Goal: Task Accomplishment & Management: Use online tool/utility

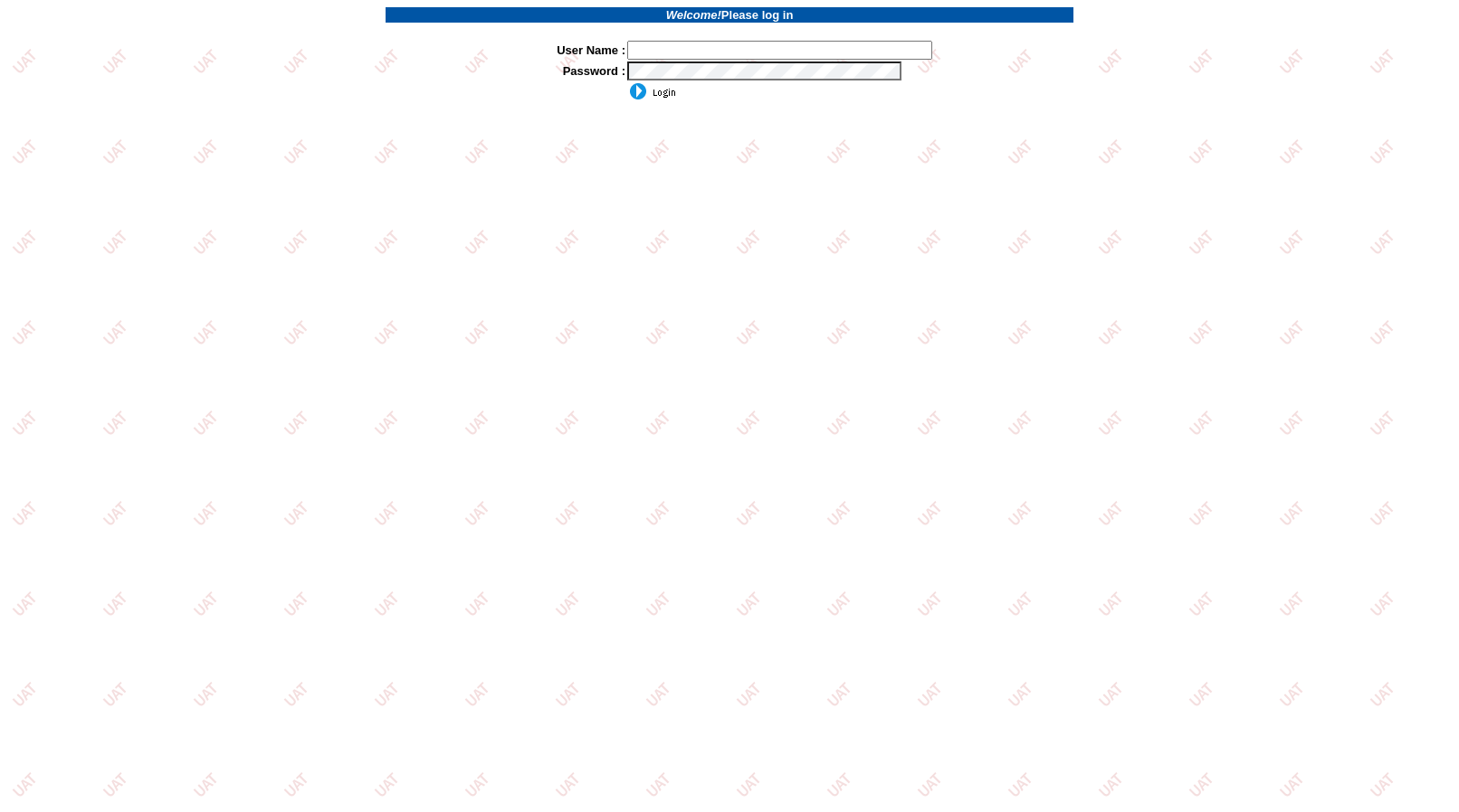
type input "jkrause"
click at [661, 93] on input "image" at bounding box center [651, 91] width 49 height 18
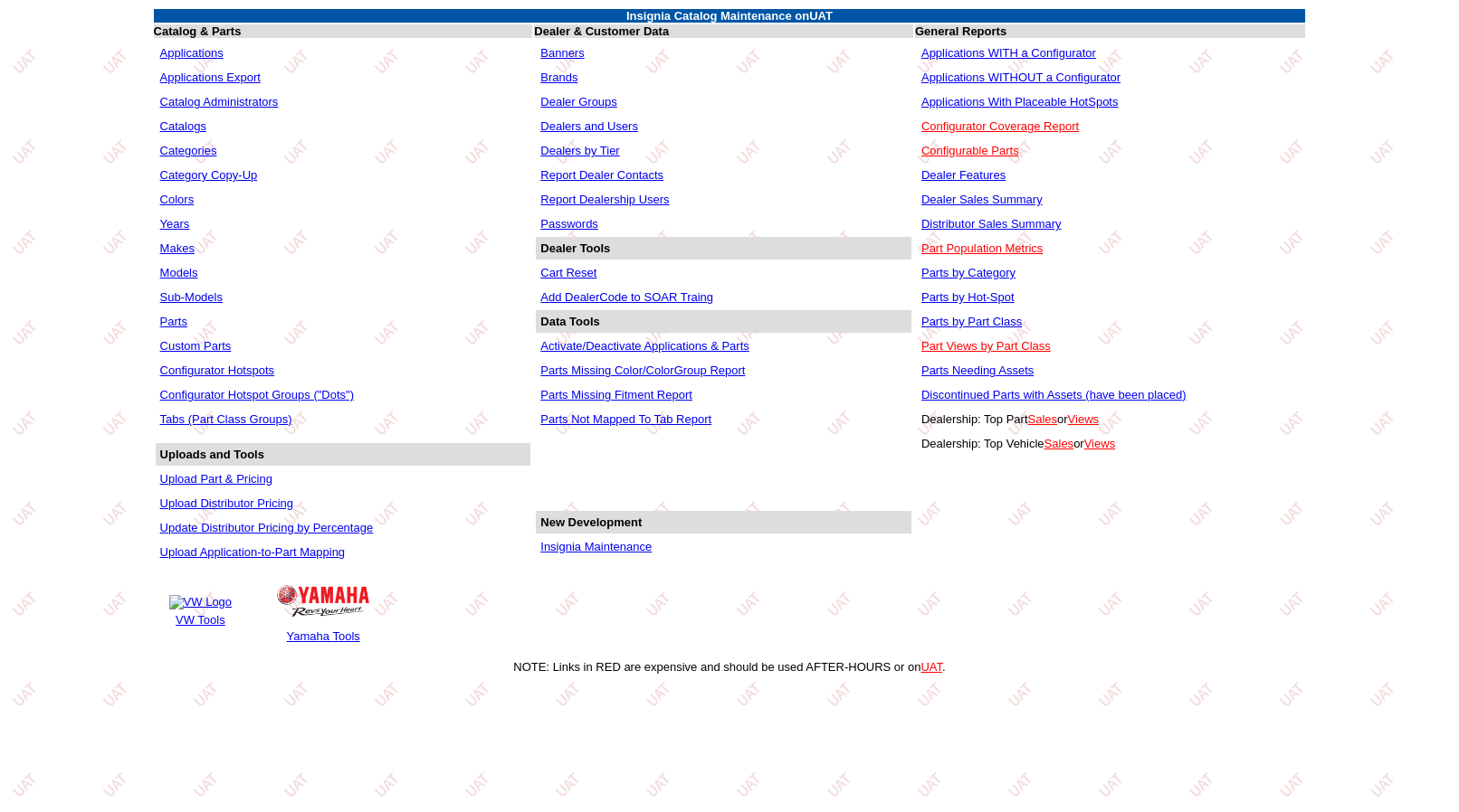
click at [565, 553] on link "Insignia Maintenance" at bounding box center [595, 547] width 111 height 13
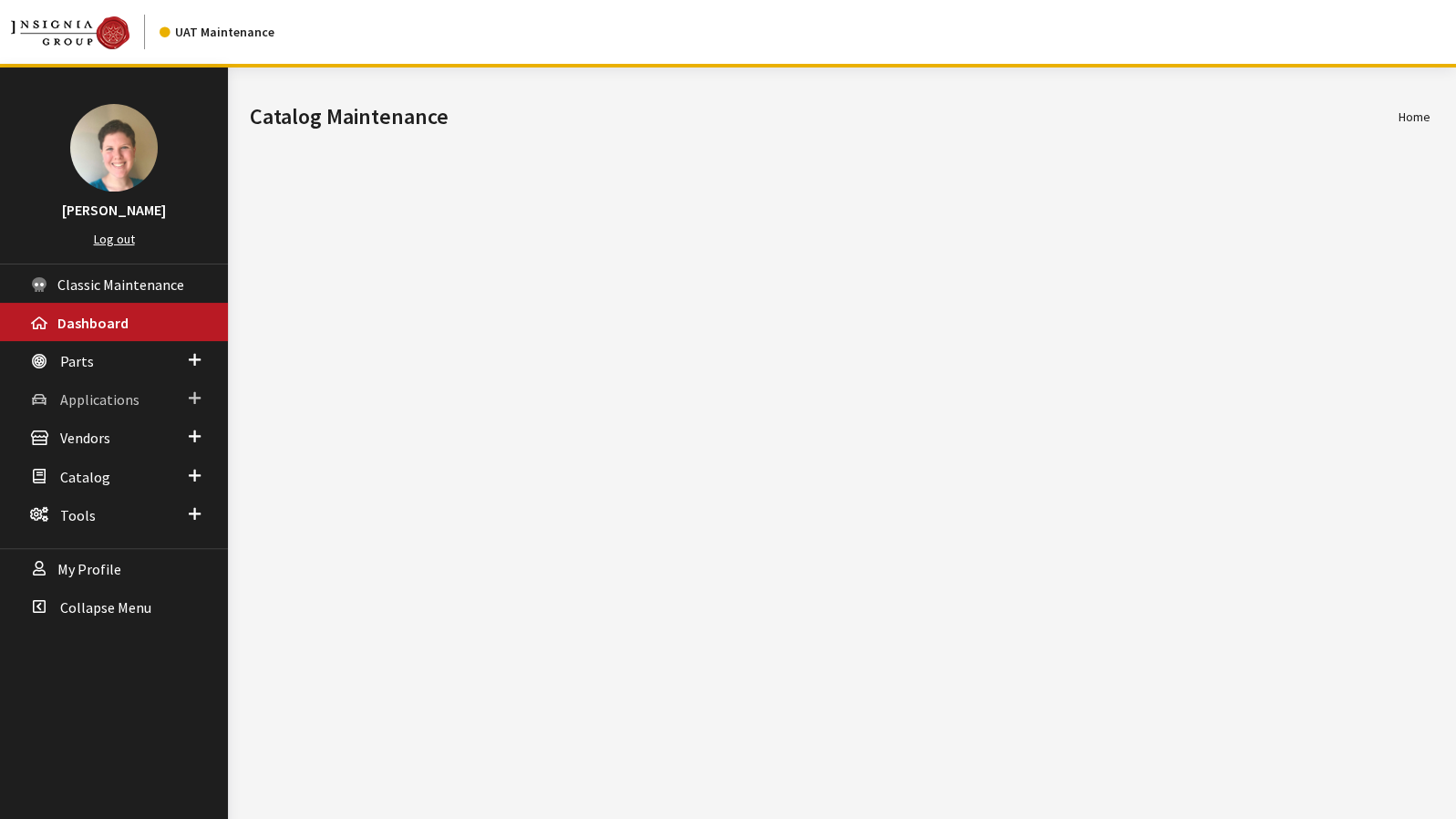
click at [135, 398] on span "Applications" at bounding box center [100, 399] width 80 height 18
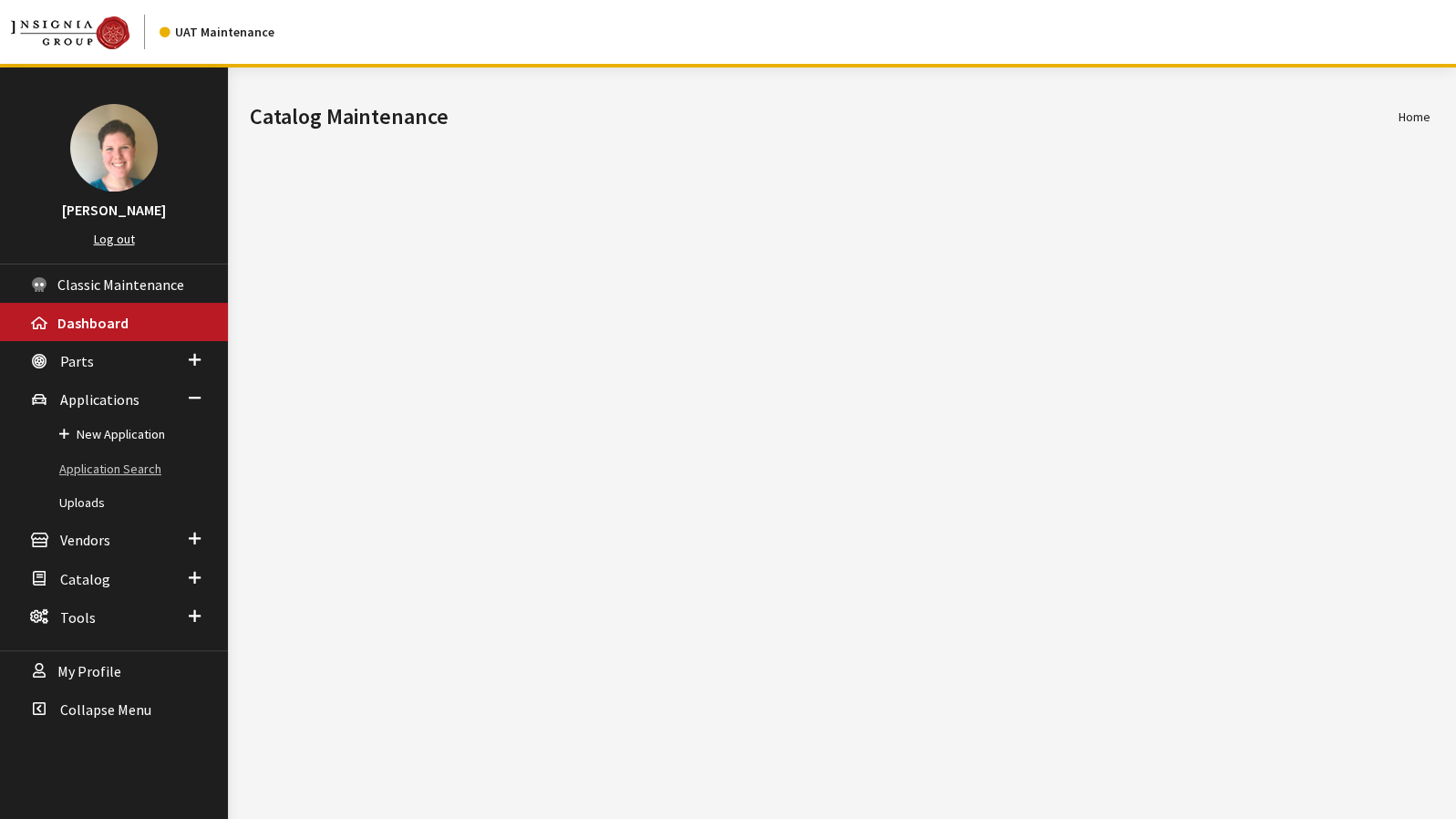
click at [135, 464] on link "Application Search" at bounding box center [114, 469] width 228 height 34
click at [134, 462] on link "Application Search" at bounding box center [114, 469] width 228 height 34
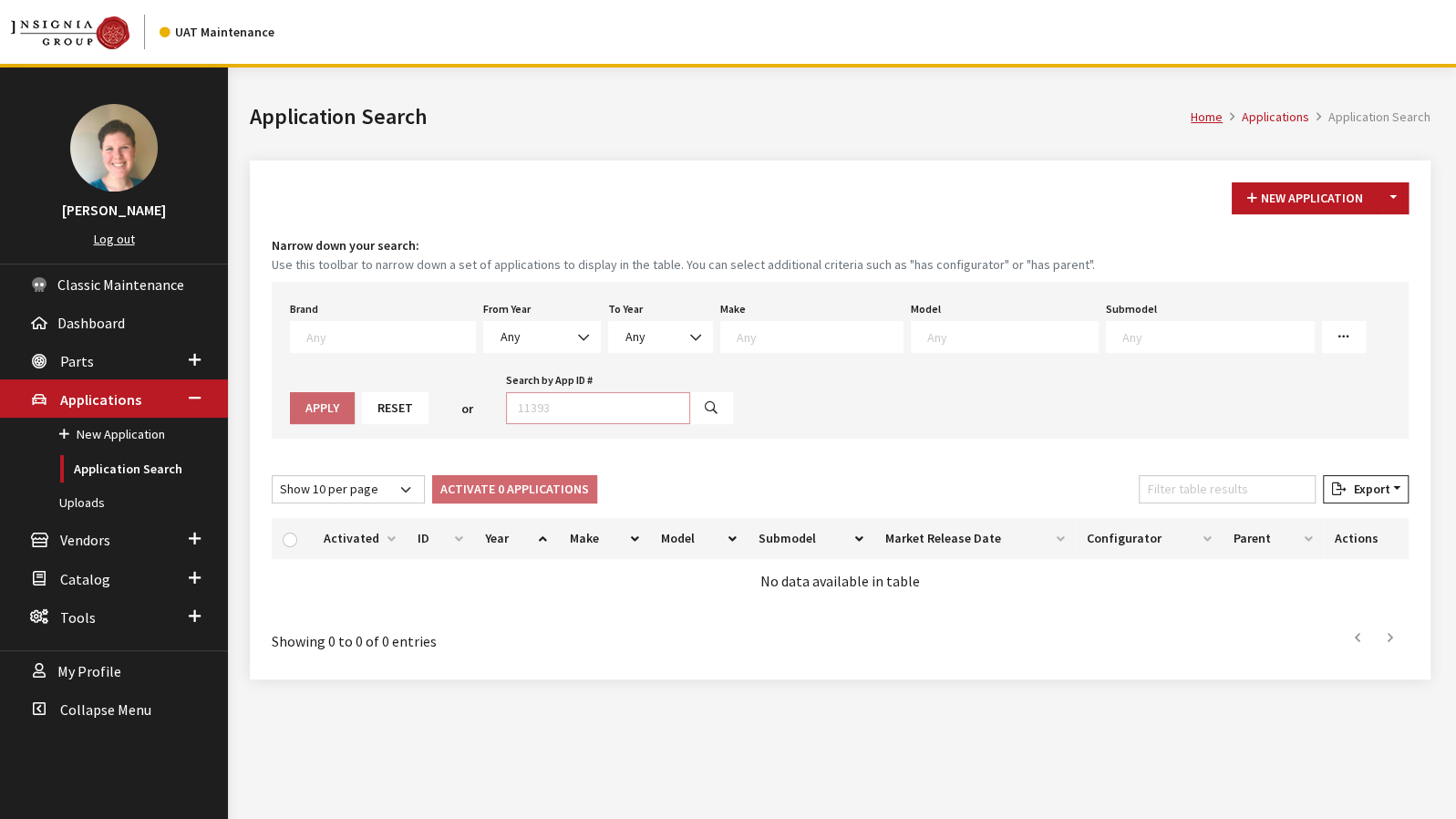
click at [506, 392] on input "Search by App ID #" at bounding box center [598, 408] width 184 height 32
type input "30725"
select select
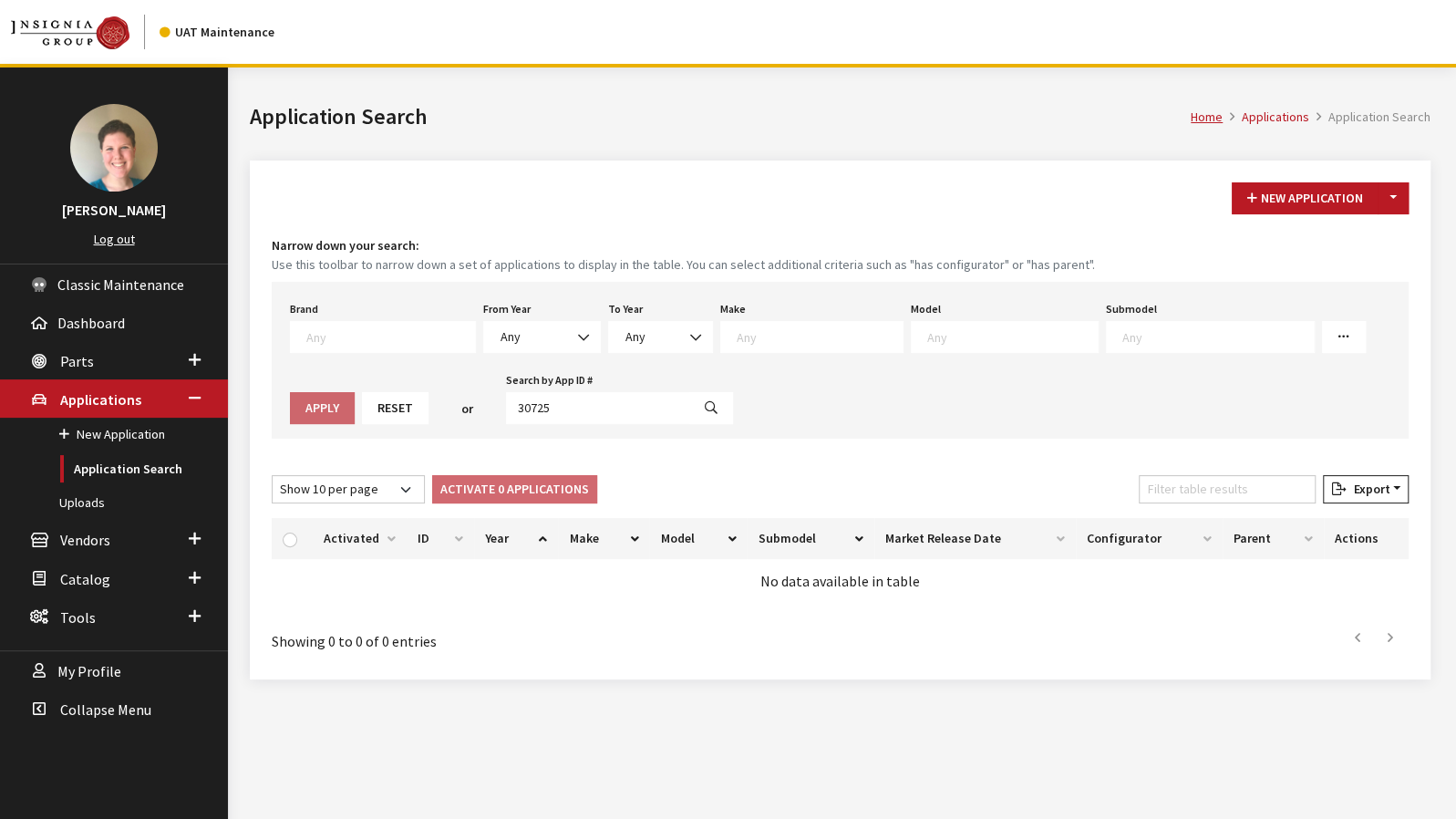
select select
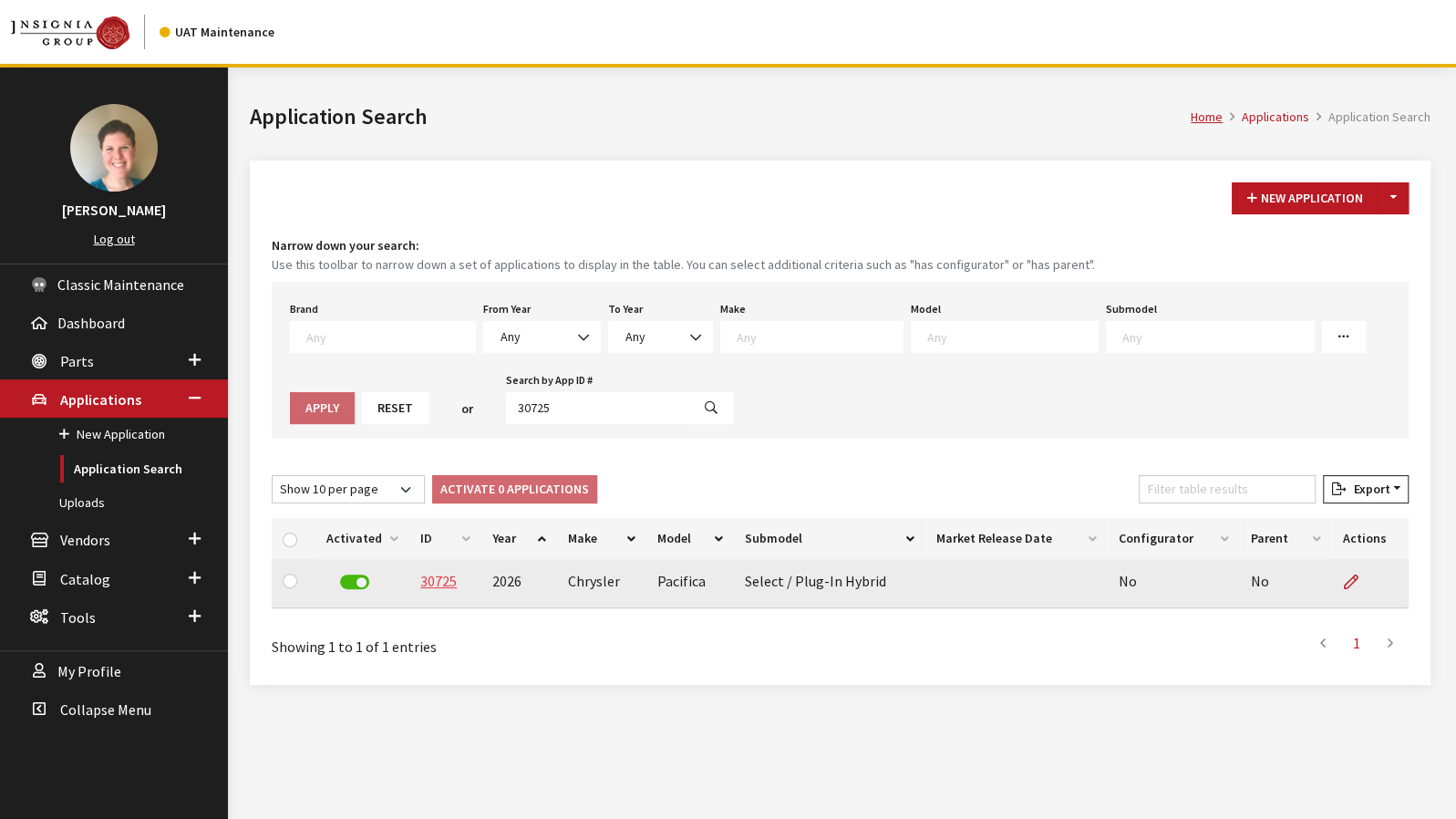
click at [438, 574] on link "30725" at bounding box center [439, 580] width 36 height 18
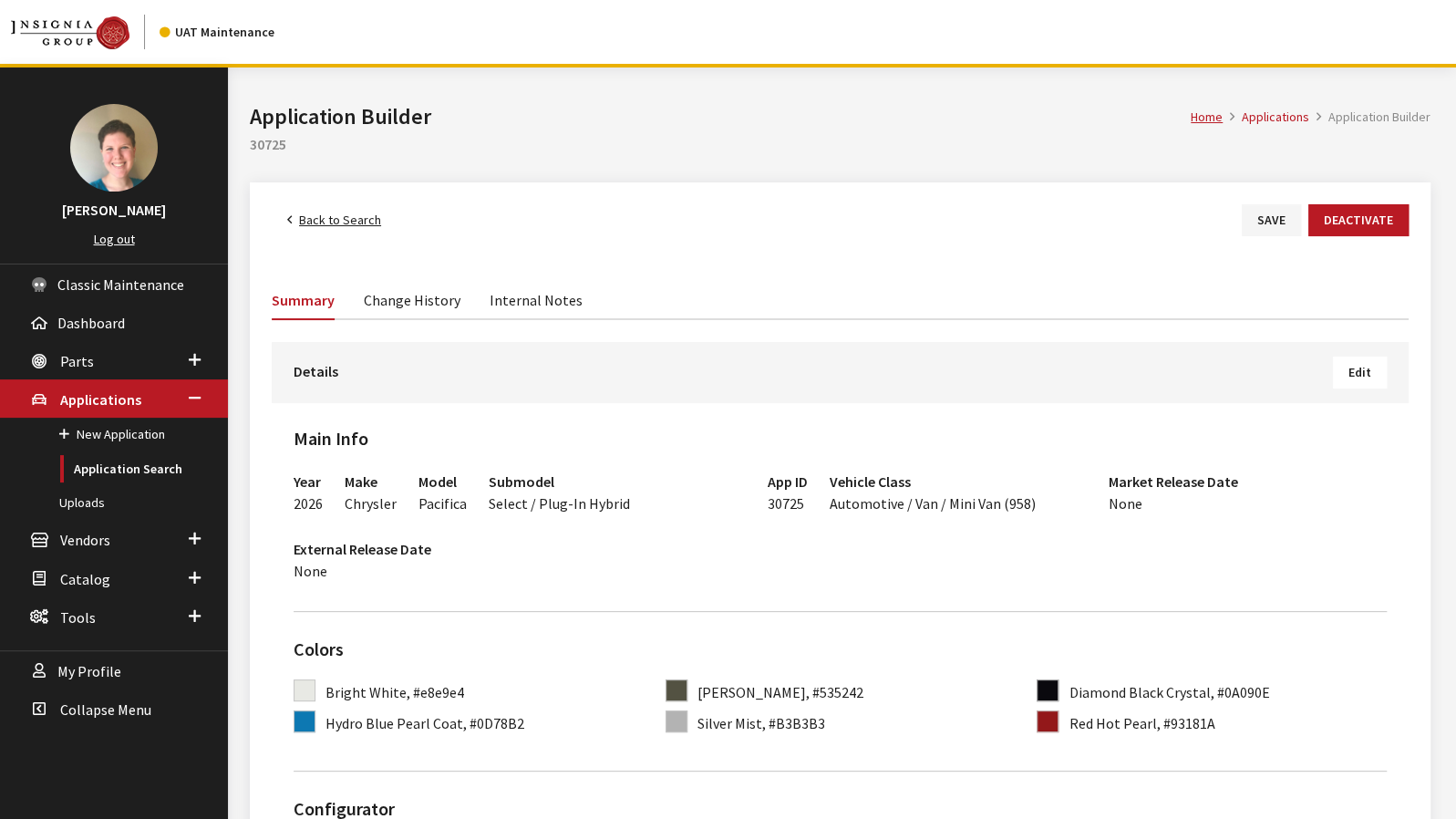
click at [1362, 374] on span "Edit" at bounding box center [1360, 372] width 23 height 16
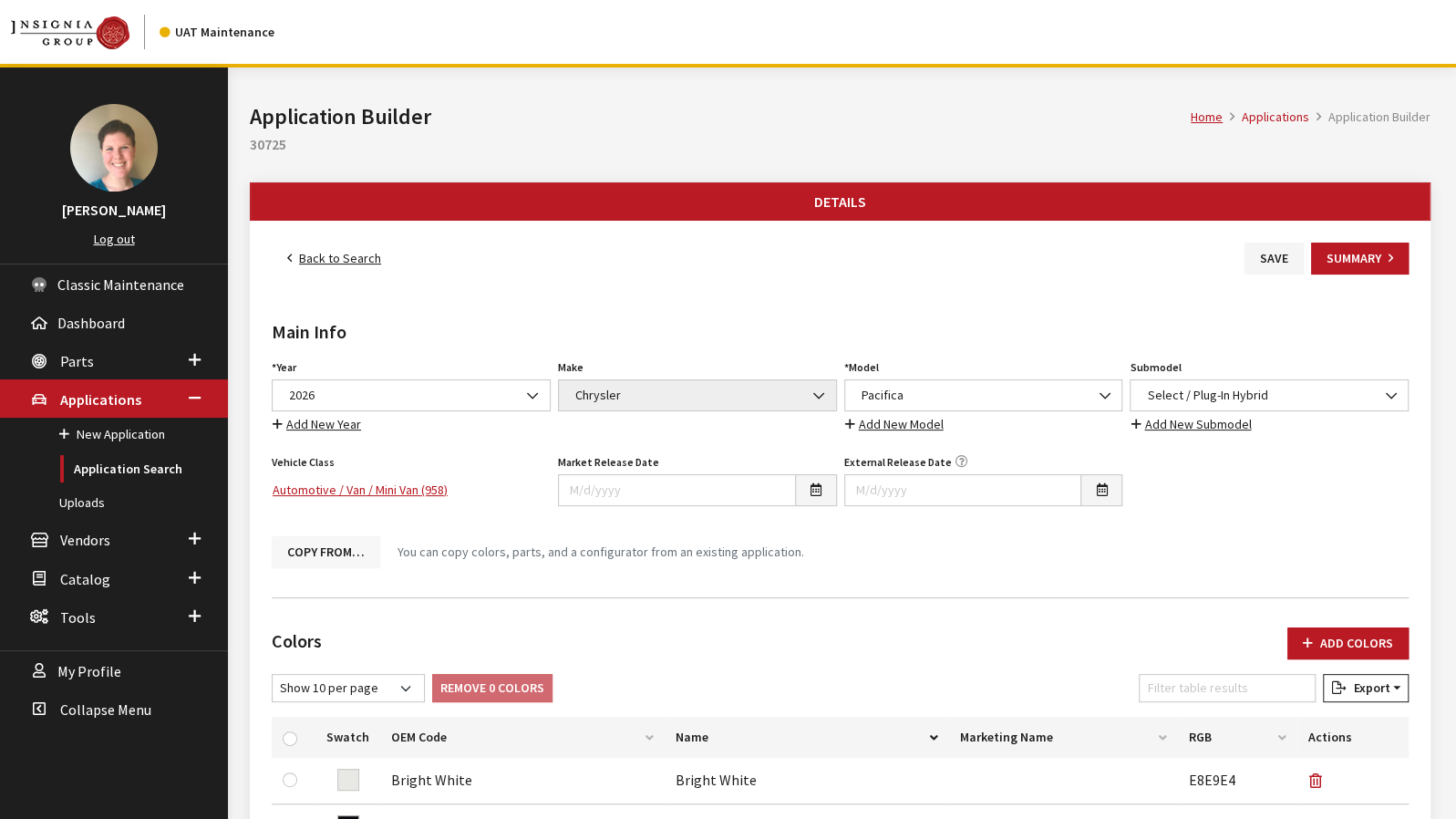
click at [335, 550] on button "Copy From…" at bounding box center [325, 551] width 108 height 32
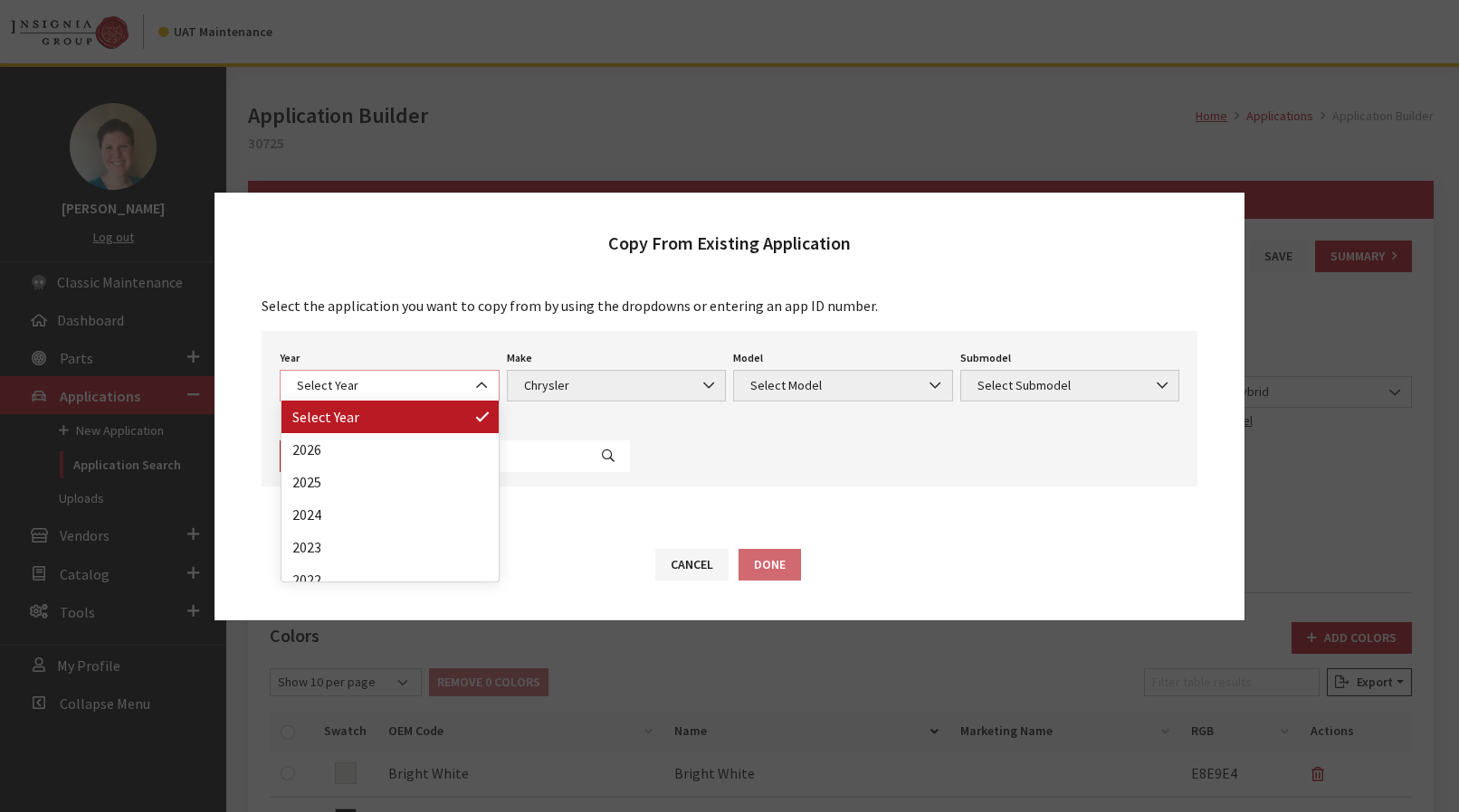
click at [401, 380] on span "Select Year" at bounding box center [389, 386] width 196 height 19
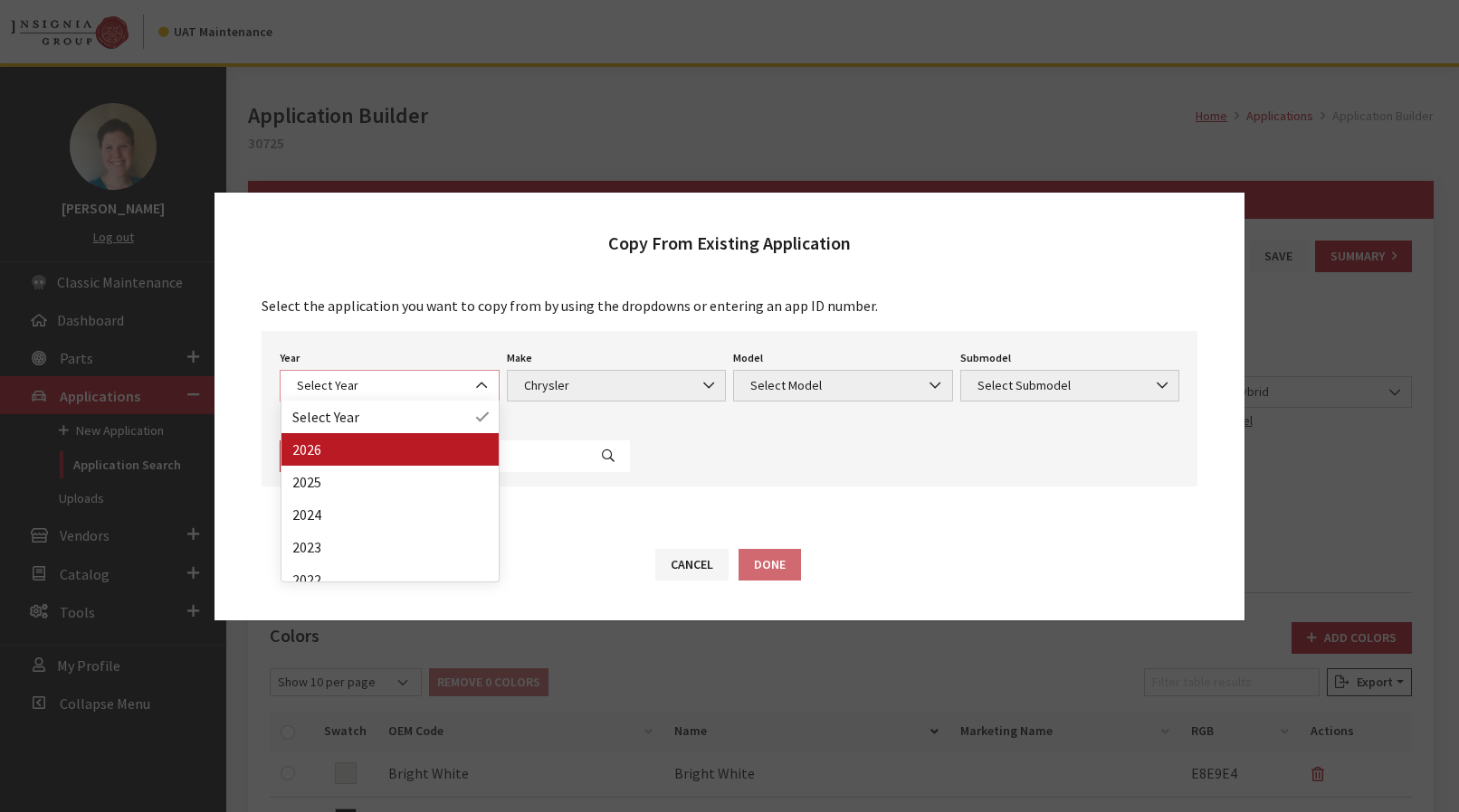
select select "44"
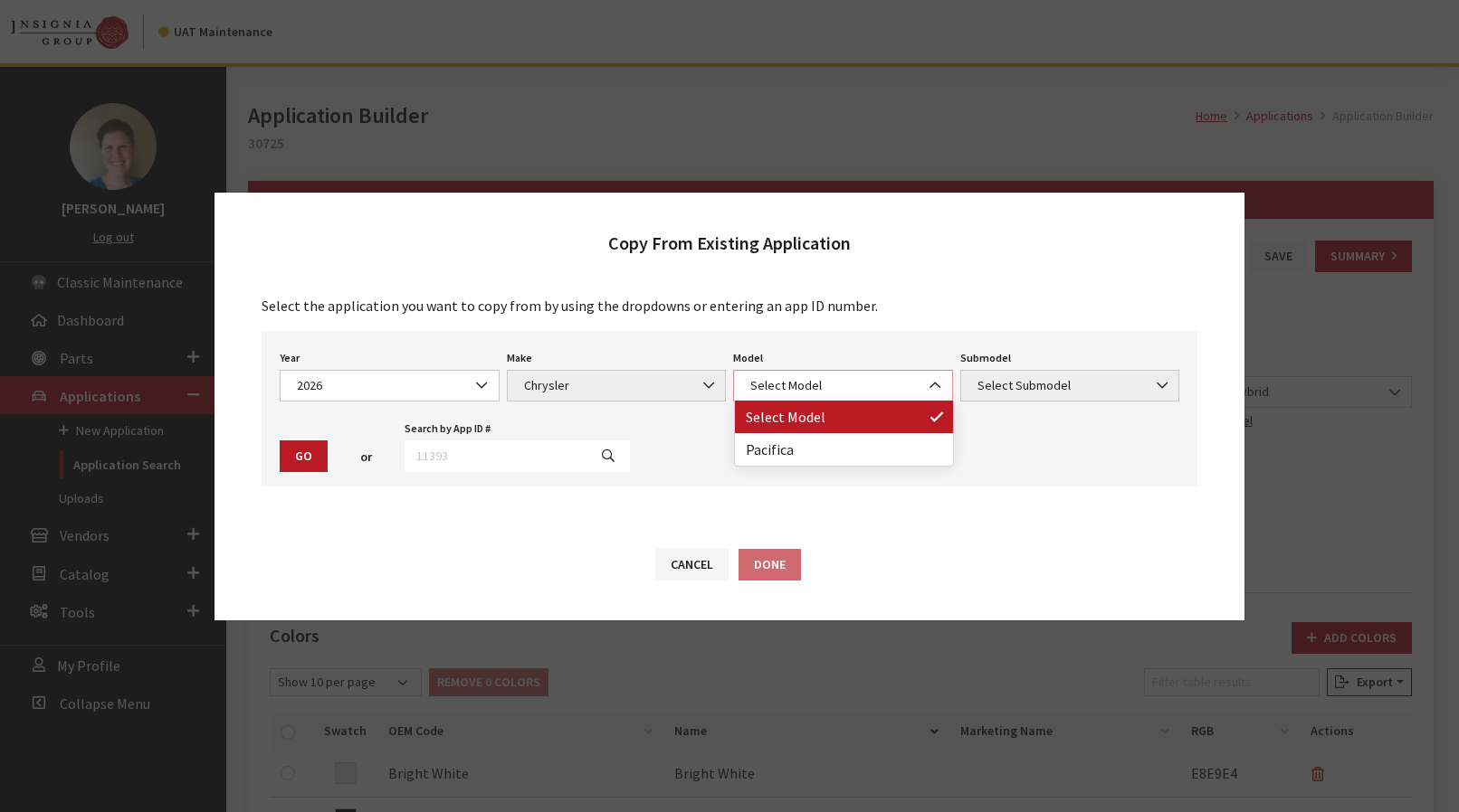
click at [784, 391] on span "Select Model" at bounding box center [843, 386] width 196 height 19
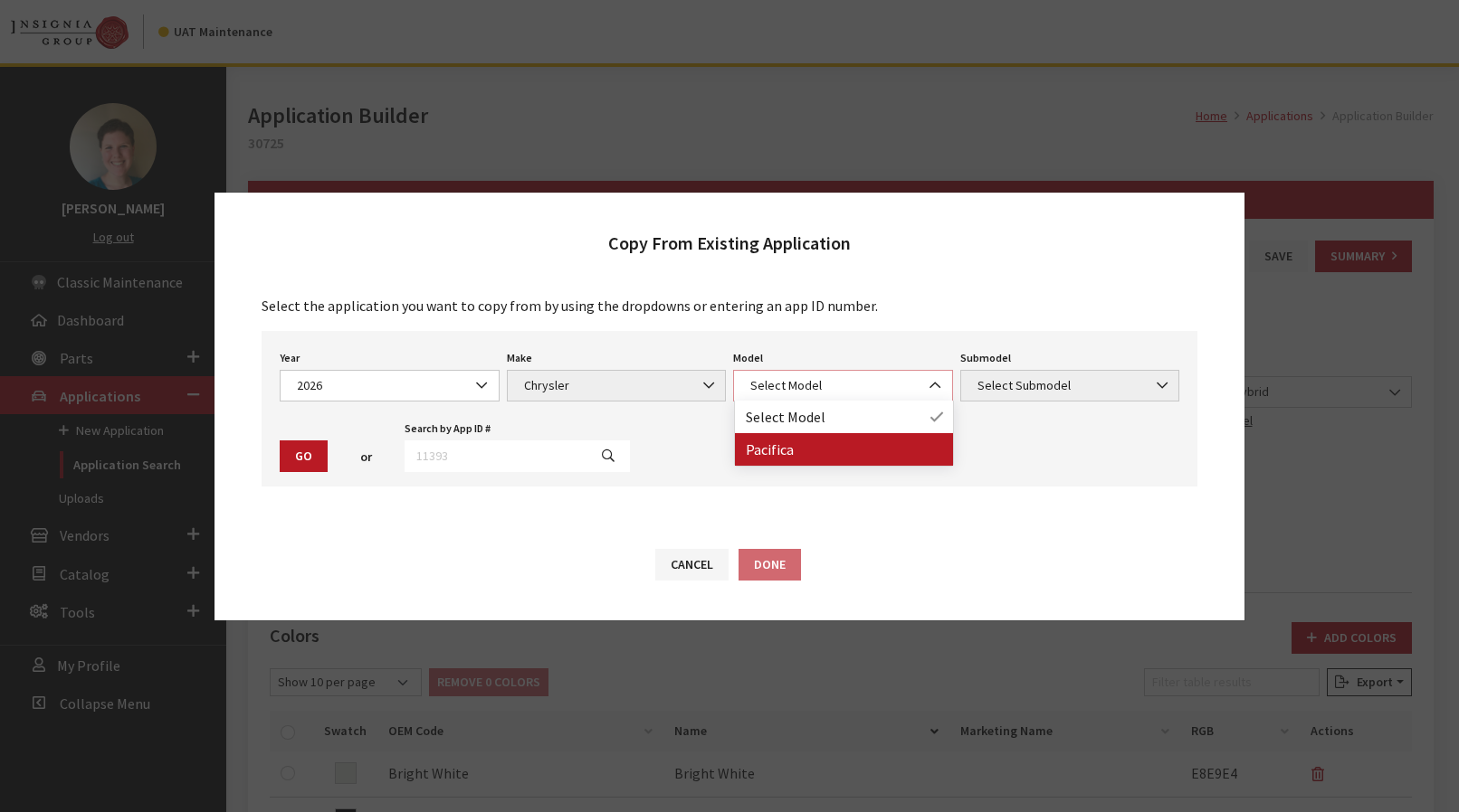
select select "178"
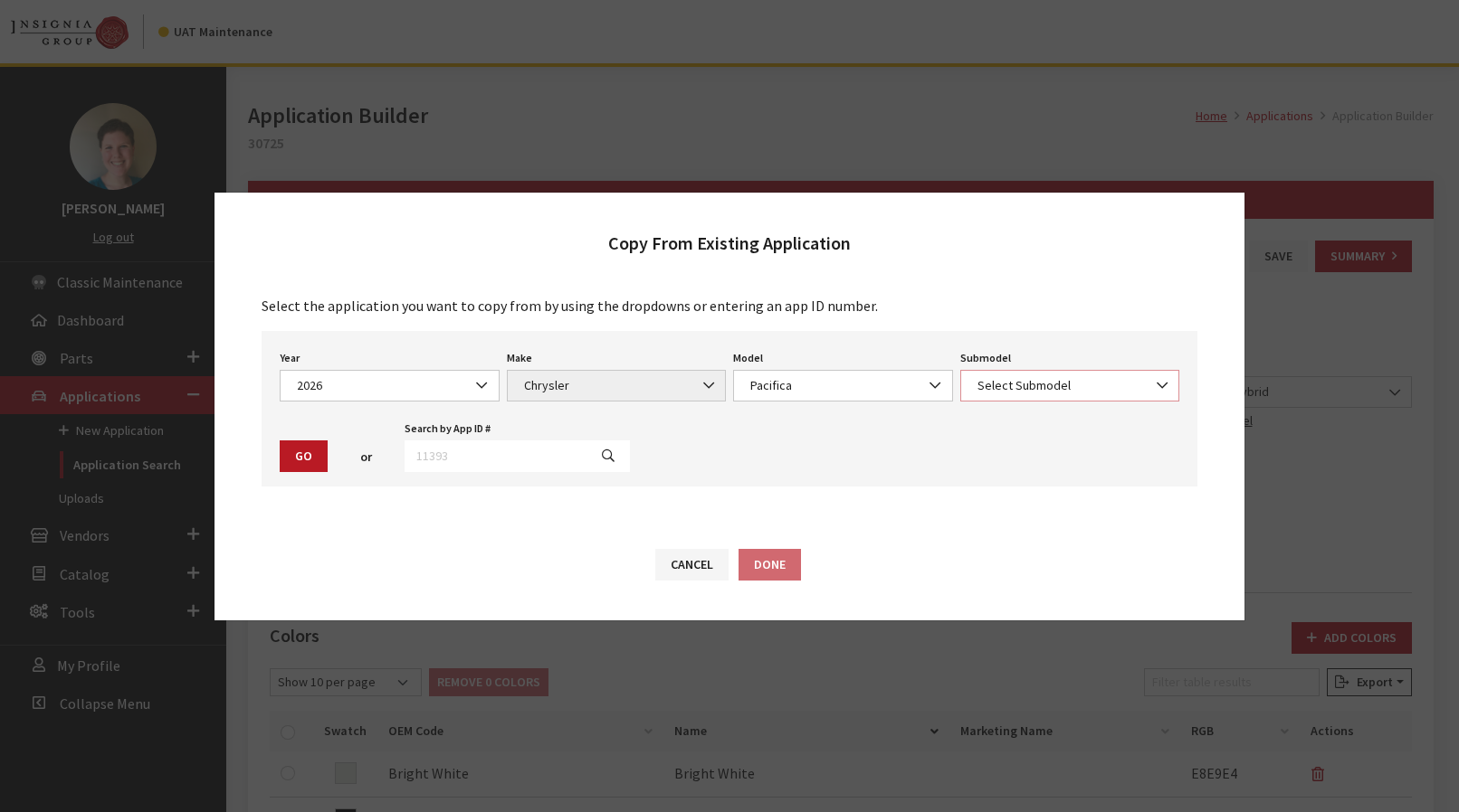
click at [1008, 390] on span "Select Submodel" at bounding box center [1070, 386] width 196 height 19
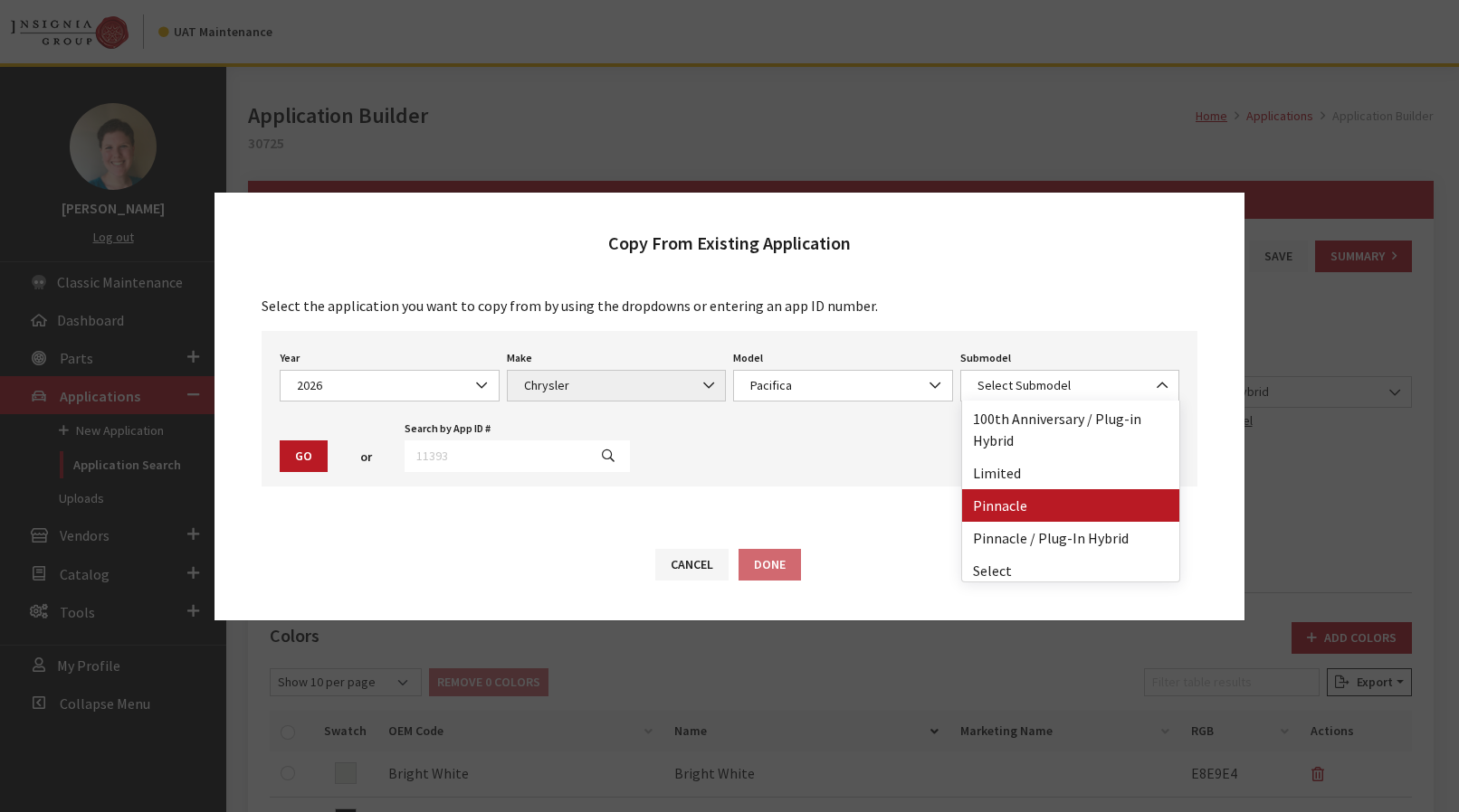
scroll to position [123, 0]
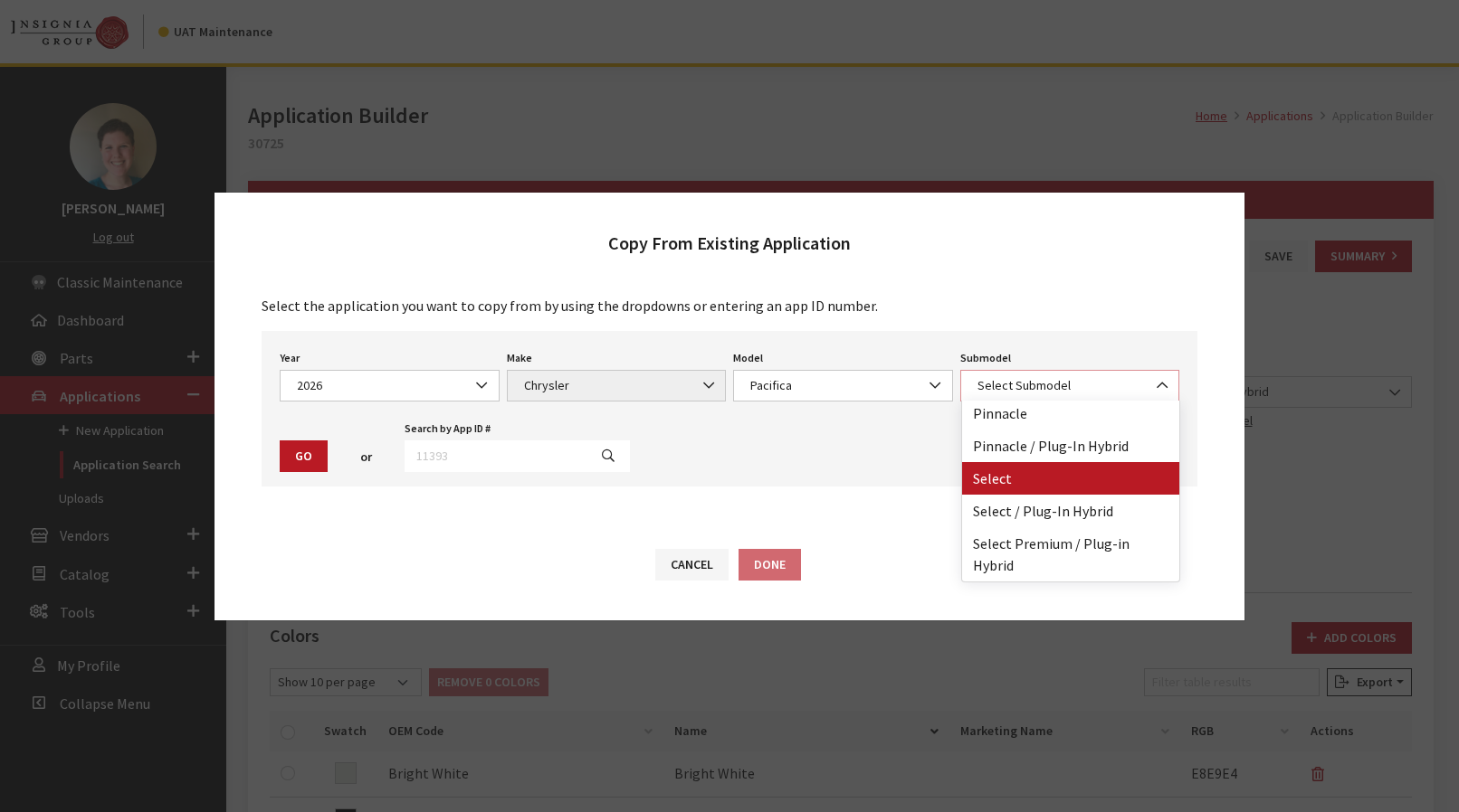
select select "2429"
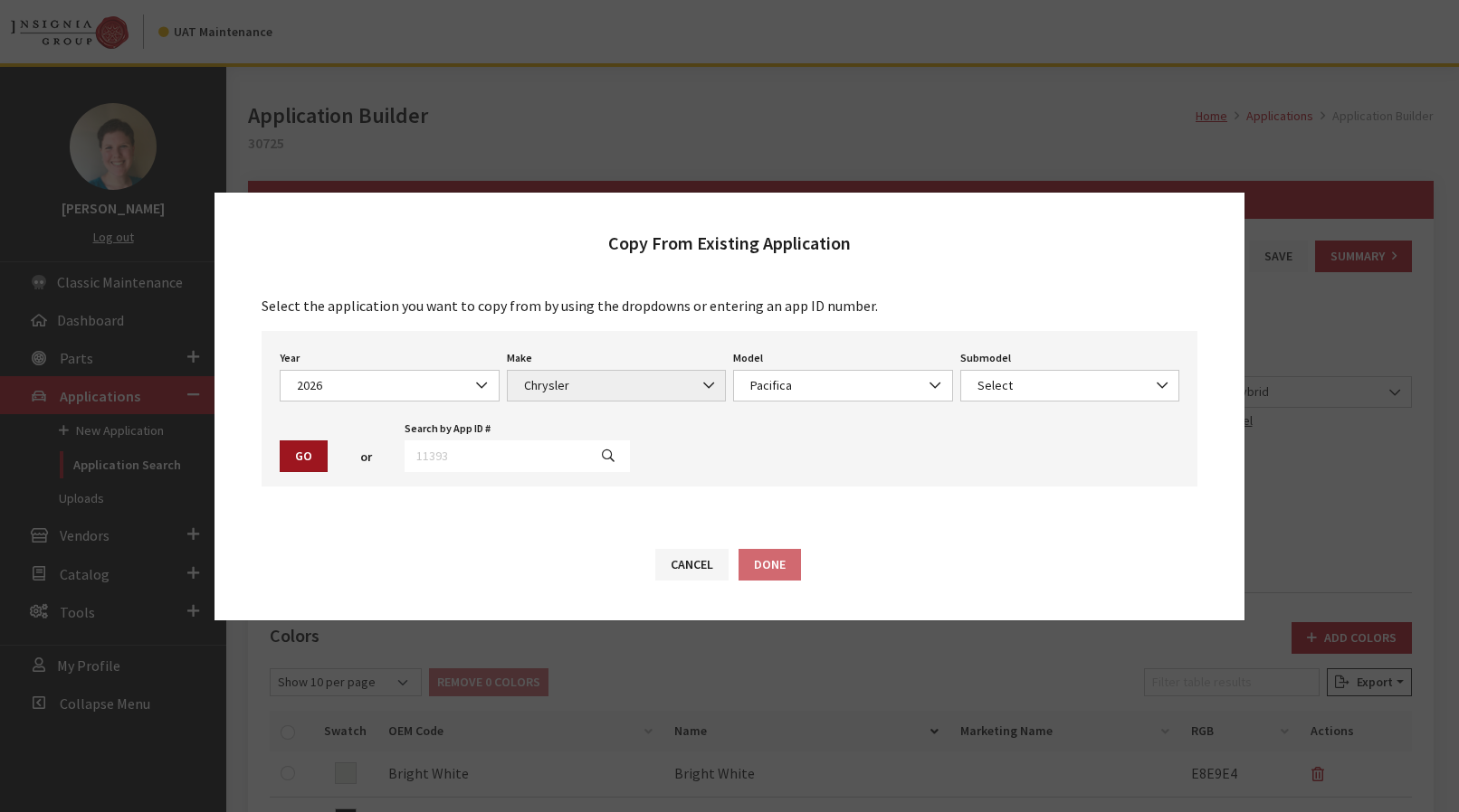
click at [306, 455] on button "Go" at bounding box center [303, 455] width 48 height 31
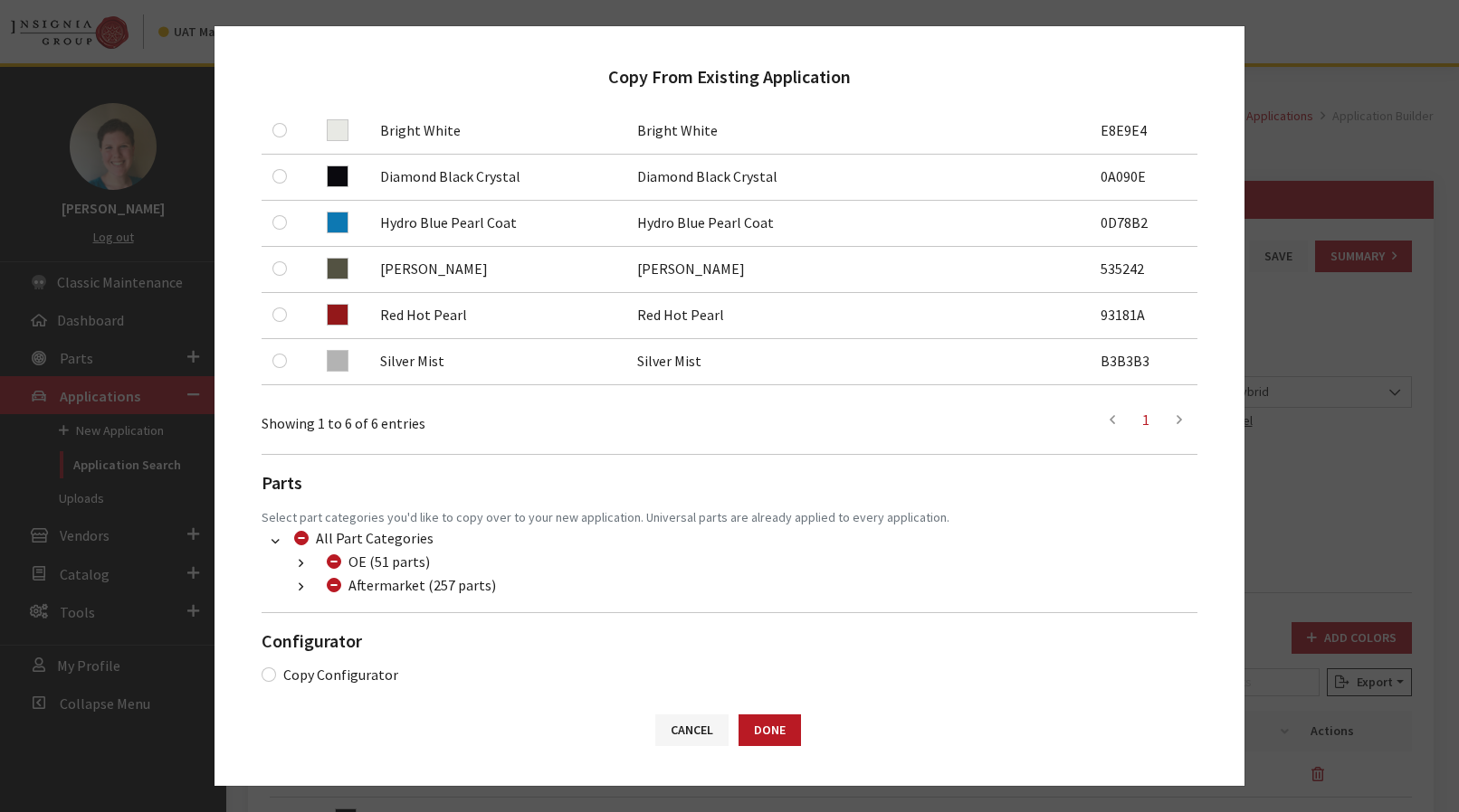
scroll to position [383, 0]
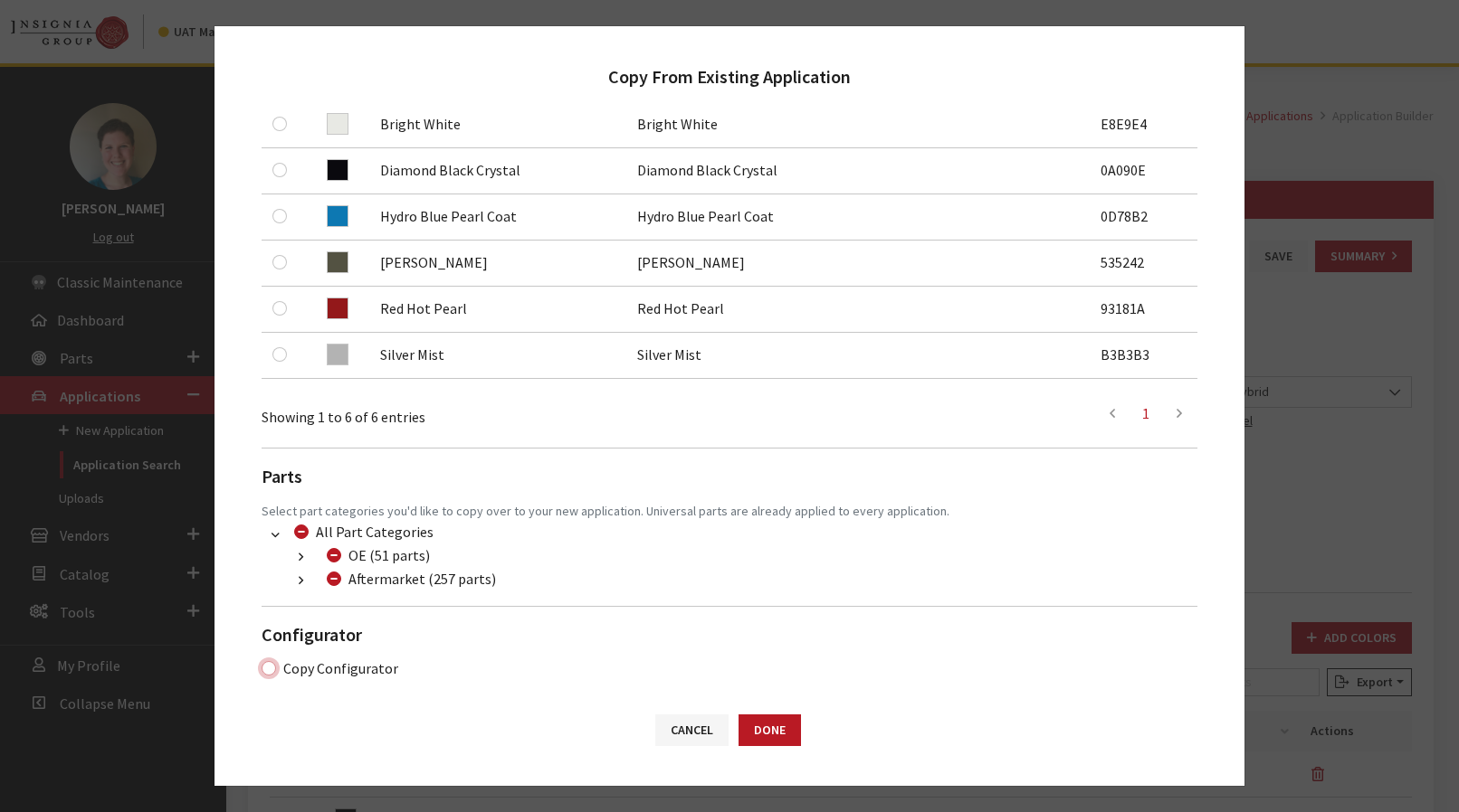
click at [269, 661] on input "Copy Configurator" at bounding box center [268, 667] width 14 height 14
checkbox input "true"
click at [789, 725] on button "Done" at bounding box center [769, 730] width 63 height 31
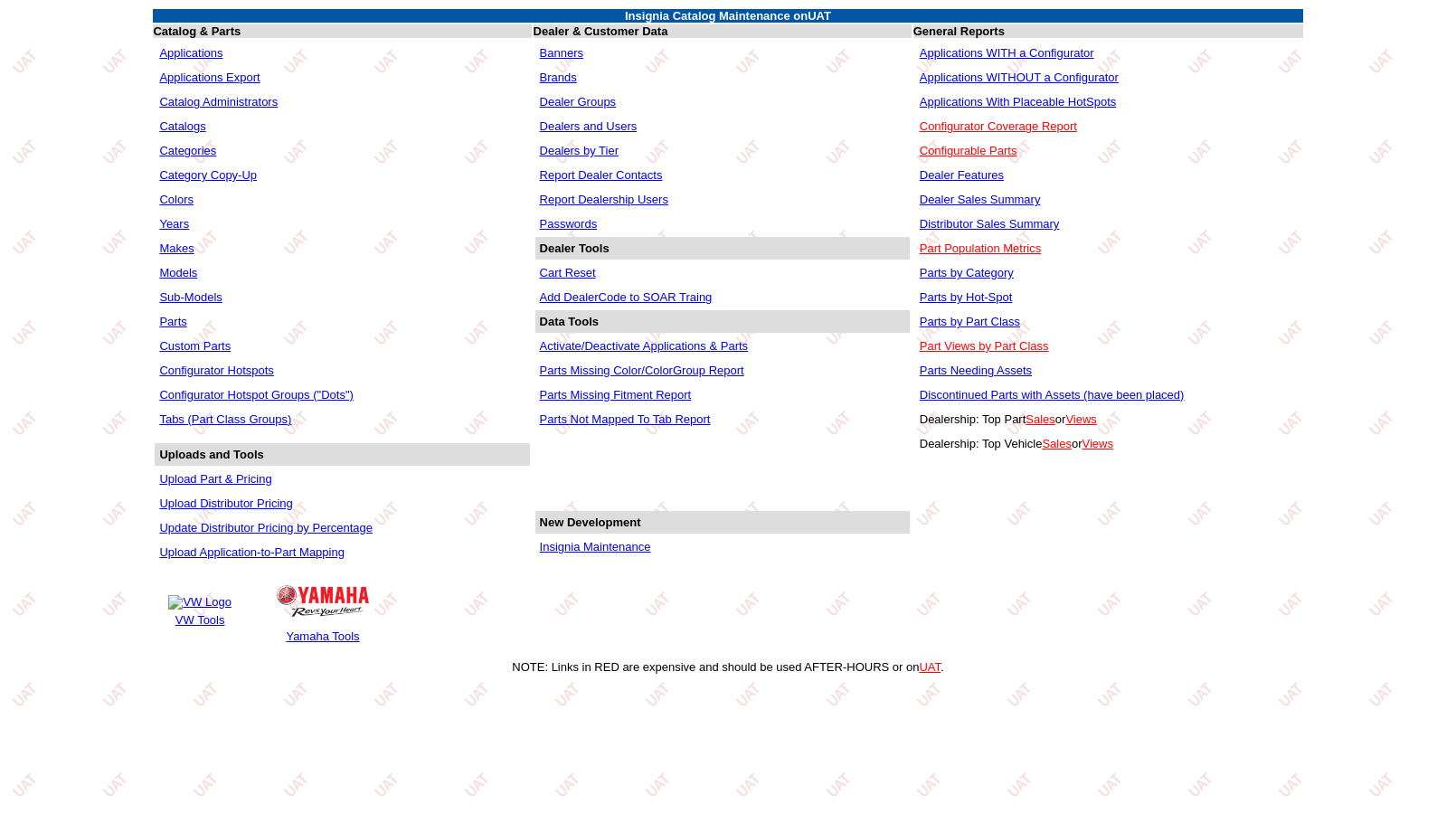
click at [935, 49] on link "Applications WITH a Configurator" at bounding box center [1007, 53] width 175 height 13
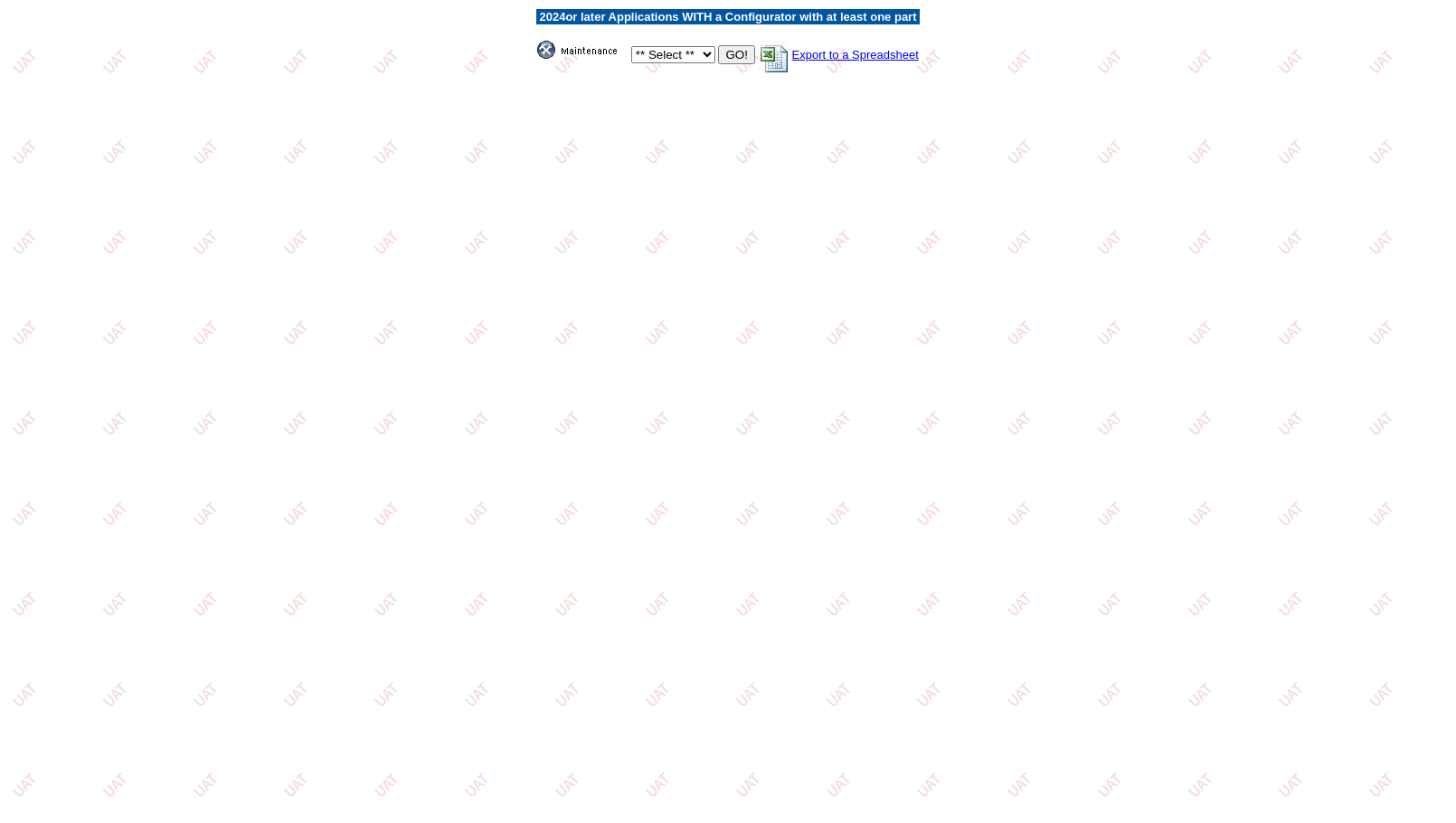
click at [680, 48] on select "** Select ** Acura Alfa Romeo Audi Bentley BMW DoubleTake [PERSON_NAME] Honda H…" at bounding box center [673, 55] width 84 height 17
select select "3"
click at [631, 47] on select "** Select ** Acura Alfa Romeo Audi Bentley BMW DoubleTake [PERSON_NAME] Honda H…" at bounding box center [673, 55] width 84 height 17
click at [729, 50] on input "GO!" at bounding box center [736, 55] width 36 height 19
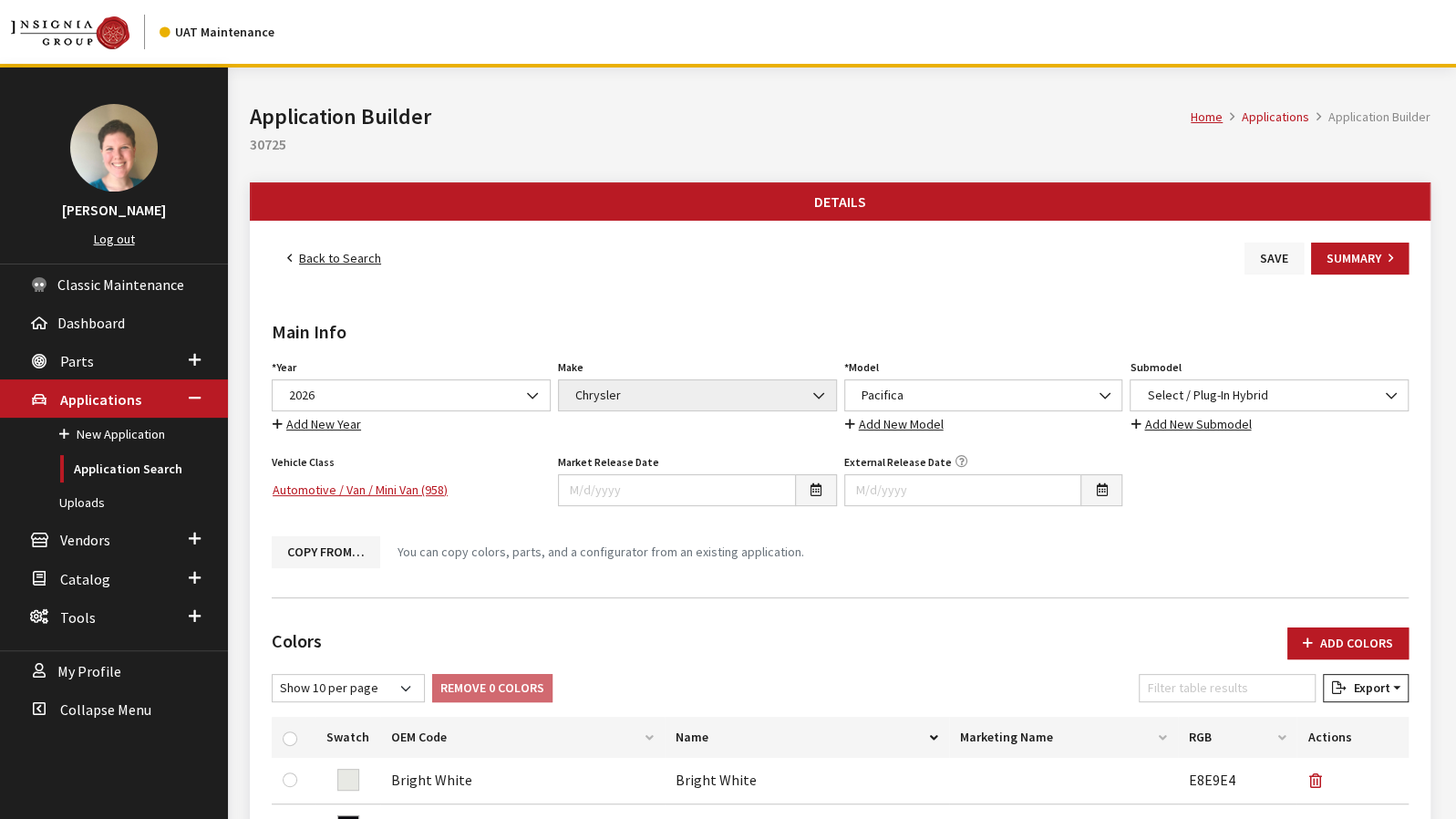
click at [1265, 254] on button "Save" at bounding box center [1275, 258] width 59 height 32
click at [327, 256] on link "Back to Search" at bounding box center [334, 258] width 125 height 32
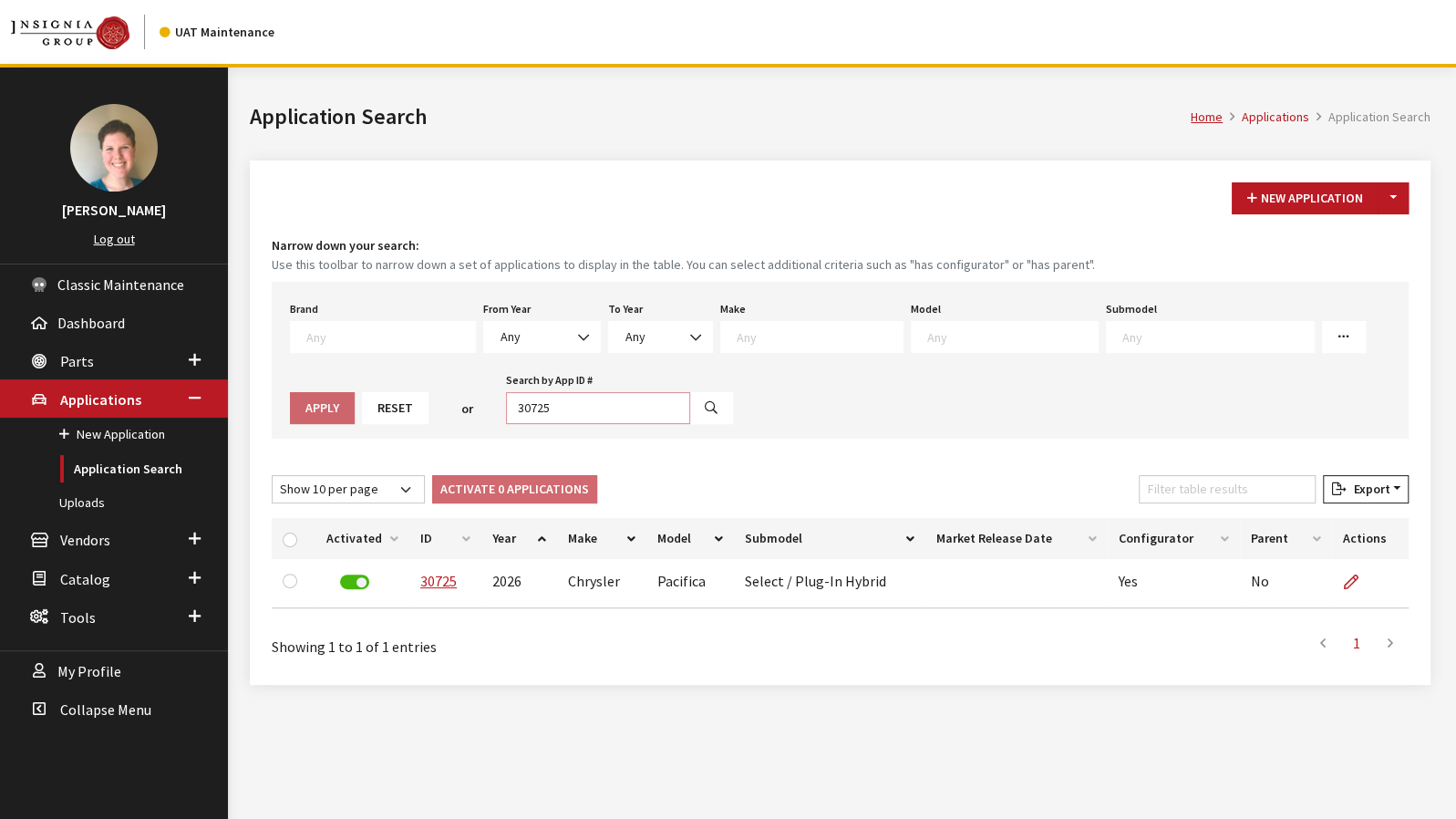
click at [535, 411] on input "30725" at bounding box center [598, 408] width 184 height 32
type input "30726"
select select
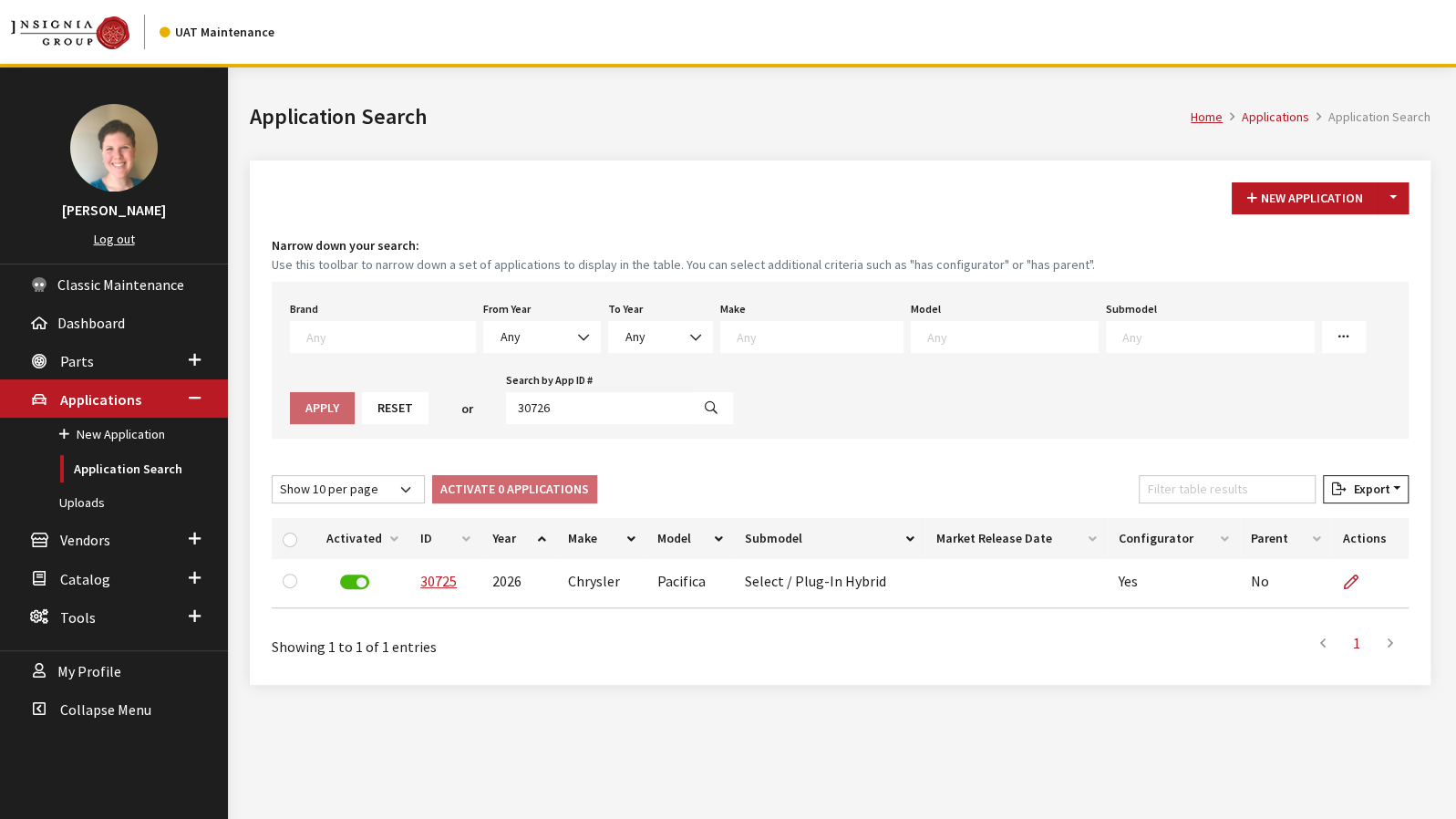
select select
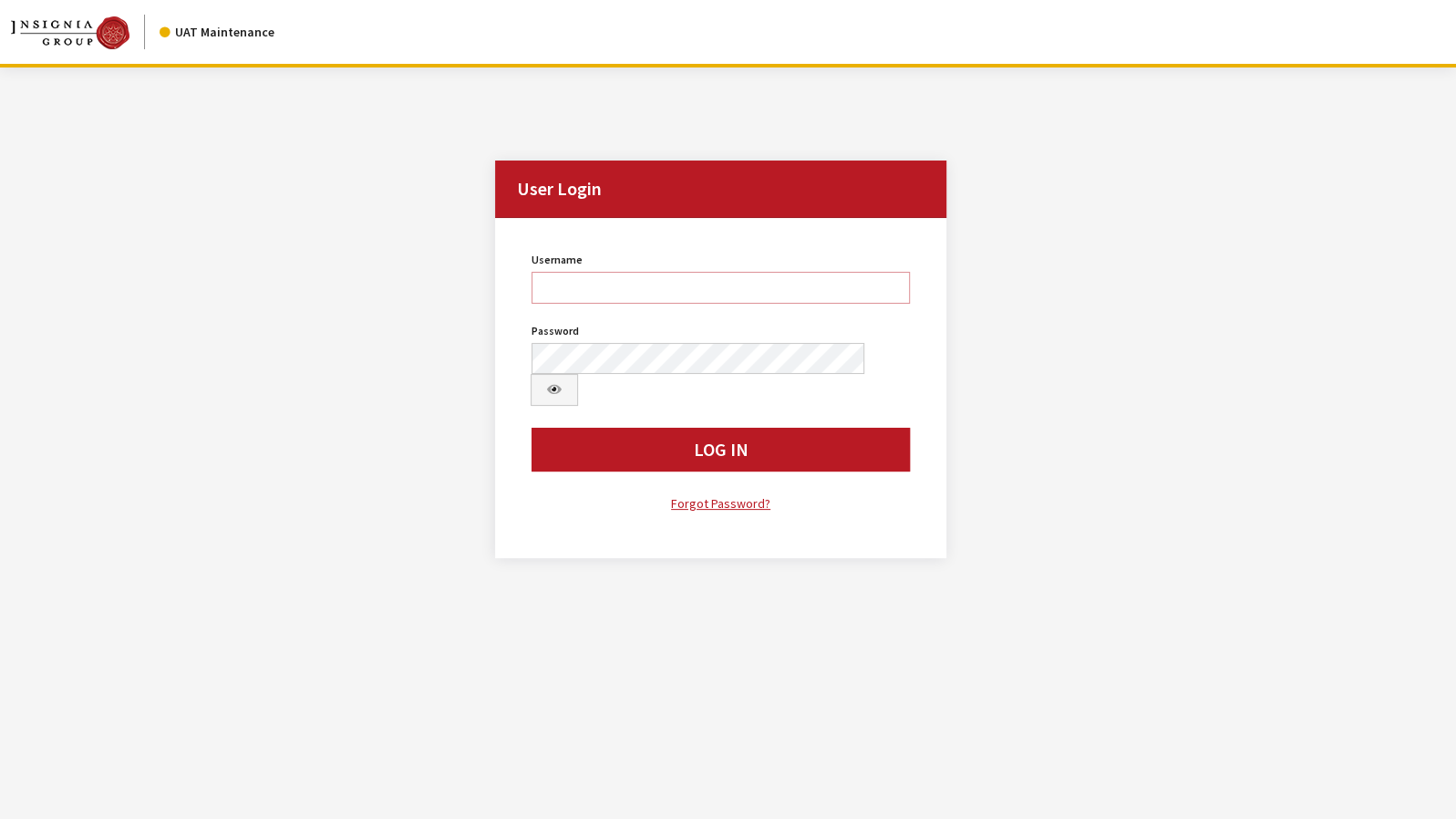
type input "jkrause"
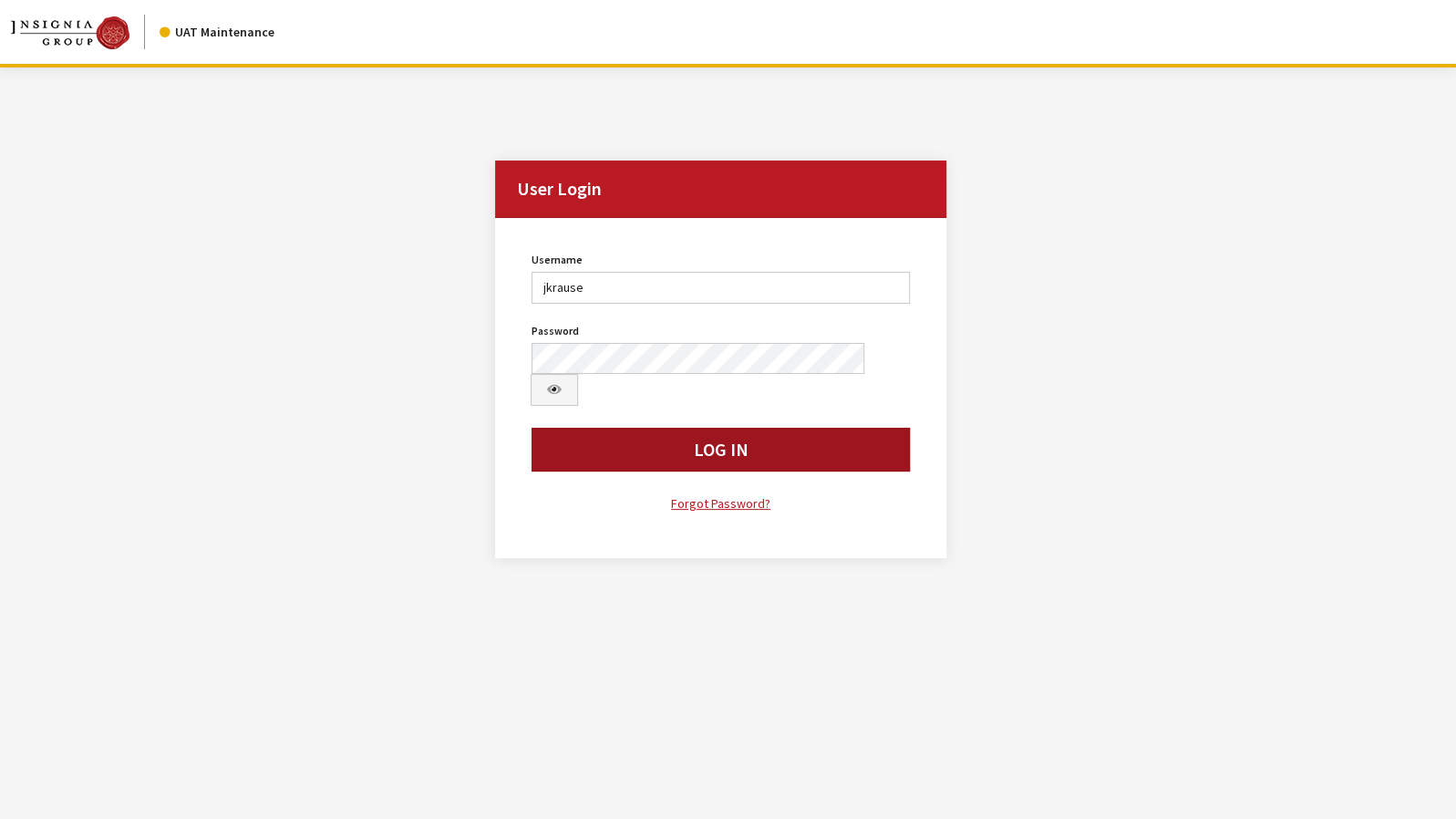
click at [602, 428] on button "Log In" at bounding box center [721, 450] width 379 height 44
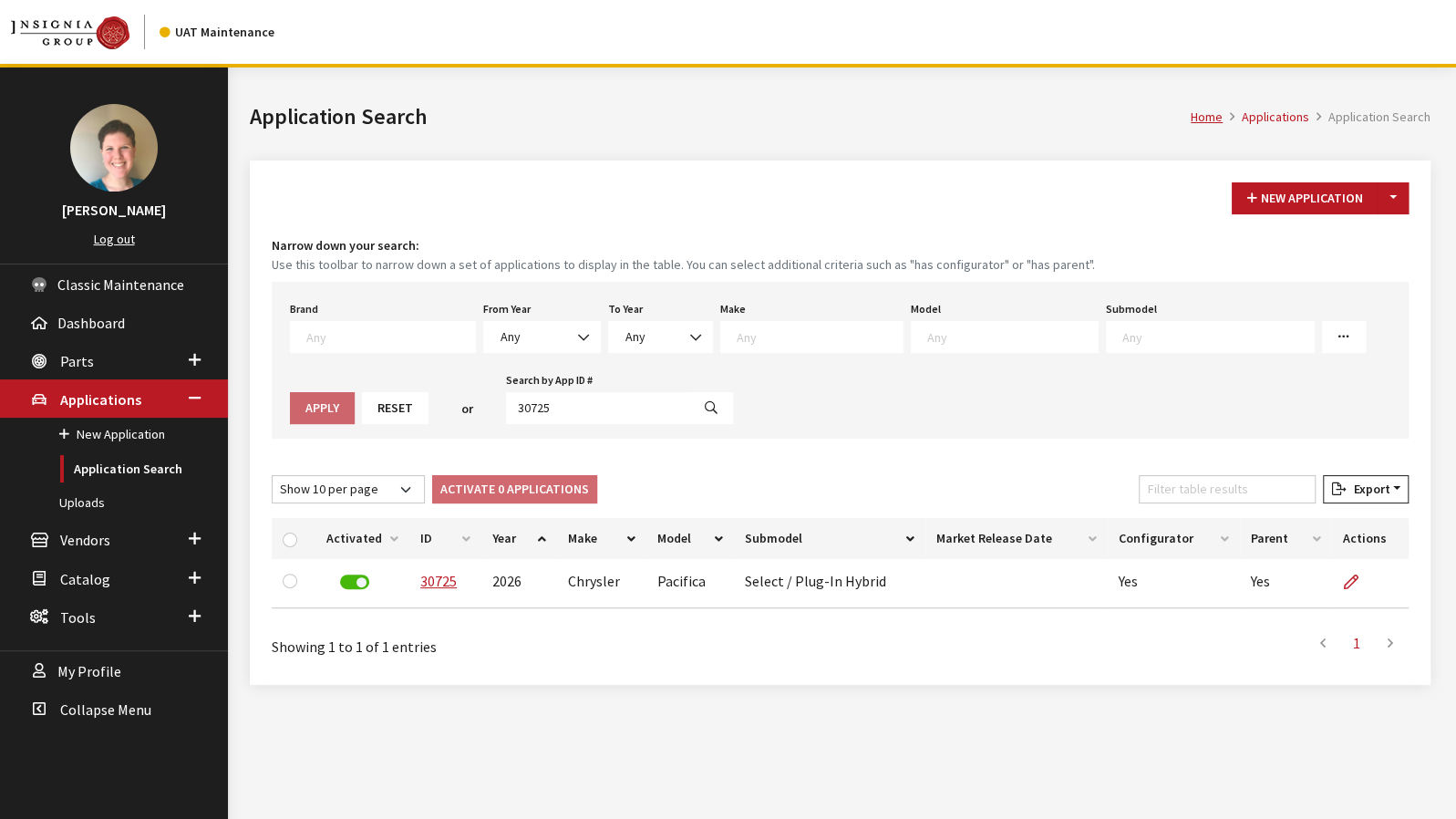
click at [689, 411] on button "button" at bounding box center [711, 408] width 44 height 32
select select
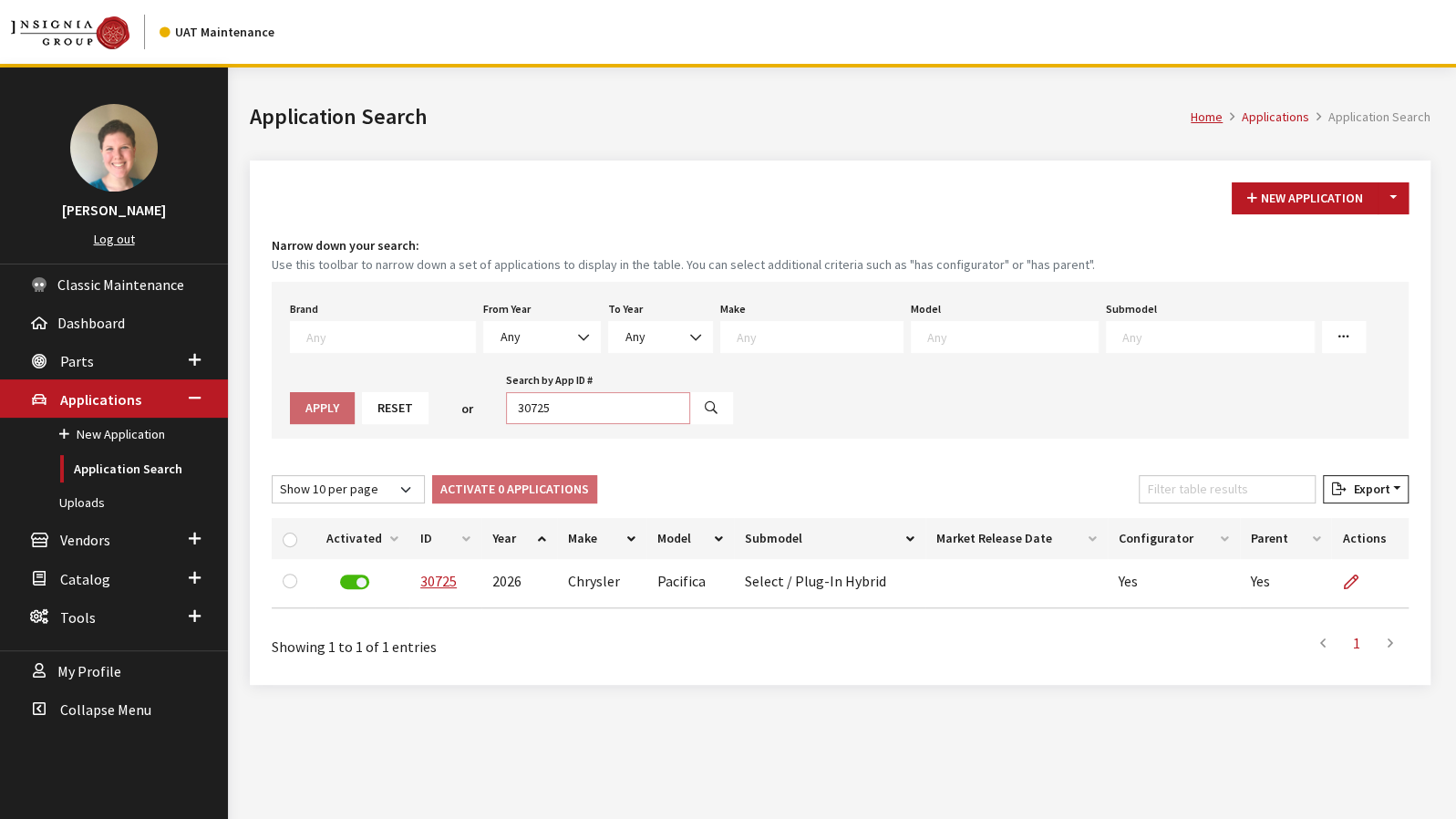
click at [506, 405] on input "30725" at bounding box center [598, 408] width 184 height 32
type input "30726"
select select
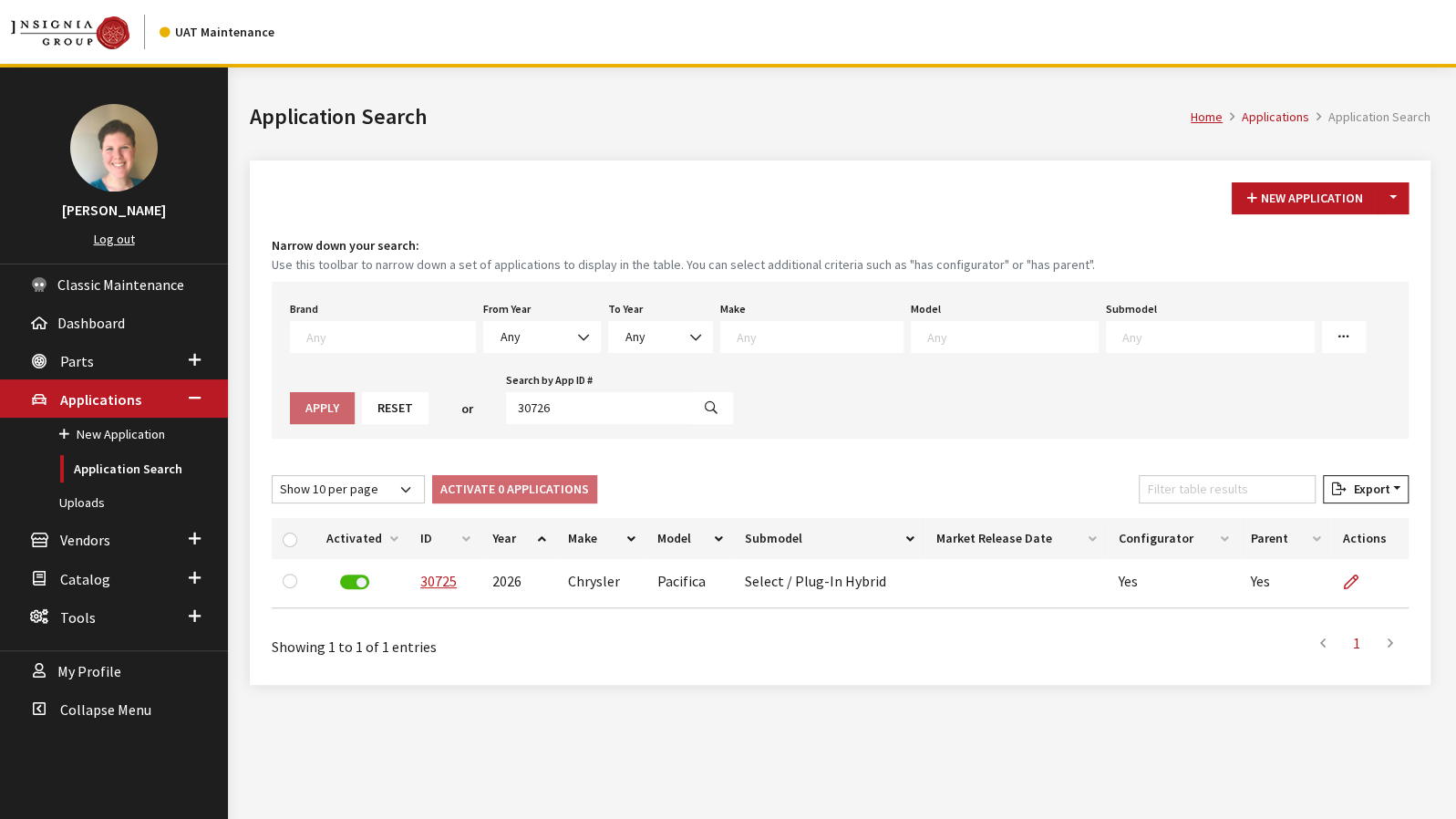
select select
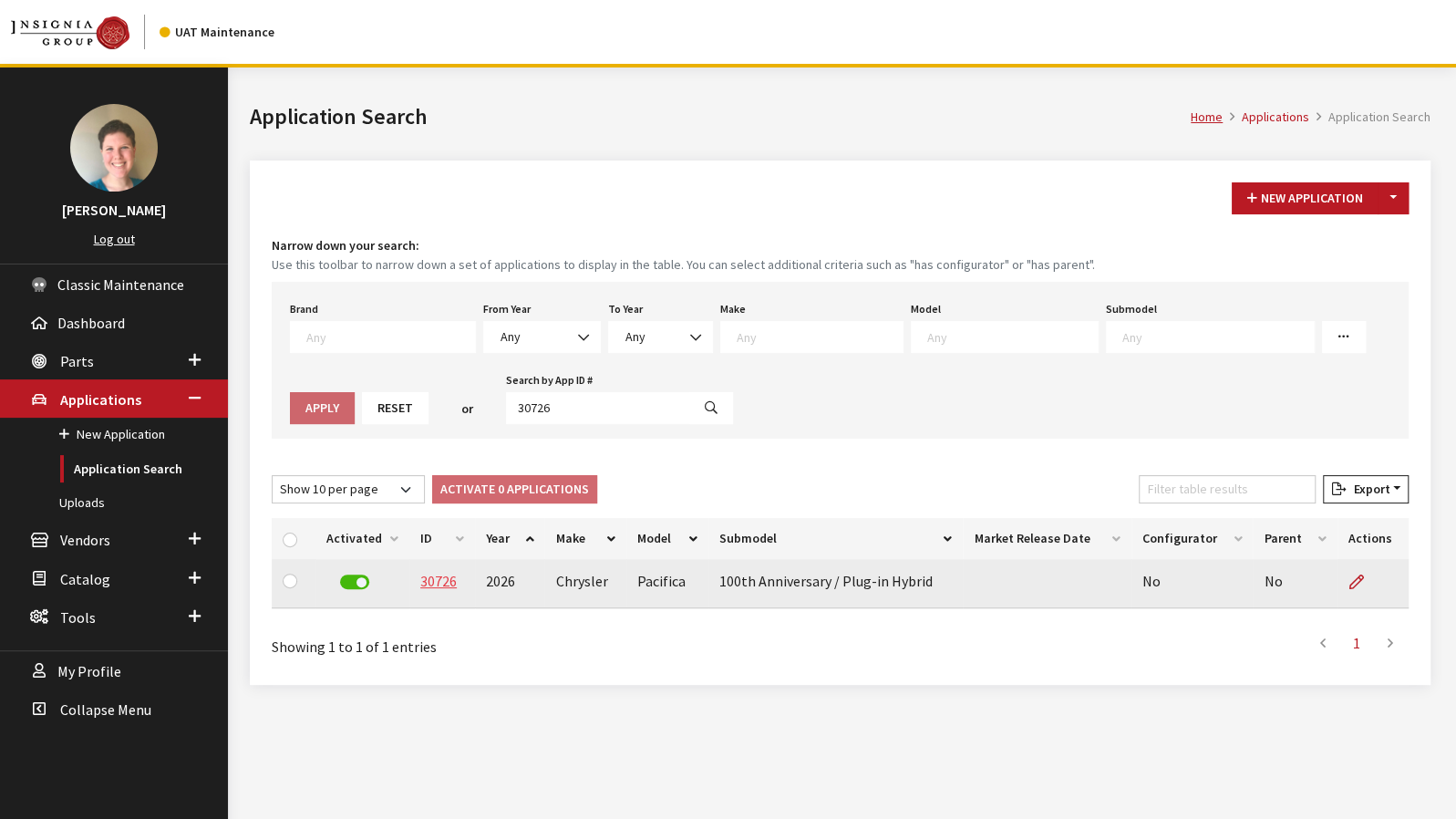
click at [435, 583] on link "30726" at bounding box center [439, 580] width 36 height 18
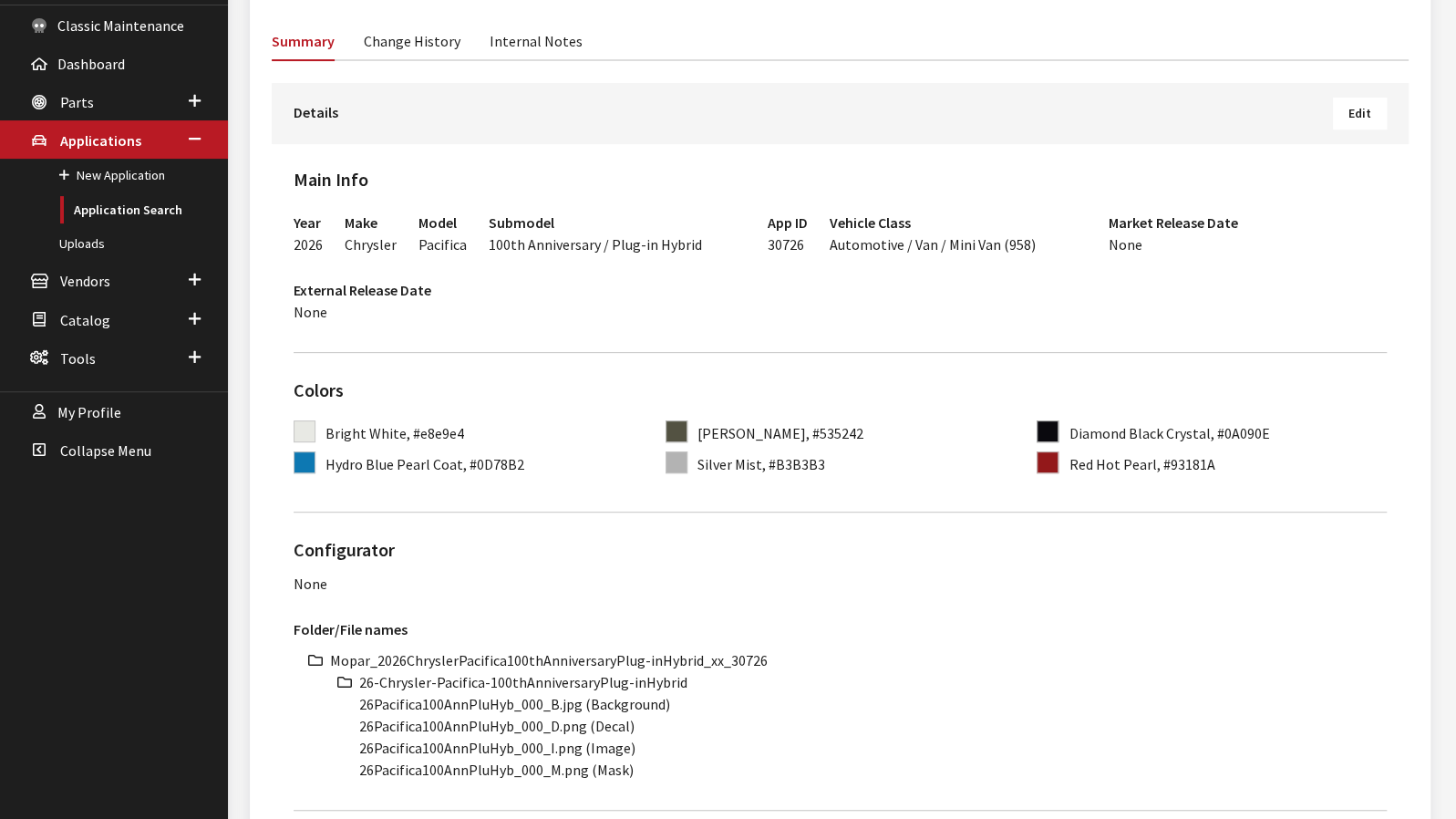
scroll to position [273, 0]
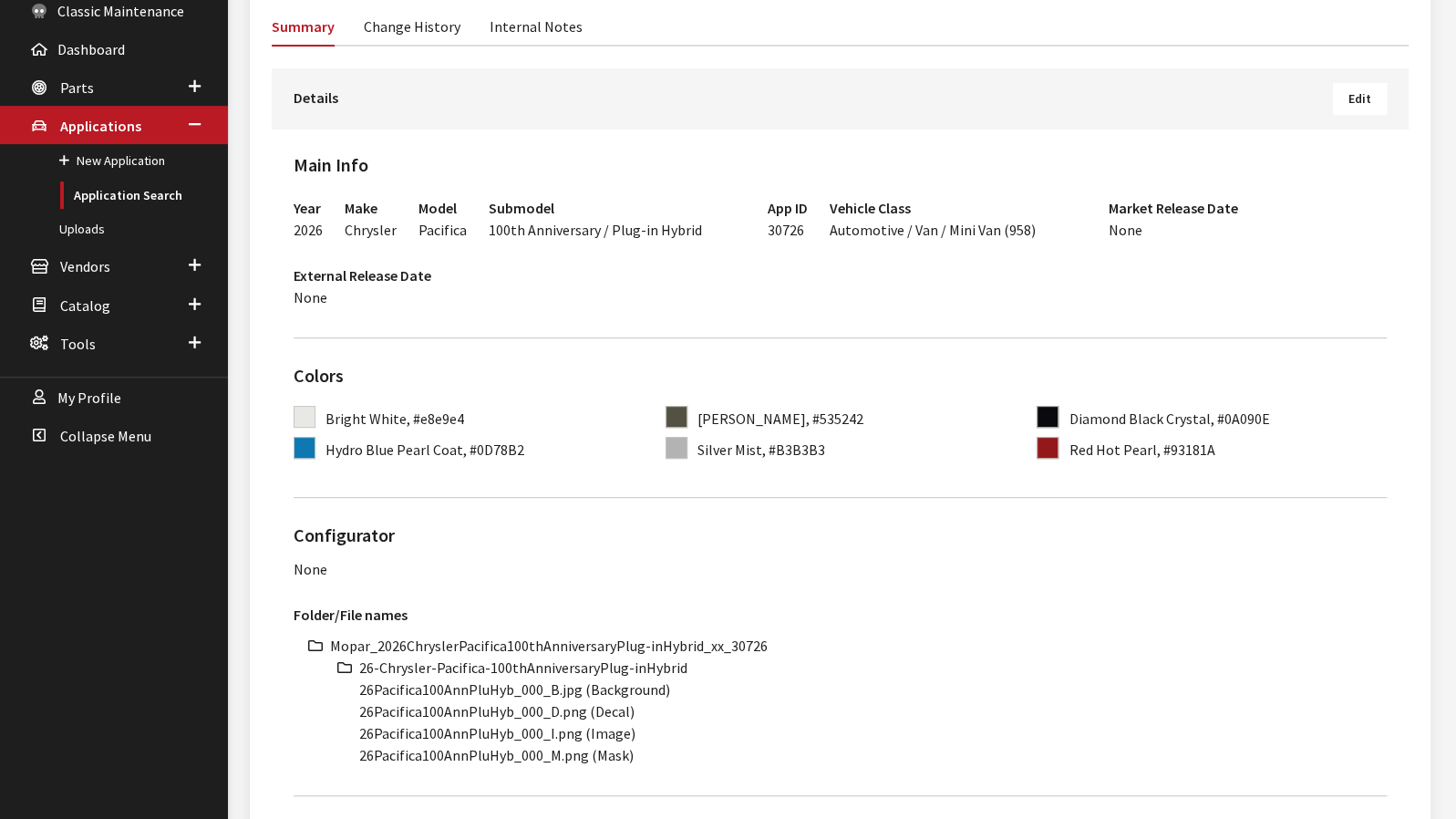
click at [1352, 93] on span "Edit" at bounding box center [1360, 98] width 23 height 16
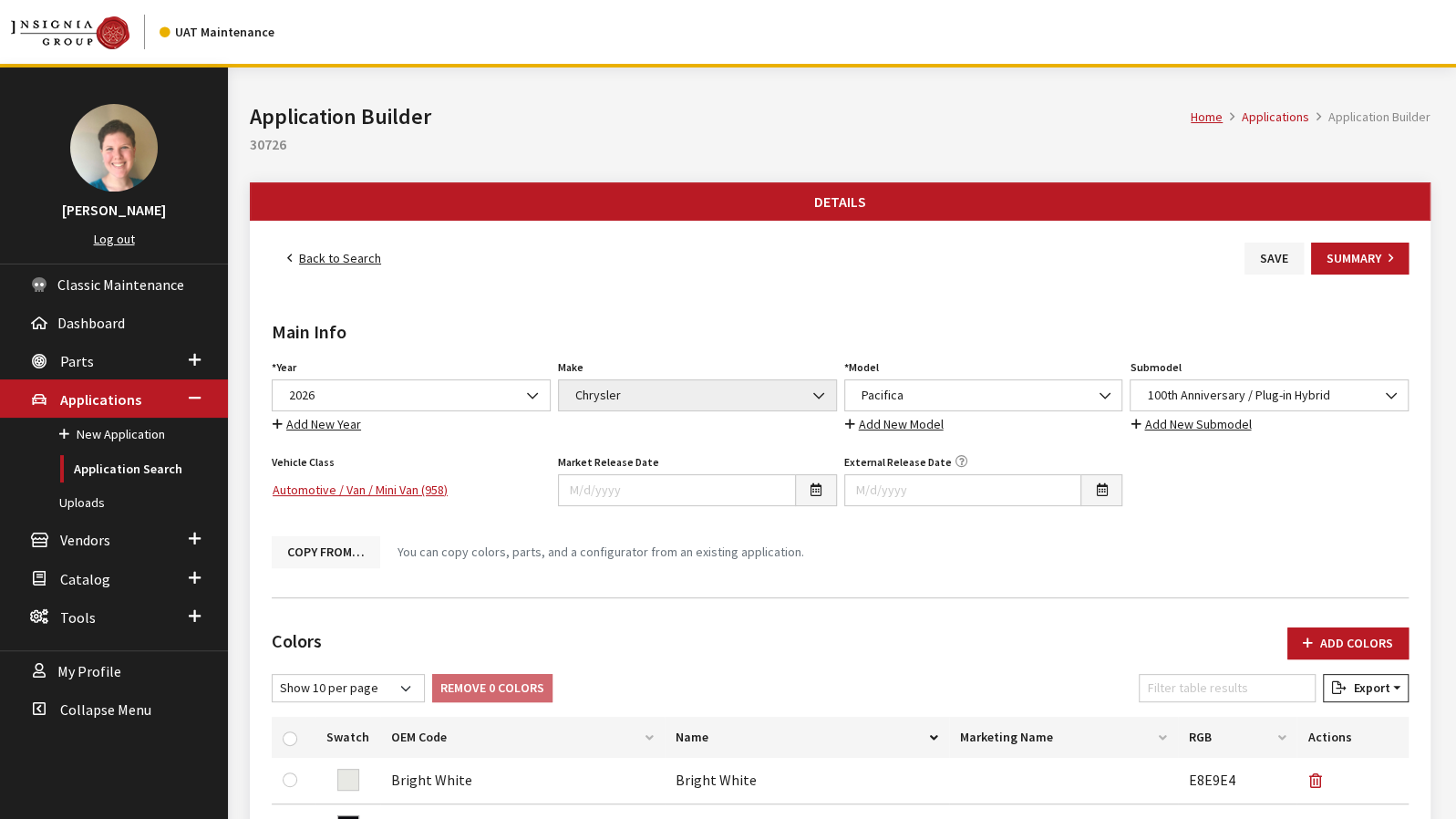
click at [332, 551] on button "Copy From…" at bounding box center [325, 551] width 108 height 32
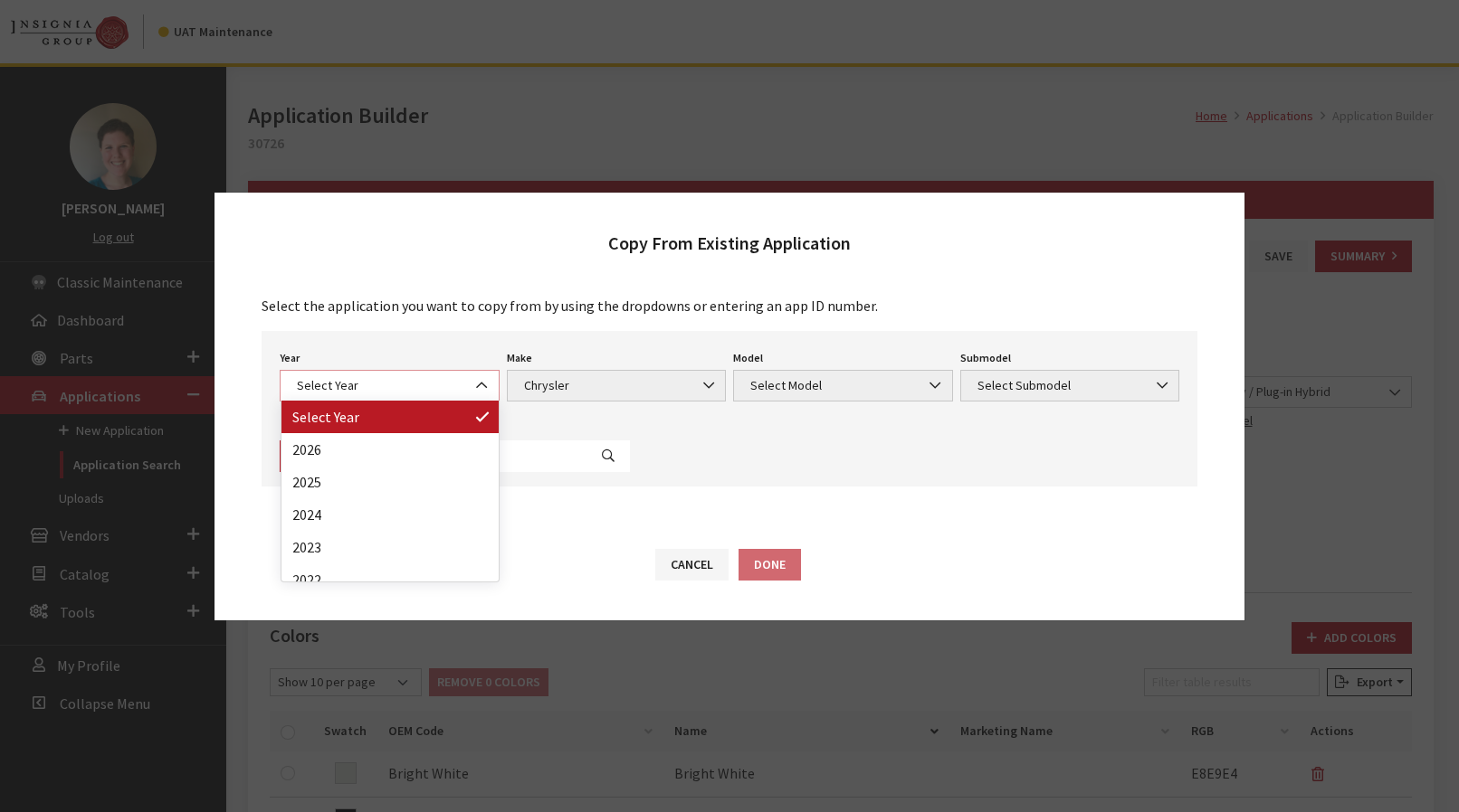
click at [387, 387] on span "Select Year" at bounding box center [389, 386] width 196 height 19
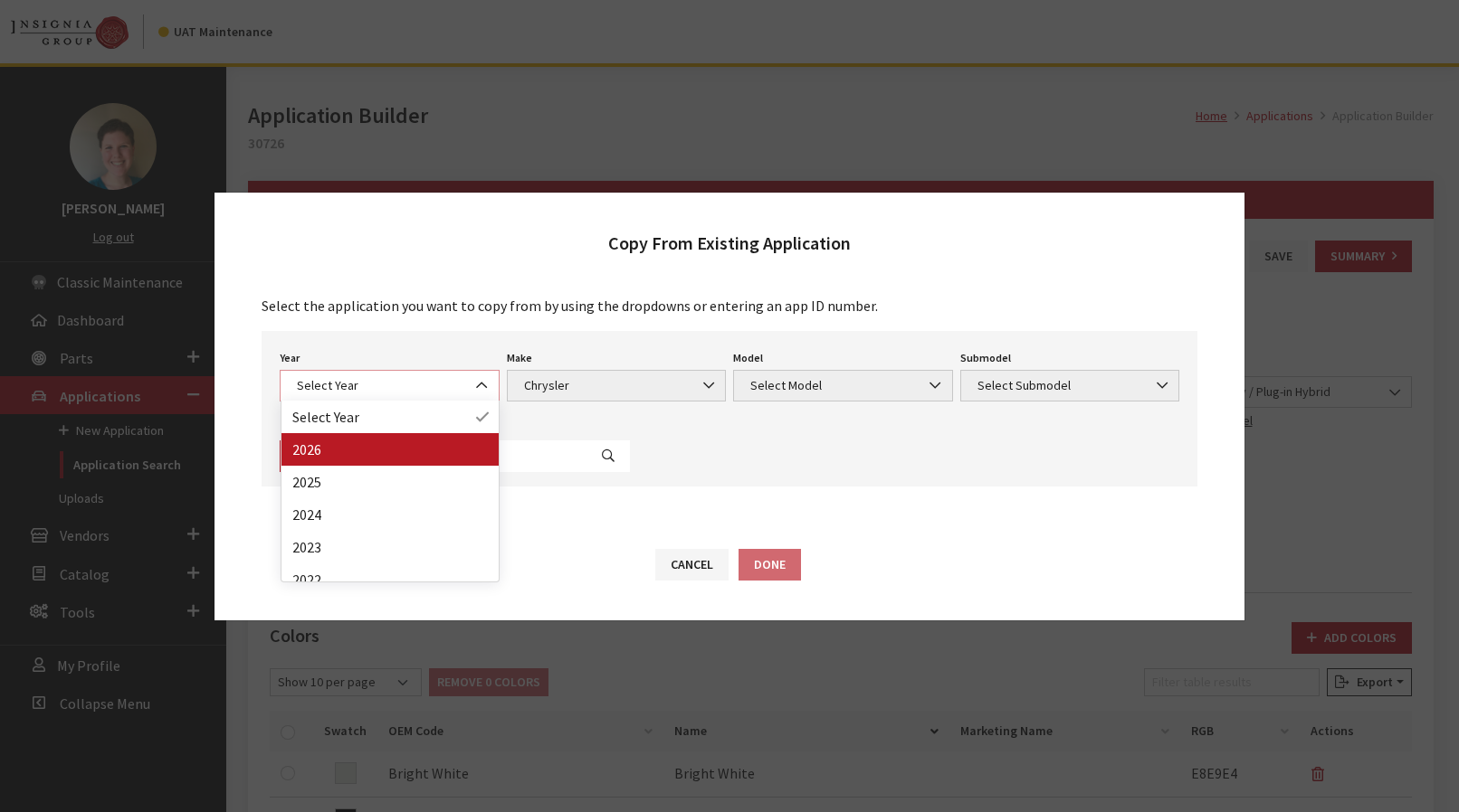
select select "44"
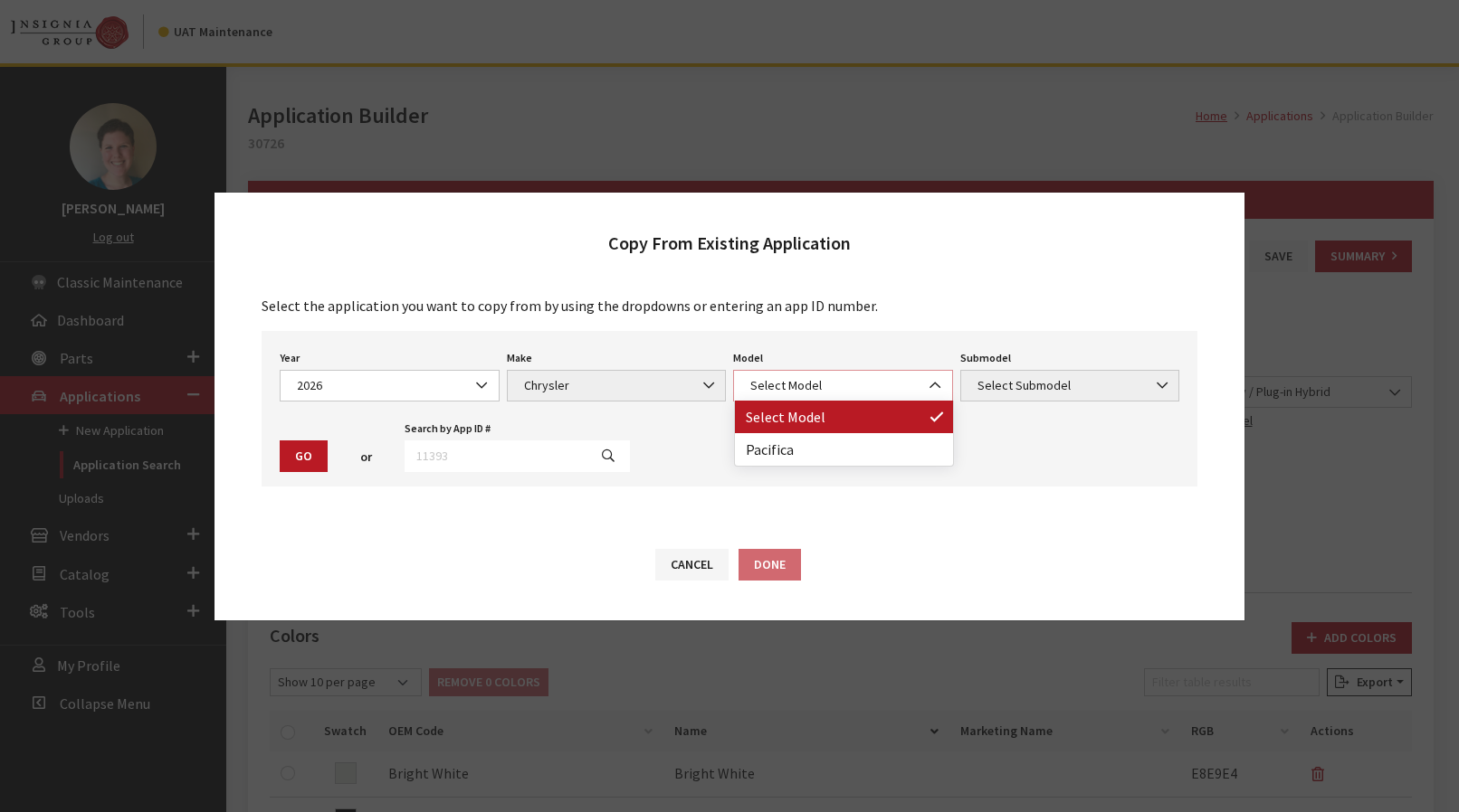
click at [832, 378] on span "Select Model" at bounding box center [843, 386] width 196 height 19
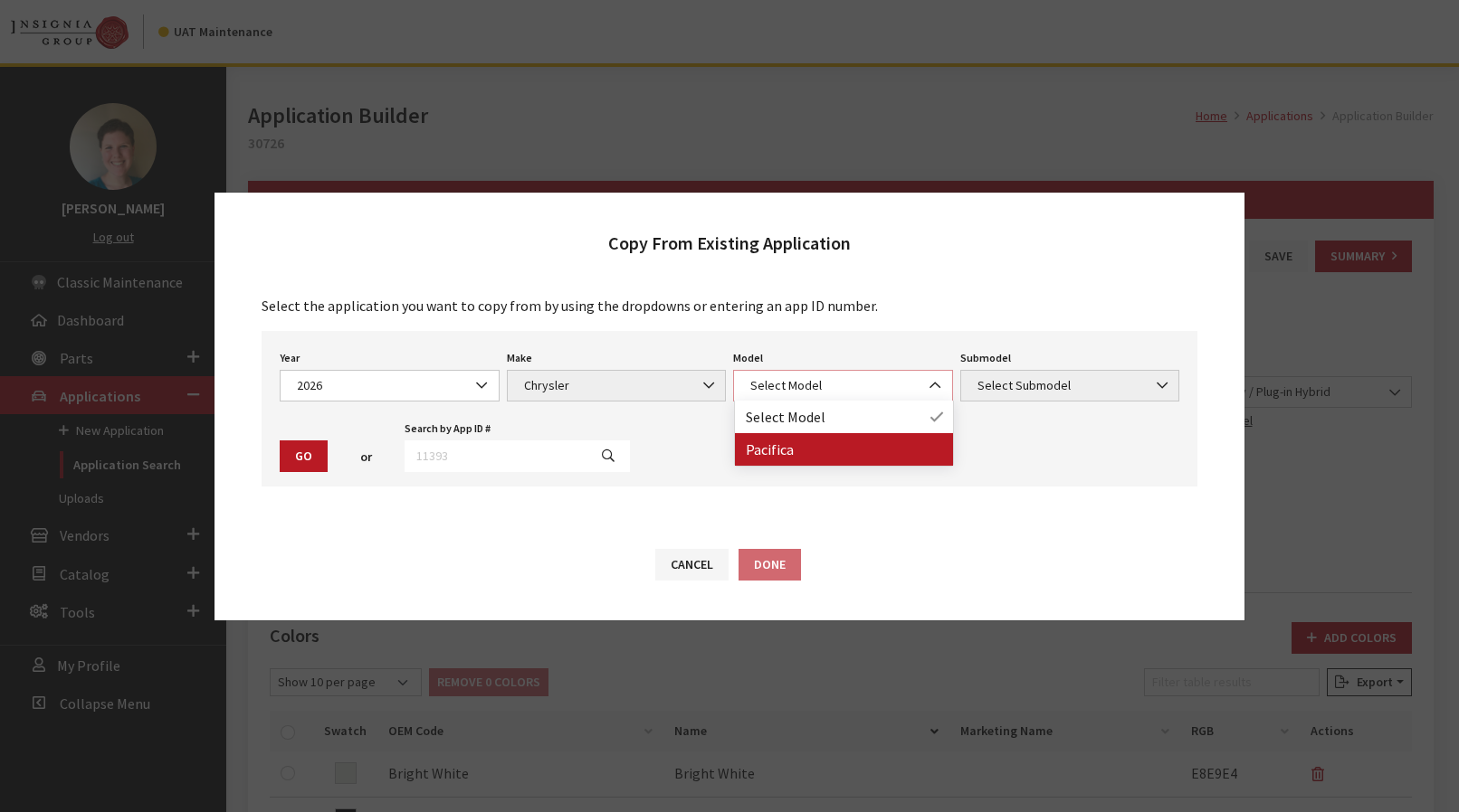
select select "178"
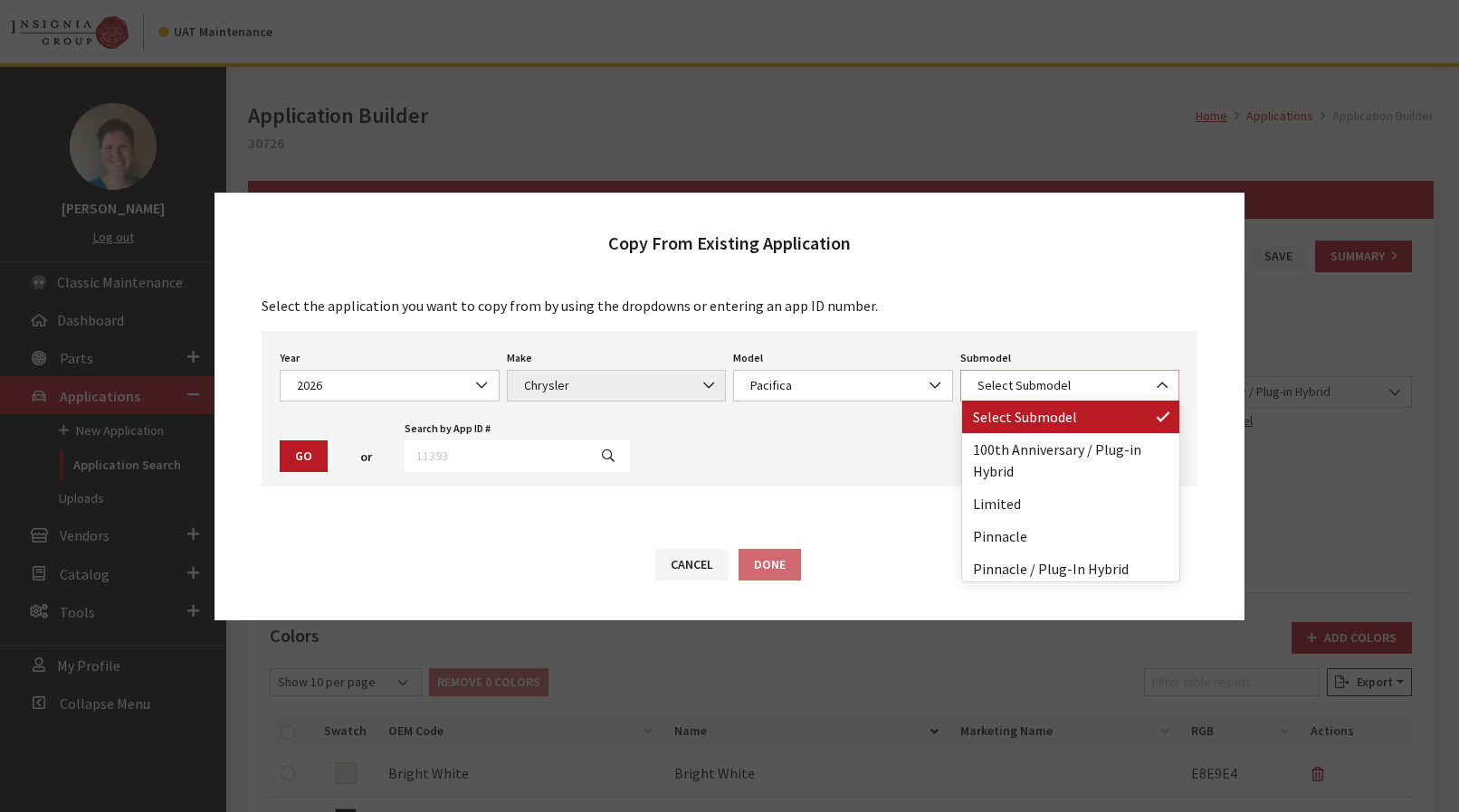
click at [1074, 392] on span "Select Submodel" at bounding box center [1070, 386] width 196 height 19
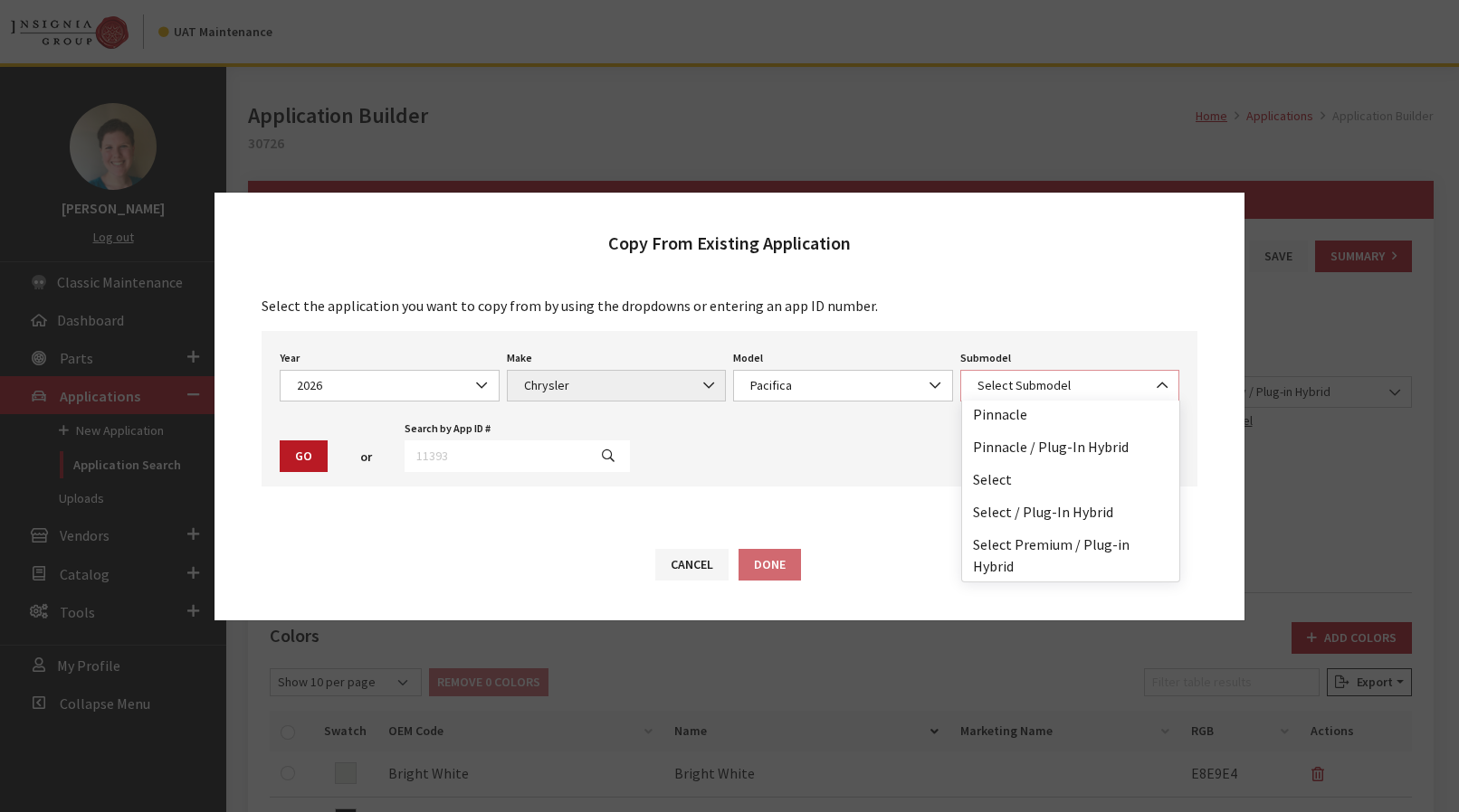
scroll to position [123, 0]
select select "2429"
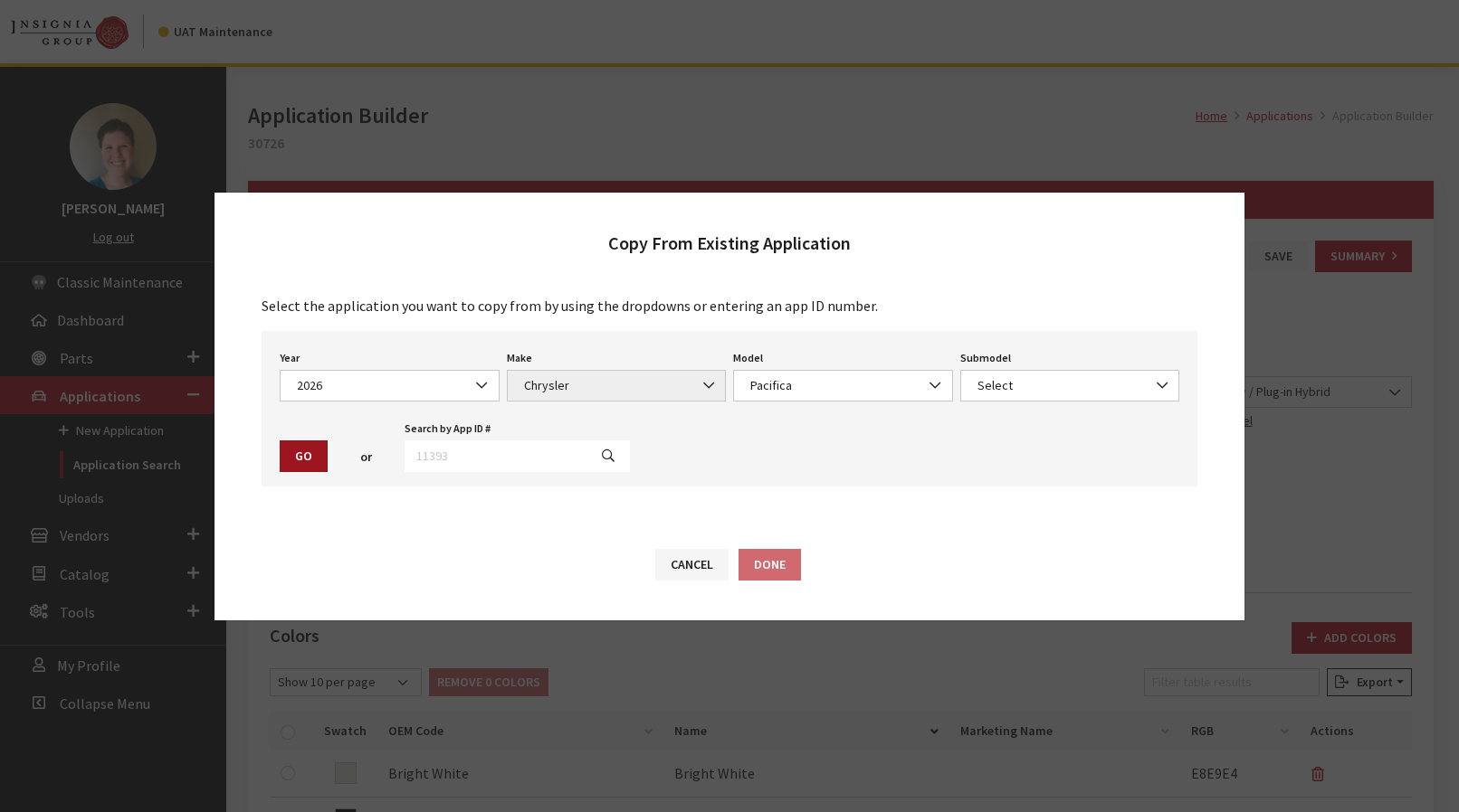
click at [297, 450] on button "Go" at bounding box center [303, 455] width 48 height 31
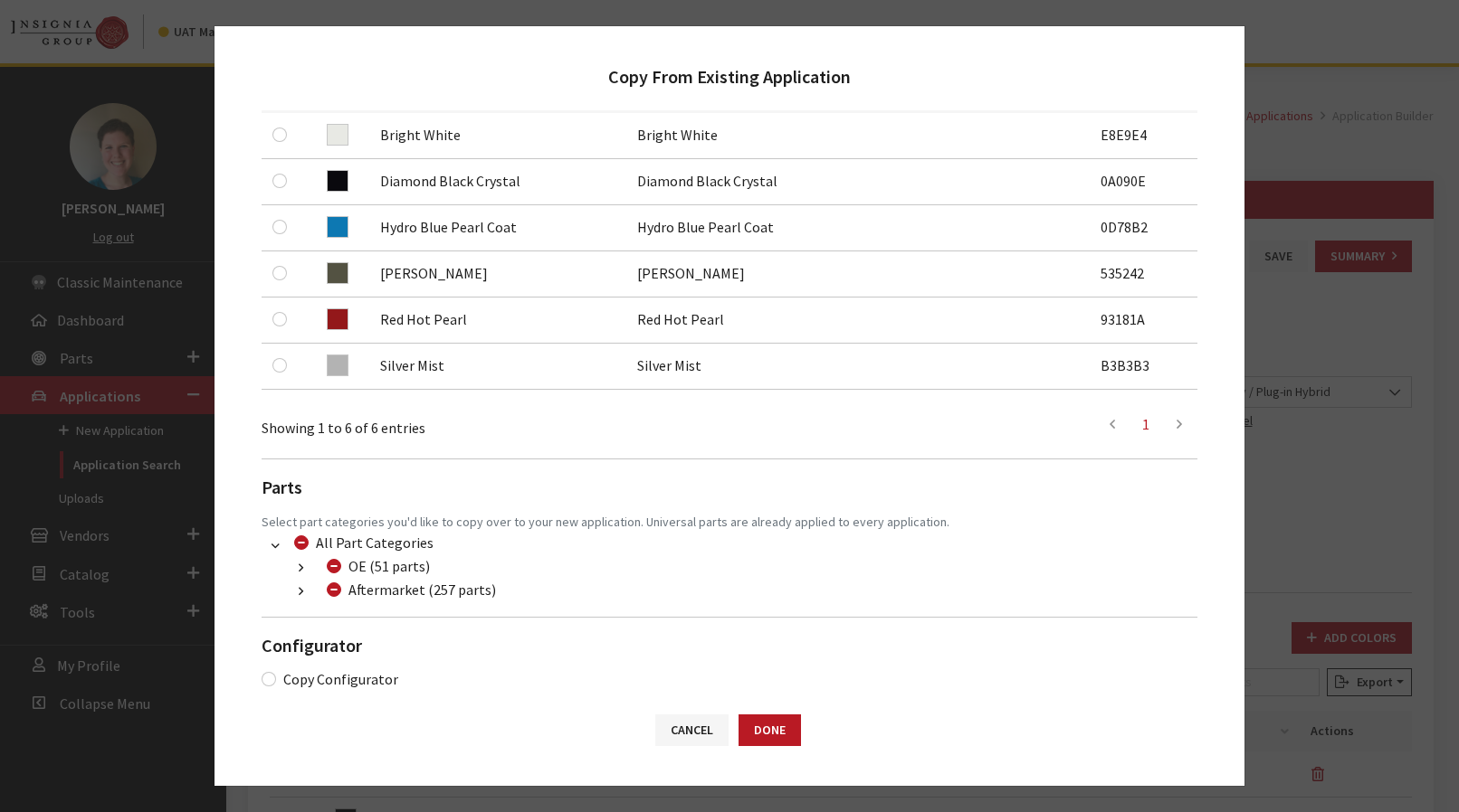
scroll to position [383, 0]
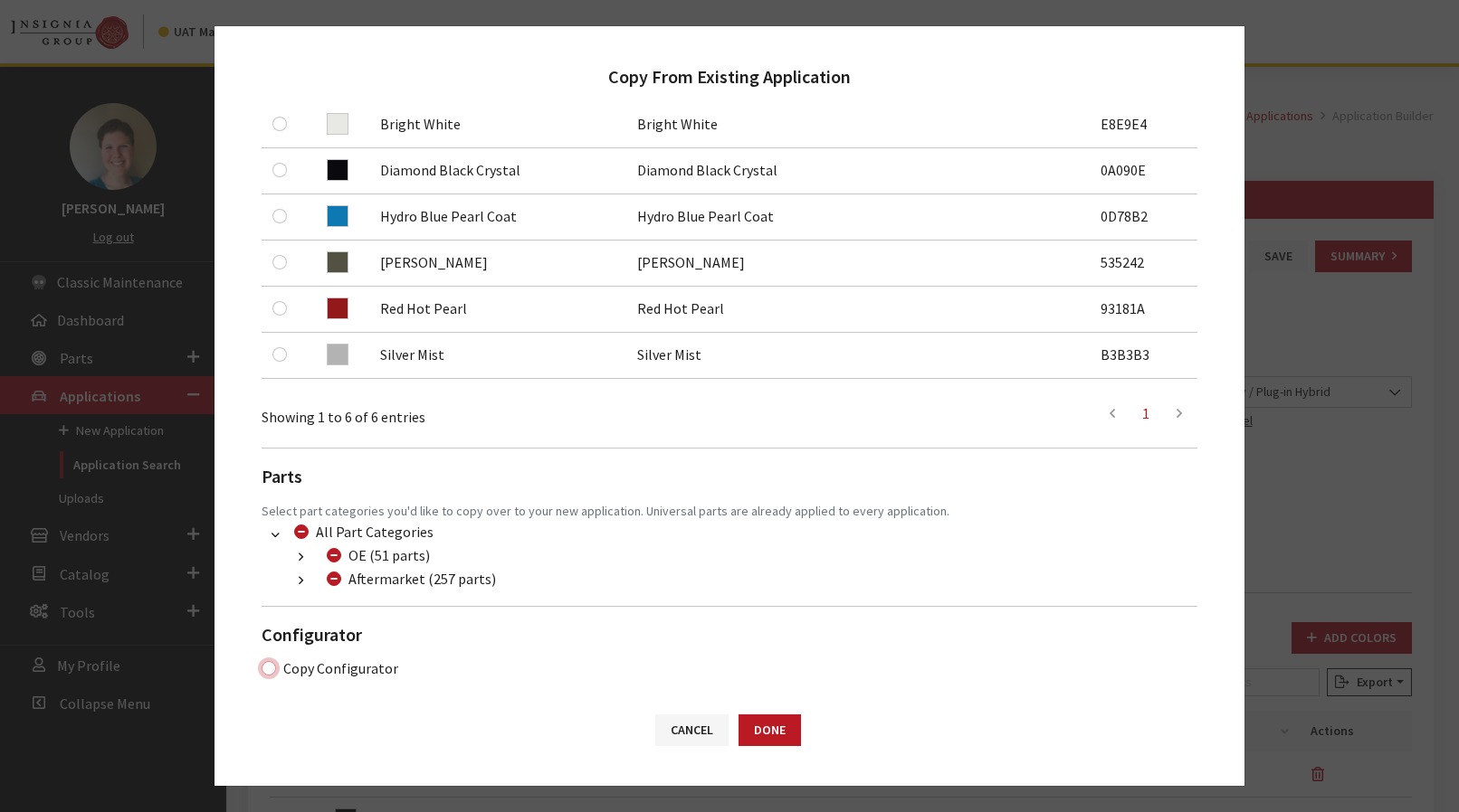
click at [271, 662] on input "Copy Configurator" at bounding box center [268, 667] width 14 height 14
checkbox input "true"
click at [771, 735] on button "Done" at bounding box center [769, 730] width 63 height 31
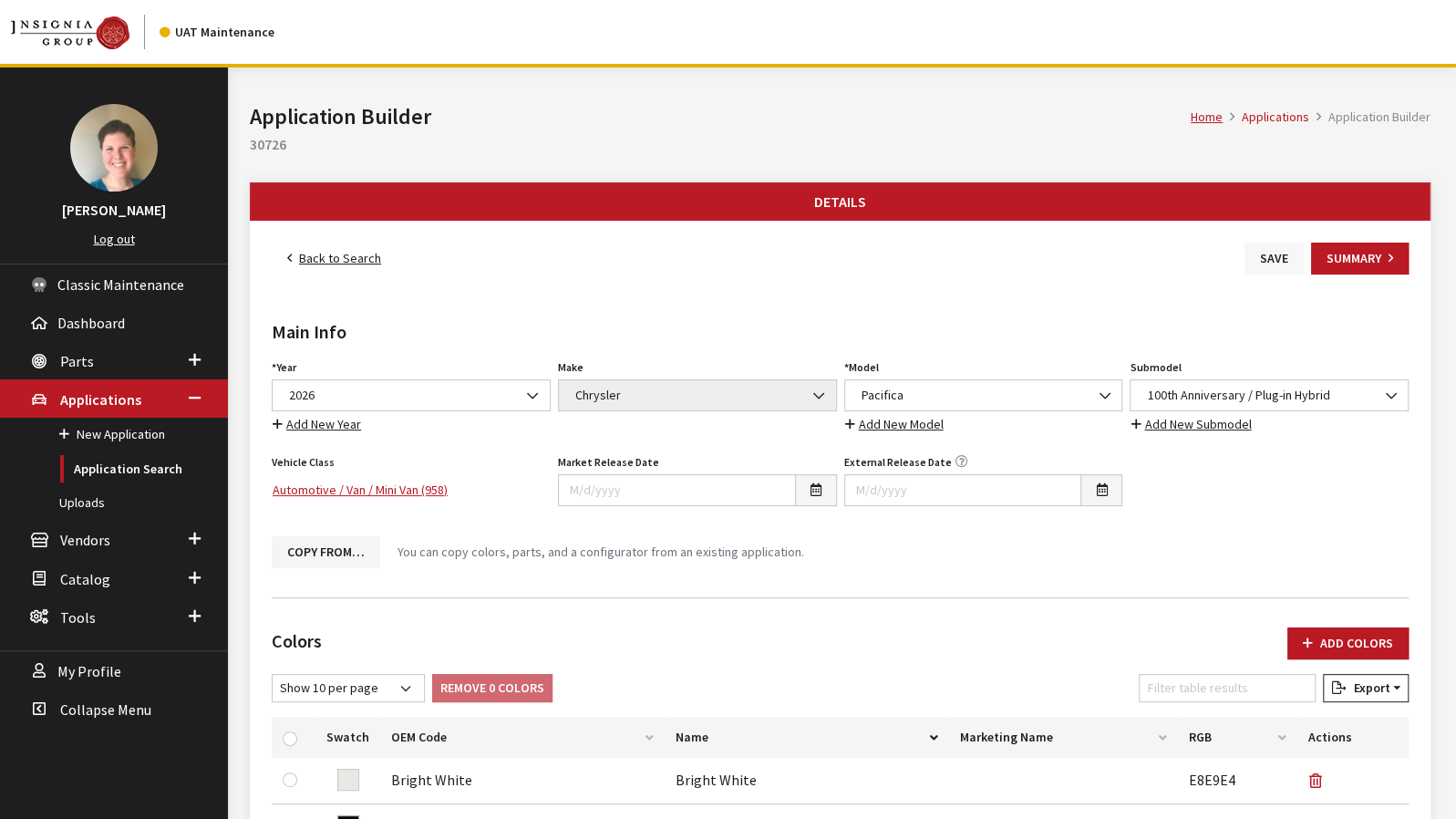
click at [1260, 263] on button "Save" at bounding box center [1275, 258] width 59 height 32
click at [324, 261] on link "Back to Search" at bounding box center [334, 258] width 125 height 32
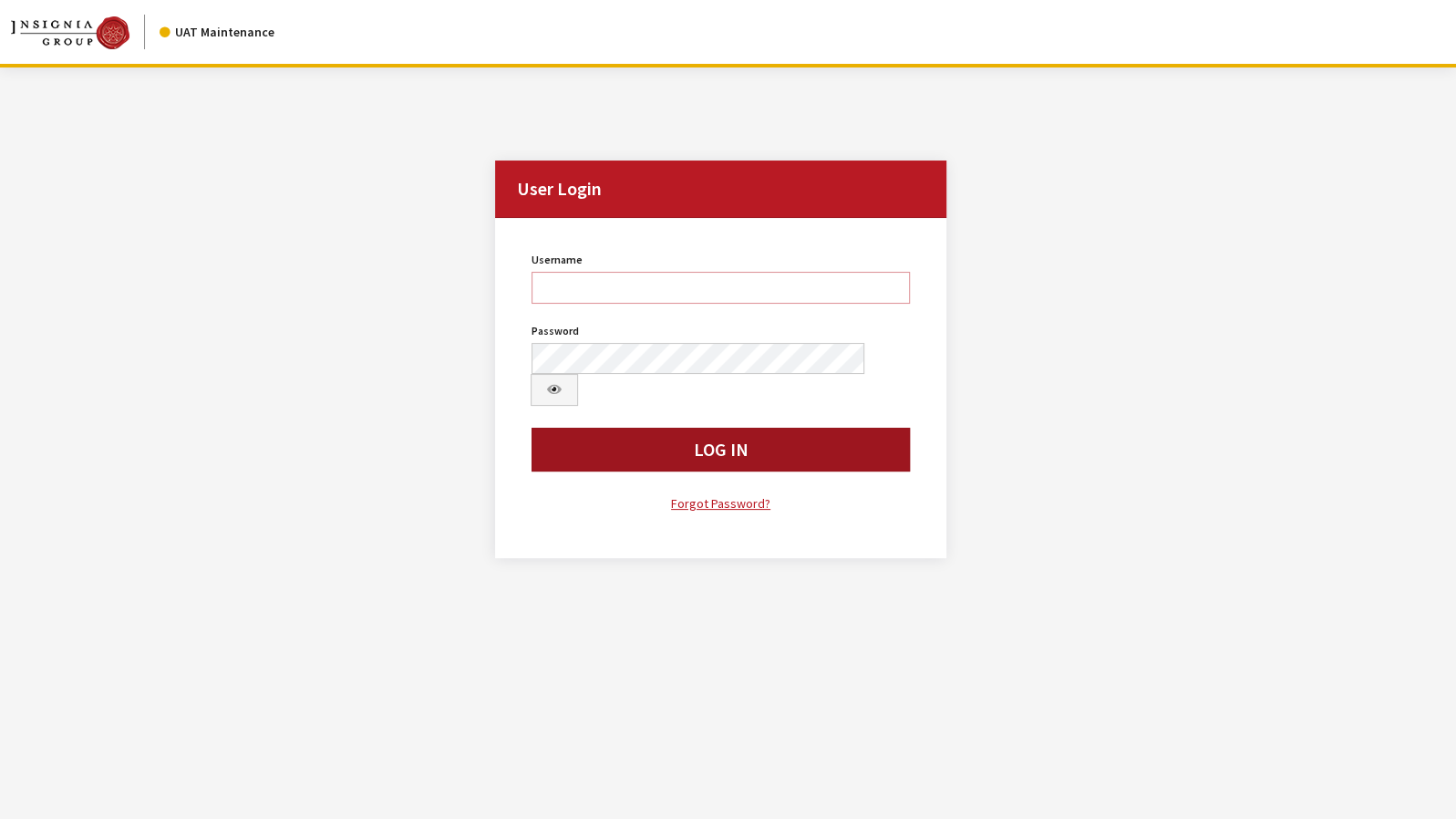
type input "jkrause"
click at [808, 428] on button "Log In" at bounding box center [721, 450] width 379 height 44
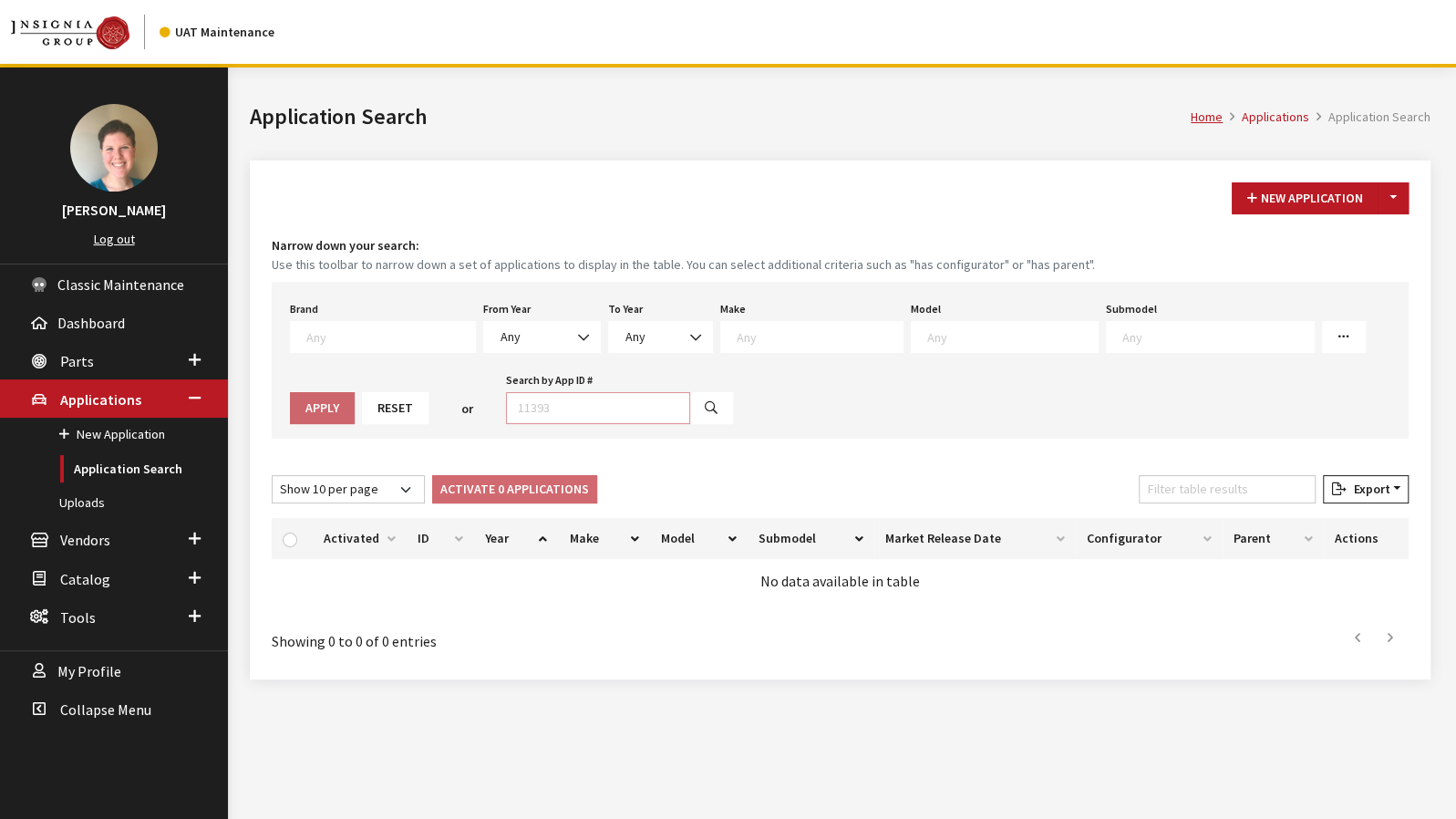
click at [542, 404] on input "Search by App ID #" at bounding box center [598, 408] width 184 height 32
type input "30727"
select select
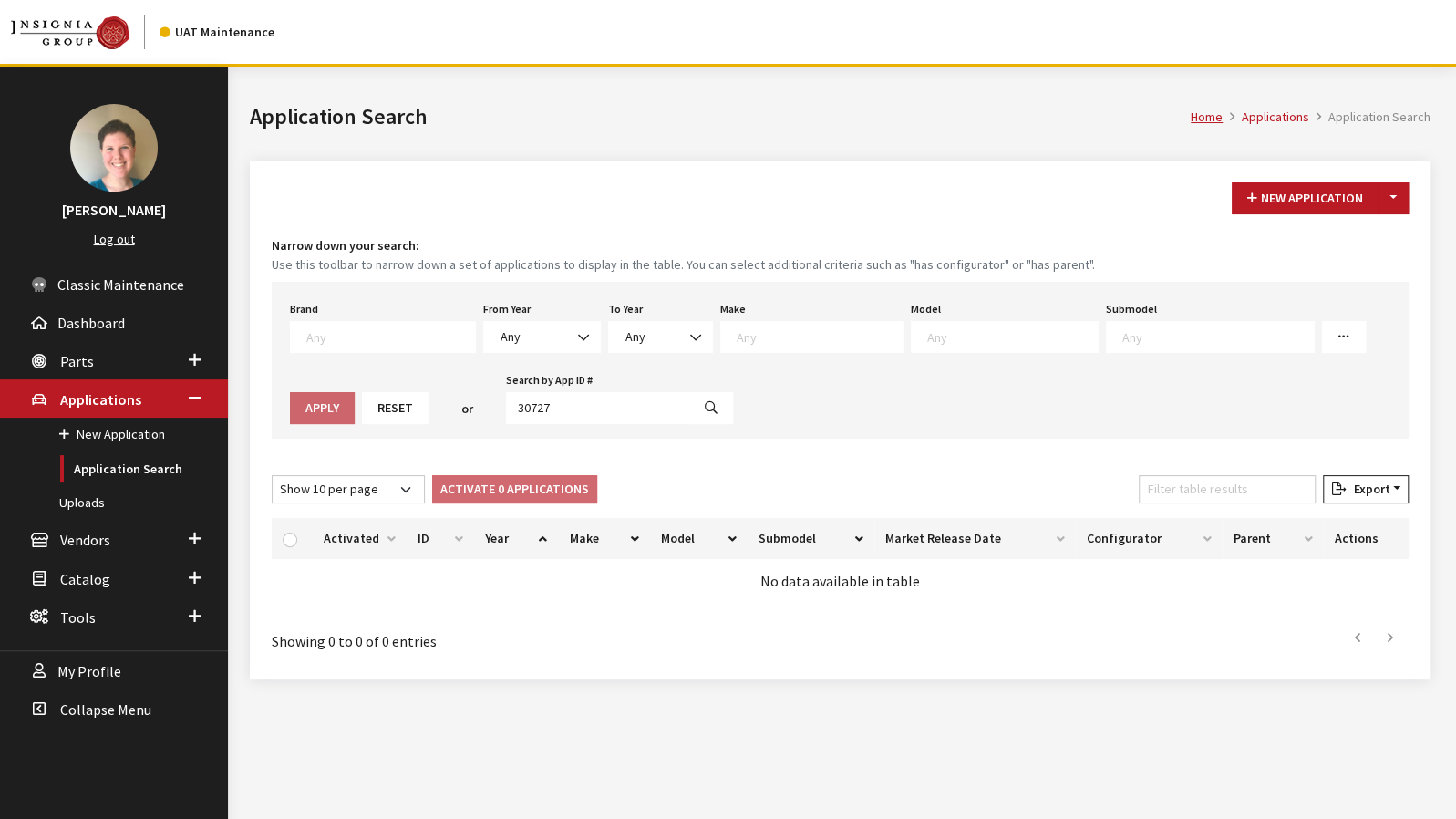
select select
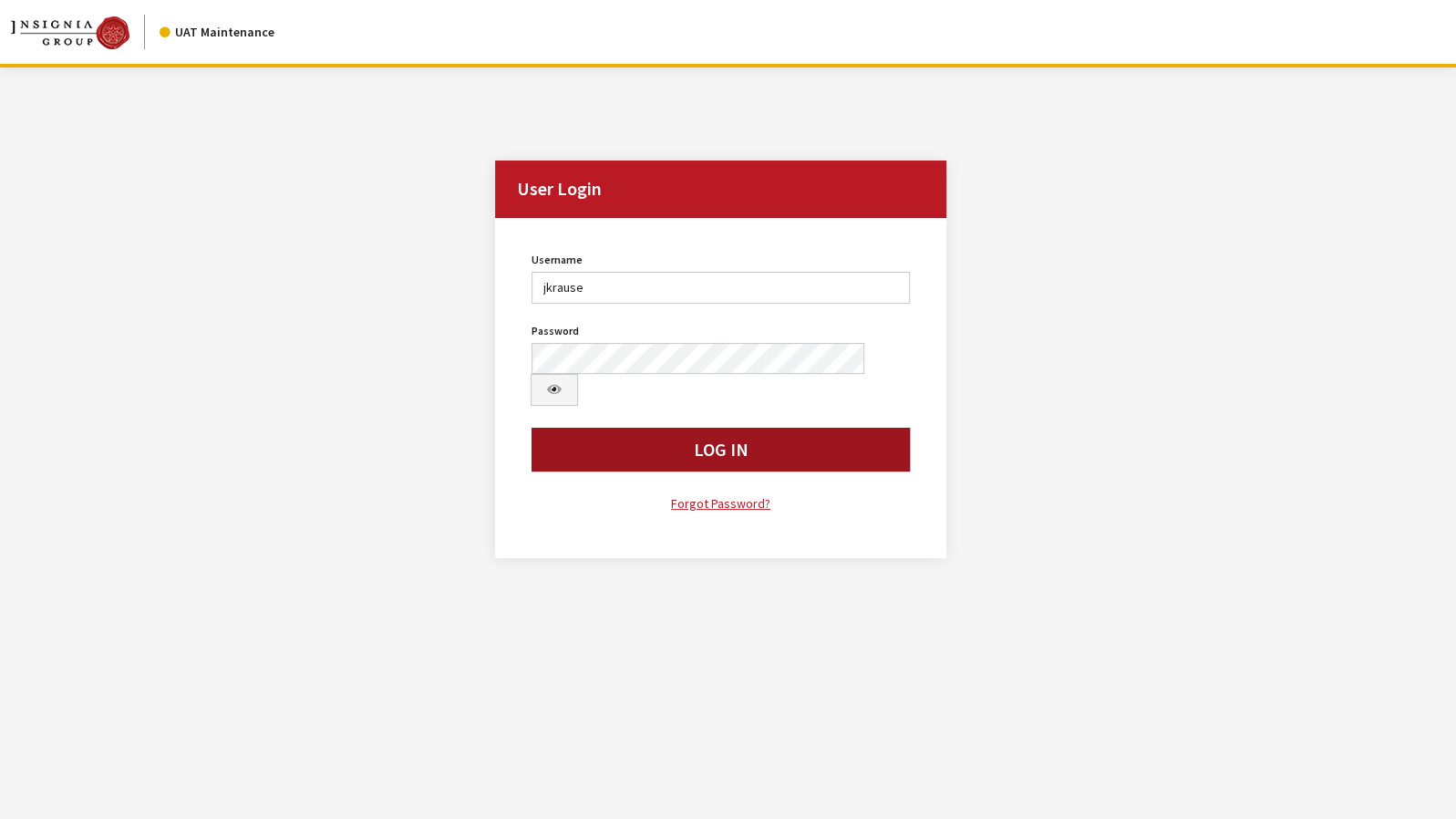
click at [607, 428] on button "Log In" at bounding box center [721, 450] width 379 height 44
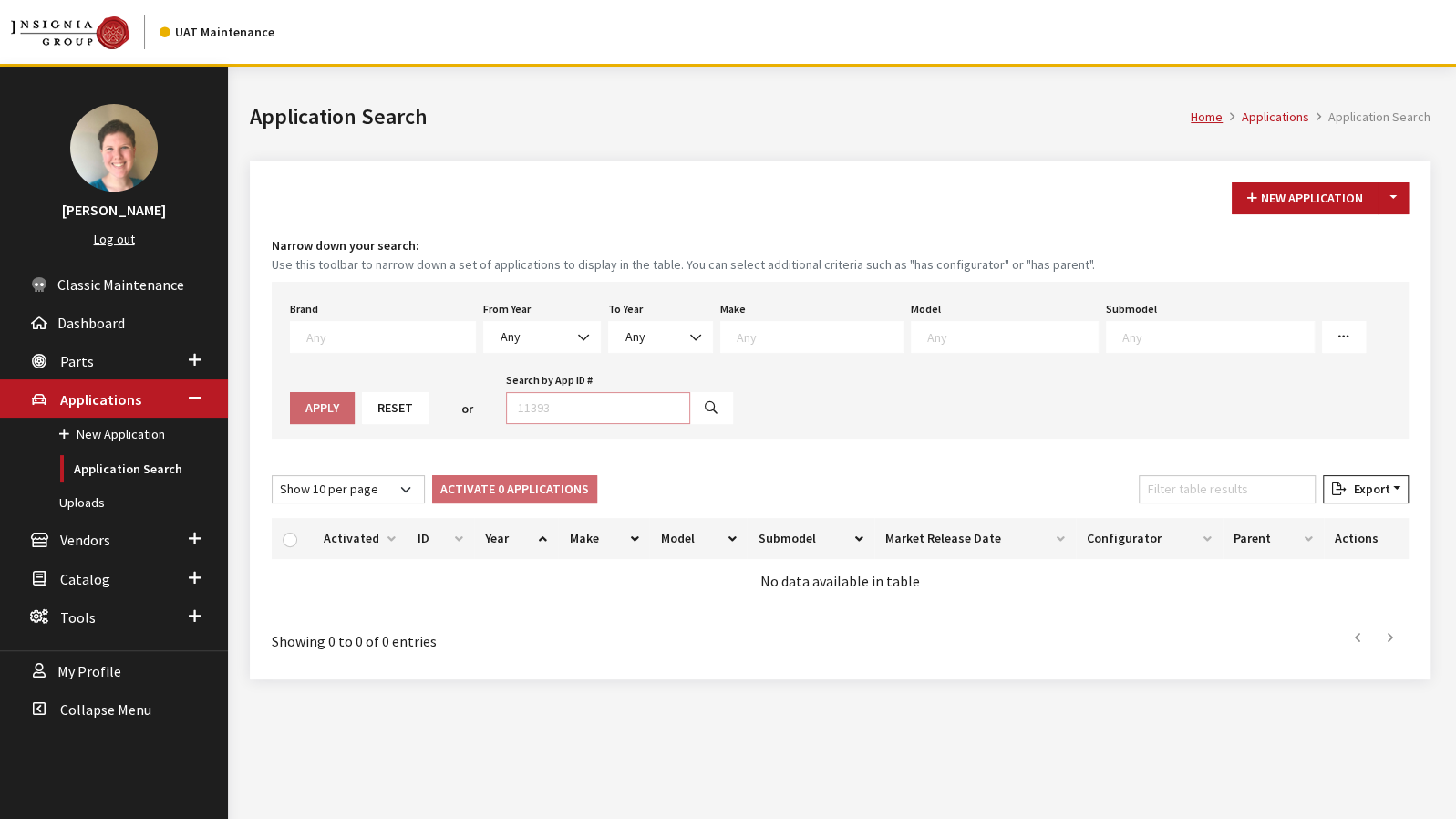
click at [509, 420] on input "Search by App ID #" at bounding box center [598, 408] width 184 height 32
type input "30727"
click at [705, 405] on icon "button" at bounding box center [710, 409] width 12 height 12
select select
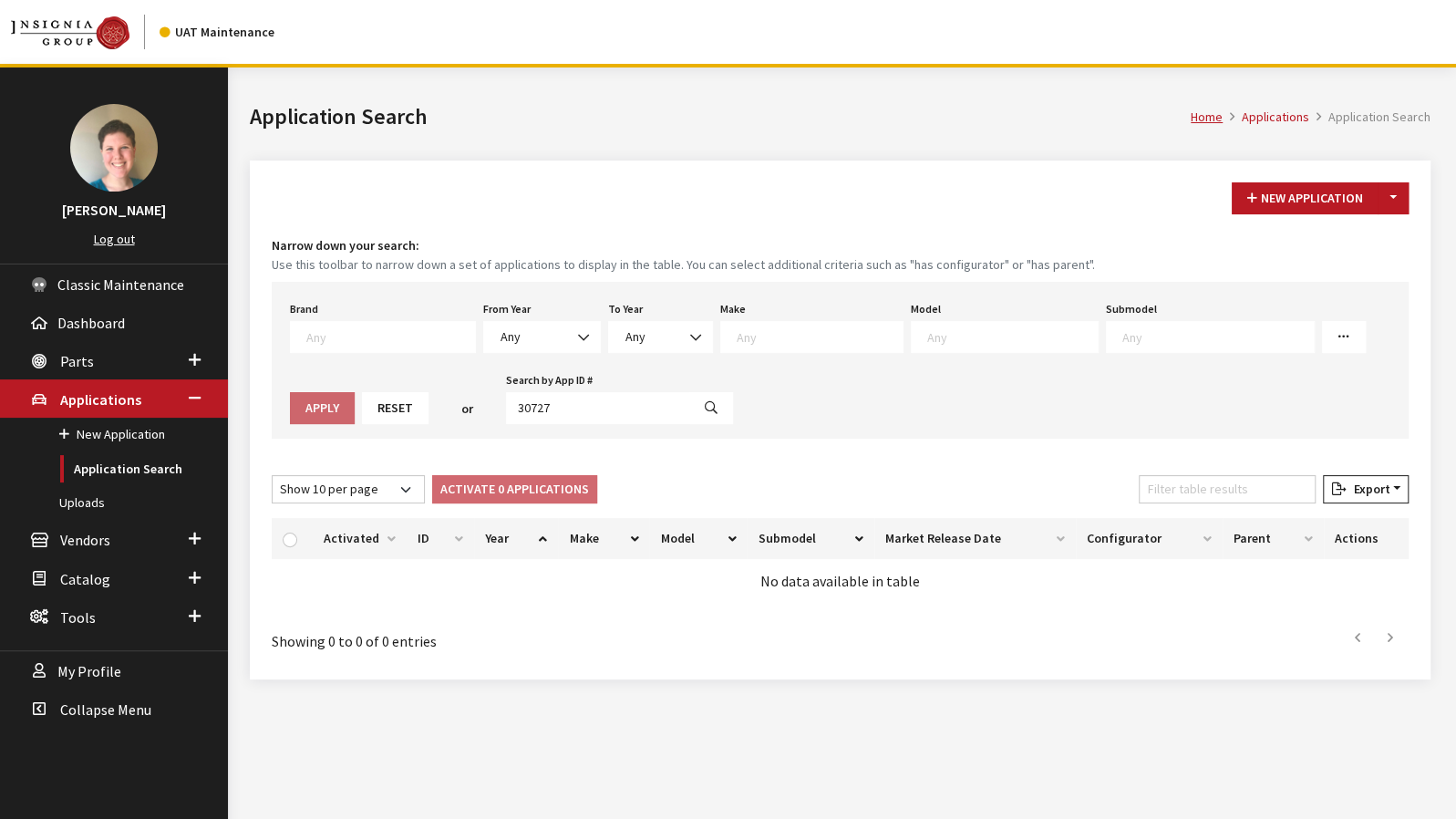
select select
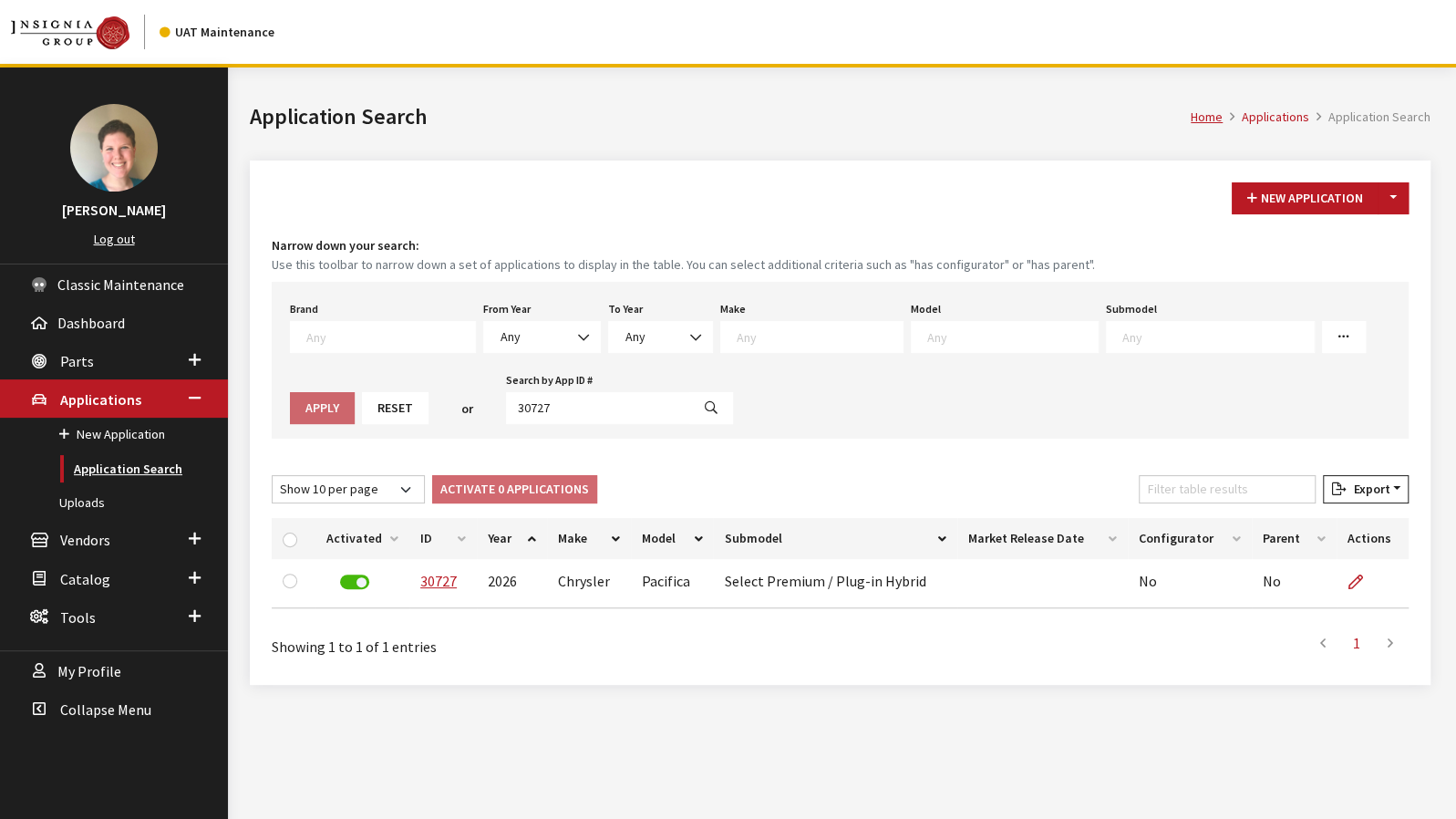
click at [116, 465] on link "Application Search" at bounding box center [114, 469] width 228 height 34
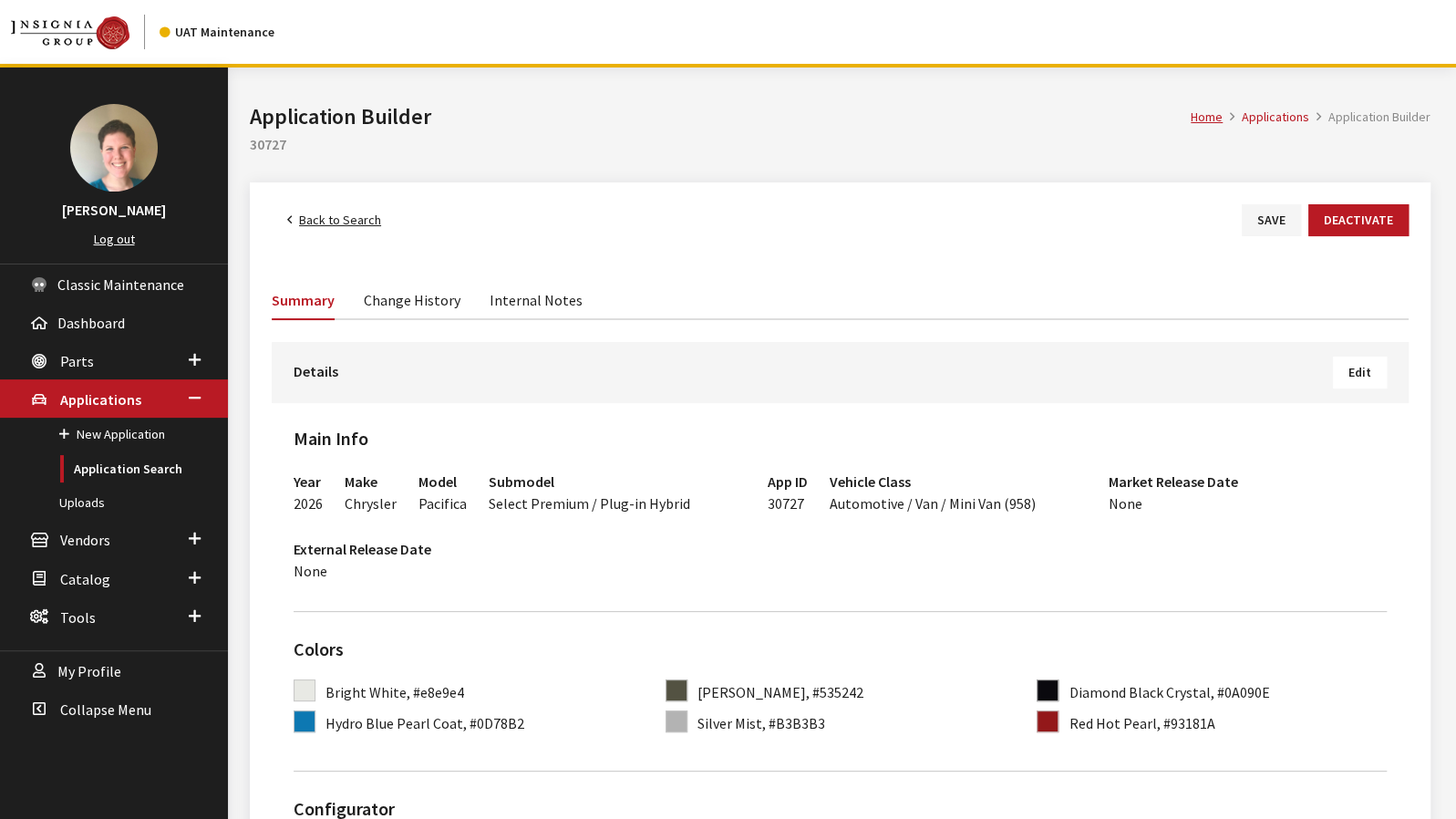
click at [1355, 371] on span "Edit" at bounding box center [1360, 372] width 23 height 16
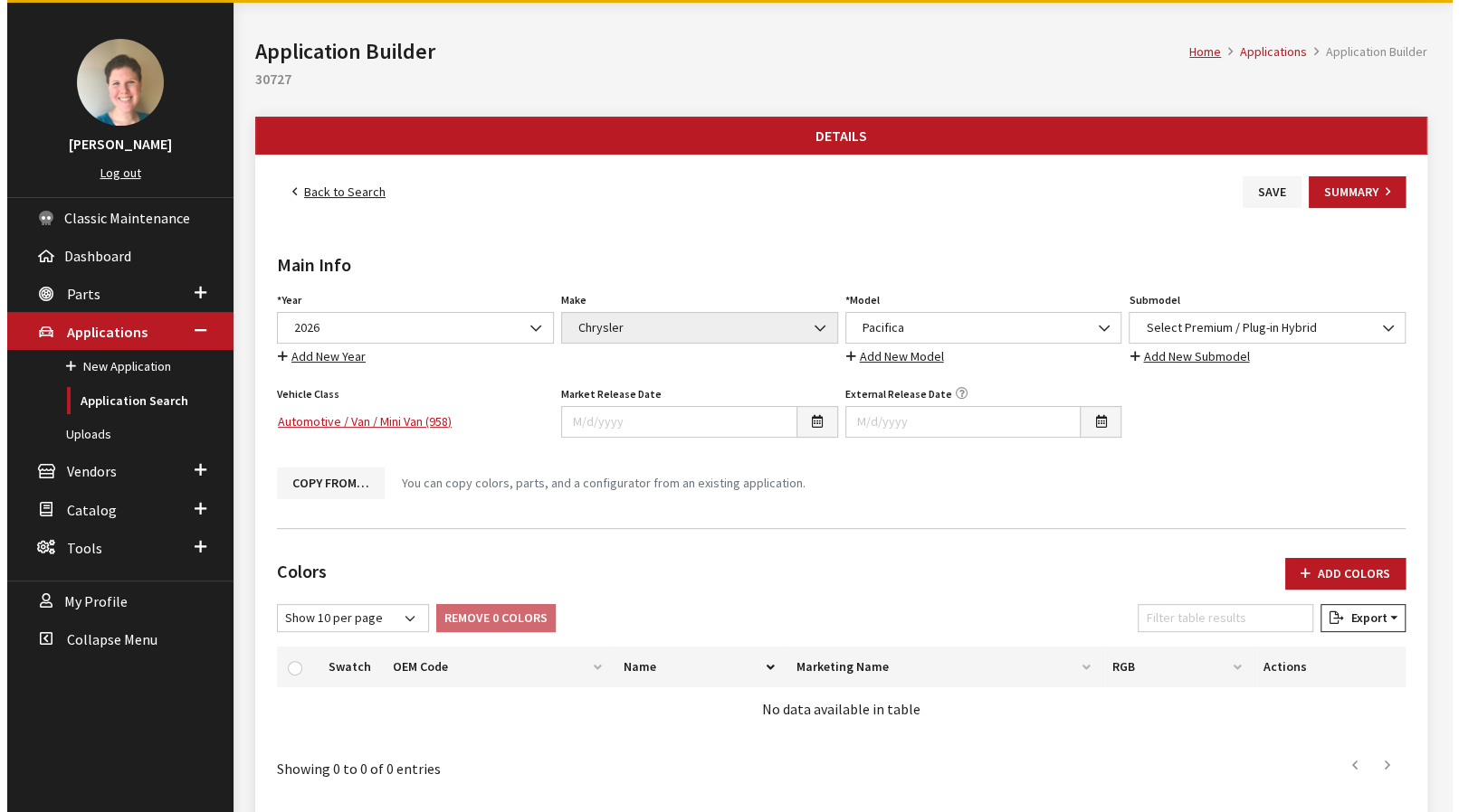
scroll to position [181, 0]
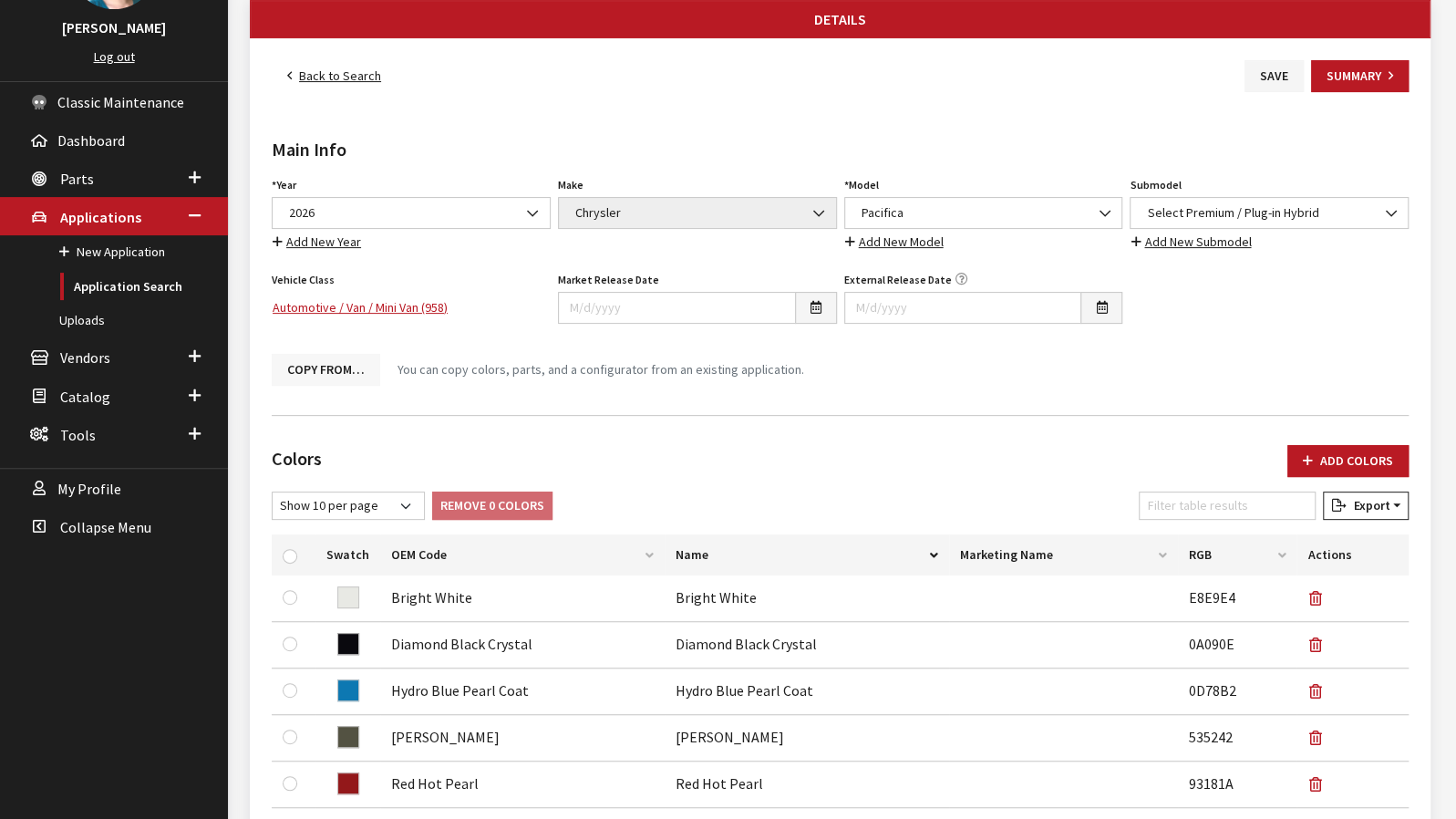
click at [357, 373] on button "Copy From…" at bounding box center [325, 369] width 108 height 32
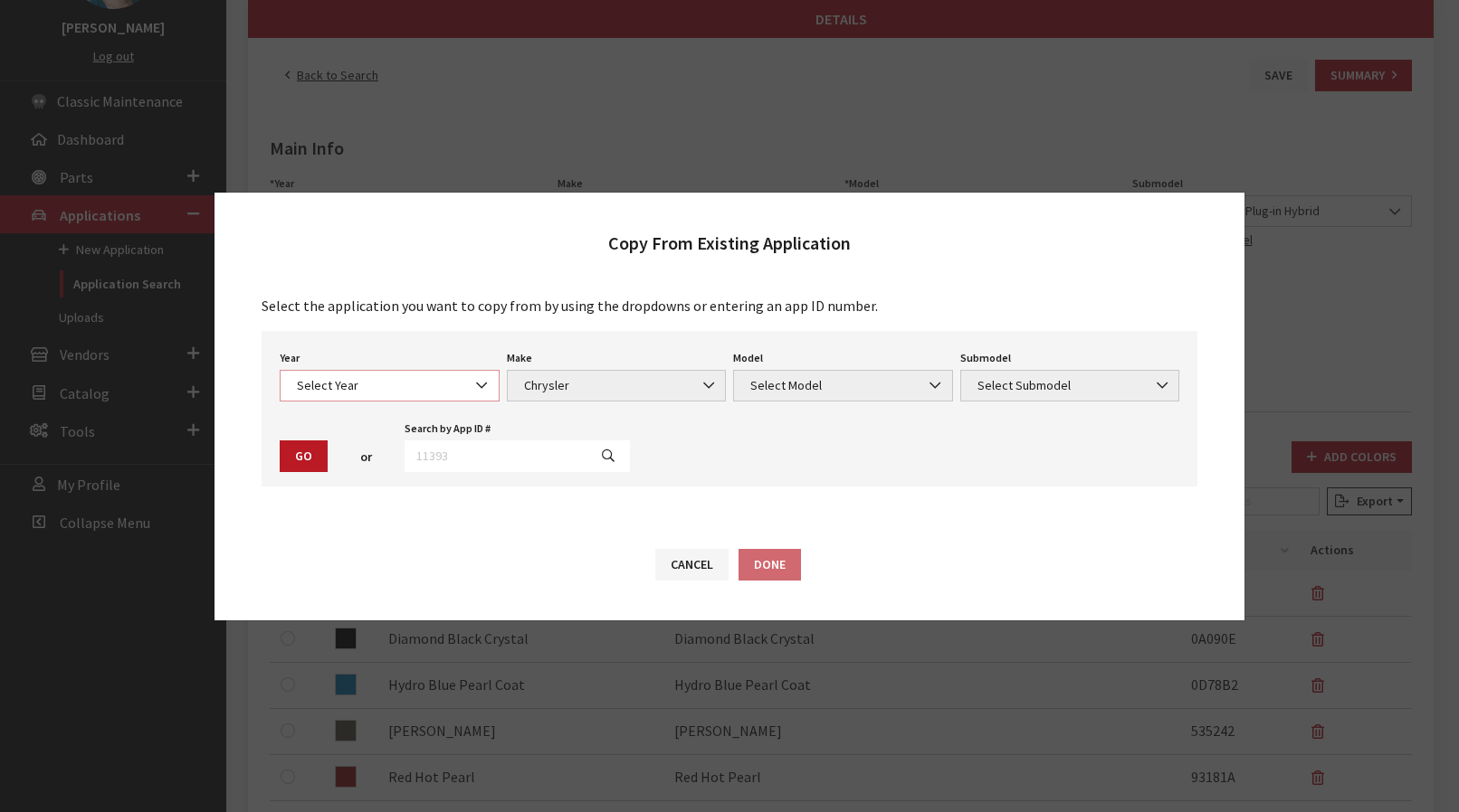
click at [443, 393] on span "Select Year" at bounding box center [389, 386] width 196 height 19
select select "44"
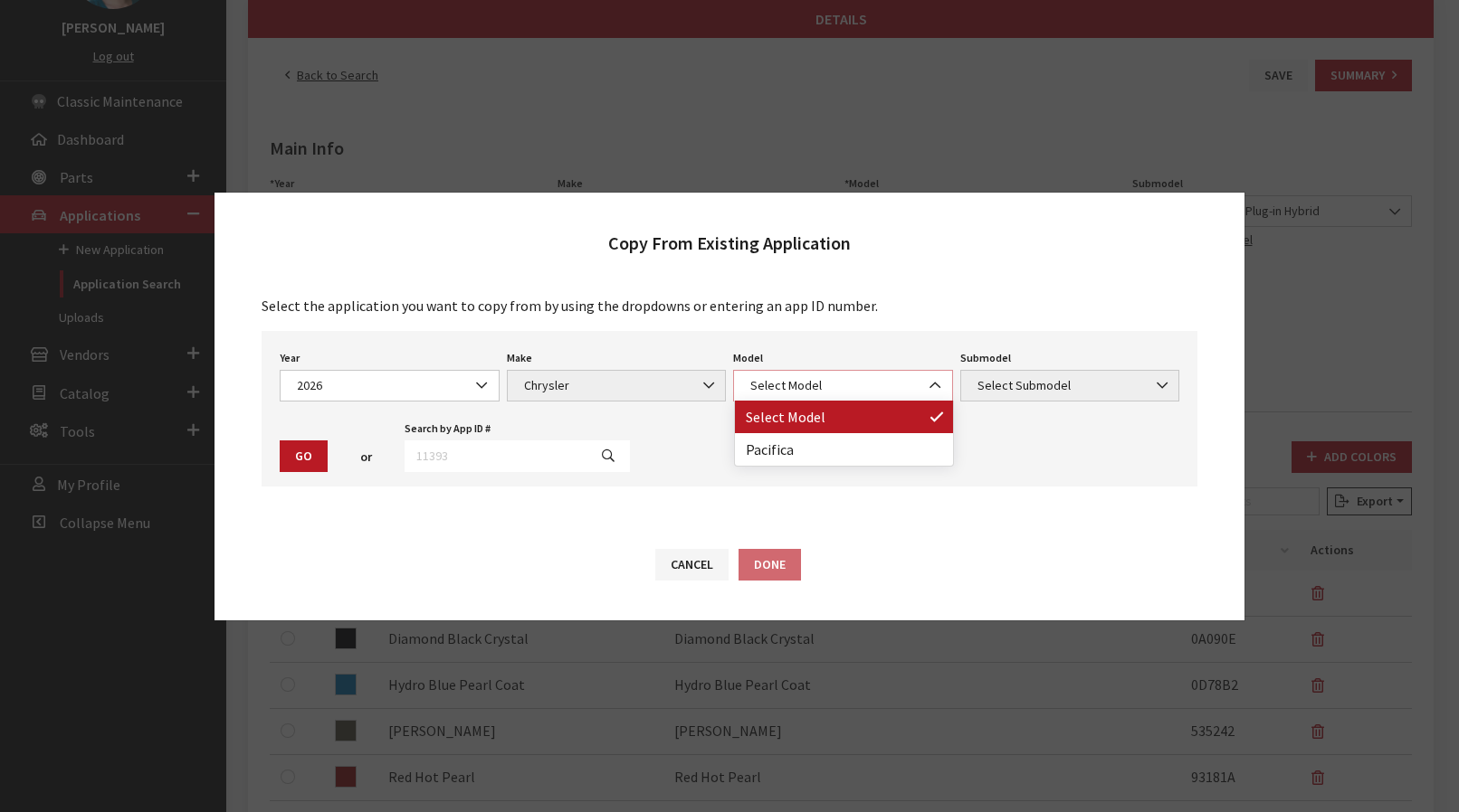
click at [856, 388] on span "Select Model" at bounding box center [843, 386] width 196 height 19
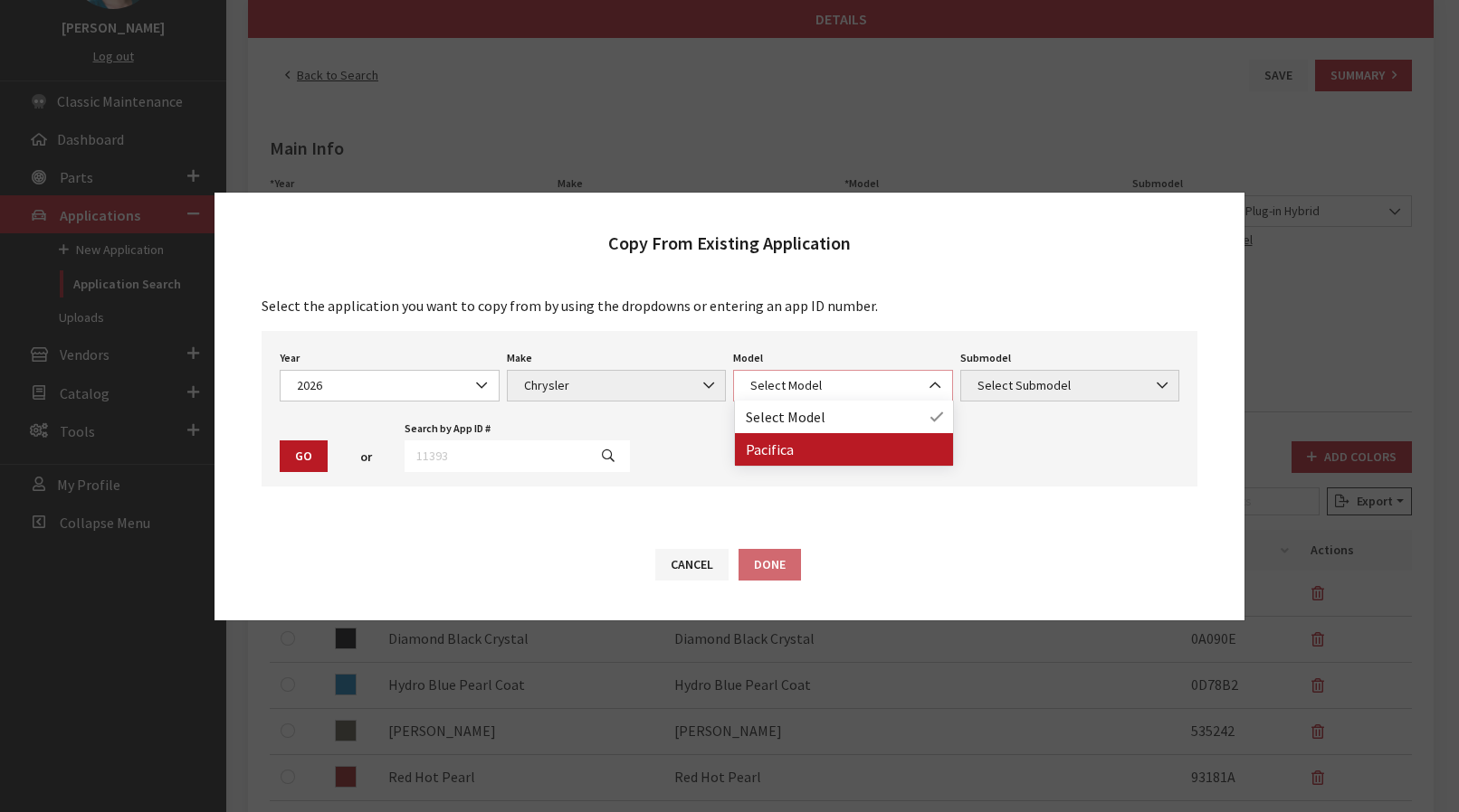
select select "178"
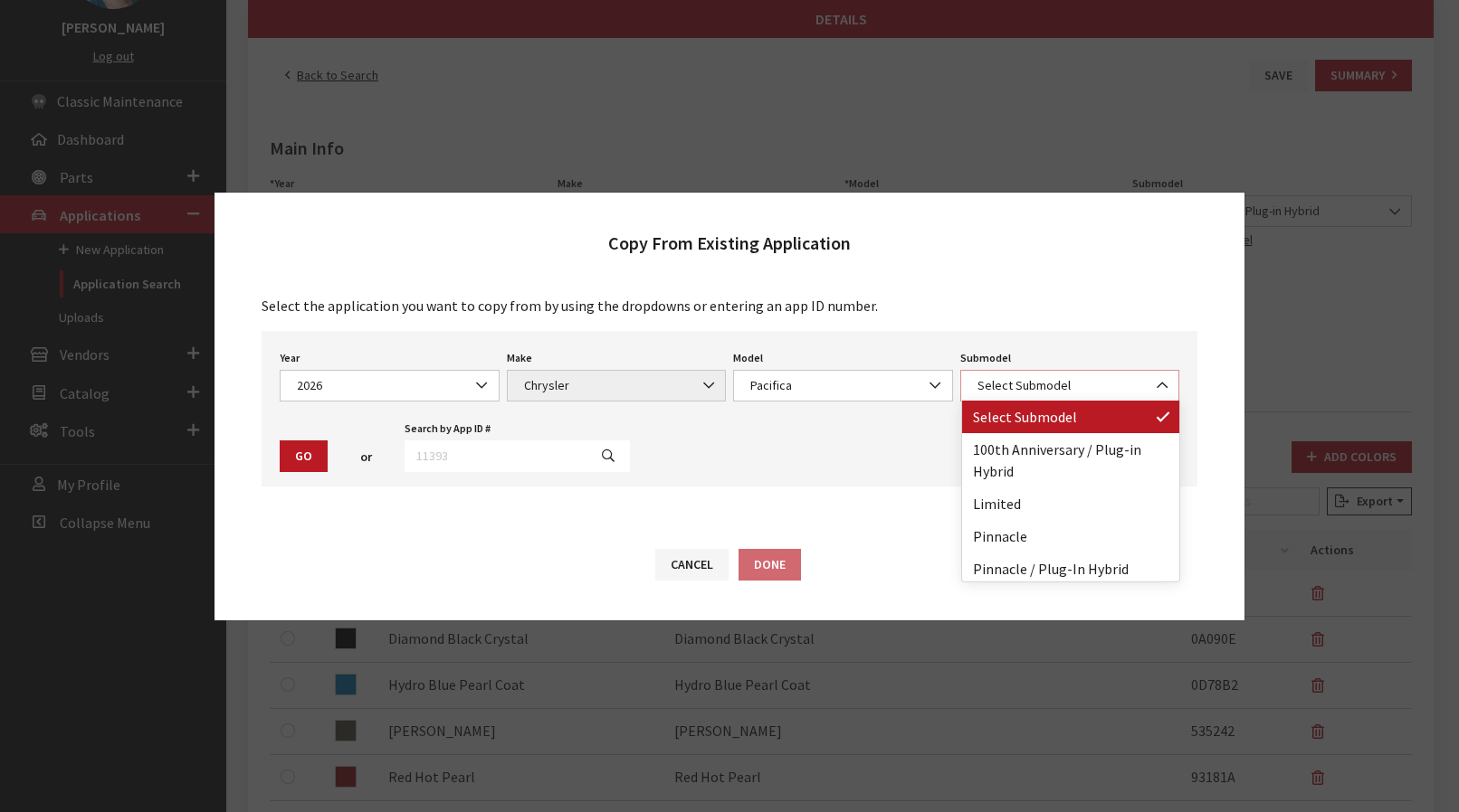
click at [1004, 381] on span "Select Submodel" at bounding box center [1070, 386] width 196 height 19
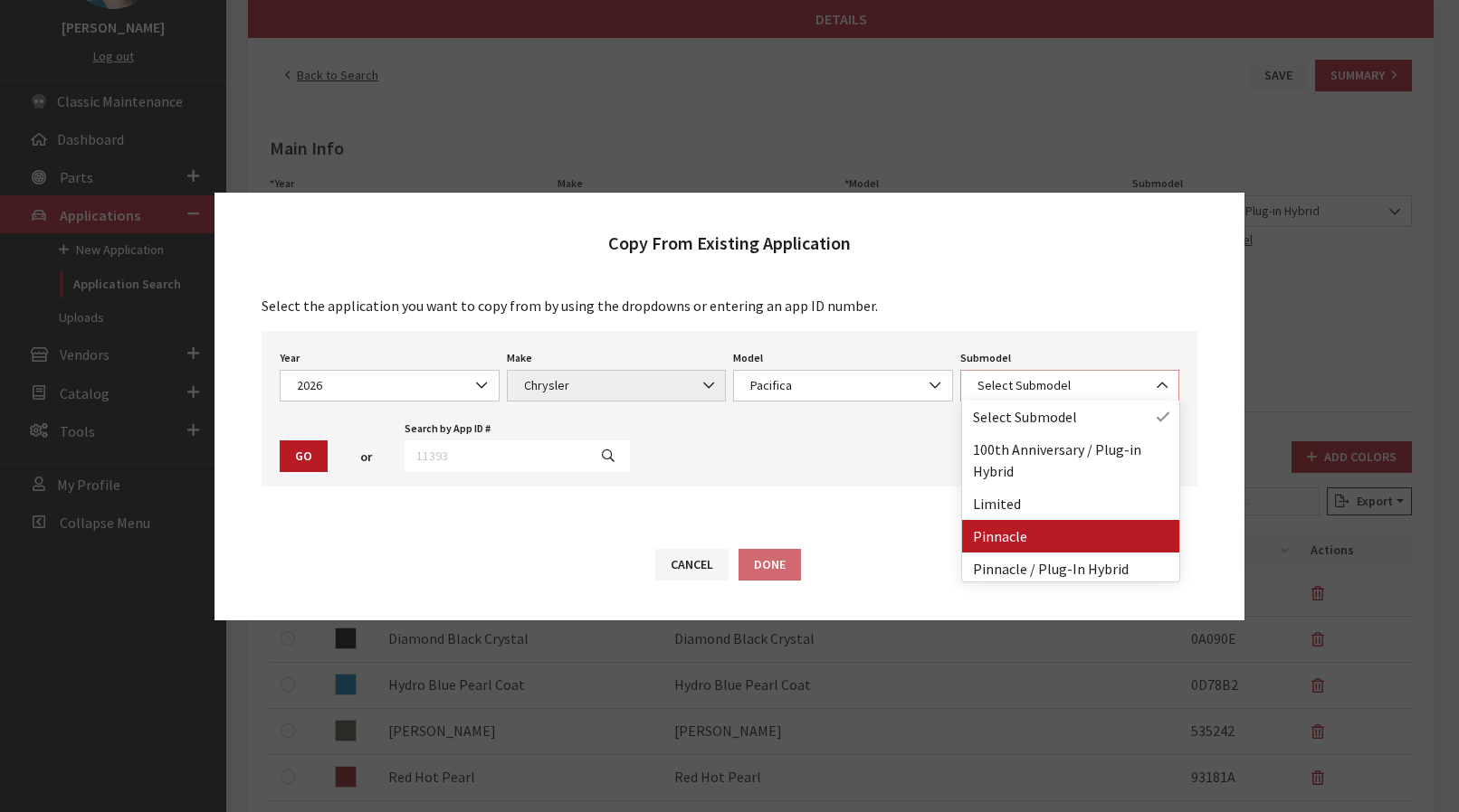
select select "3896"
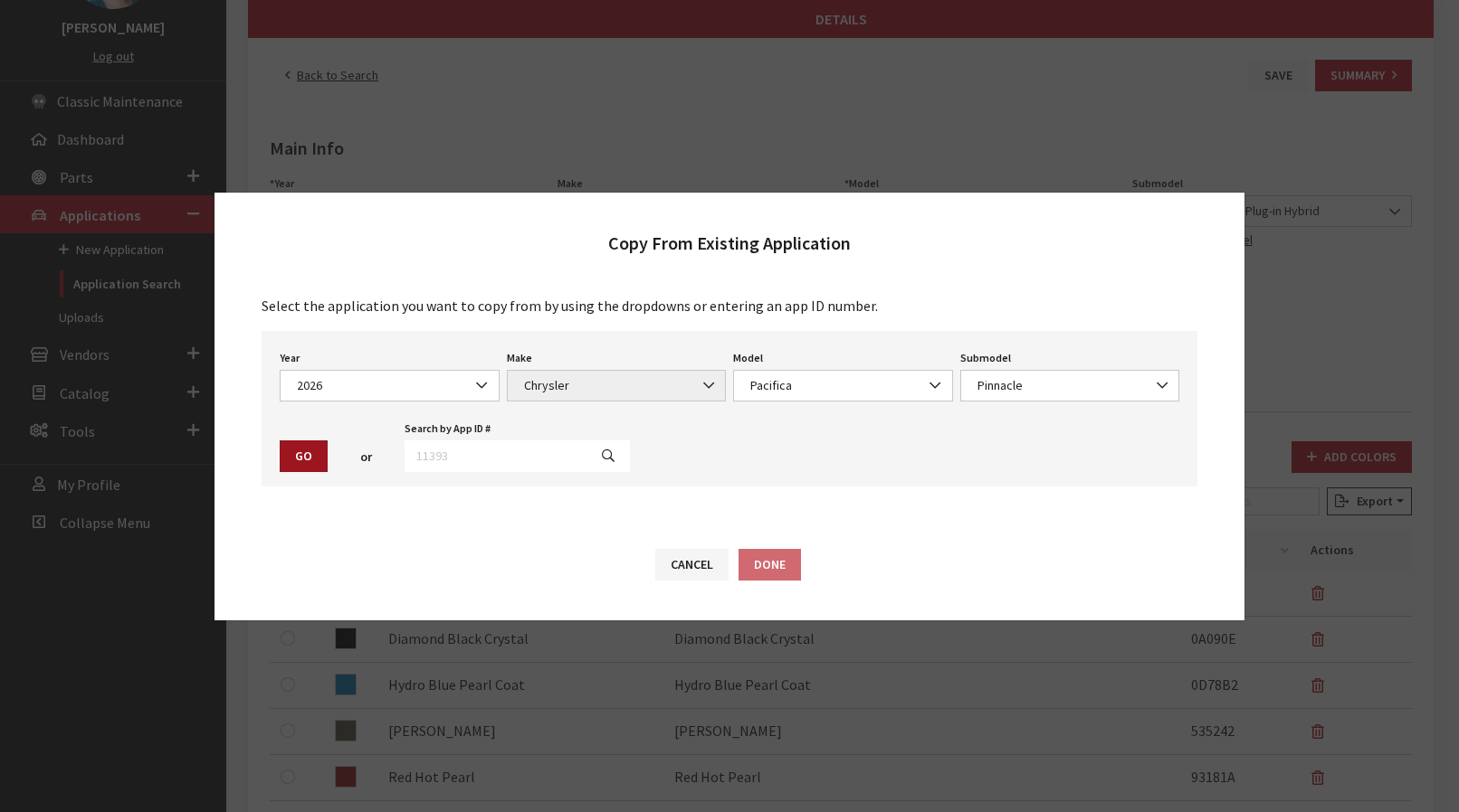
click at [302, 456] on button "Go" at bounding box center [303, 455] width 48 height 31
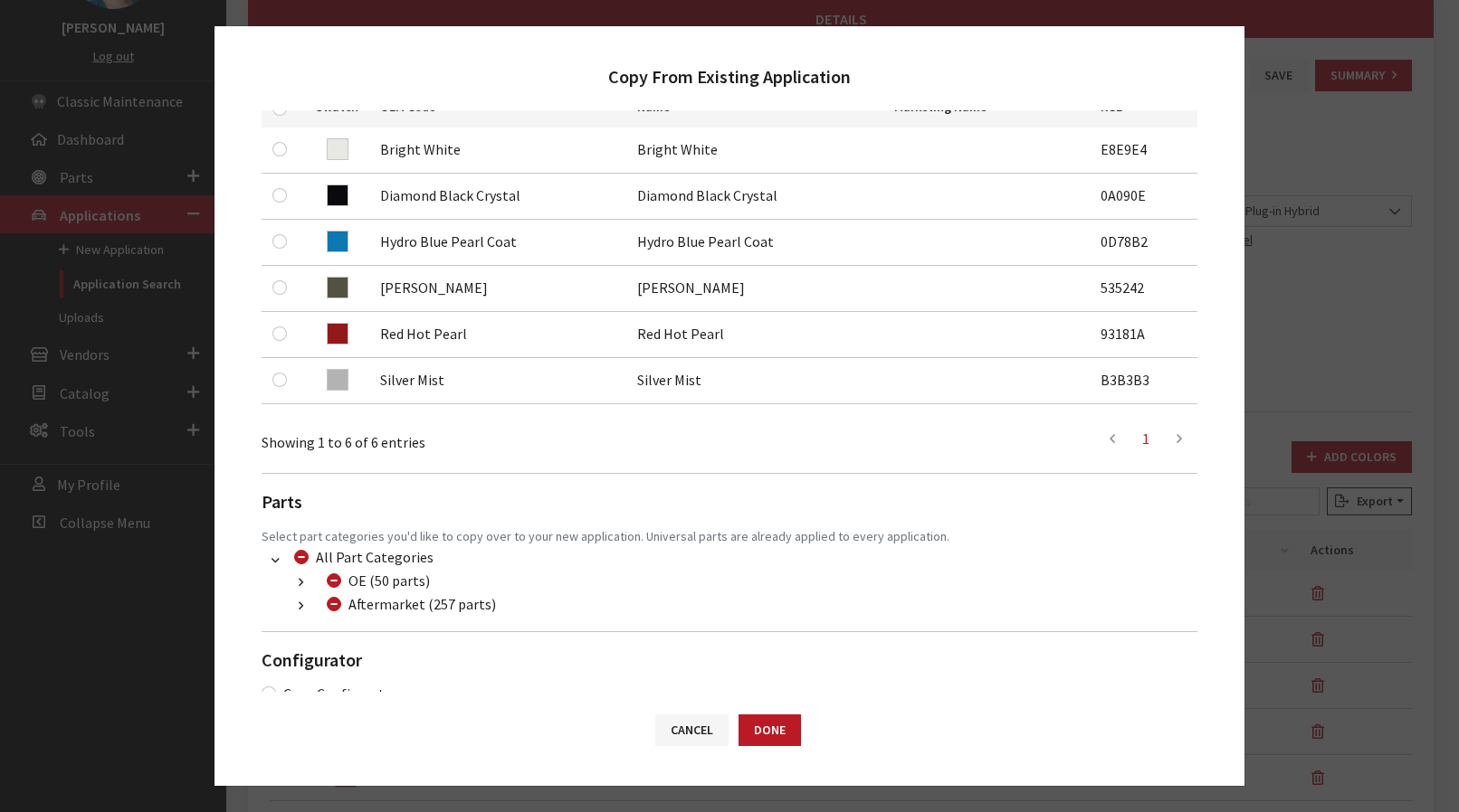
scroll to position [383, 0]
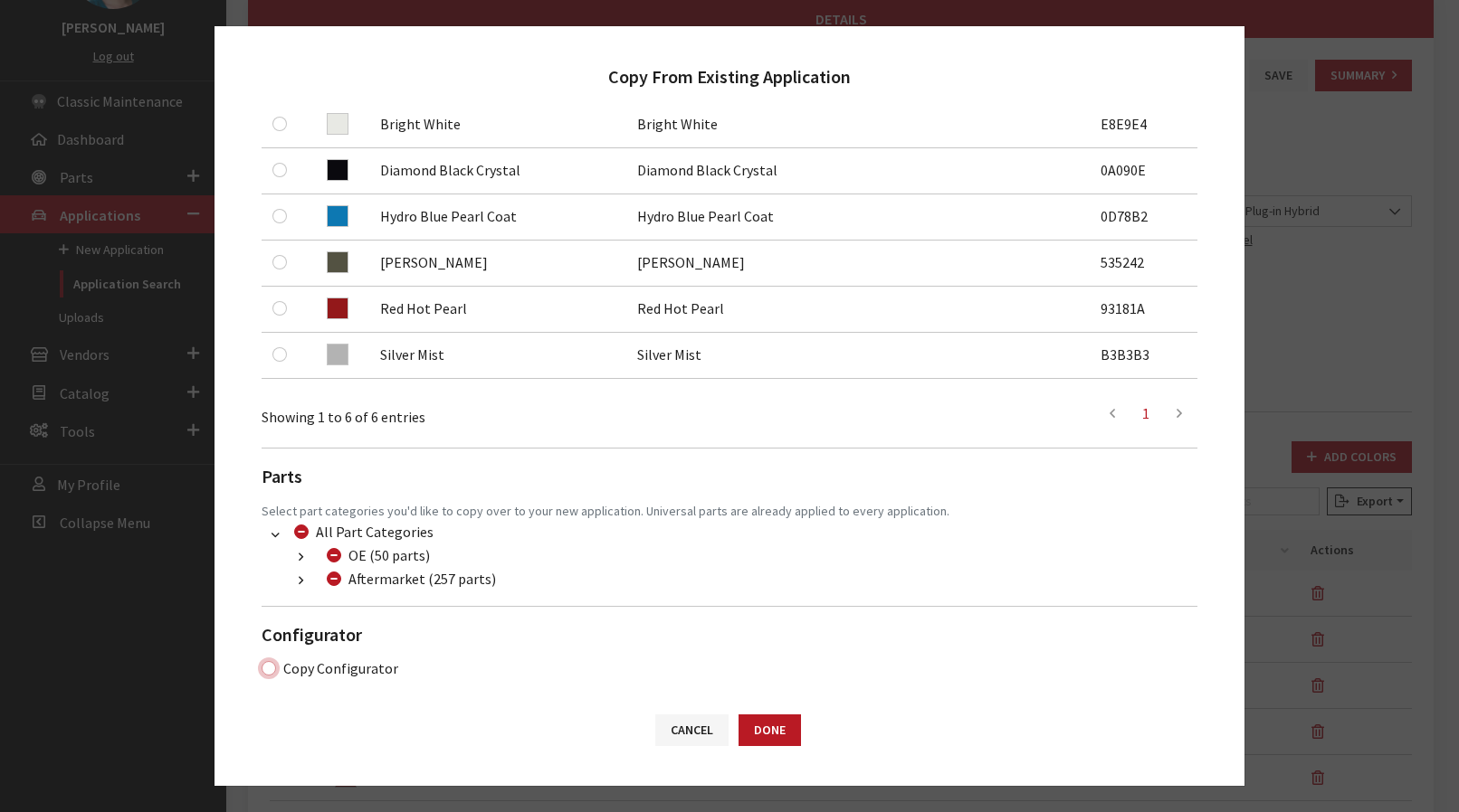
click at [267, 664] on input "Copy Configurator" at bounding box center [268, 667] width 14 height 14
checkbox input "true"
click at [776, 734] on button "Done" at bounding box center [769, 730] width 63 height 31
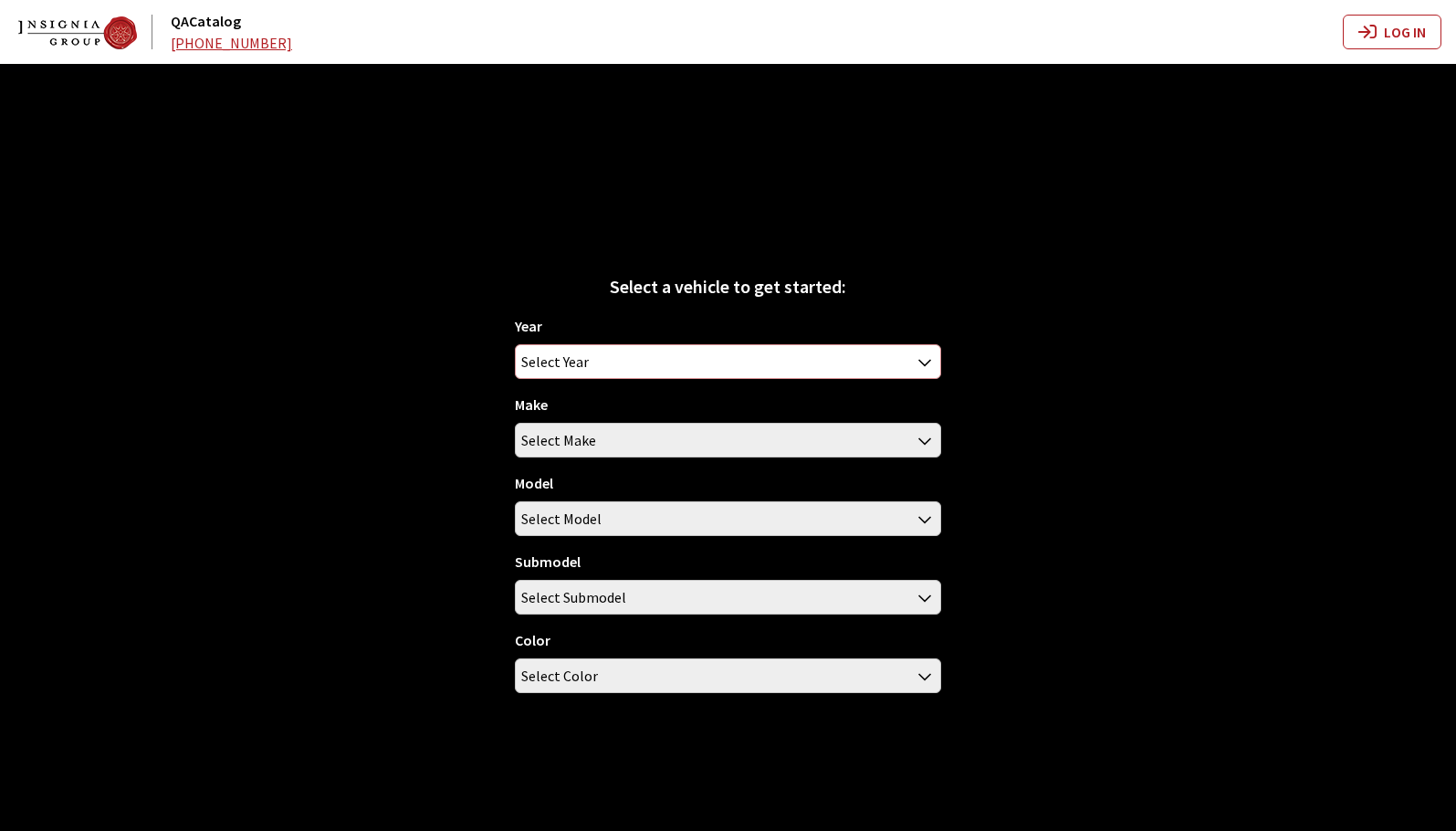
click at [637, 359] on span "Select Year" at bounding box center [728, 362] width 425 height 33
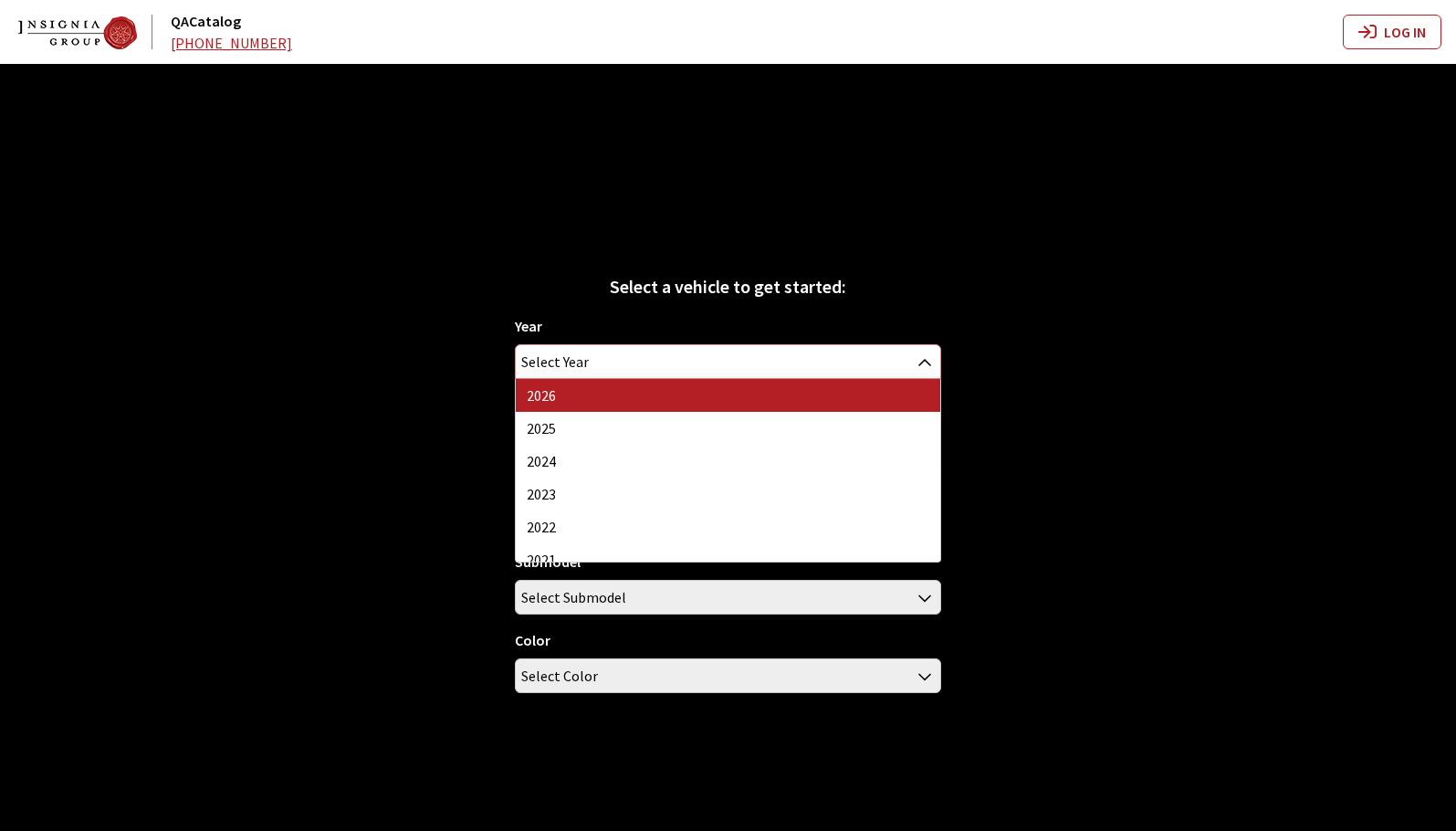
select select "44"
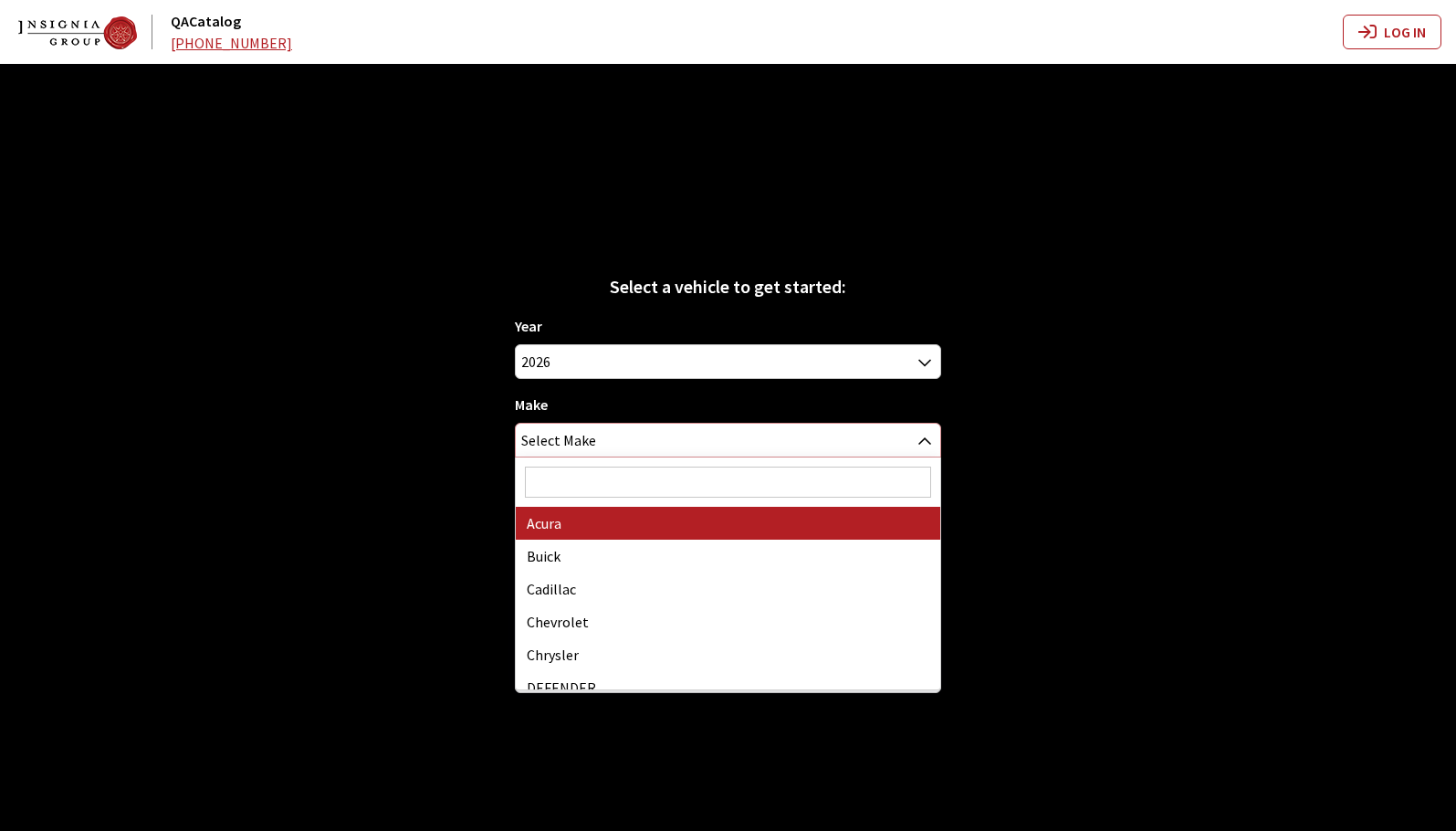
click at [619, 448] on span "Select Make" at bounding box center [728, 439] width 425 height 33
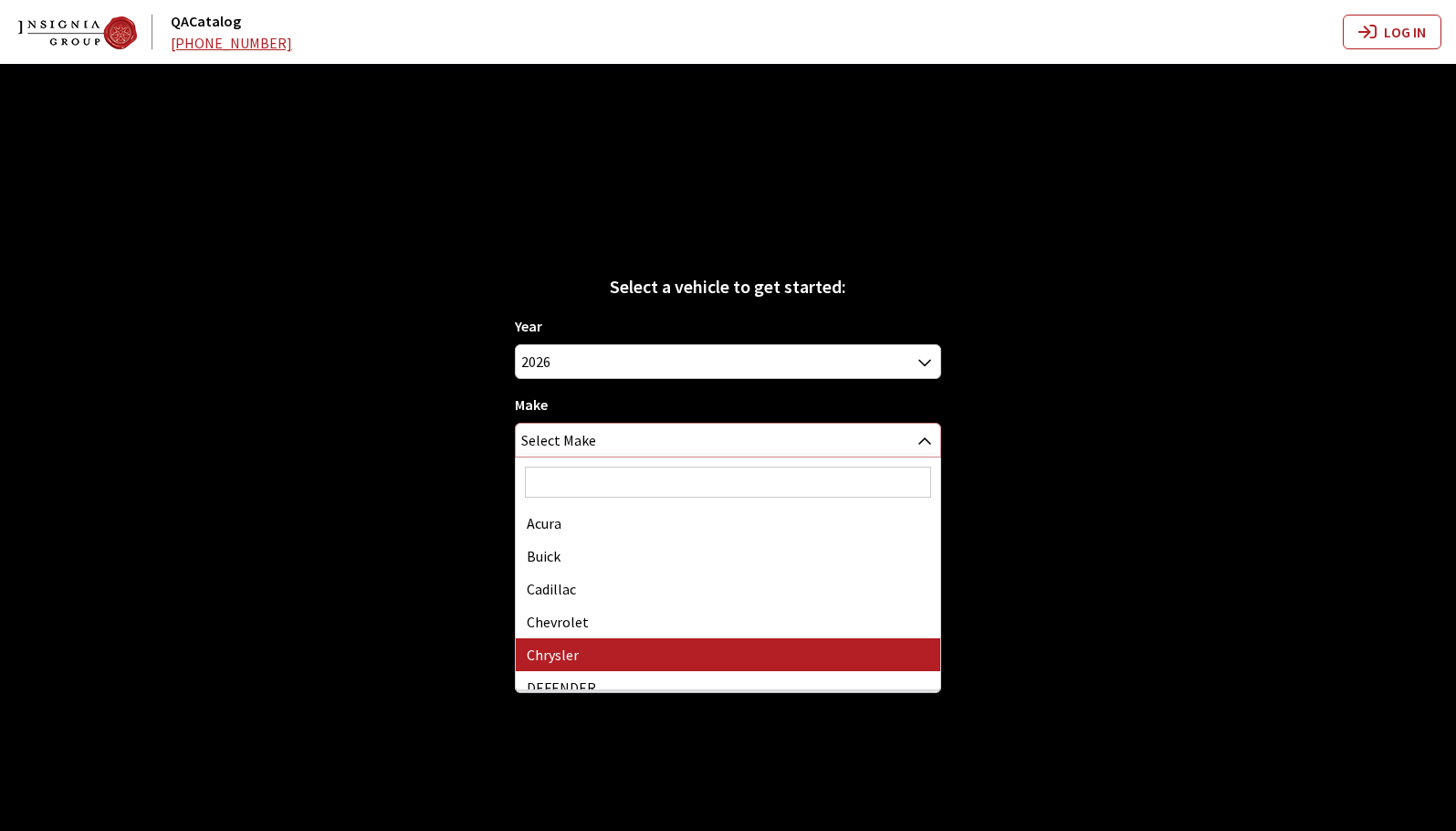
select select "14"
select select "178"
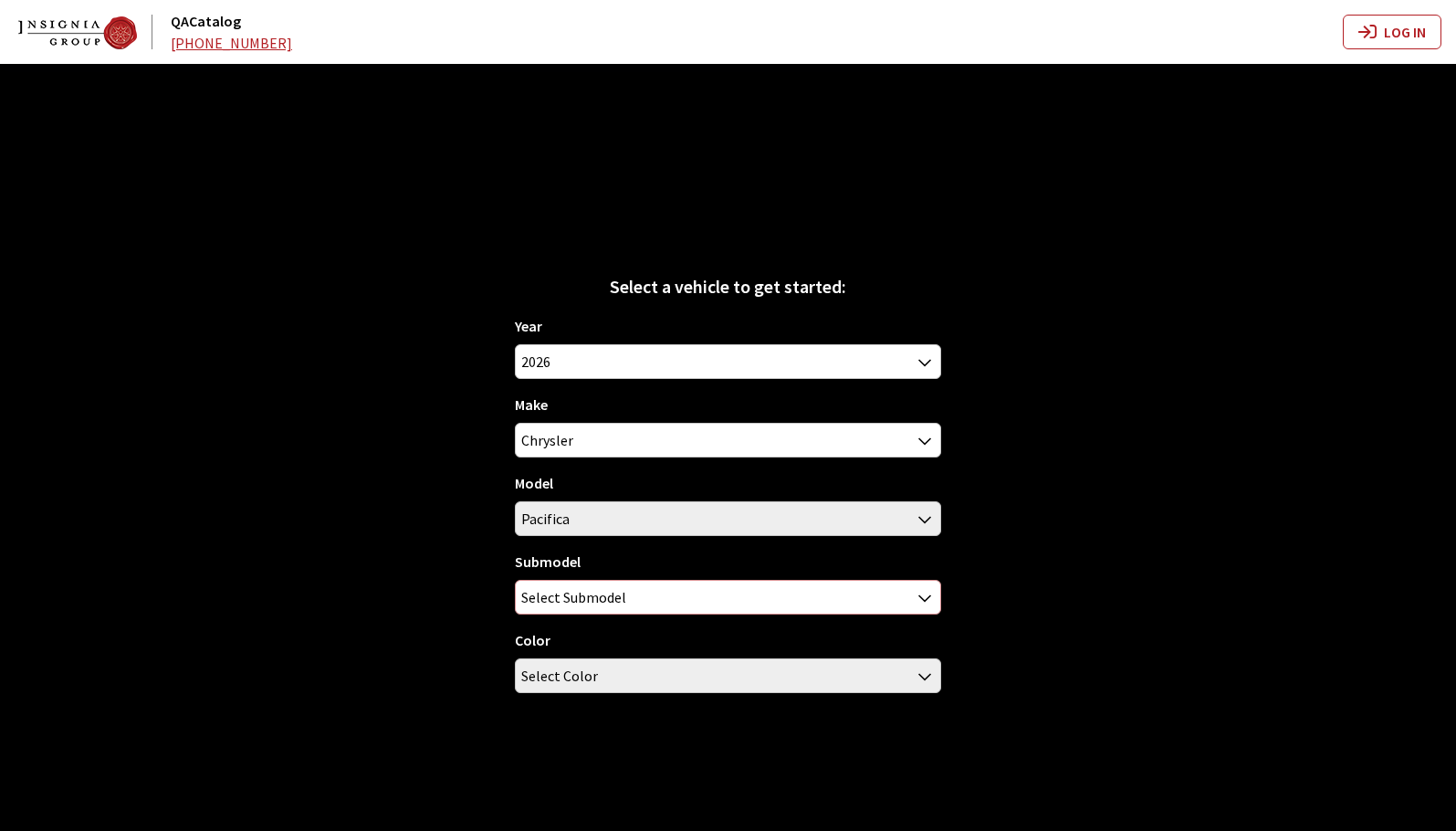
click at [616, 600] on span "Select Submodel" at bounding box center [573, 597] width 105 height 33
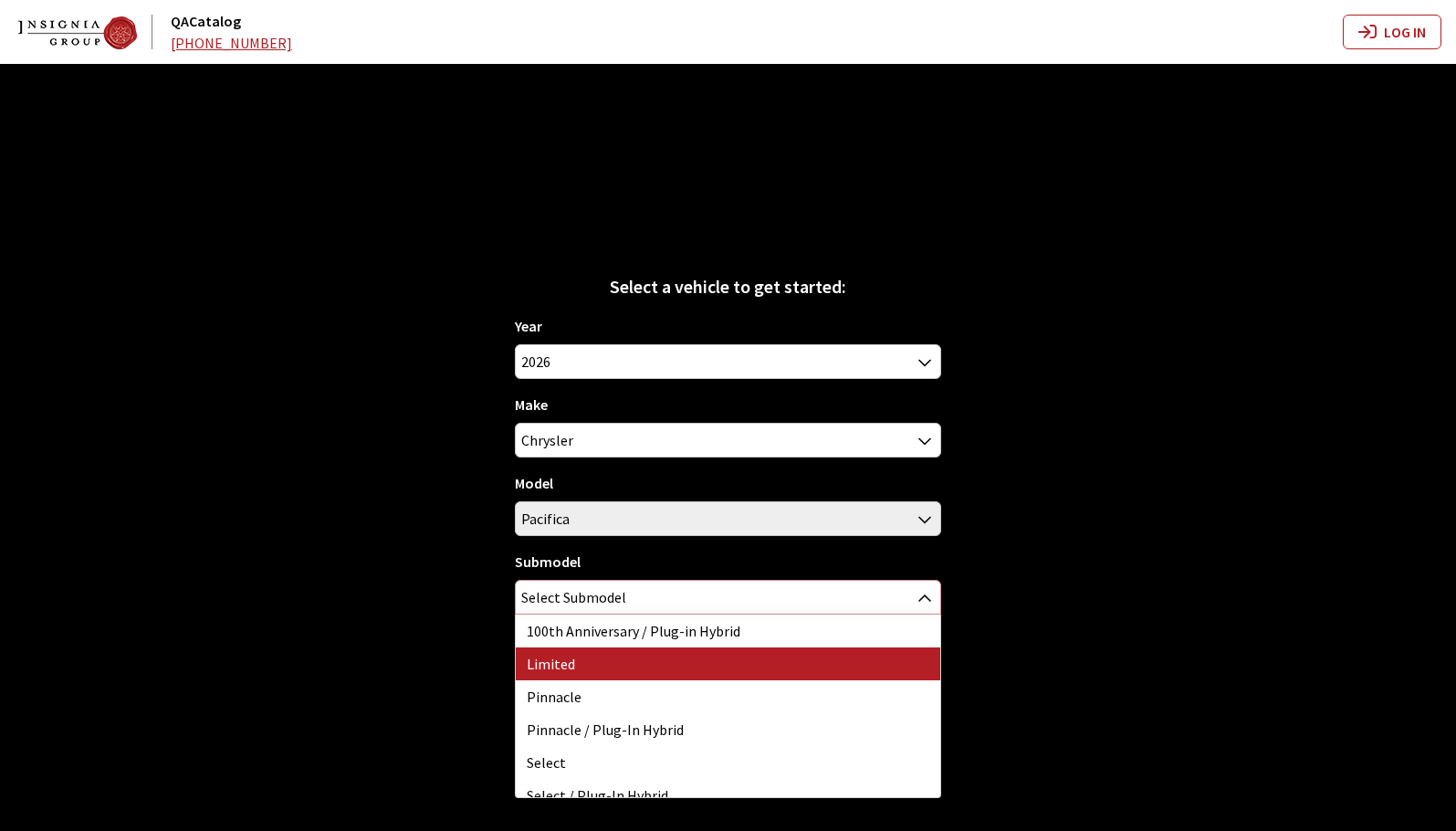
select select "118"
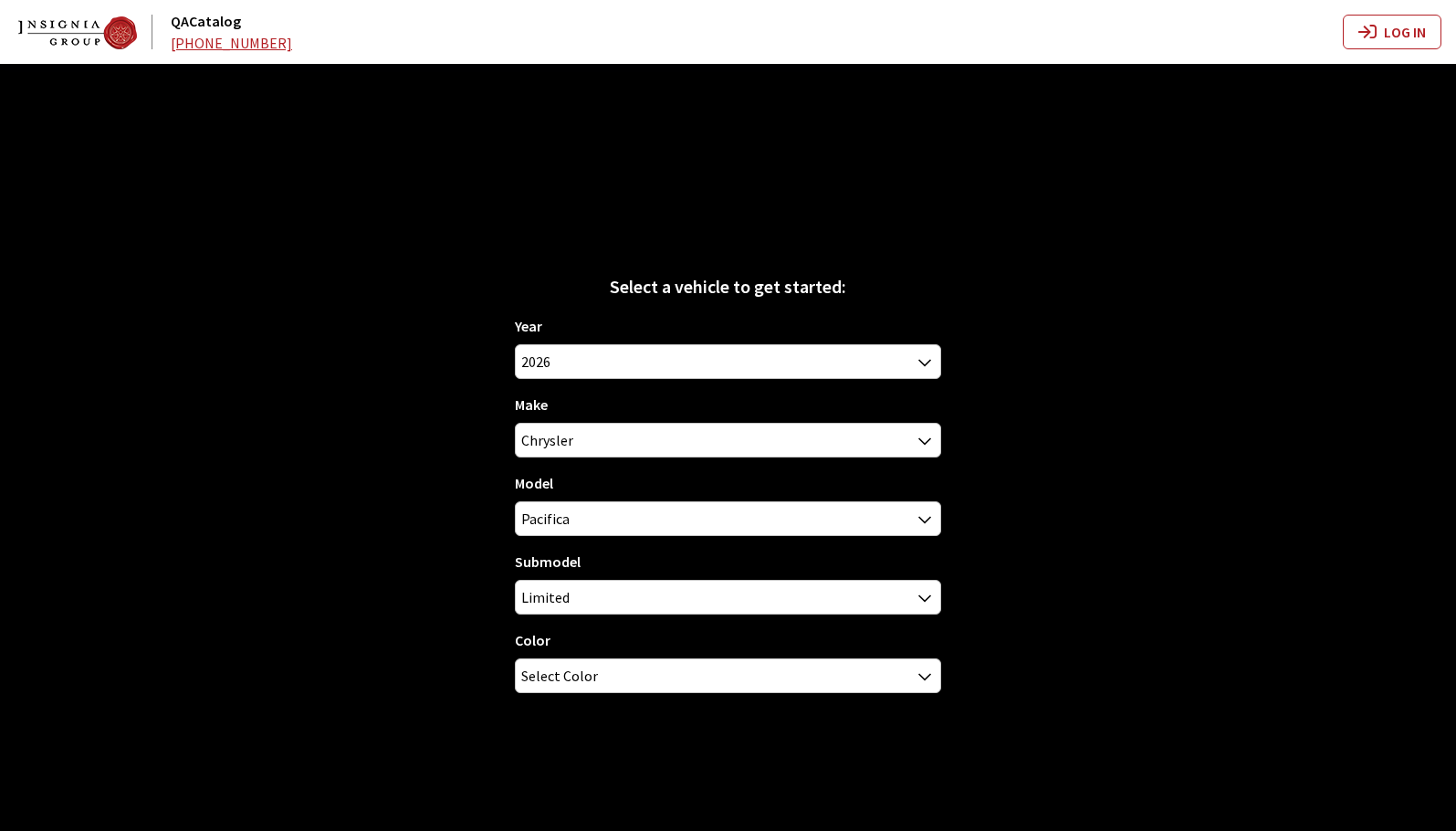
click at [568, 695] on div "Year [DATE] 2025 2024 2023 2022 2021 2020 2019 2018 2017 2016 2015 2014 2013 20…" at bounding box center [728, 510] width 427 height 392
click at [569, 676] on span "Select Color" at bounding box center [560, 676] width 77 height 33
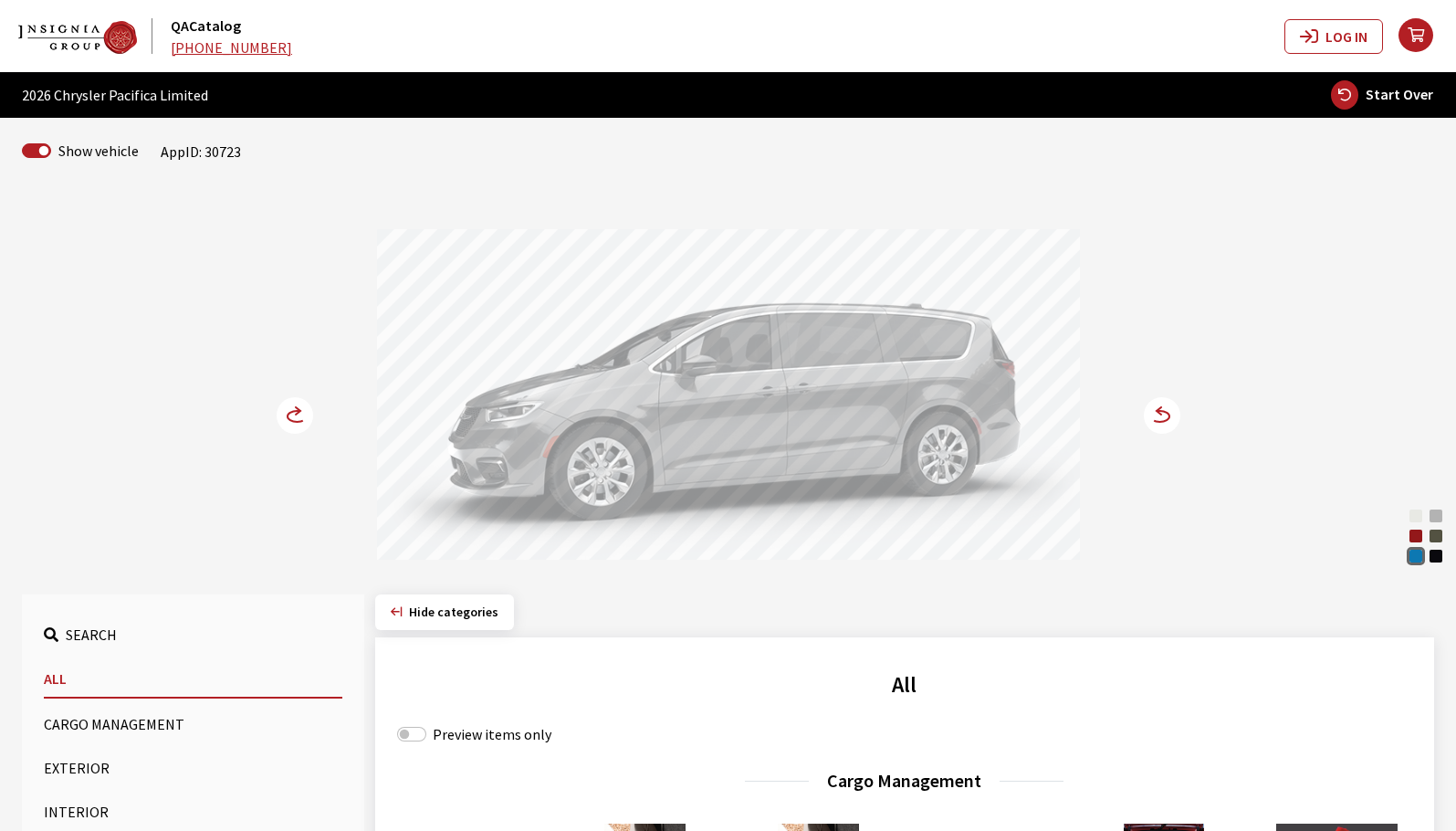
click at [1407, 98] on span "Start Over" at bounding box center [1399, 93] width 67 height 18
select select
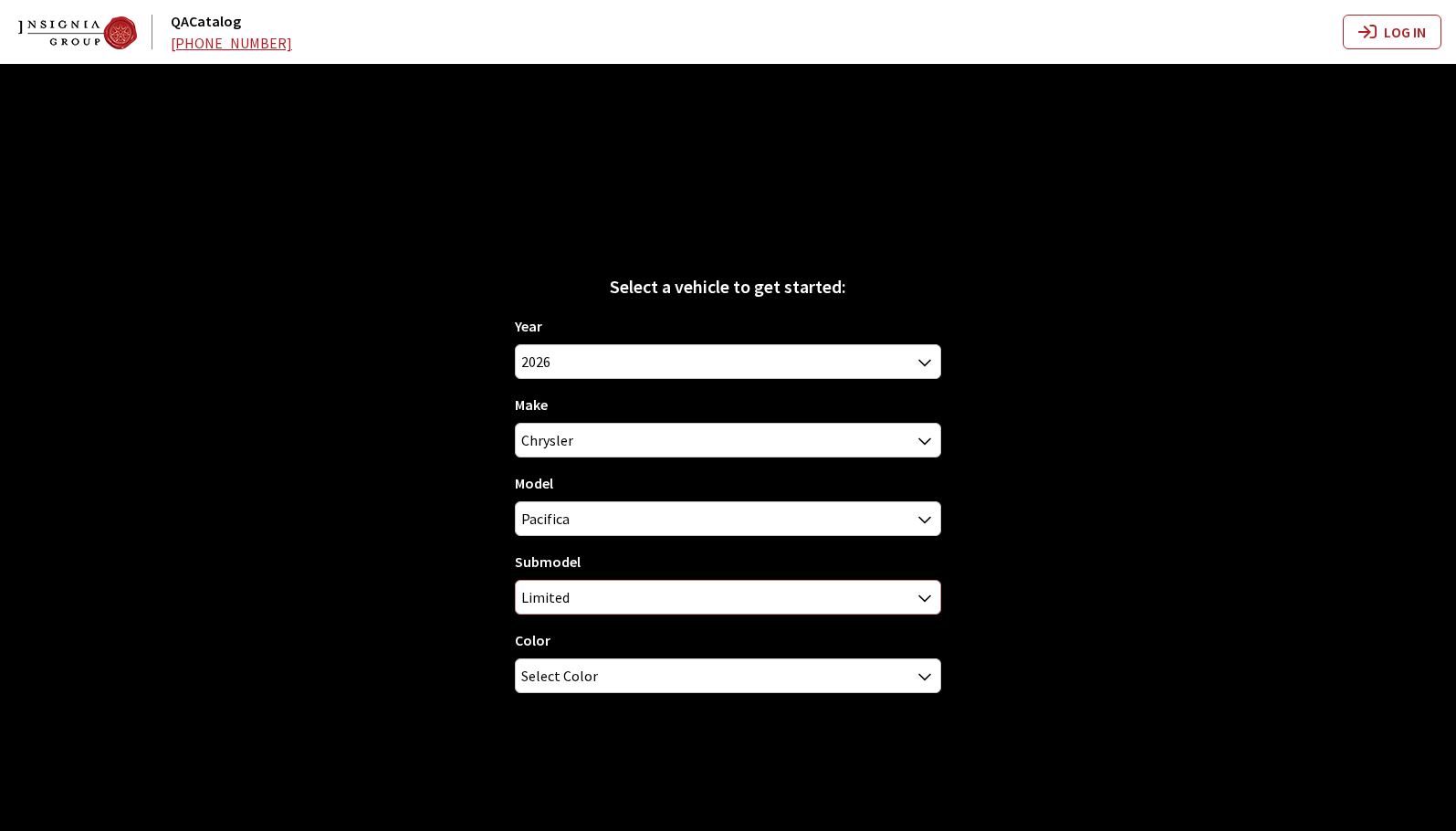
click at [723, 591] on span "Limited" at bounding box center [728, 597] width 425 height 33
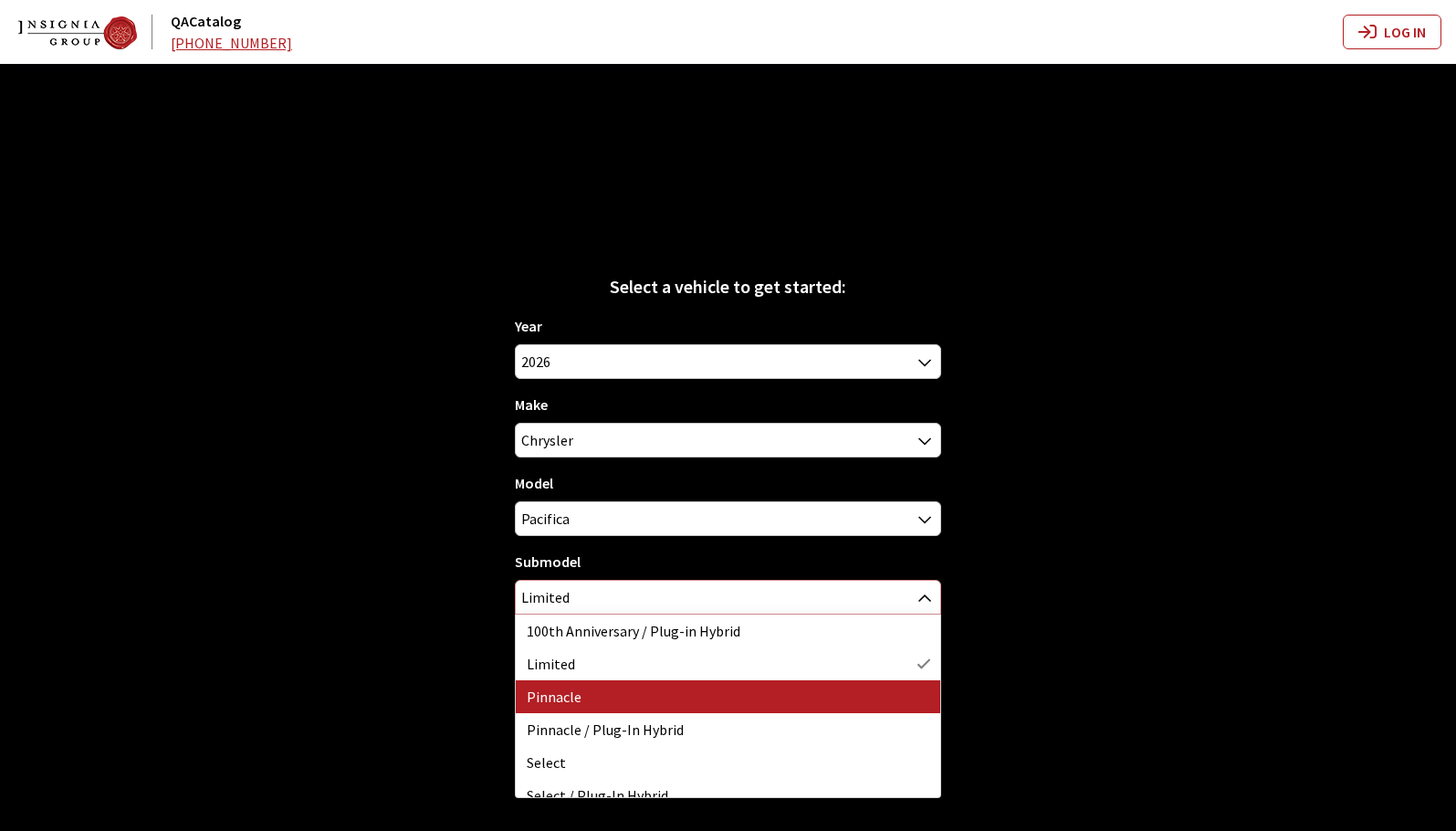
select select "3896"
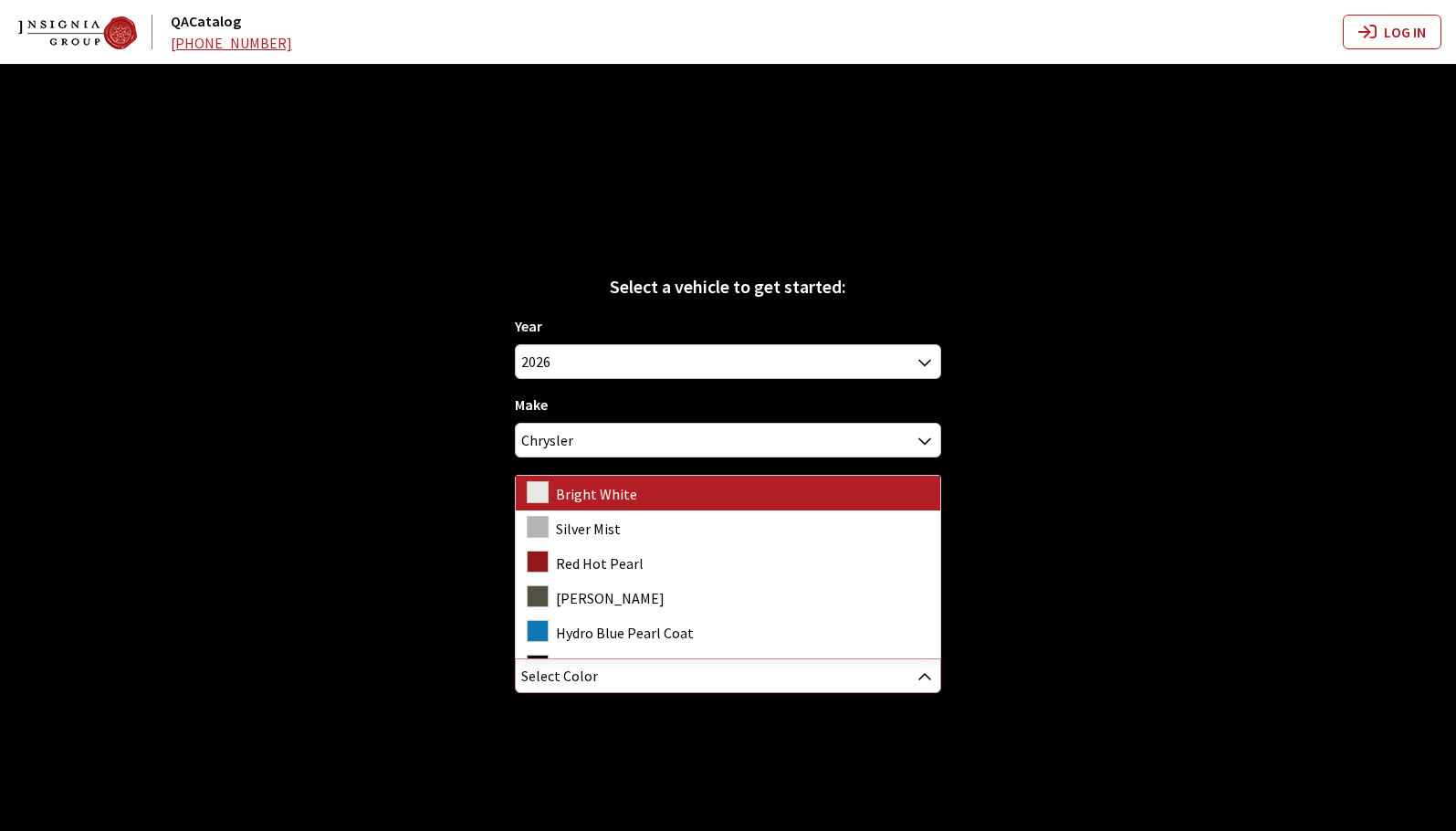
click at [638, 688] on span "Select Color" at bounding box center [728, 676] width 425 height 33
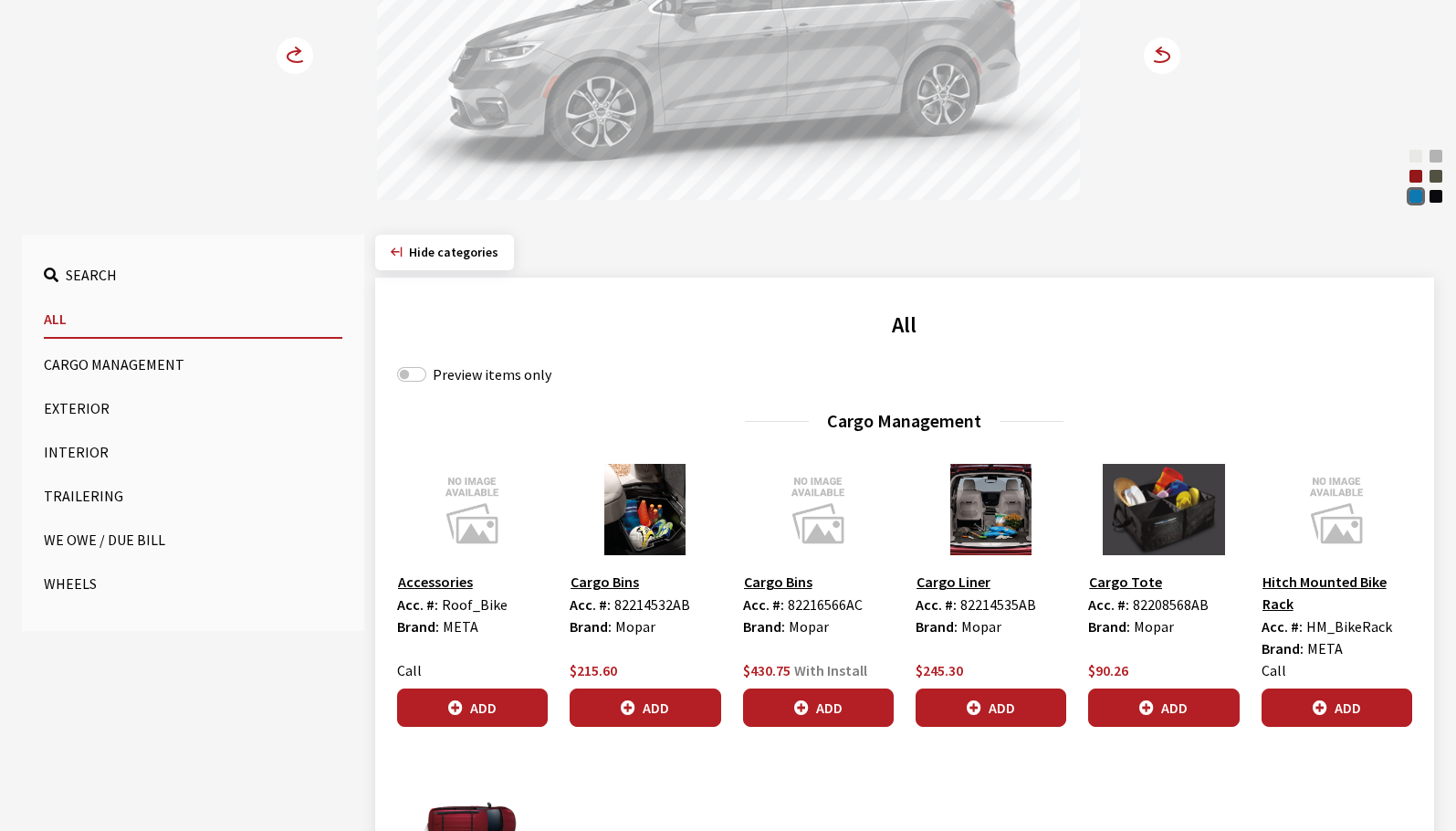
scroll to position [366, 0]
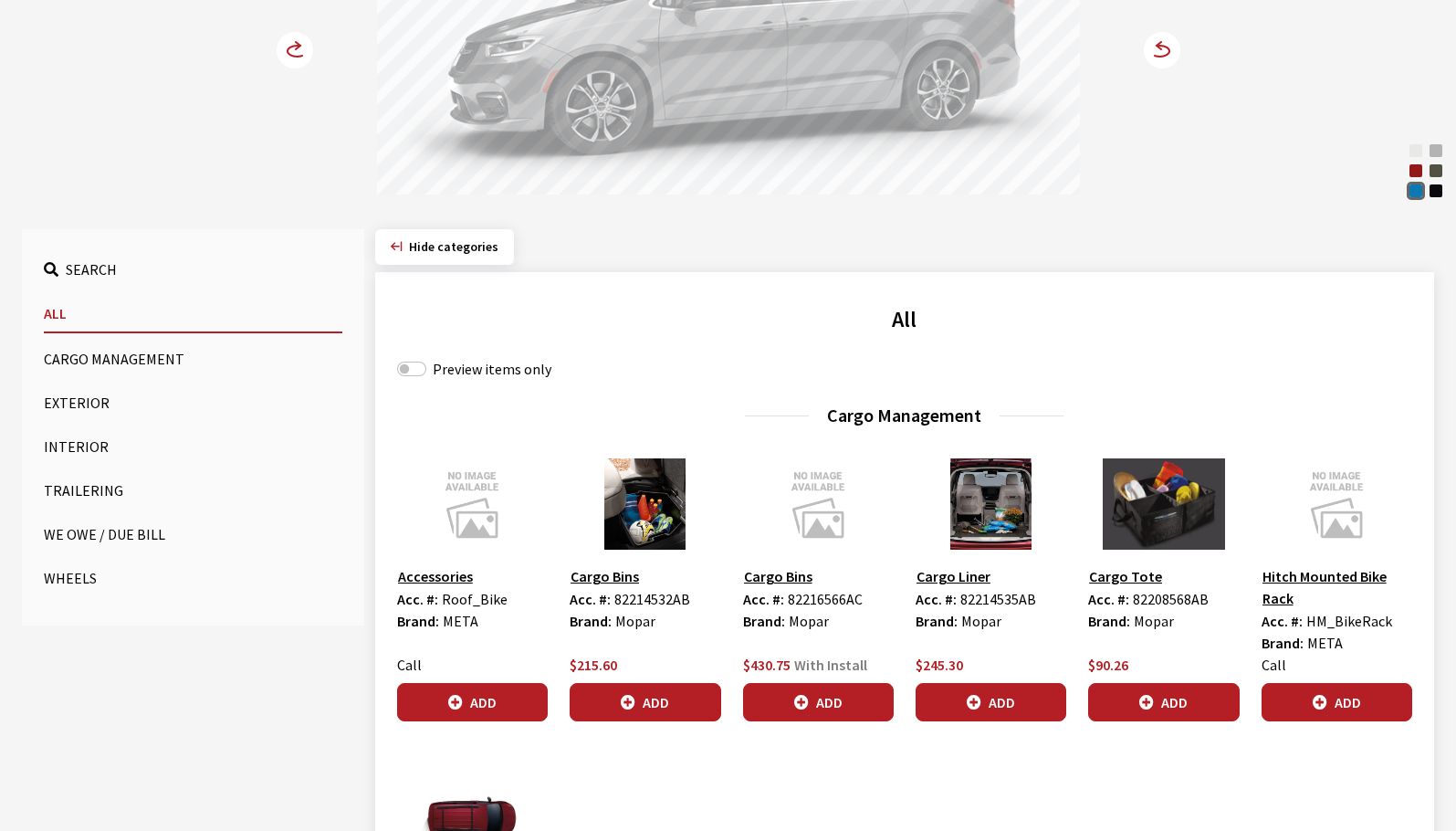
click at [142, 405] on button "Exterior" at bounding box center [193, 403] width 298 height 36
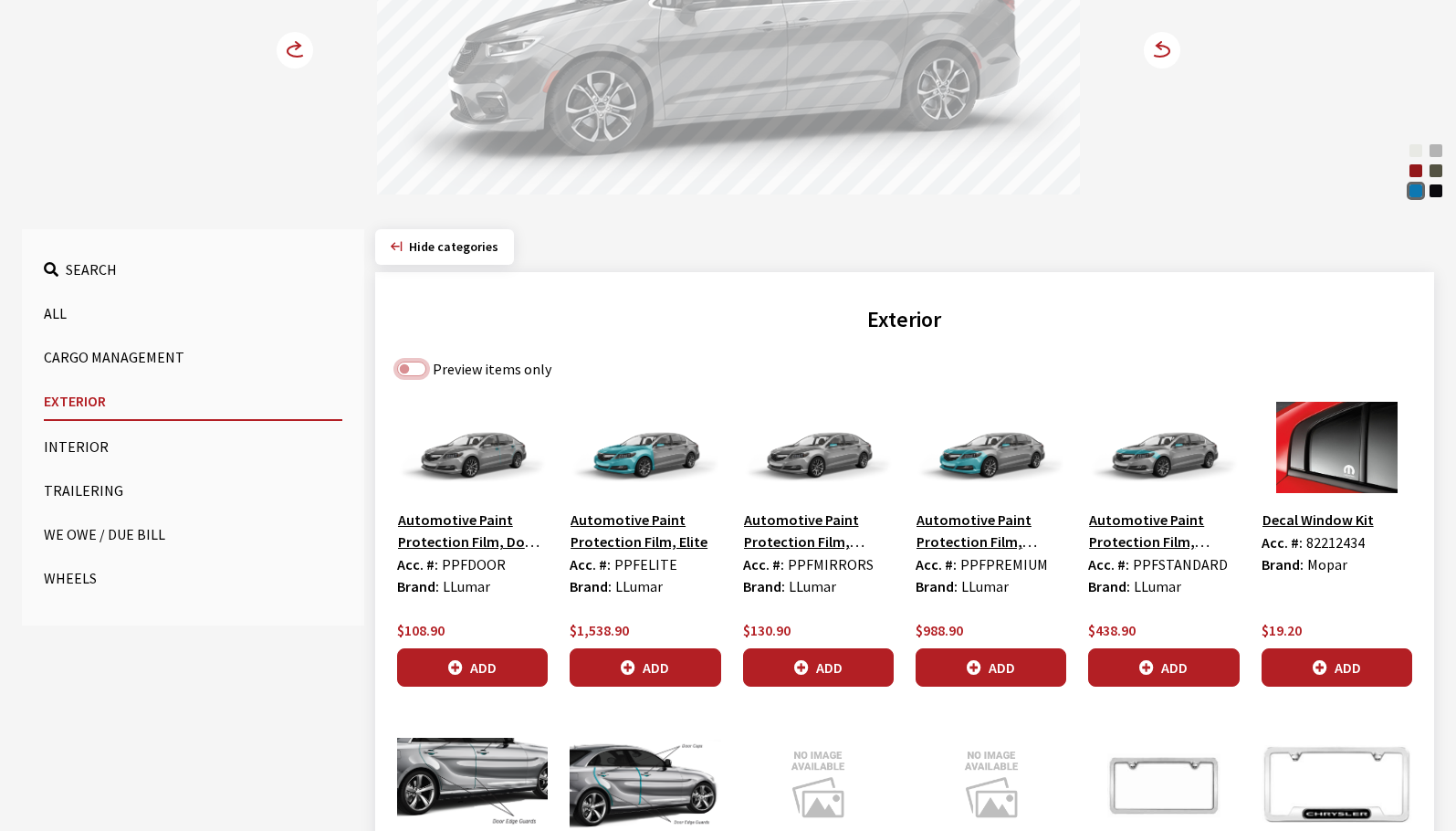
click at [406, 369] on input "Preview items only" at bounding box center [412, 368] width 29 height 14
checkbox input "true"
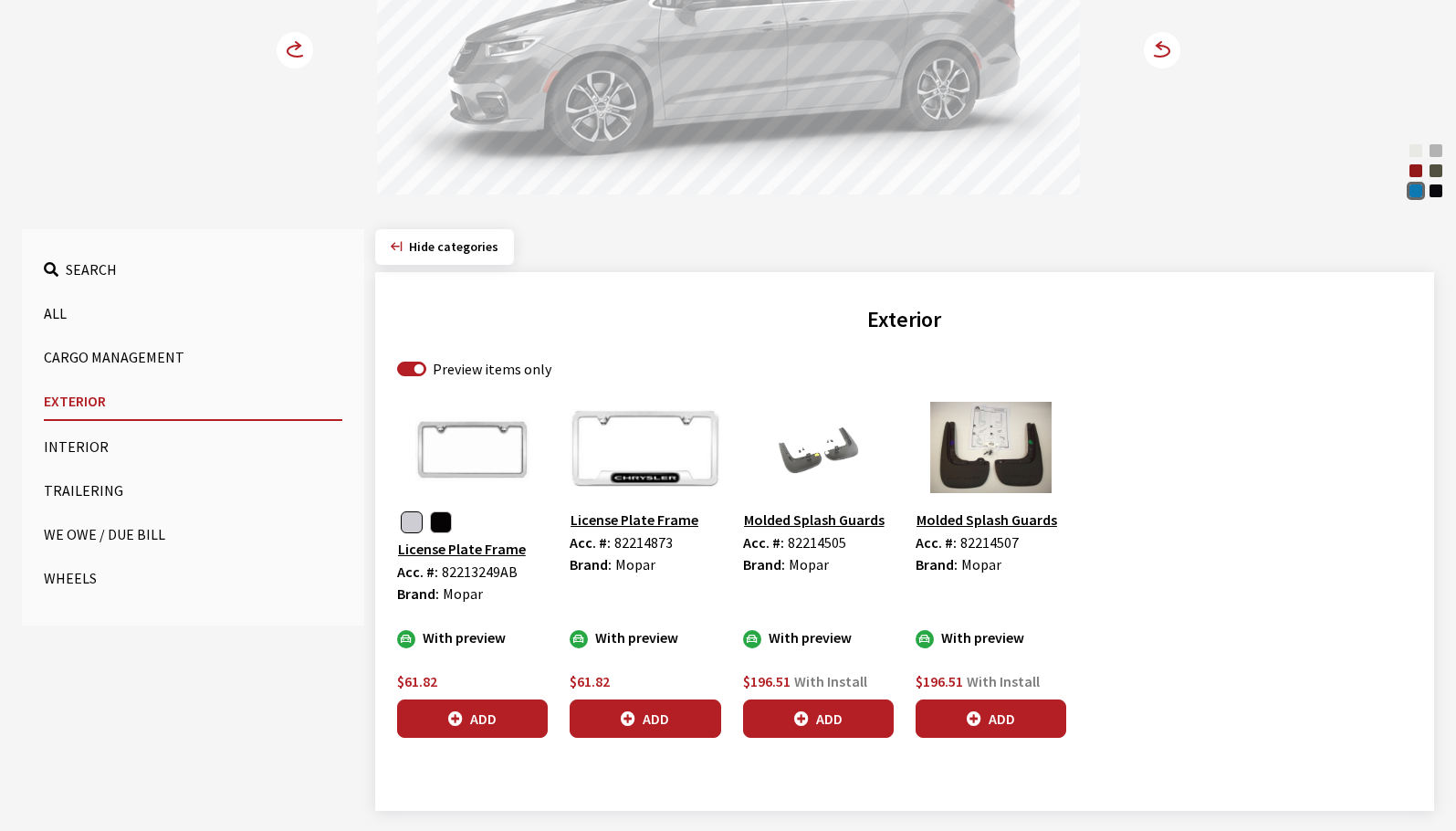
click at [119, 355] on button "Cargo Management" at bounding box center [193, 357] width 298 height 36
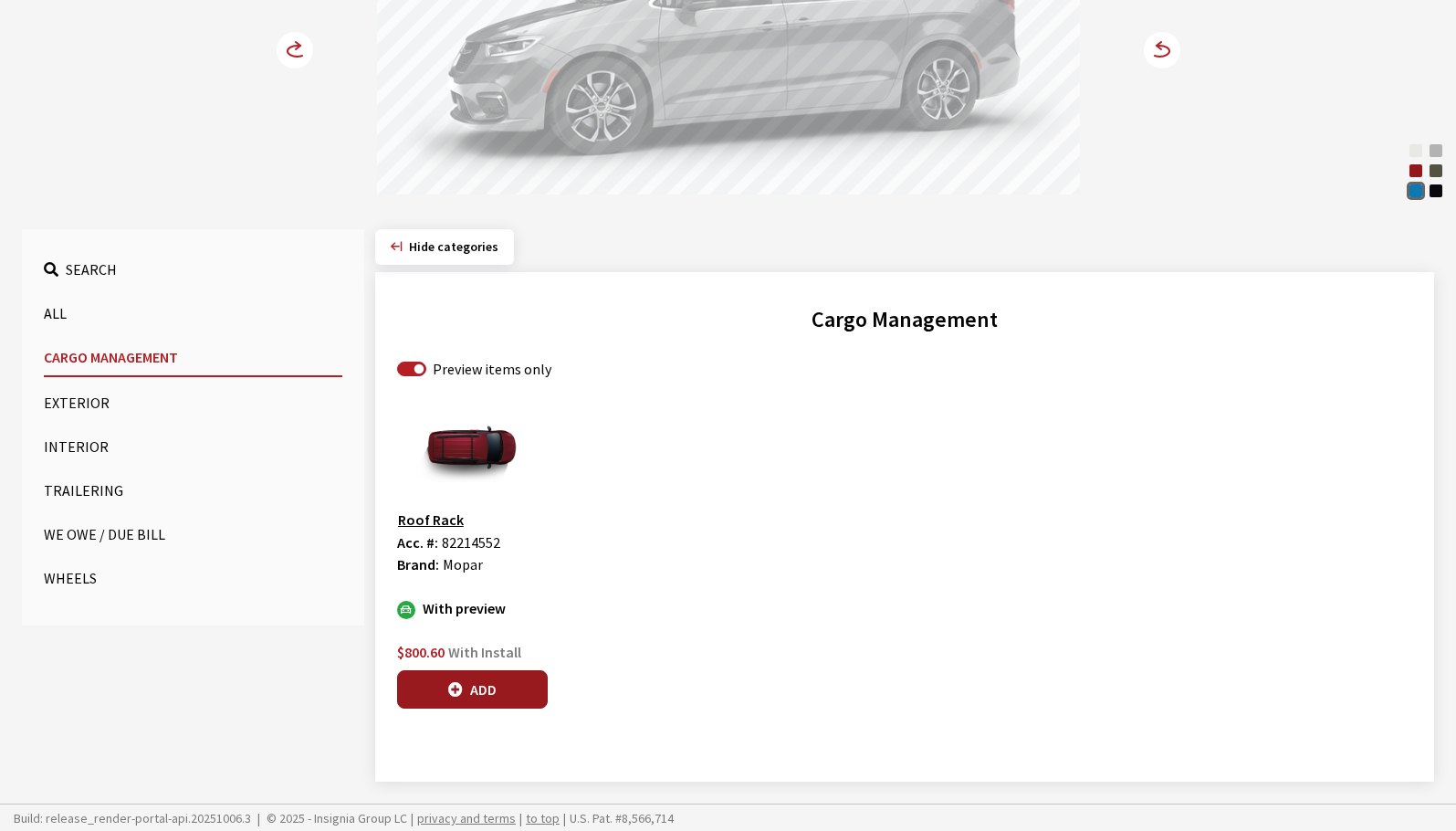
click at [520, 689] on button "Add" at bounding box center [472, 689] width 151 height 38
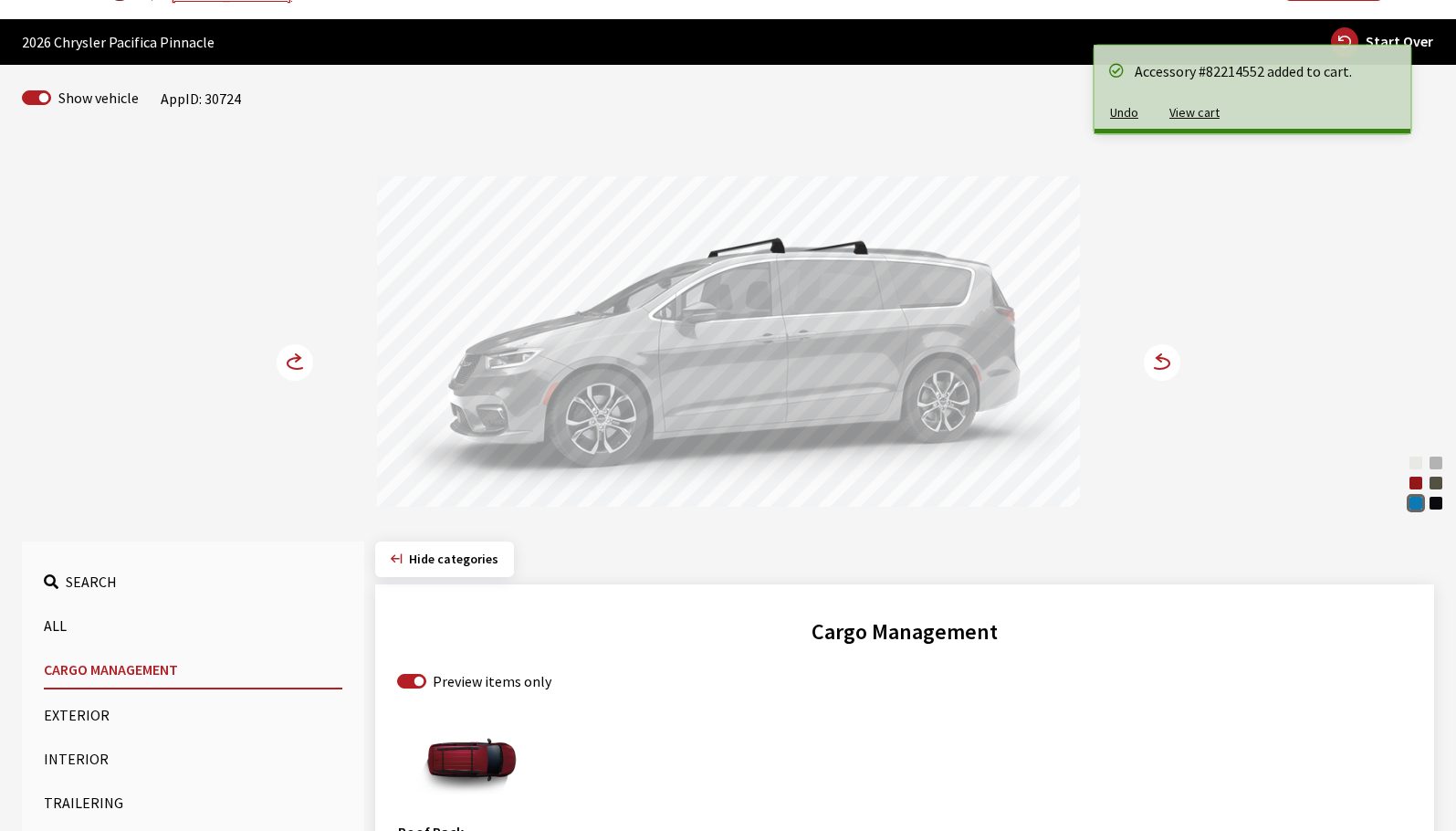
scroll to position [0, 0]
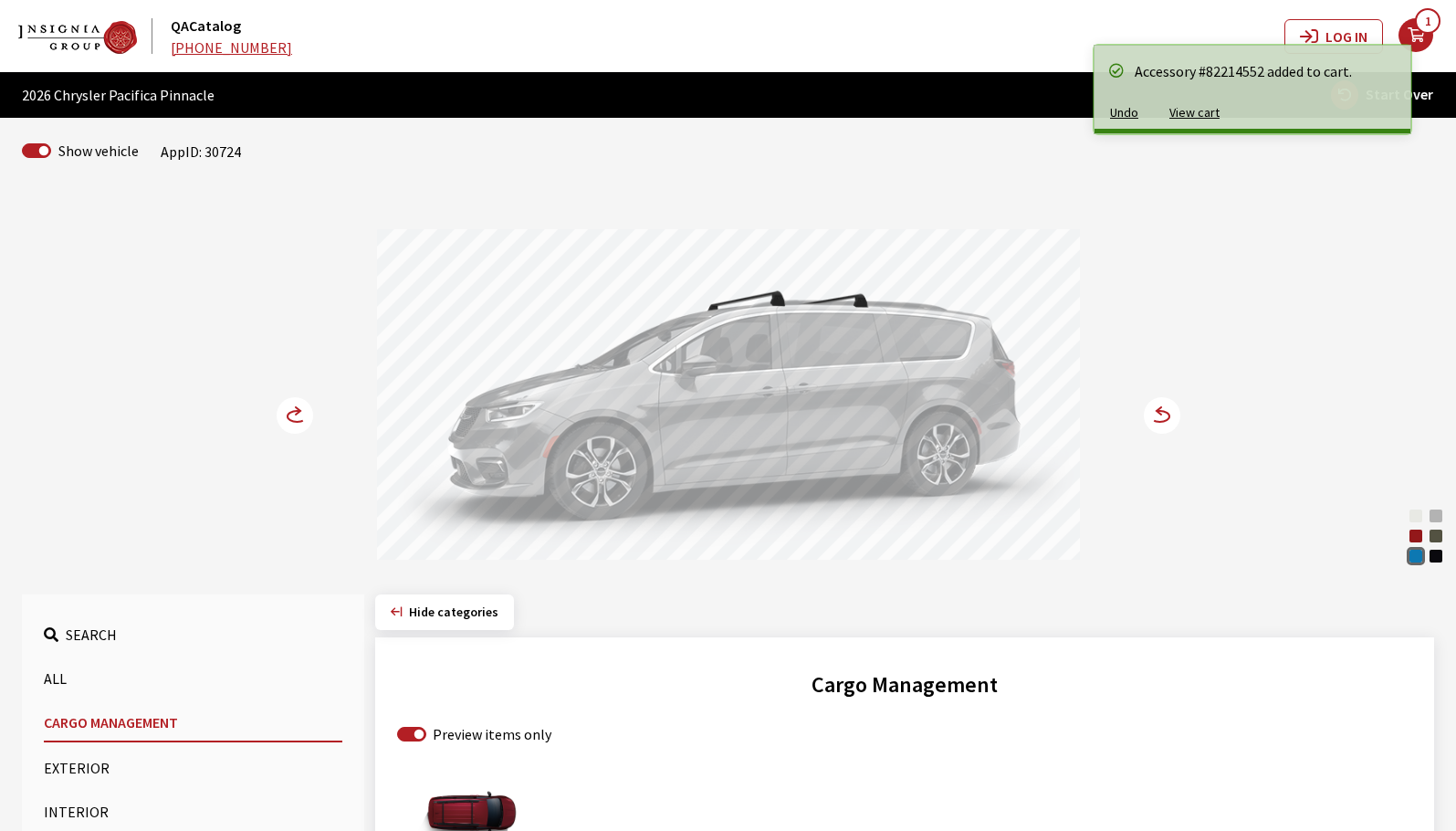
click at [1170, 415] on circle at bounding box center [1162, 416] width 36 height 36
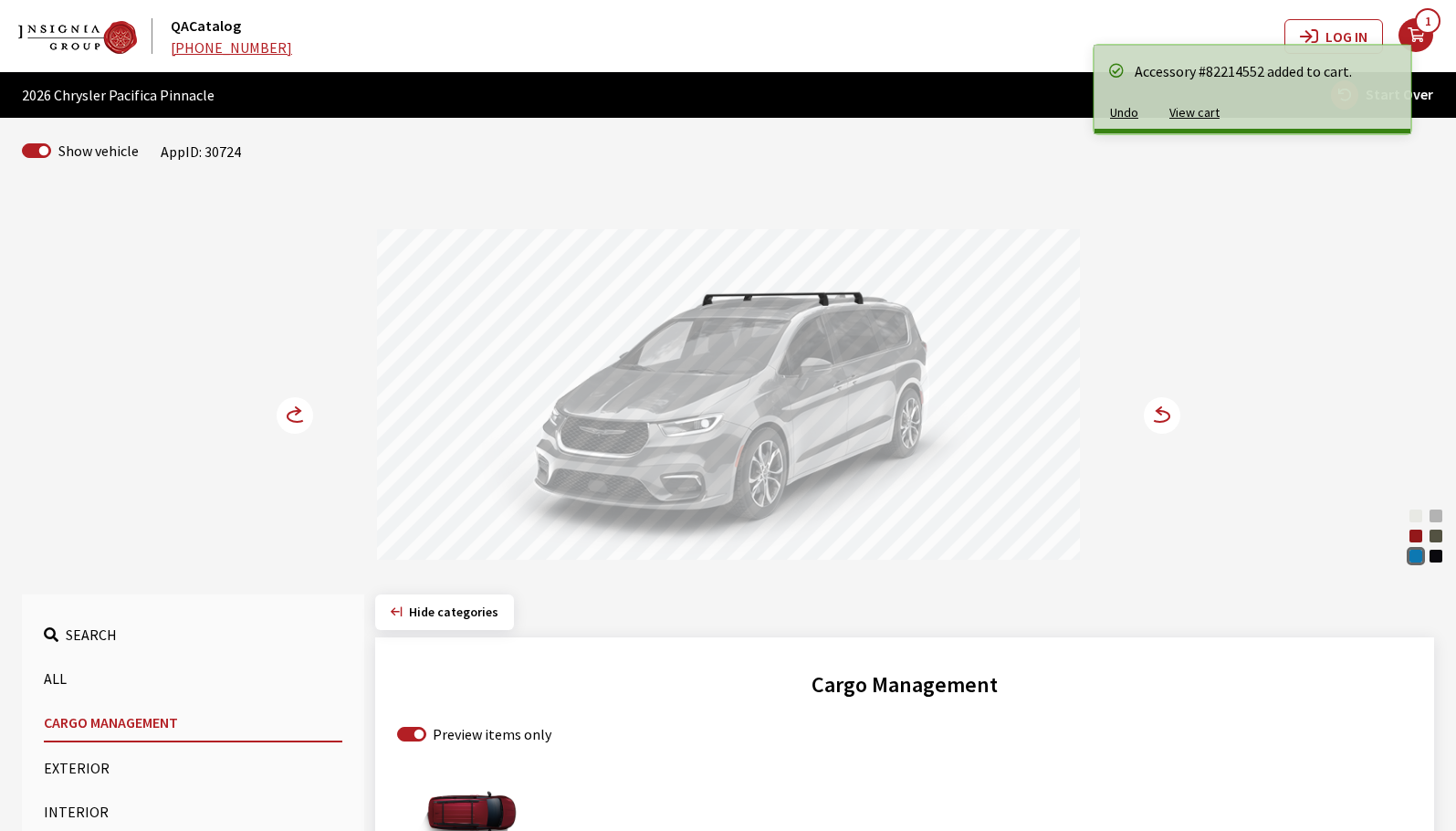
click at [1170, 415] on circle at bounding box center [1162, 416] width 36 height 36
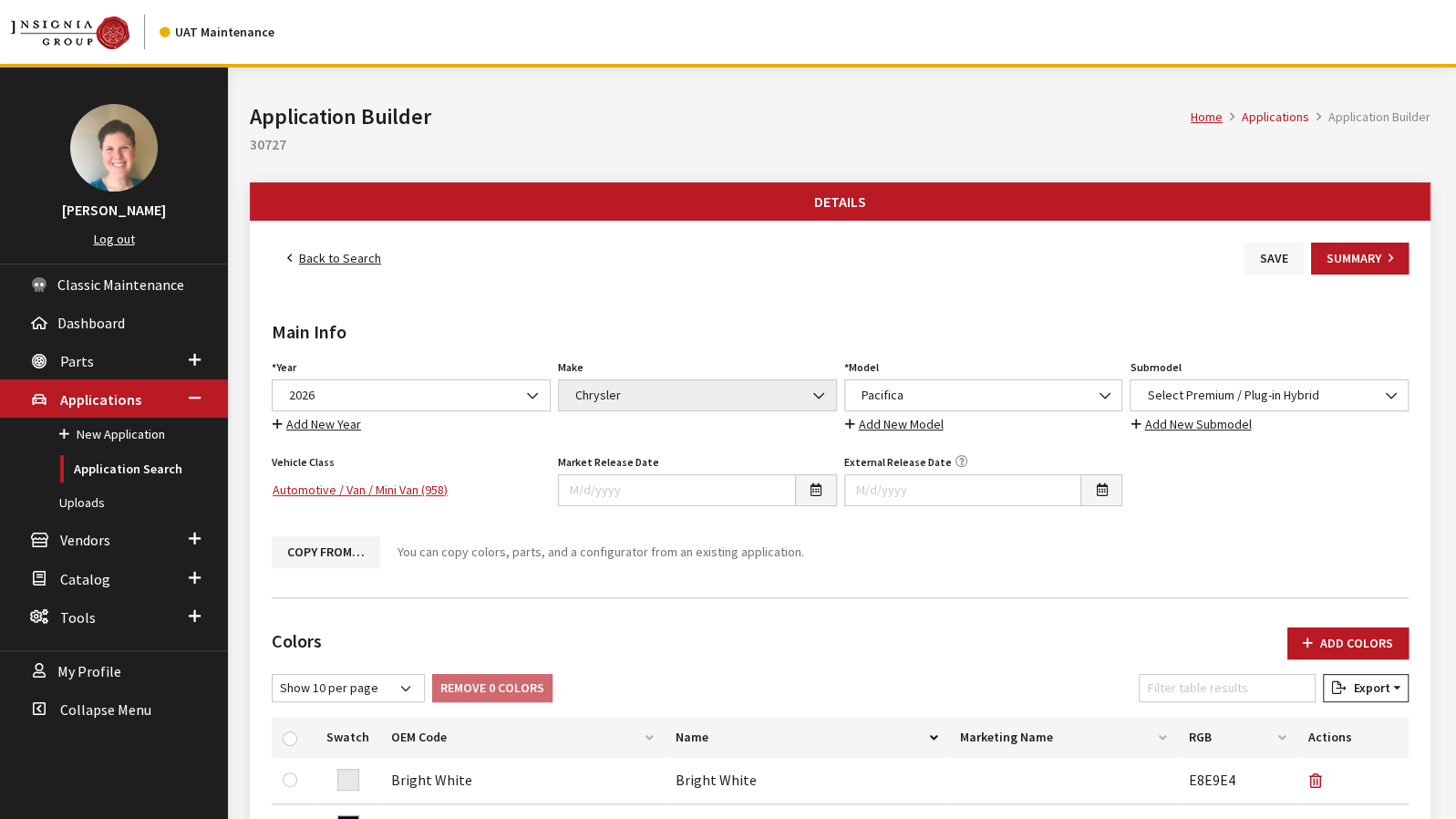
click at [1264, 256] on button "Save" at bounding box center [1275, 258] width 59 height 32
click at [346, 257] on link "Back to Search" at bounding box center [334, 258] width 125 height 32
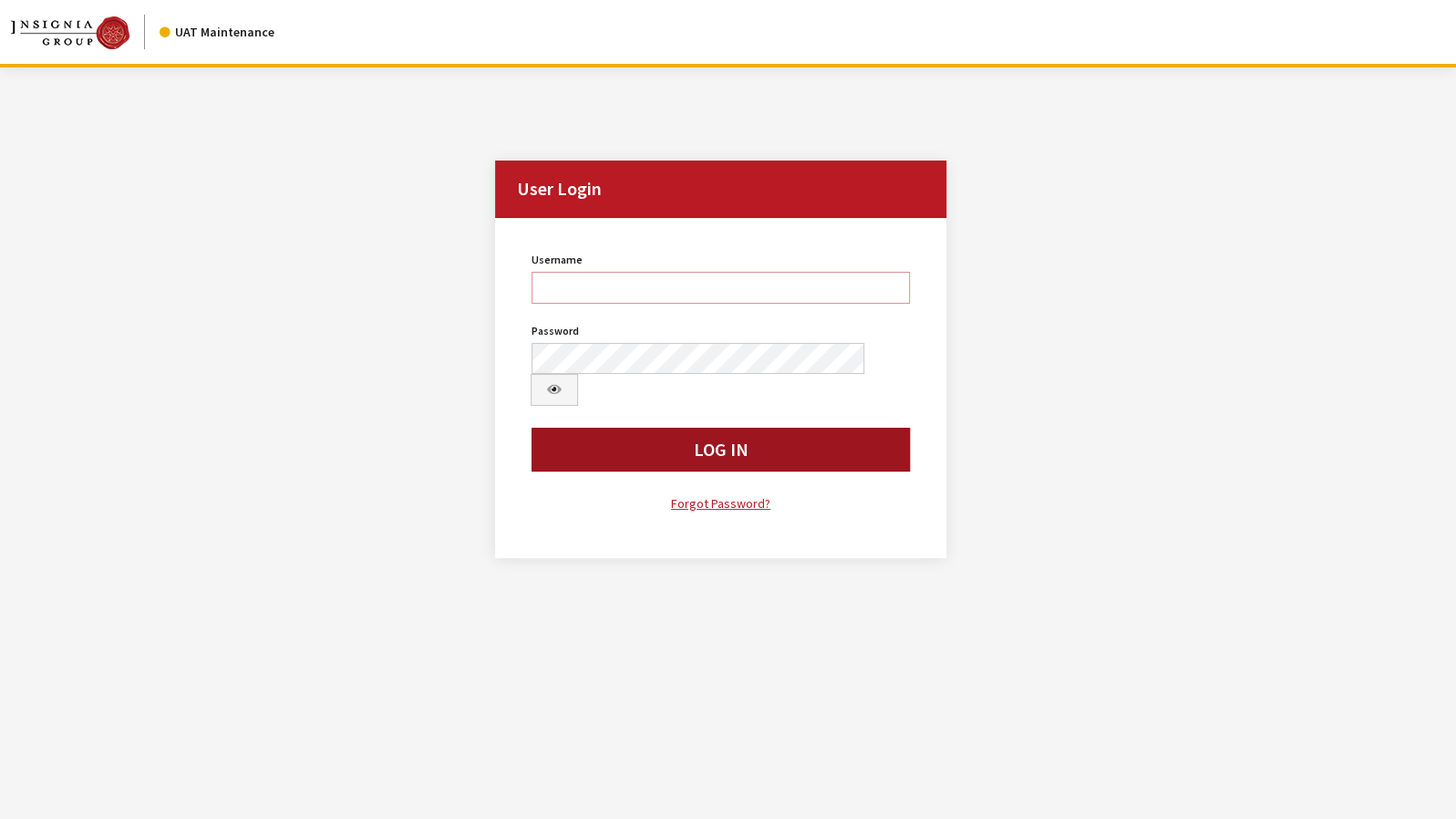
type input "jkrause"
click at [581, 430] on button "Log In" at bounding box center [721, 450] width 379 height 44
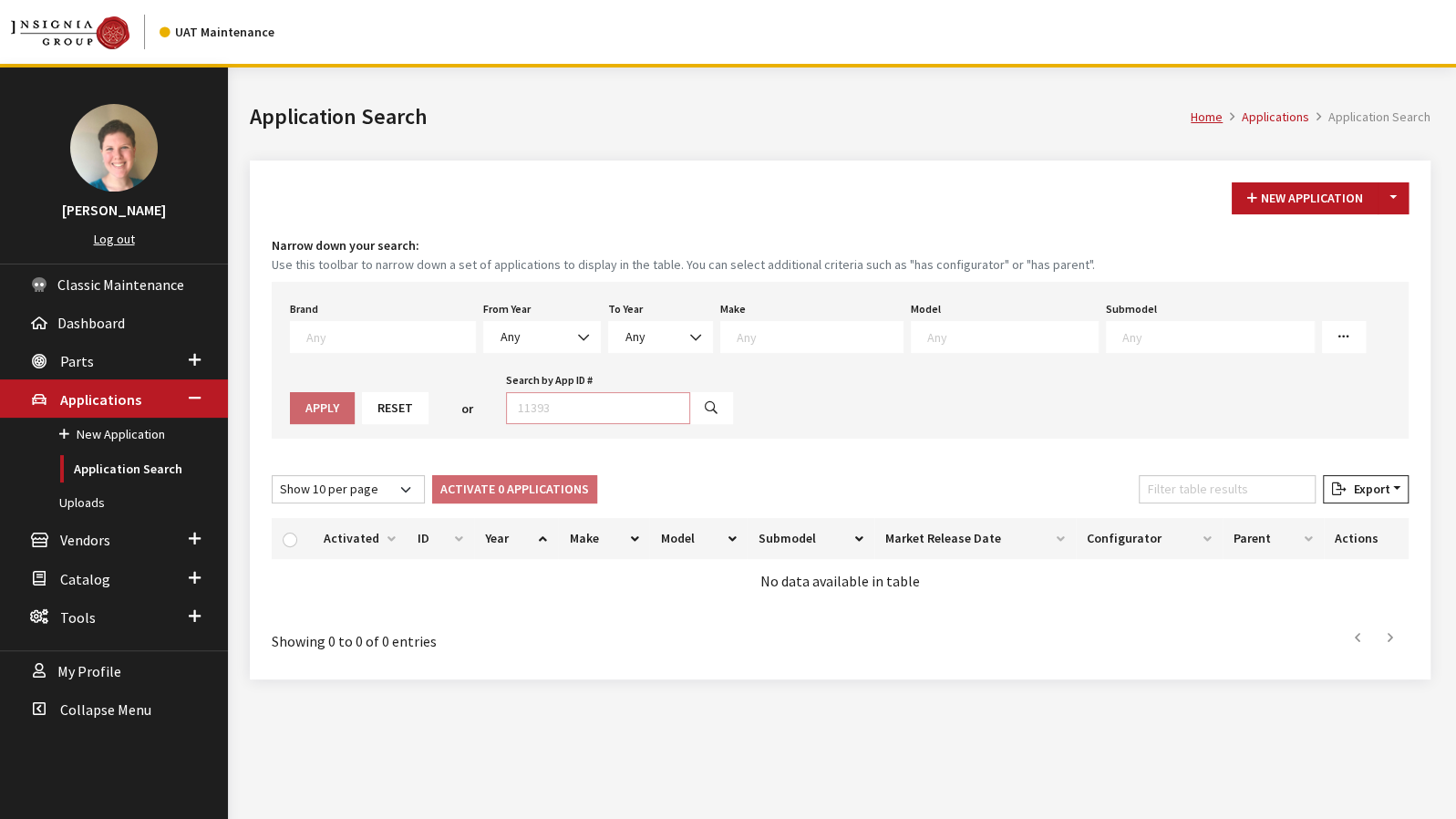
click at [515, 394] on input "Search by App ID #" at bounding box center [598, 408] width 184 height 32
type input "30728"
select select
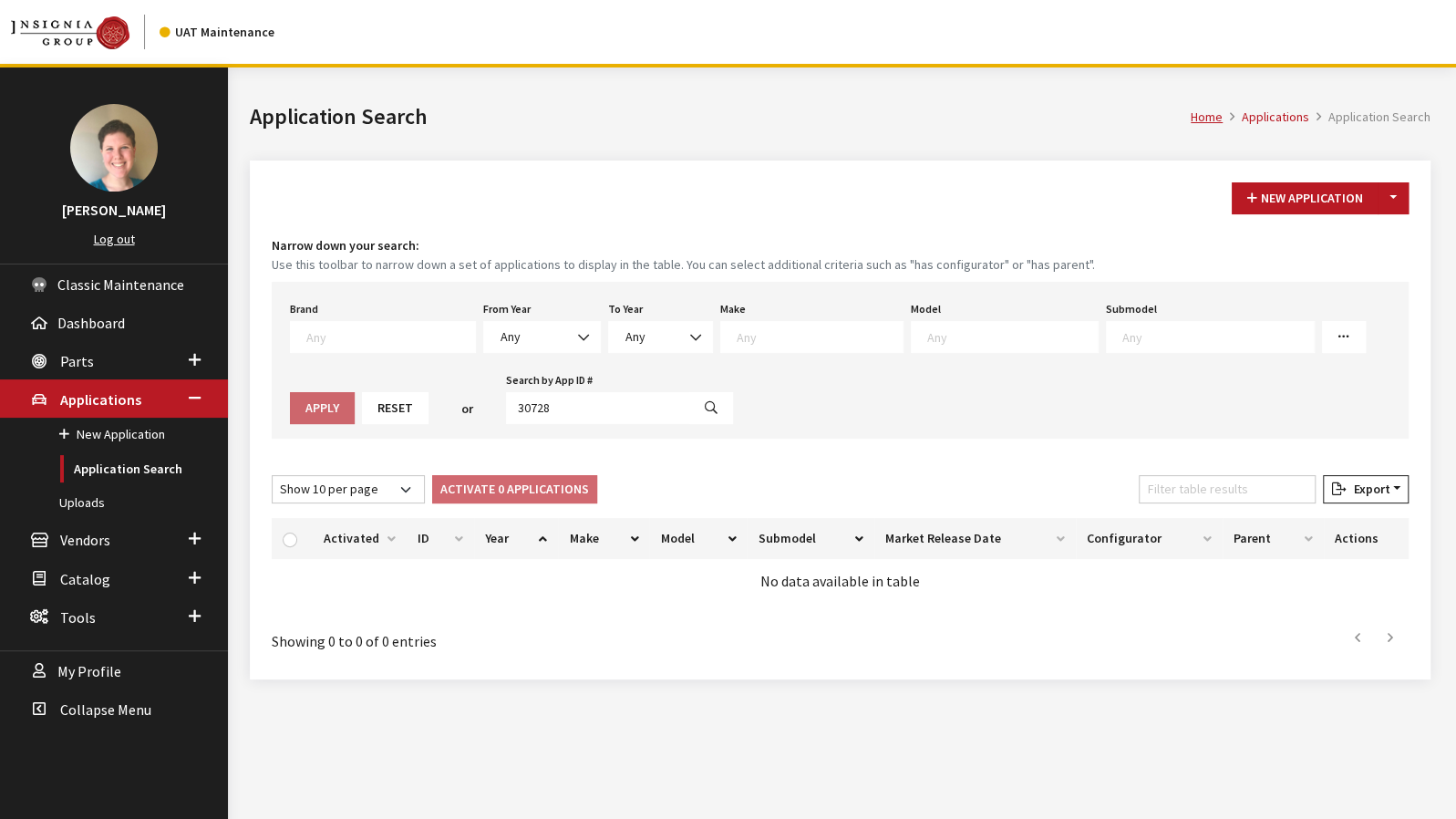
select select
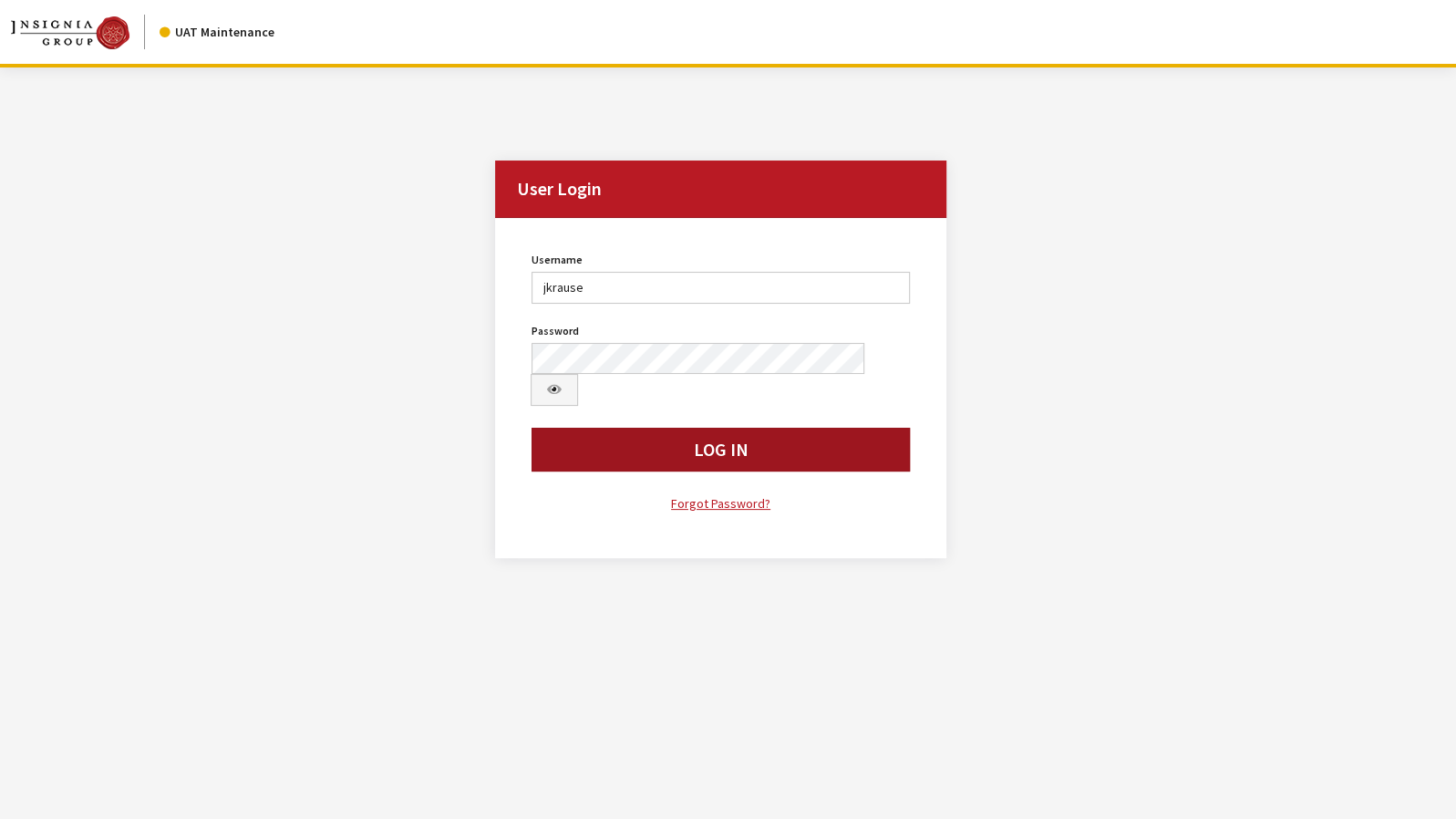
click at [549, 428] on button "Log In" at bounding box center [721, 450] width 379 height 44
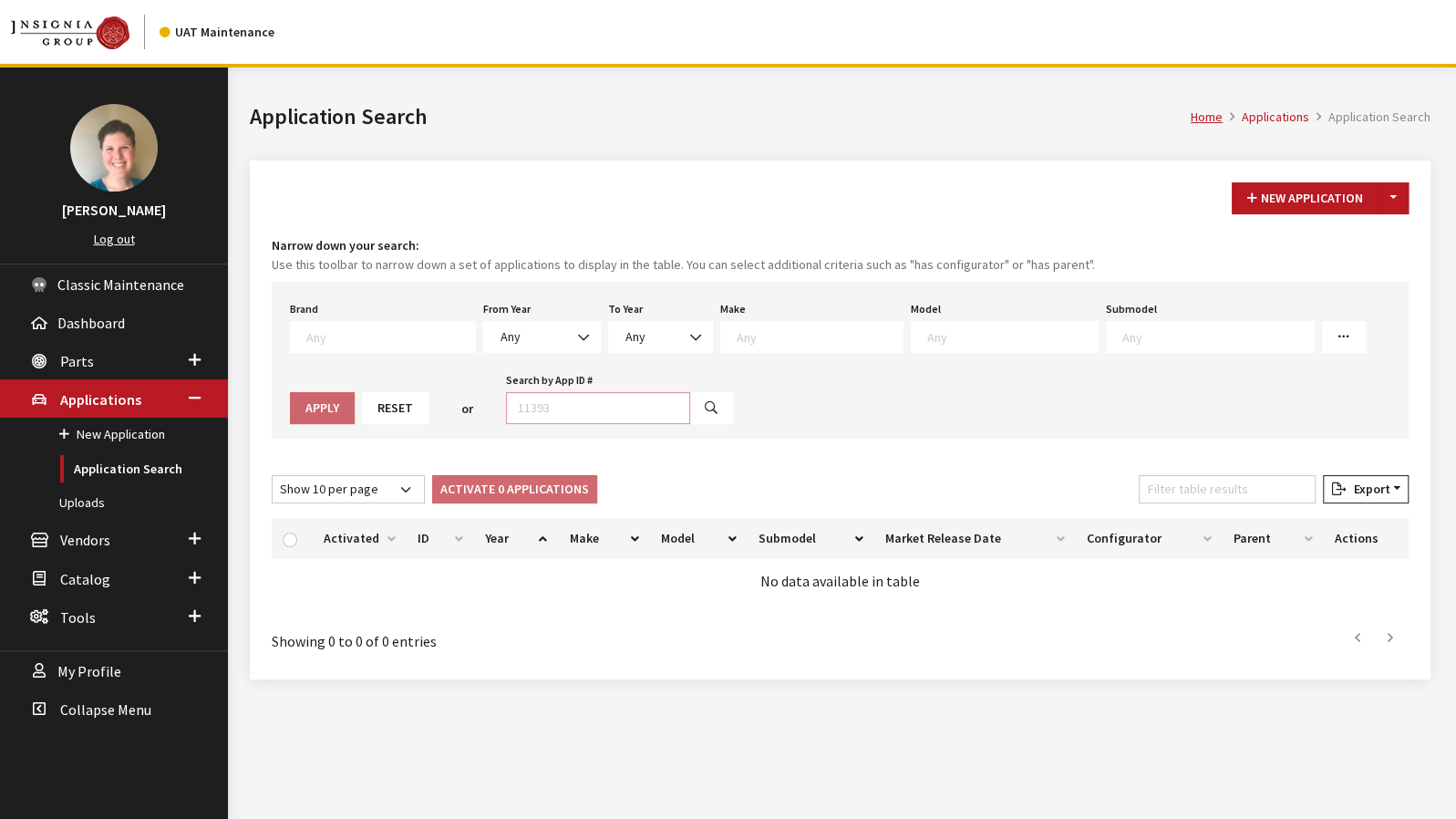
click at [566, 411] on input "Search by App ID #" at bounding box center [598, 408] width 184 height 32
type input "30728"
click at [689, 413] on button "button" at bounding box center [711, 408] width 44 height 32
select select
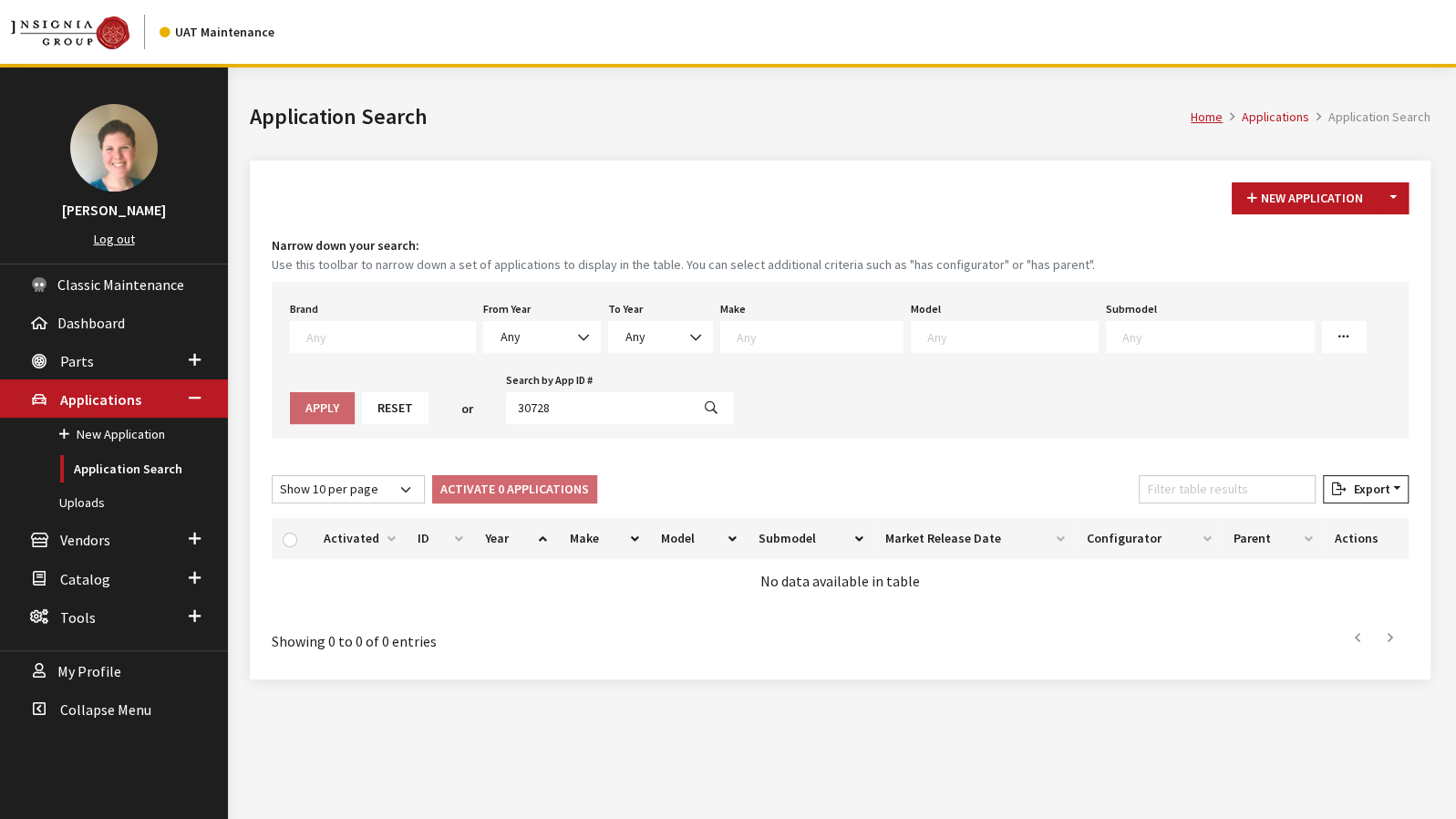
select select
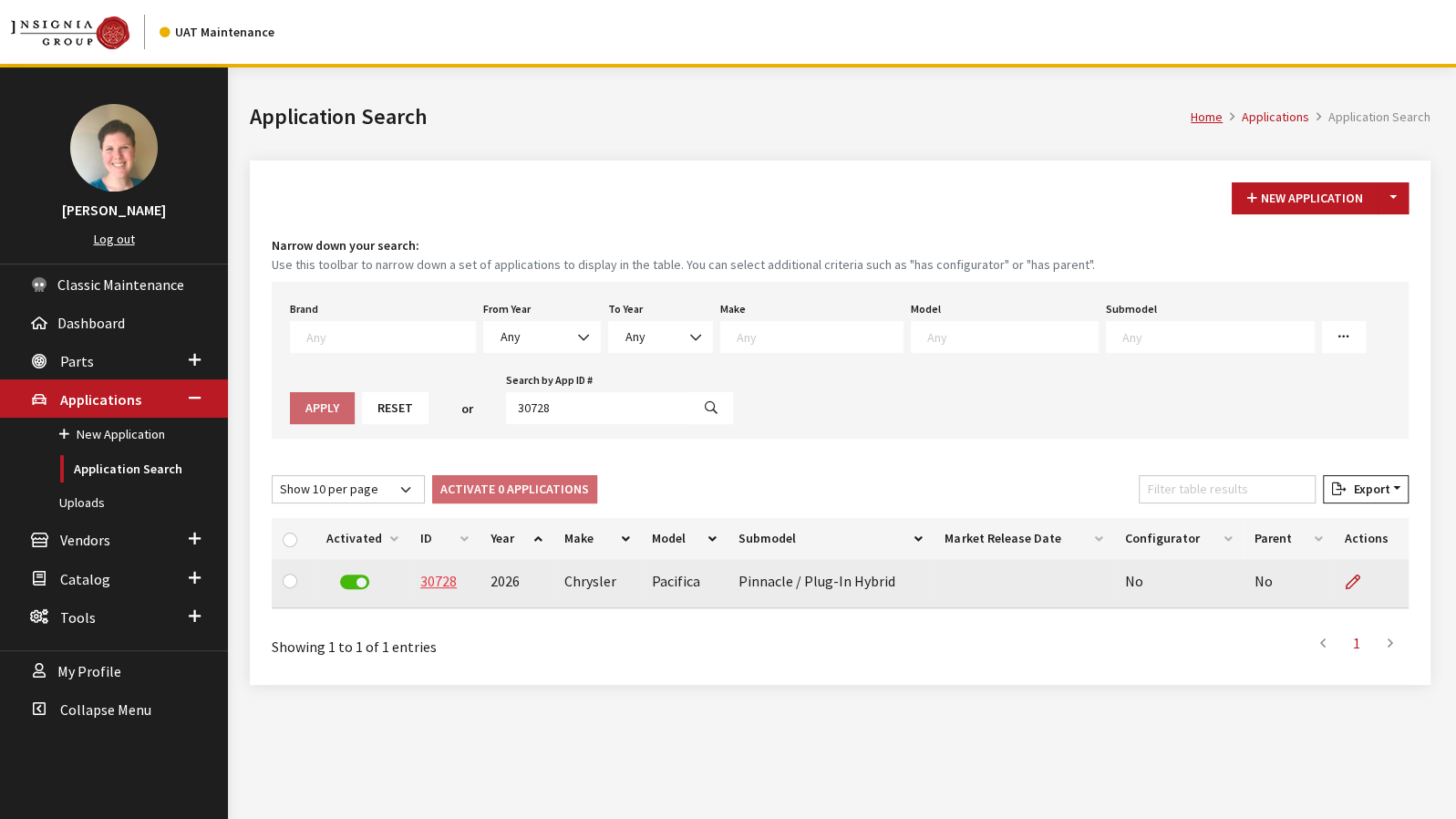
click at [428, 577] on link "30728" at bounding box center [439, 580] width 36 height 18
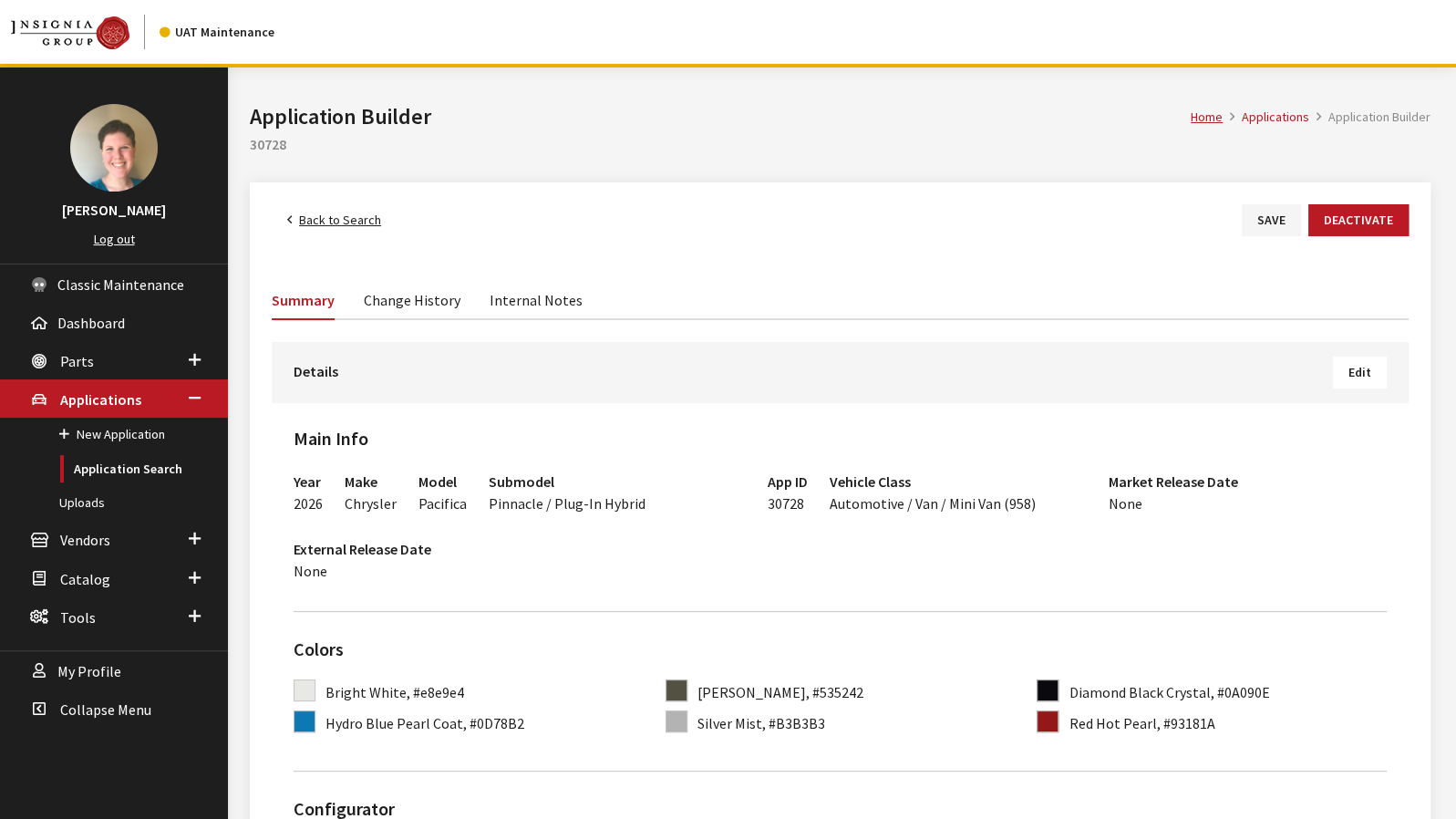
click at [1359, 385] on button "Edit" at bounding box center [1360, 372] width 54 height 32
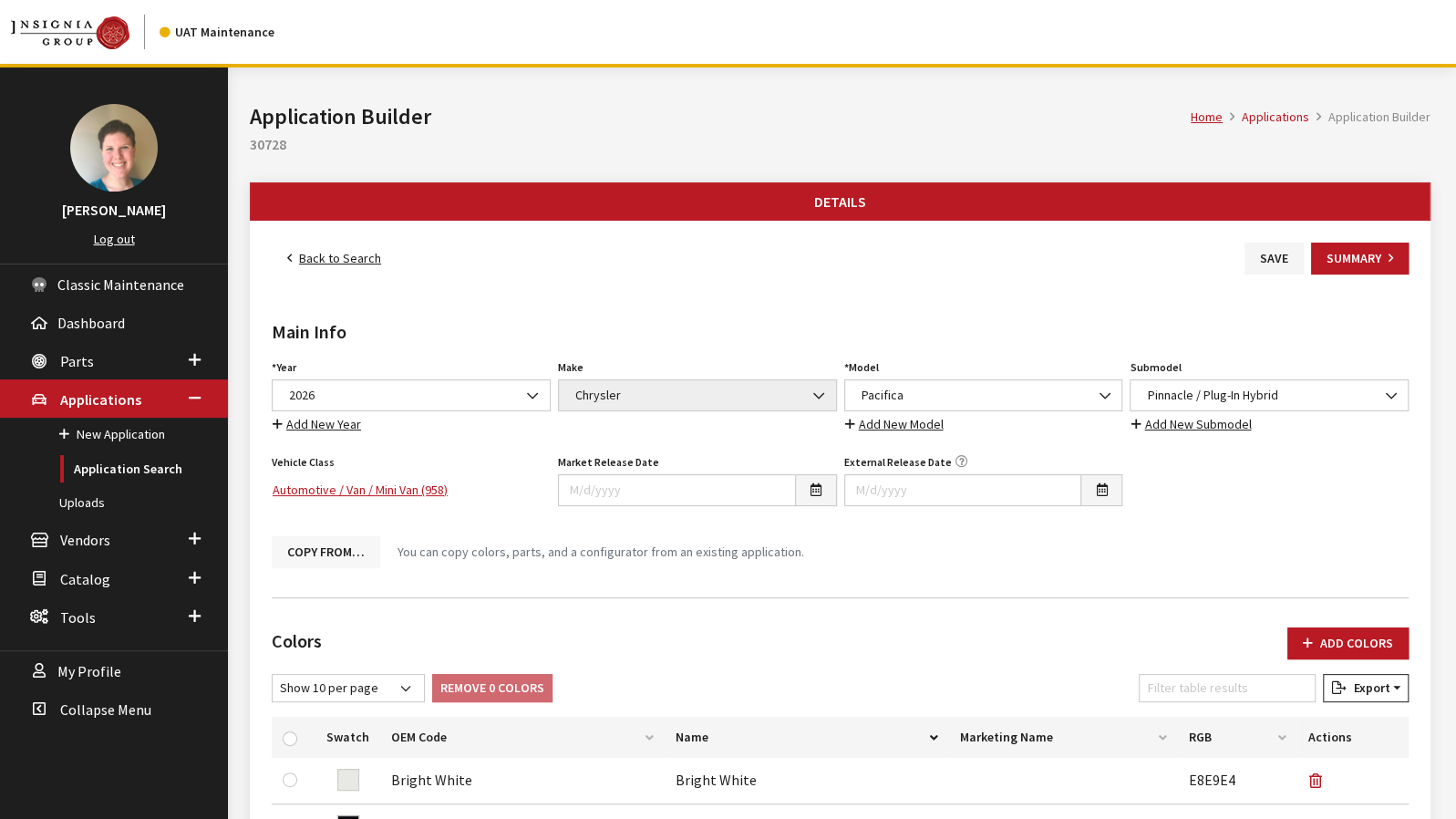
click at [299, 558] on button "Copy From…" at bounding box center [325, 551] width 108 height 32
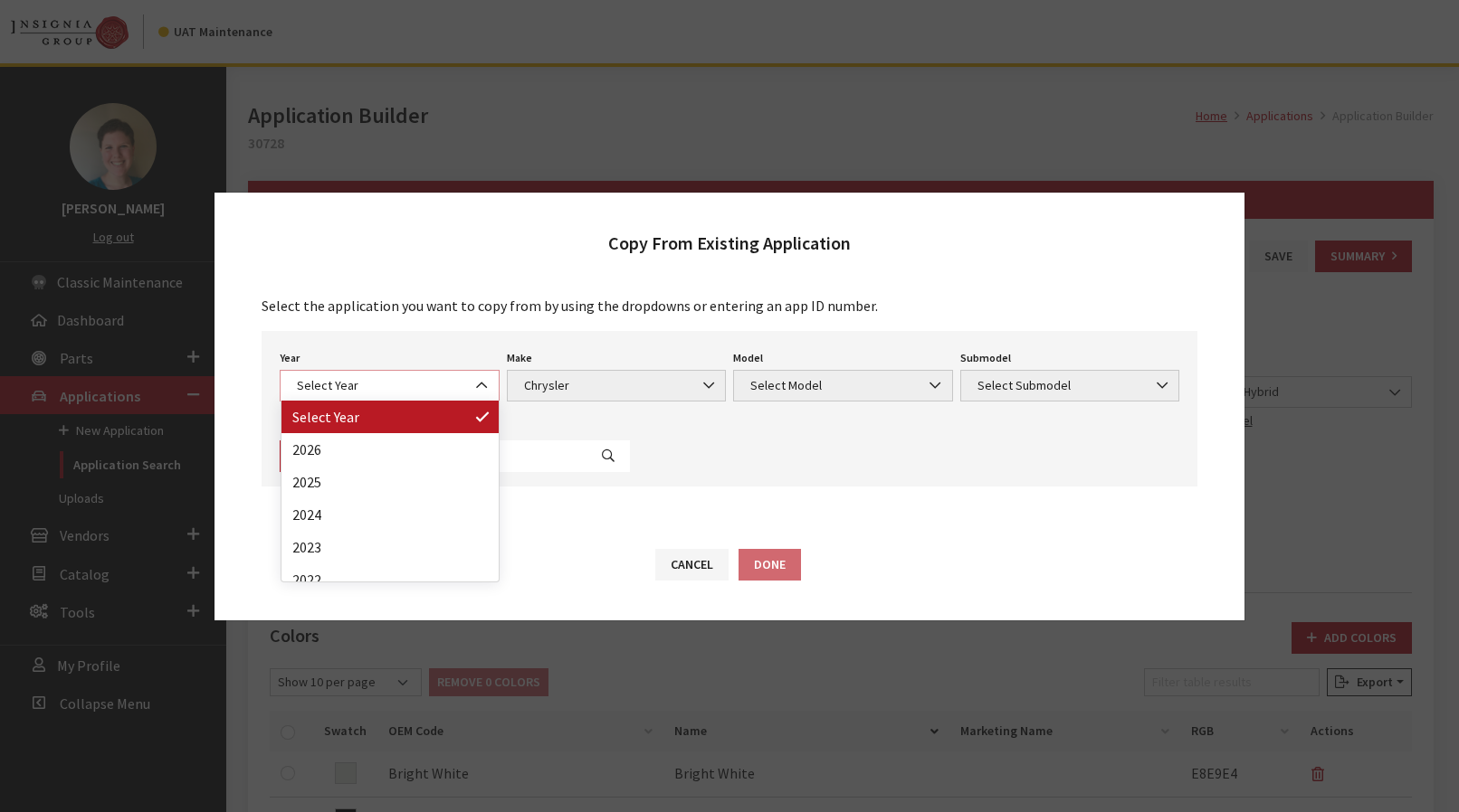
click at [391, 378] on span "Select Year" at bounding box center [389, 386] width 196 height 19
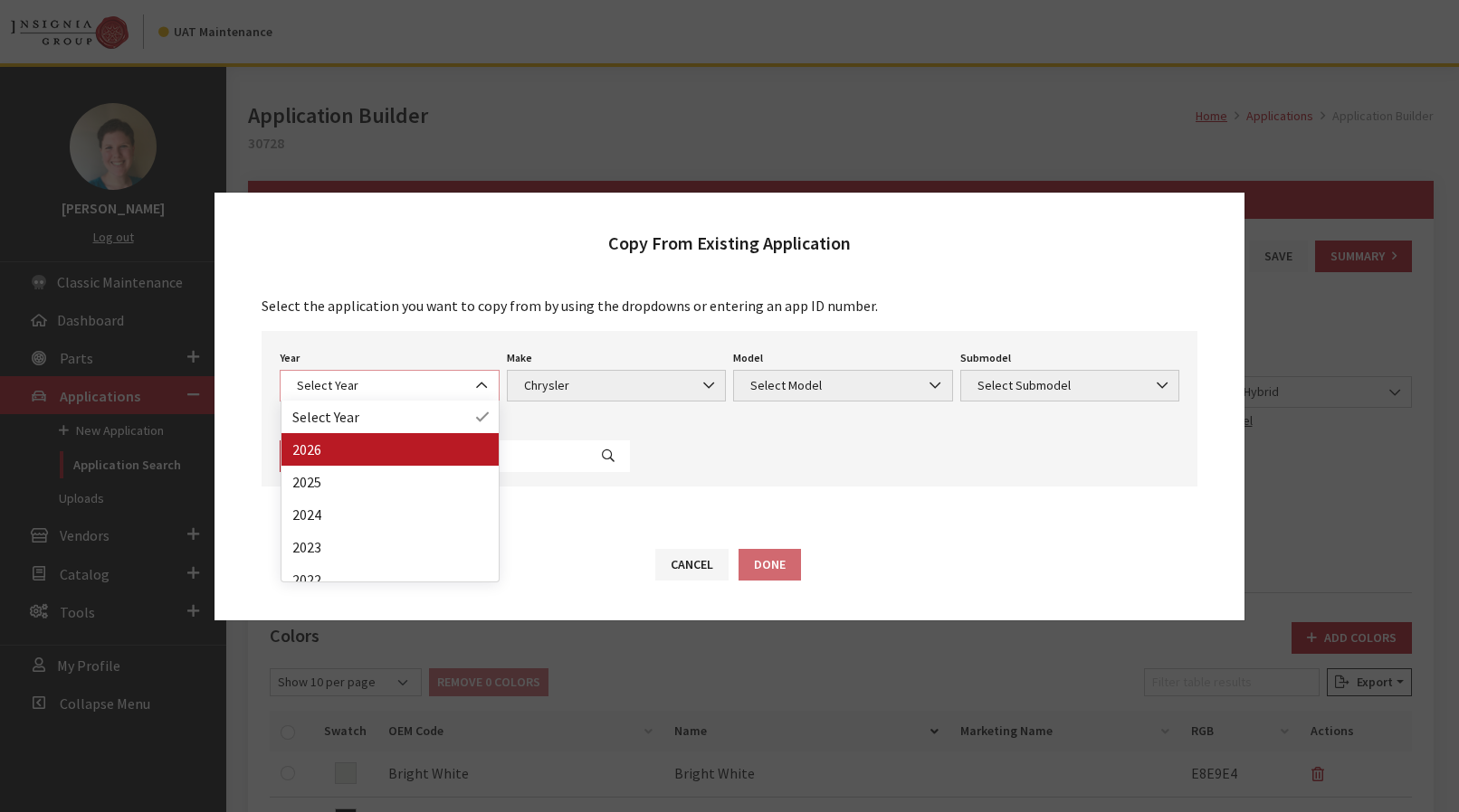
select select "44"
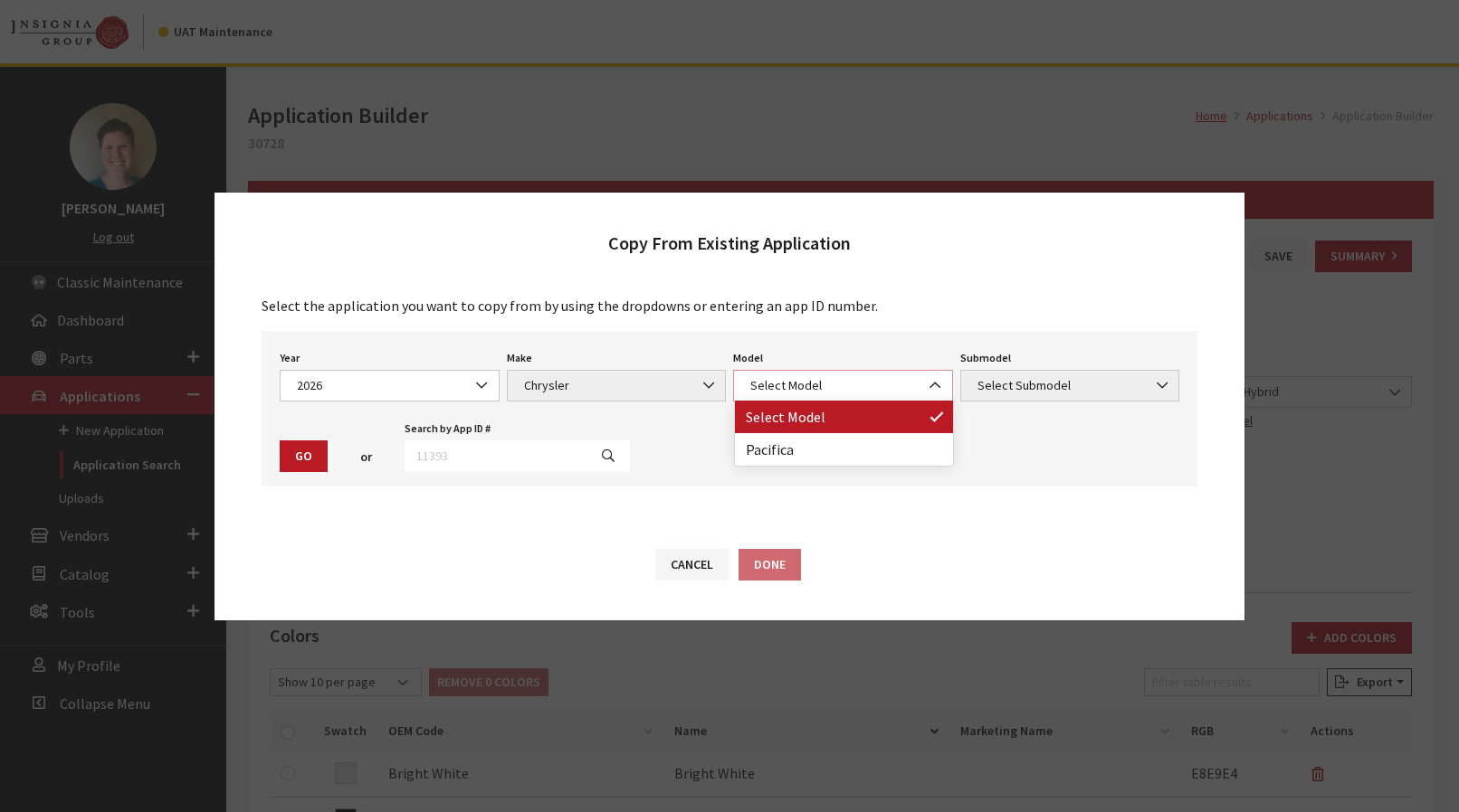
click at [846, 394] on span "Select Model" at bounding box center [843, 386] width 196 height 19
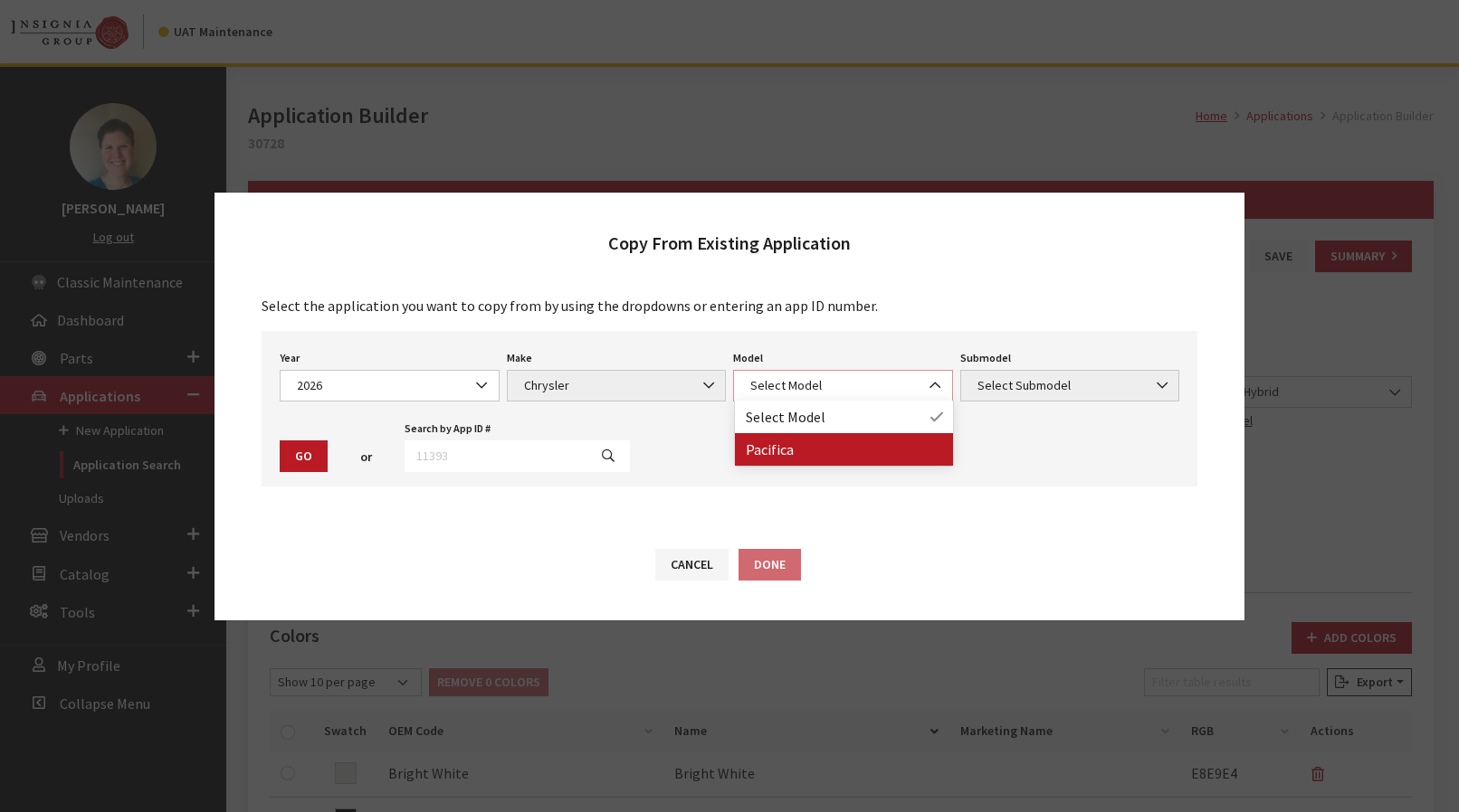
select select "178"
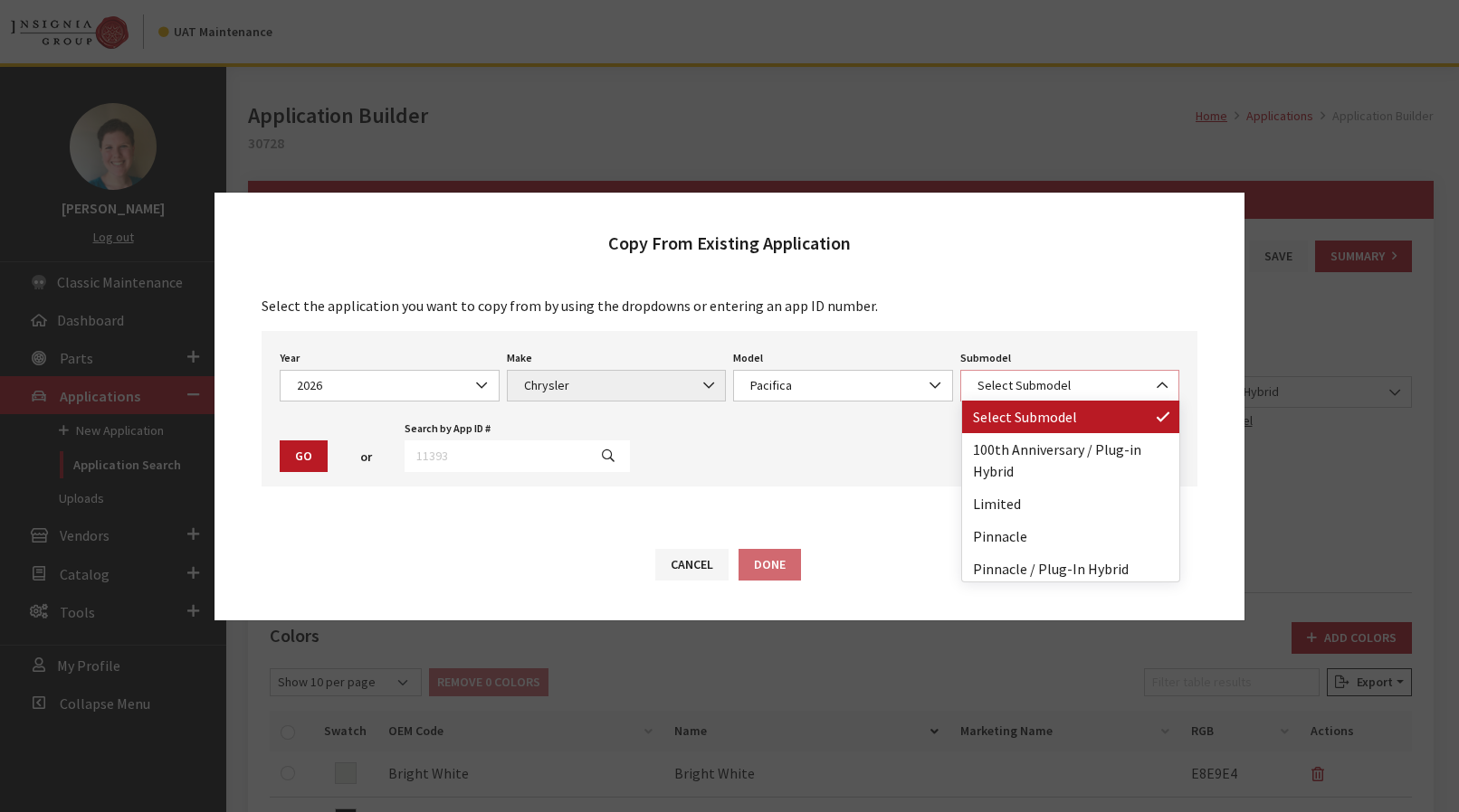
click at [1066, 397] on span "Select Submodel" at bounding box center [1069, 385] width 220 height 31
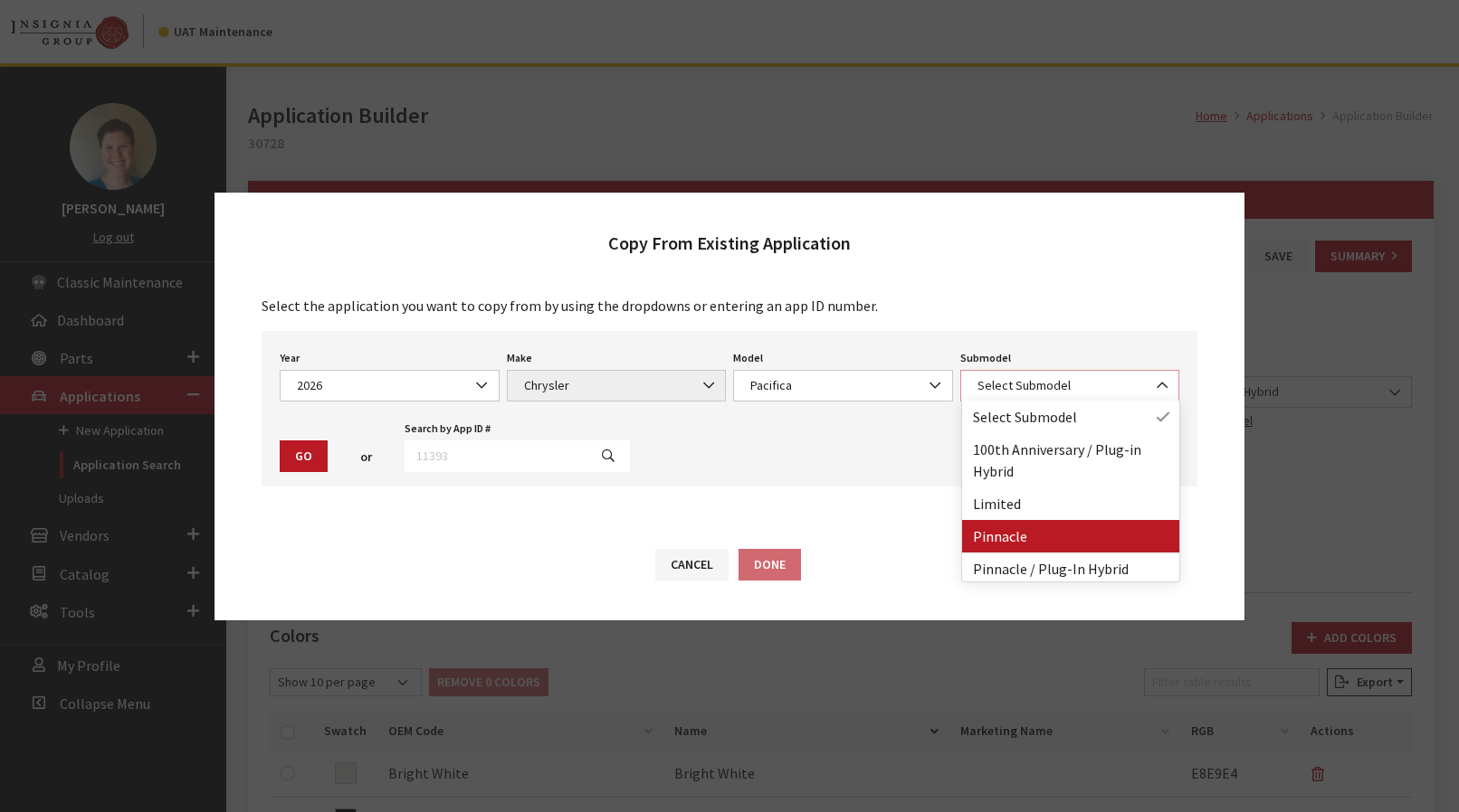
select select "3896"
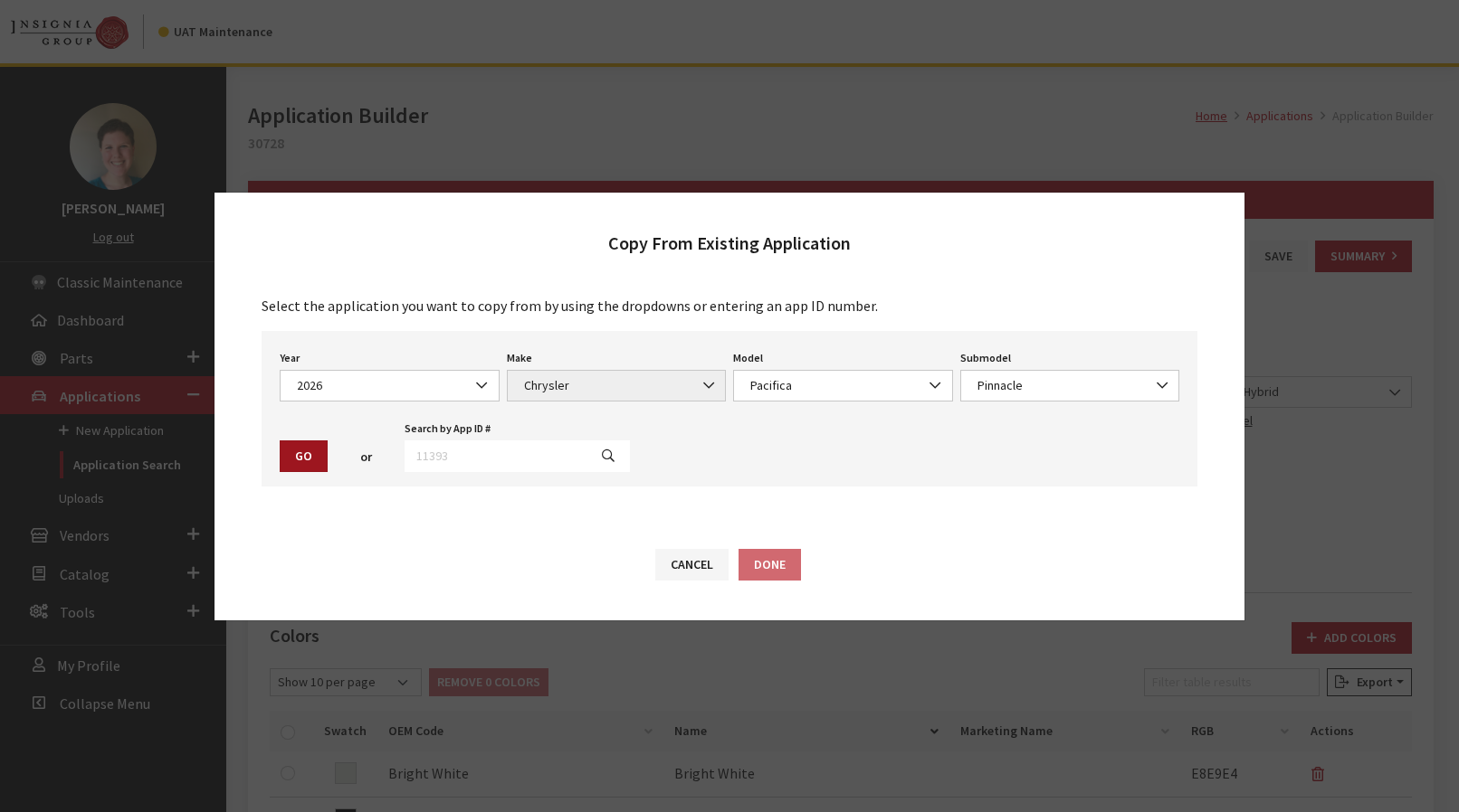
click at [297, 450] on button "Go" at bounding box center [303, 455] width 48 height 31
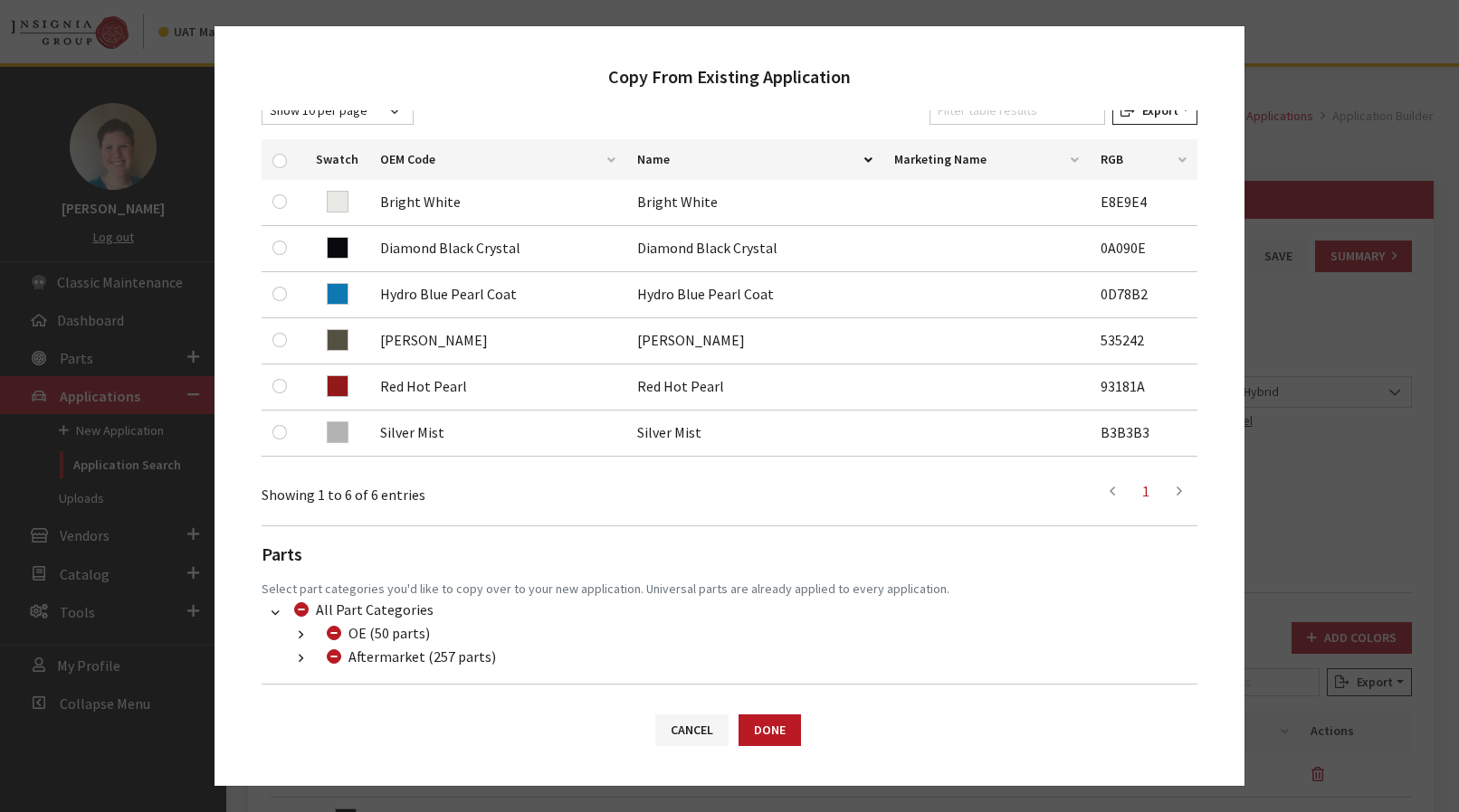
scroll to position [383, 0]
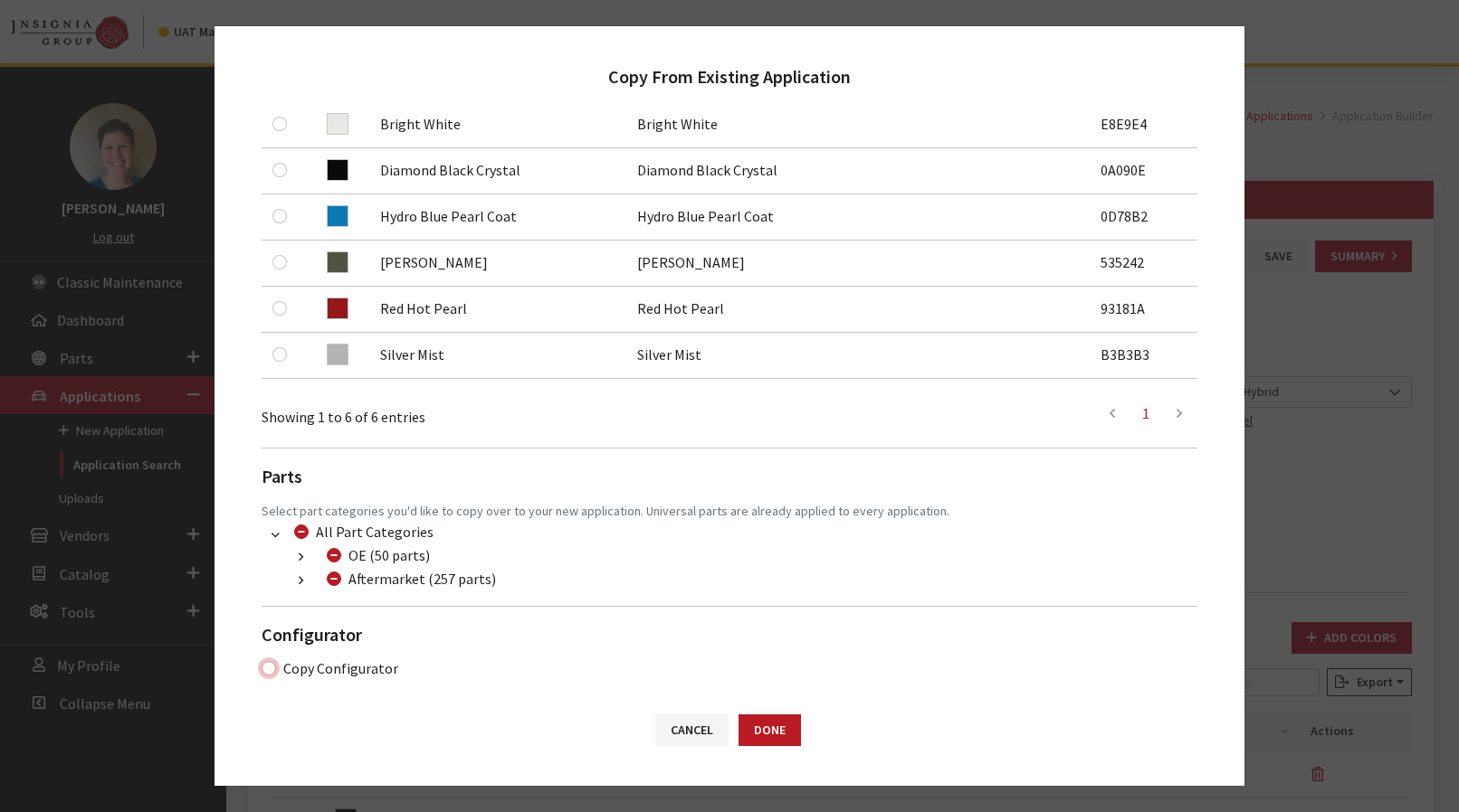
click at [271, 665] on input "Copy Configurator" at bounding box center [268, 667] width 14 height 14
checkbox input "true"
click at [772, 737] on button "Done" at bounding box center [769, 730] width 63 height 31
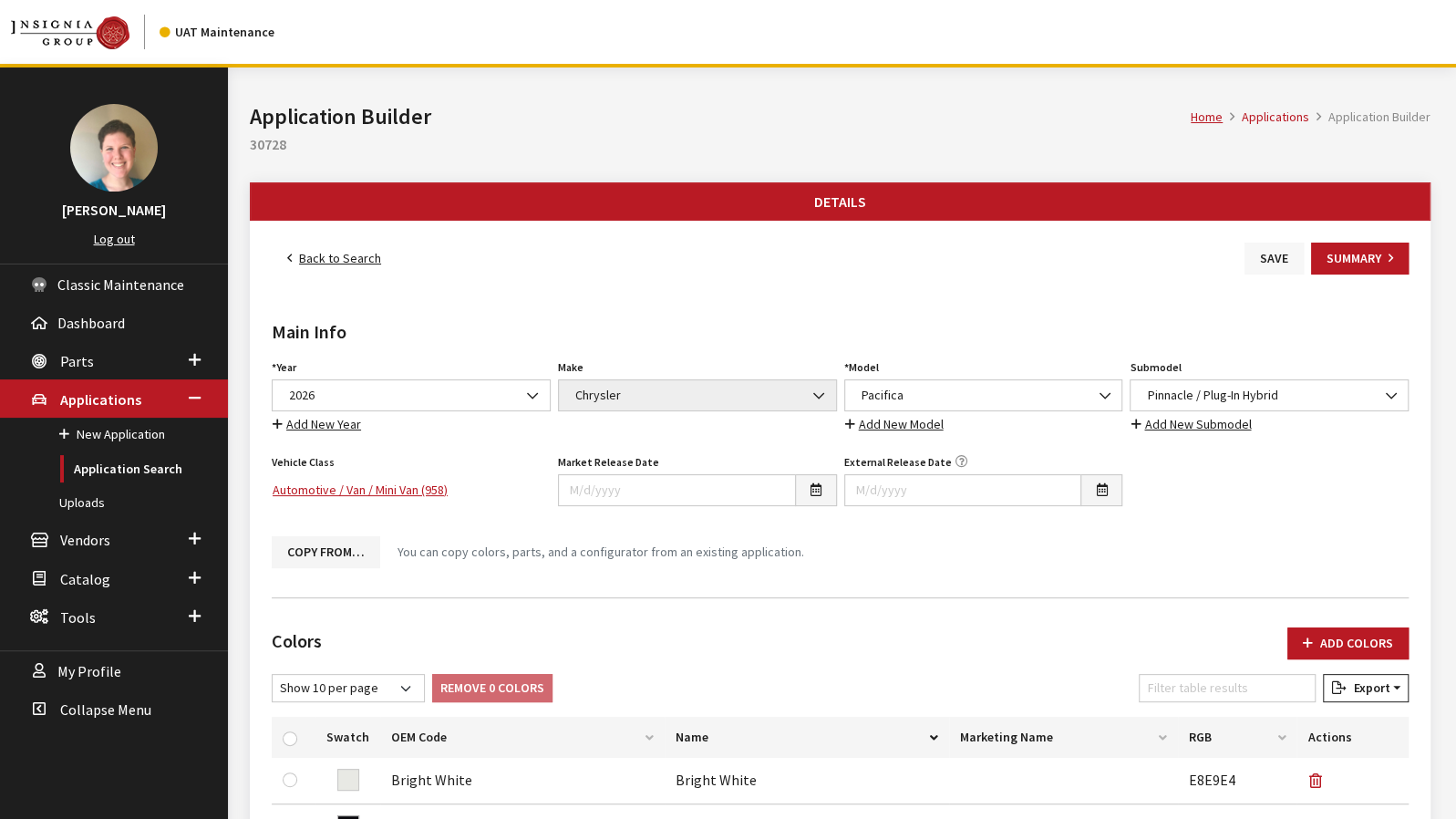
click at [1257, 265] on button "Save" at bounding box center [1275, 258] width 59 height 32
click at [365, 261] on link "Back to Search" at bounding box center [334, 258] width 125 height 32
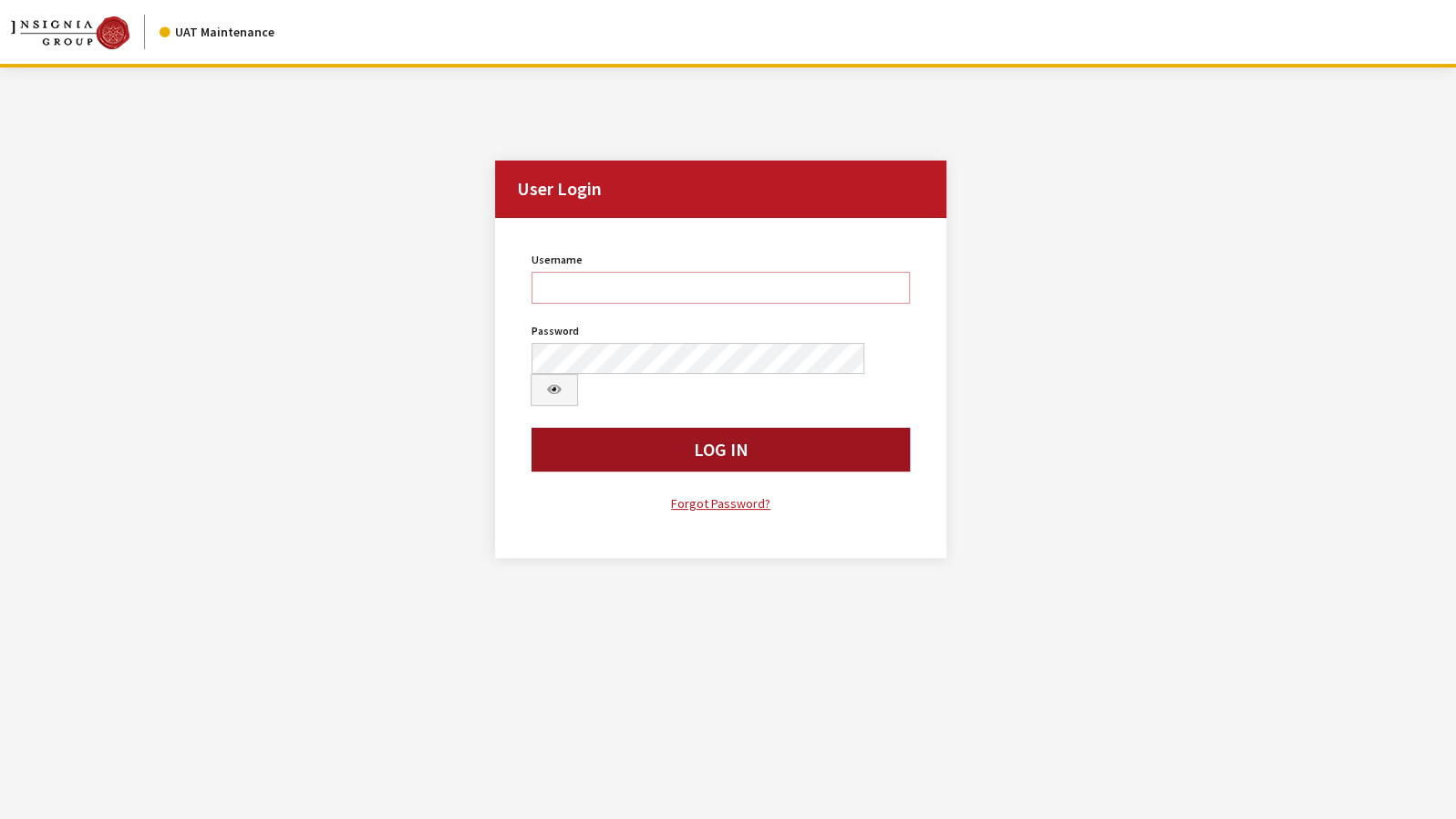
type input "jkrause"
click at [684, 428] on button "Log In" at bounding box center [721, 450] width 379 height 44
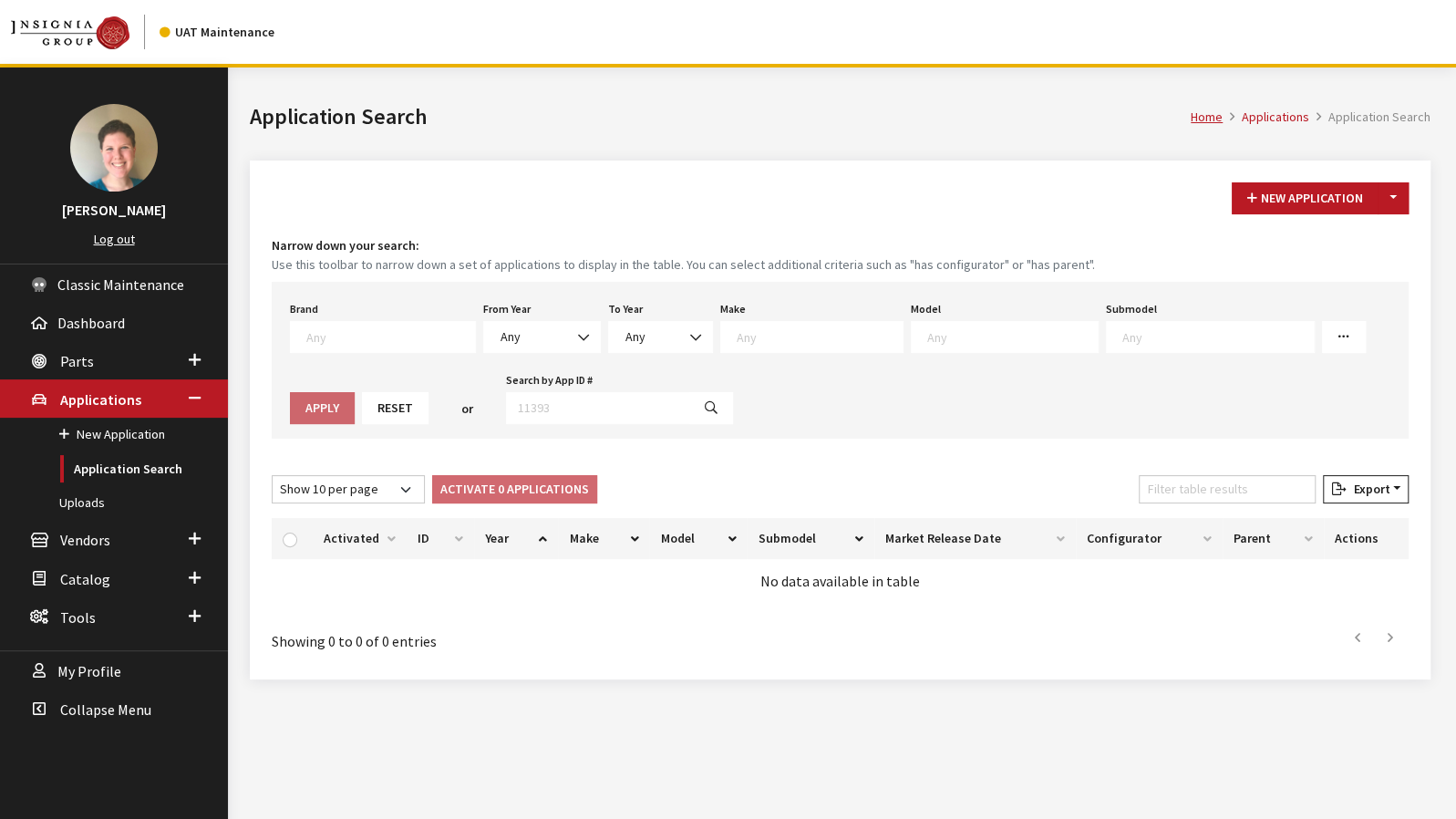
click at [527, 422] on div "Brand Any Acura Alfa Romeo Audi Bentley BMW DoubleTake Ford GM Honda Hyundai In…" at bounding box center [840, 361] width 1137 height 157
click at [531, 409] on input "Search by App ID #" at bounding box center [598, 408] width 184 height 32
type input "29751"
select select
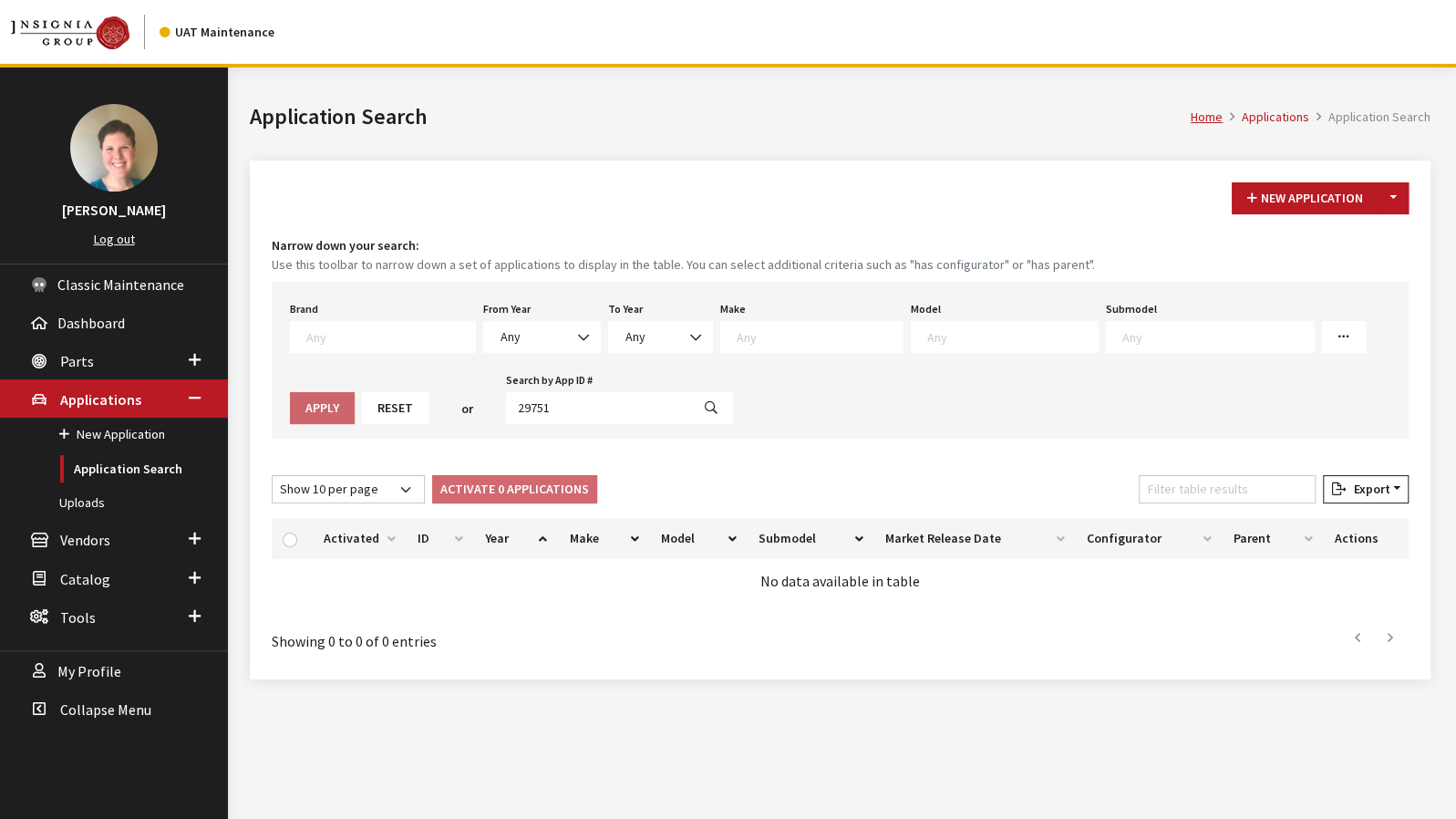
select select
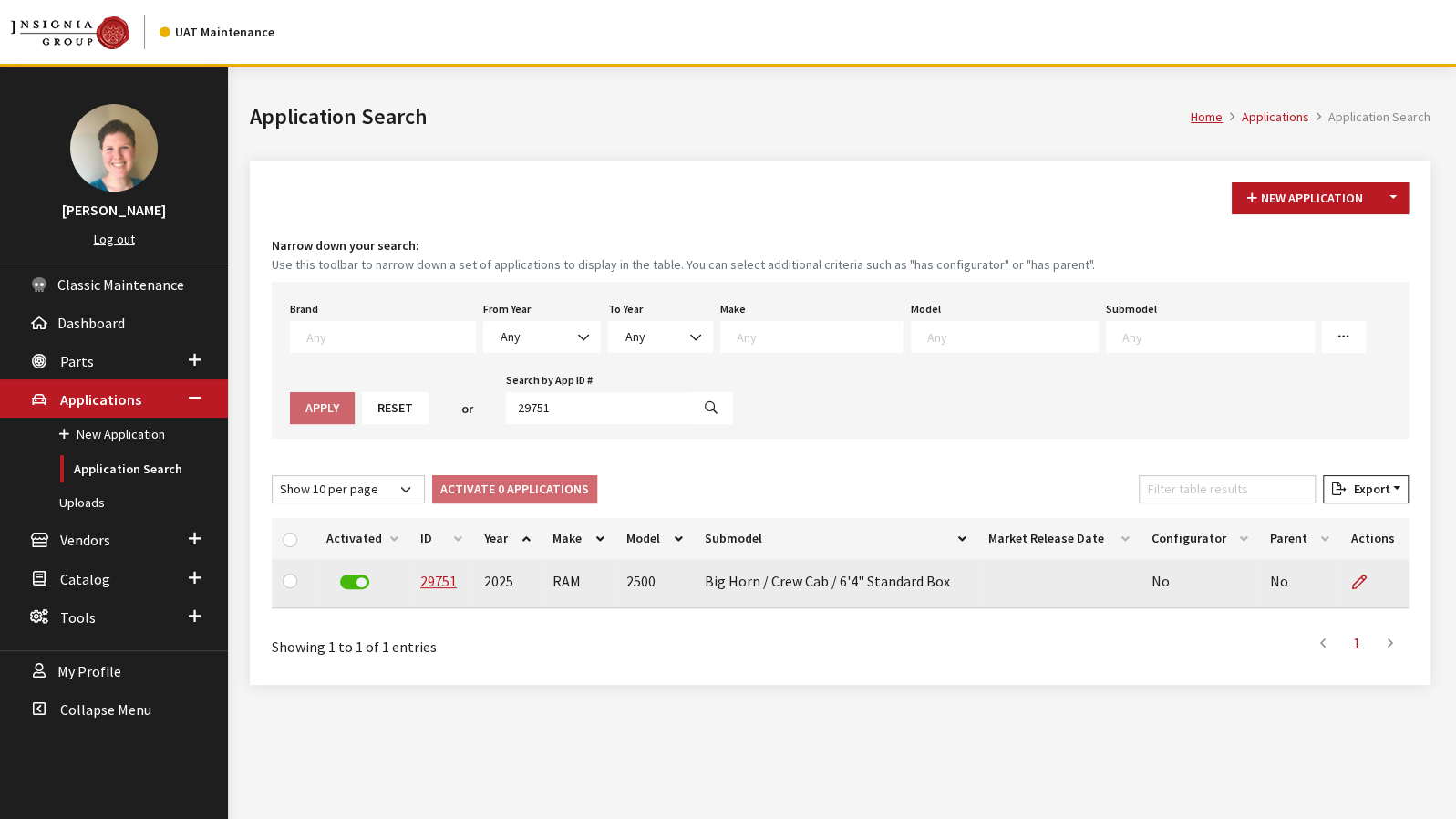
drag, startPoint x: 431, startPoint y: 573, endPoint x: 415, endPoint y: 596, distance: 28.0
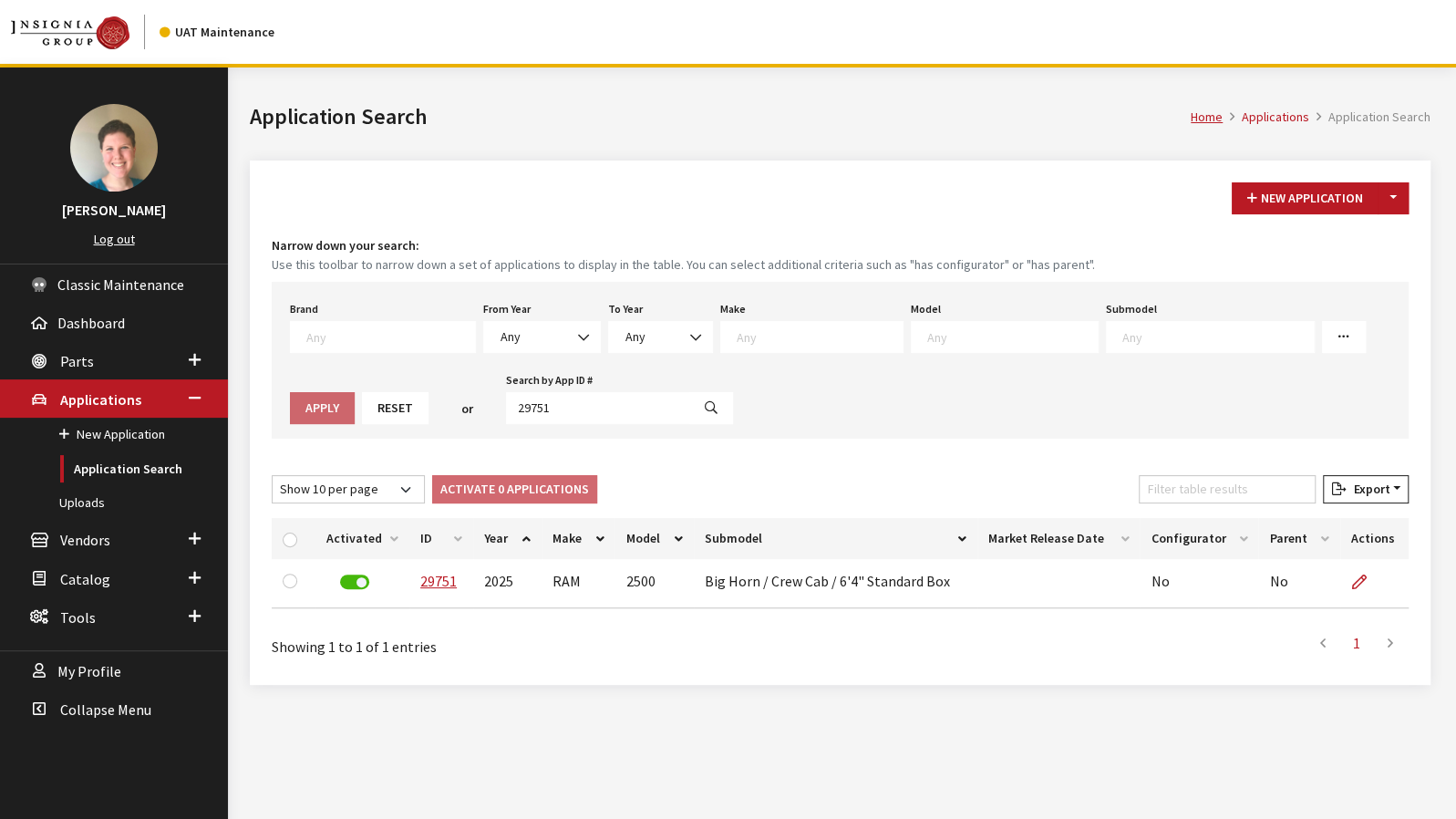
drag, startPoint x: 415, startPoint y: 596, endPoint x: 525, endPoint y: 676, distance: 136.0
click at [525, 676] on div "New Application Toggle Dropdown New From Existing... Narrow down your search: U…" at bounding box center [841, 422] width 1181 height 525
click at [536, 414] on input "29751" at bounding box center [598, 408] width 184 height 32
type input "29754"
click at [705, 408] on icon "button" at bounding box center [710, 409] width 12 height 12
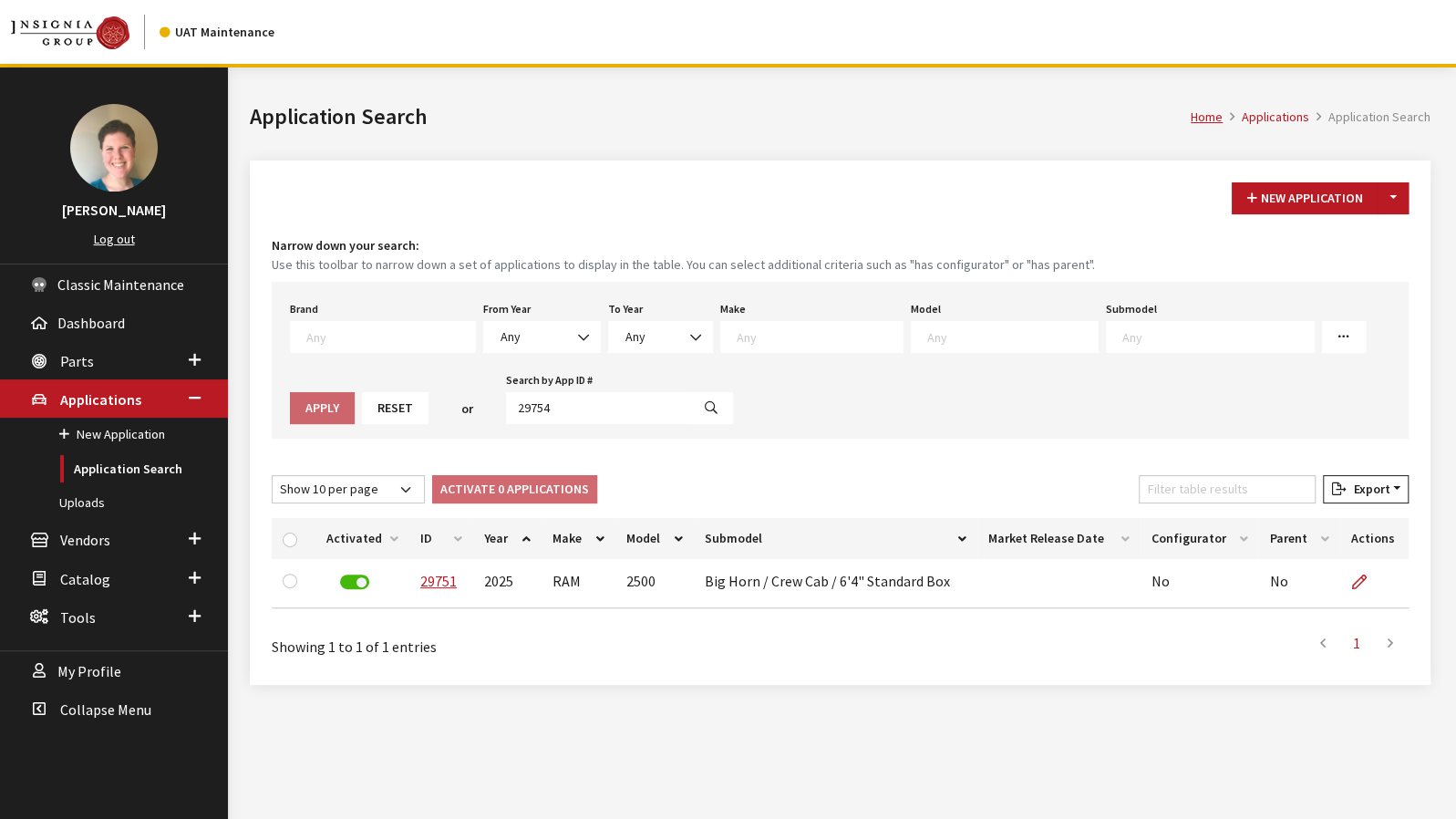
select select
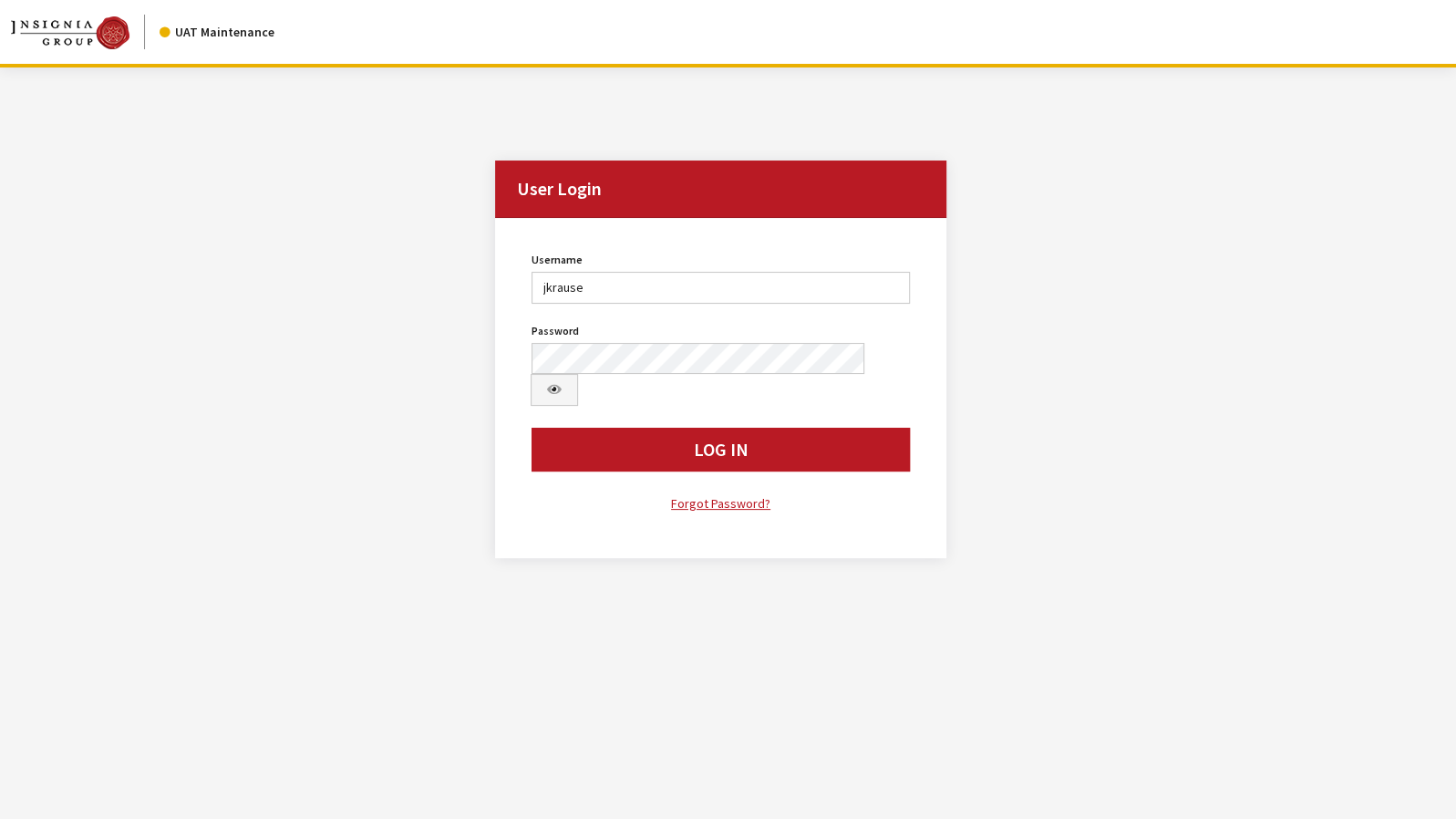
click at [624, 428] on button "Log In" at bounding box center [721, 450] width 379 height 44
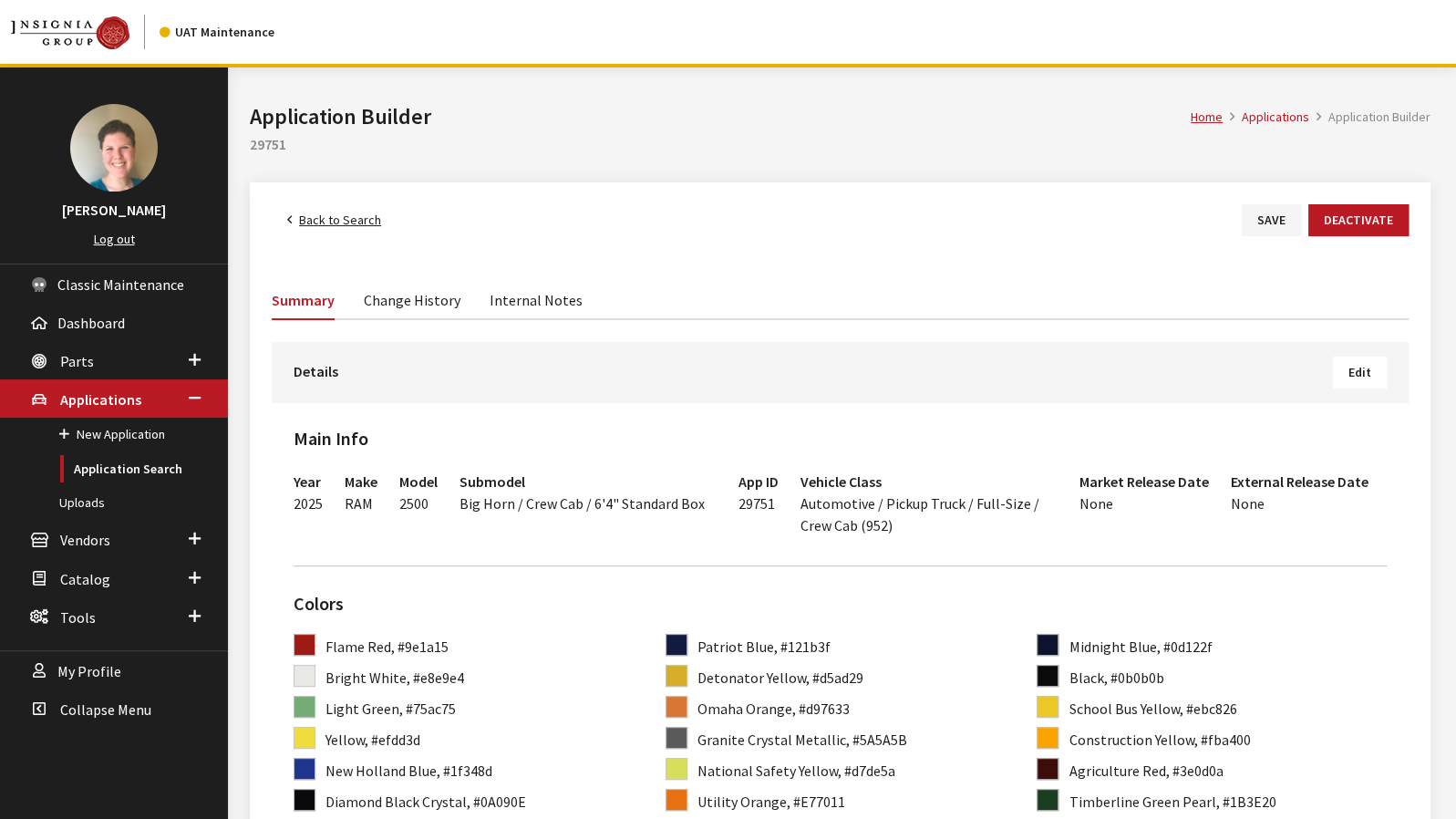
click at [1374, 375] on button "Edit" at bounding box center [1360, 372] width 54 height 32
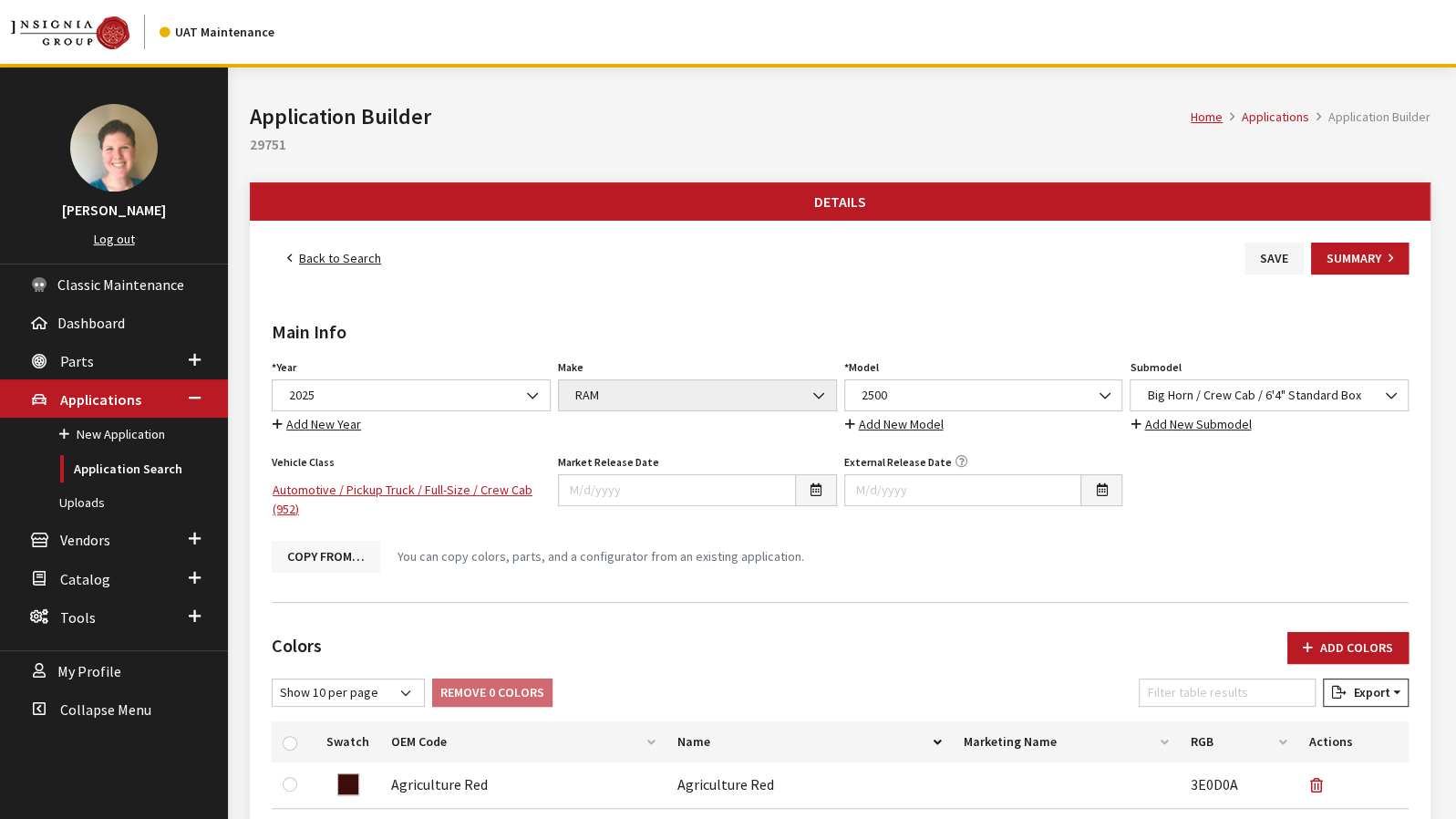
click at [343, 553] on button "Copy From…" at bounding box center [325, 556] width 108 height 32
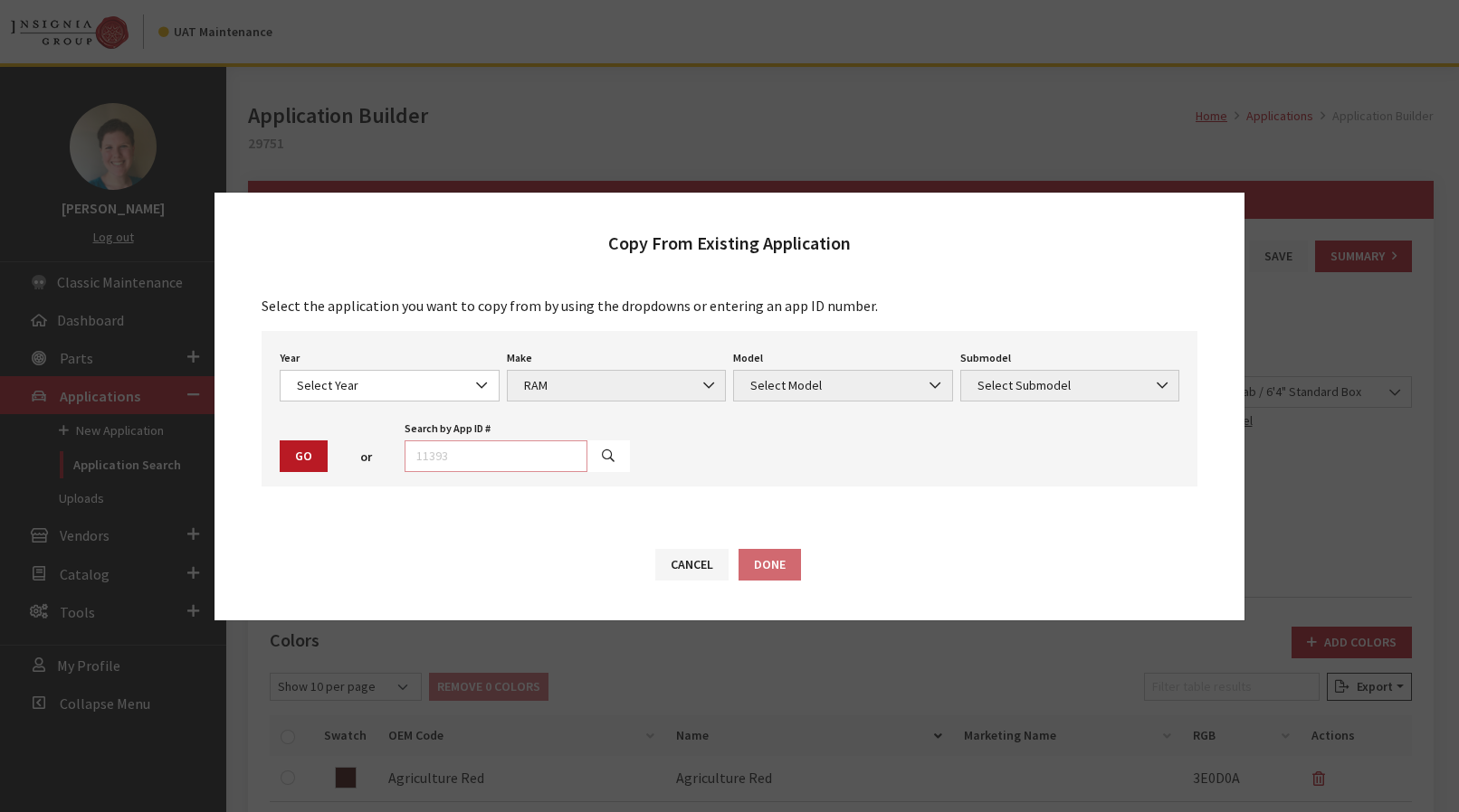
click at [499, 454] on input "text" at bounding box center [496, 455] width 183 height 31
type input "29748"
click at [598, 455] on button "button" at bounding box center [608, 455] width 44 height 31
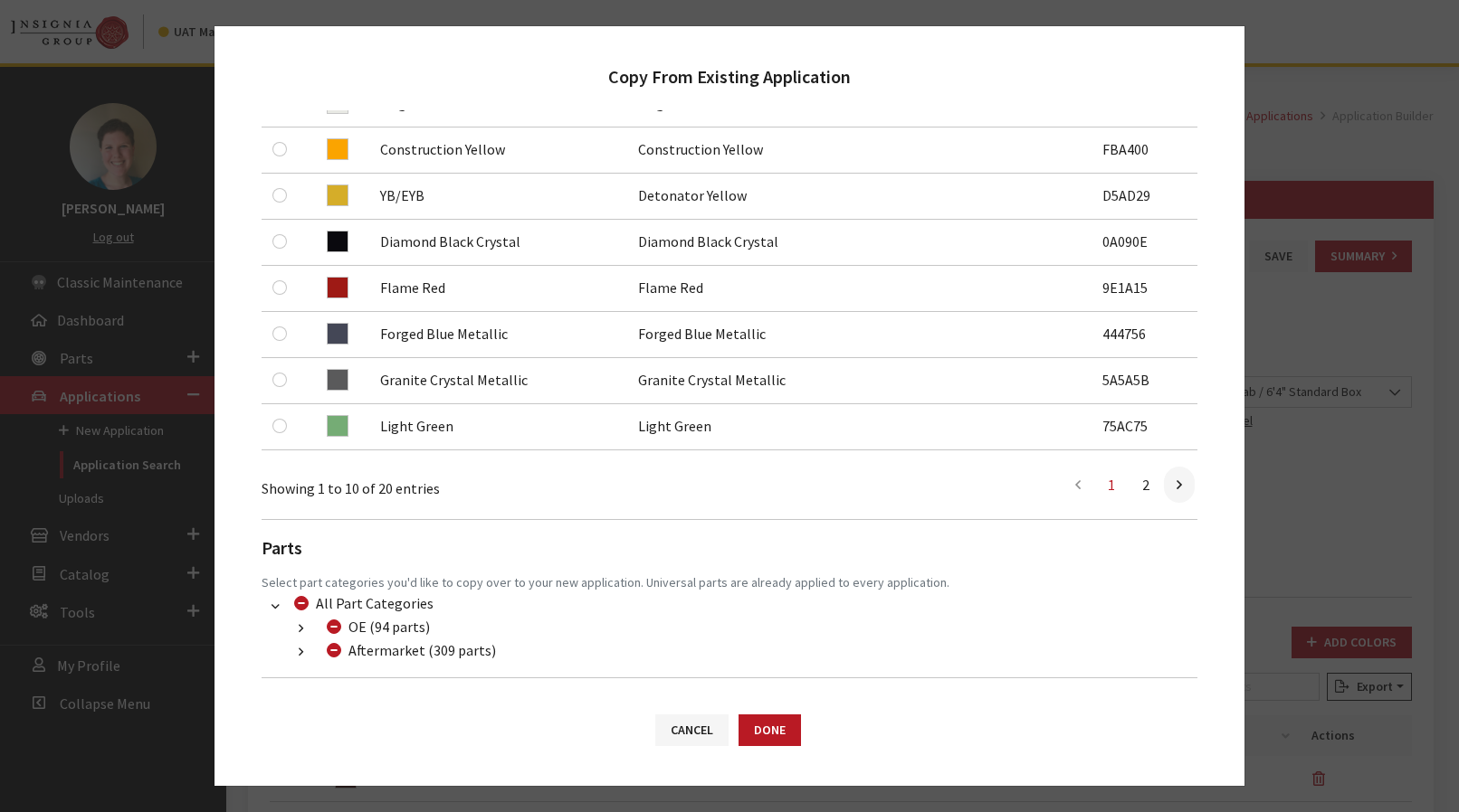
scroll to position [567, 0]
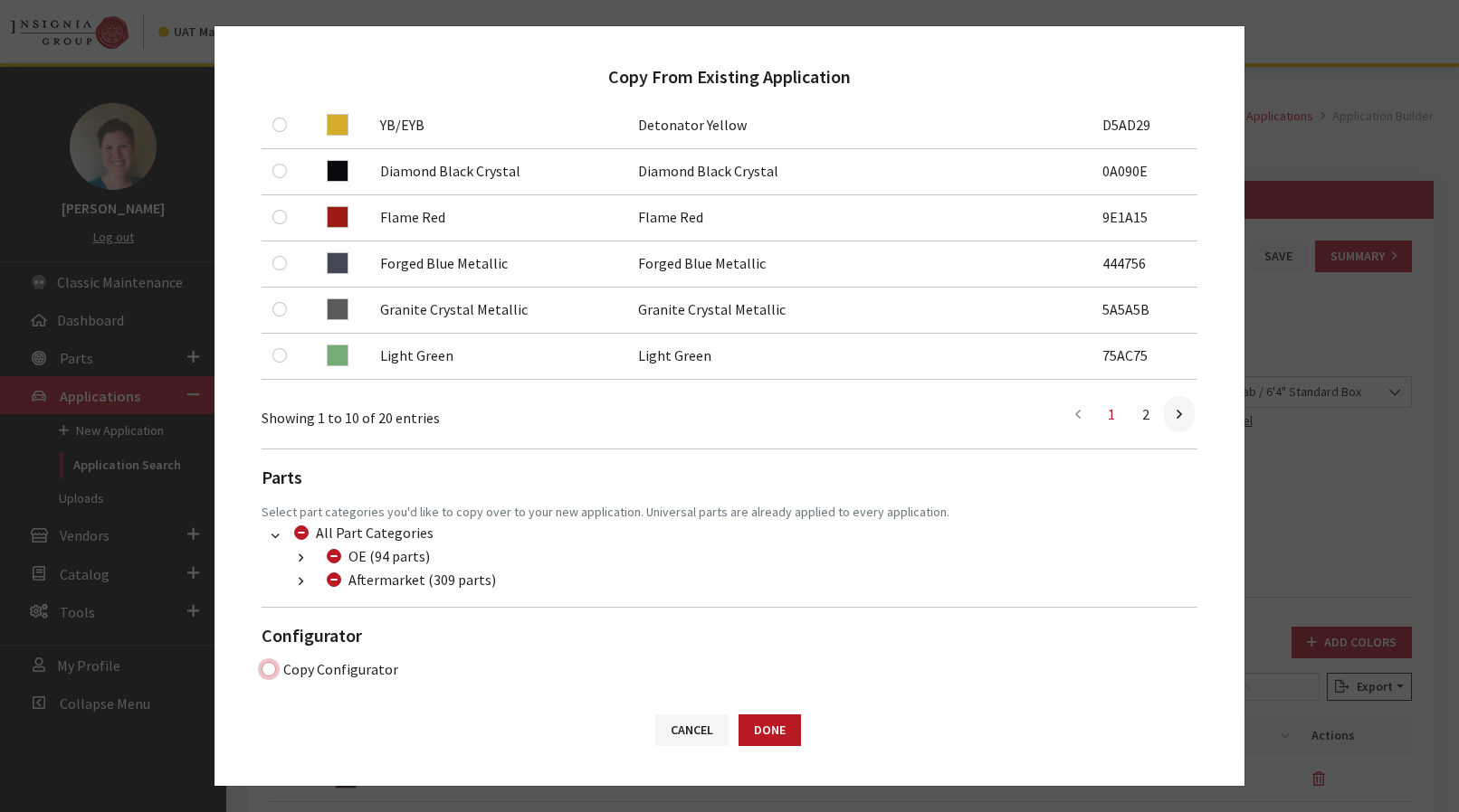
click at [268, 665] on input "Copy Configurator" at bounding box center [268, 668] width 14 height 14
checkbox input "true"
click at [782, 732] on button "Done" at bounding box center [769, 730] width 63 height 31
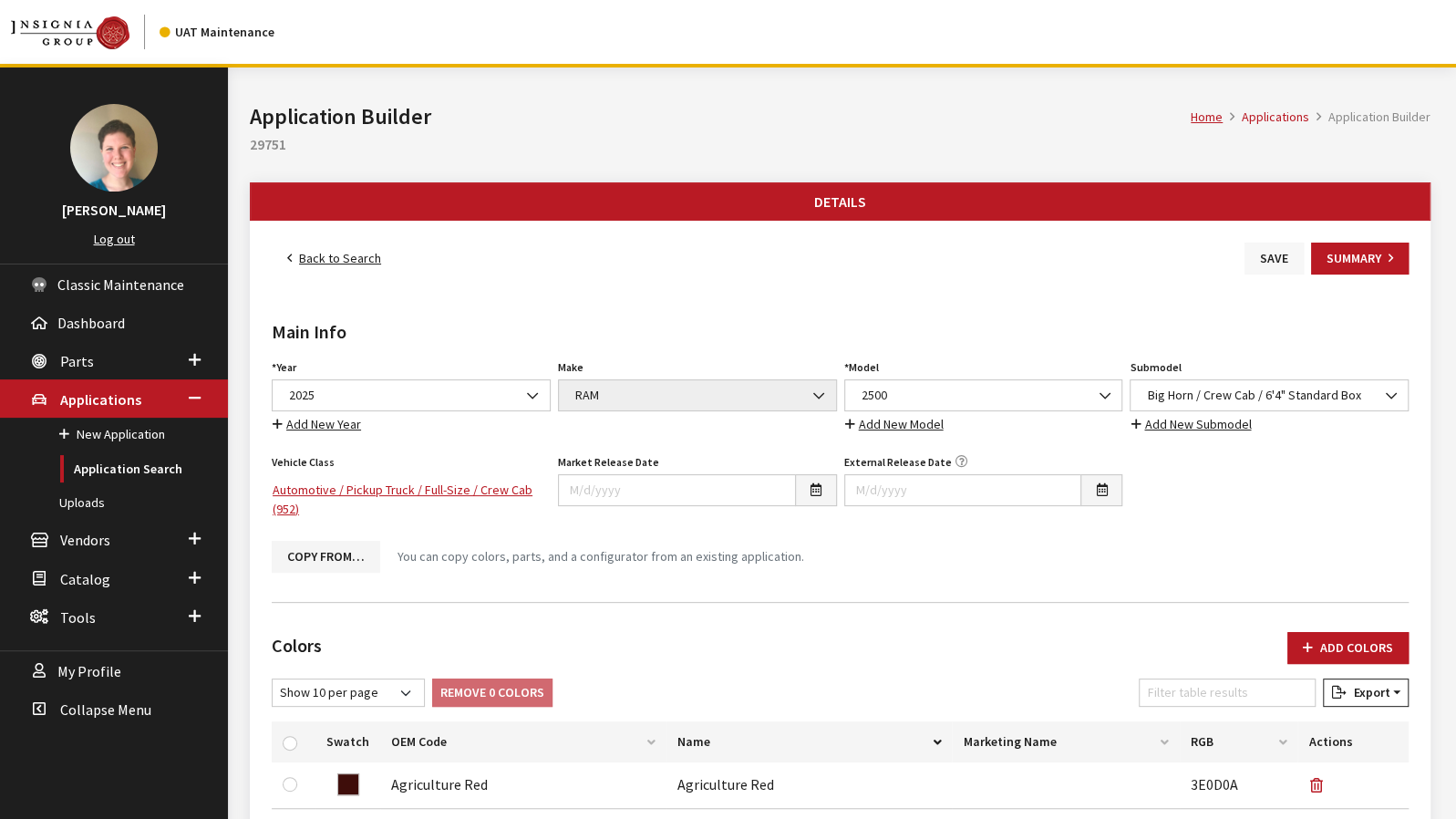
click at [1260, 262] on button "Save" at bounding box center [1275, 258] width 59 height 32
click at [338, 257] on link "Back to Search" at bounding box center [334, 258] width 125 height 32
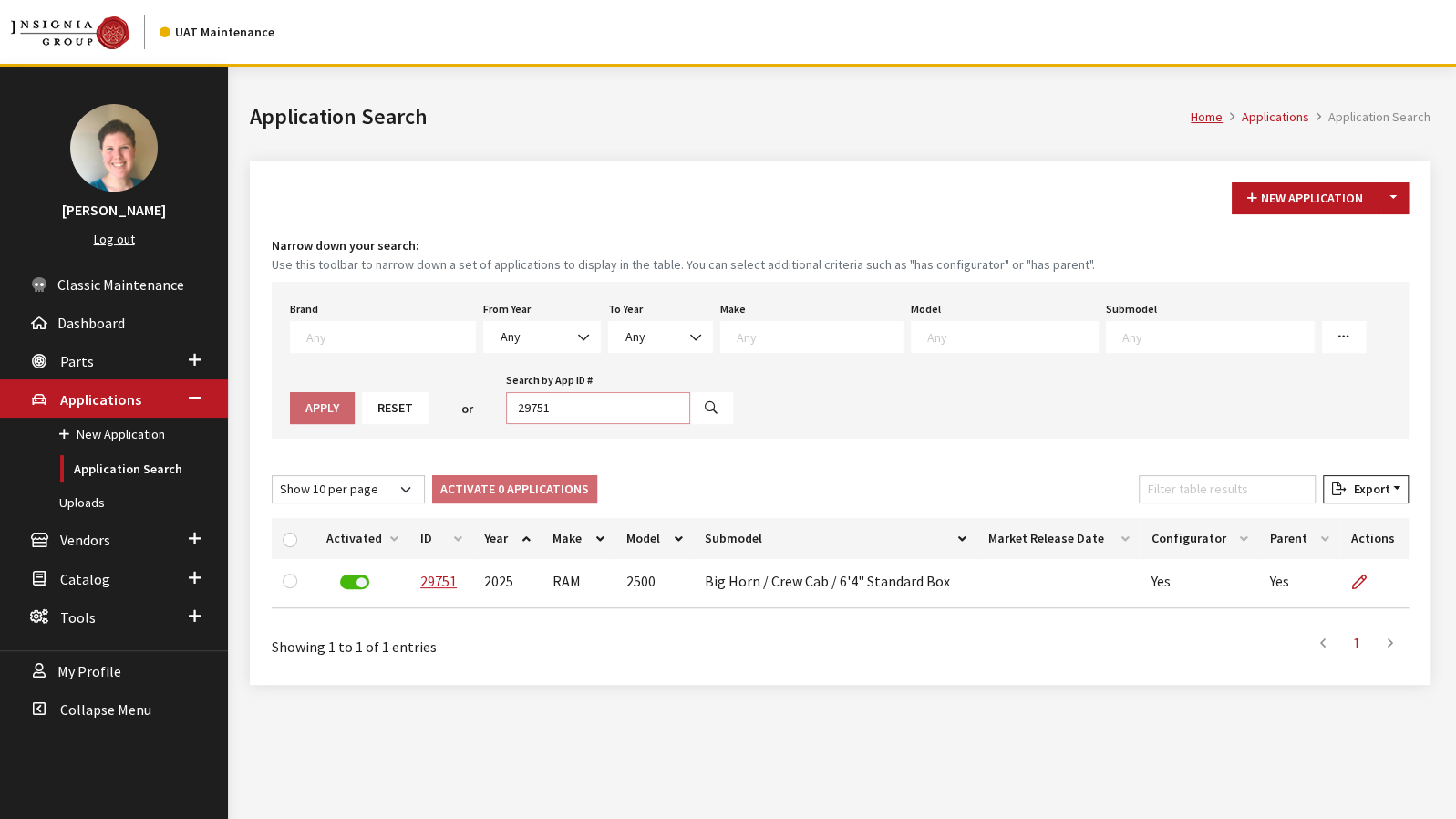
click at [510, 417] on input "29751" at bounding box center [598, 408] width 184 height 32
type input "29754"
select select
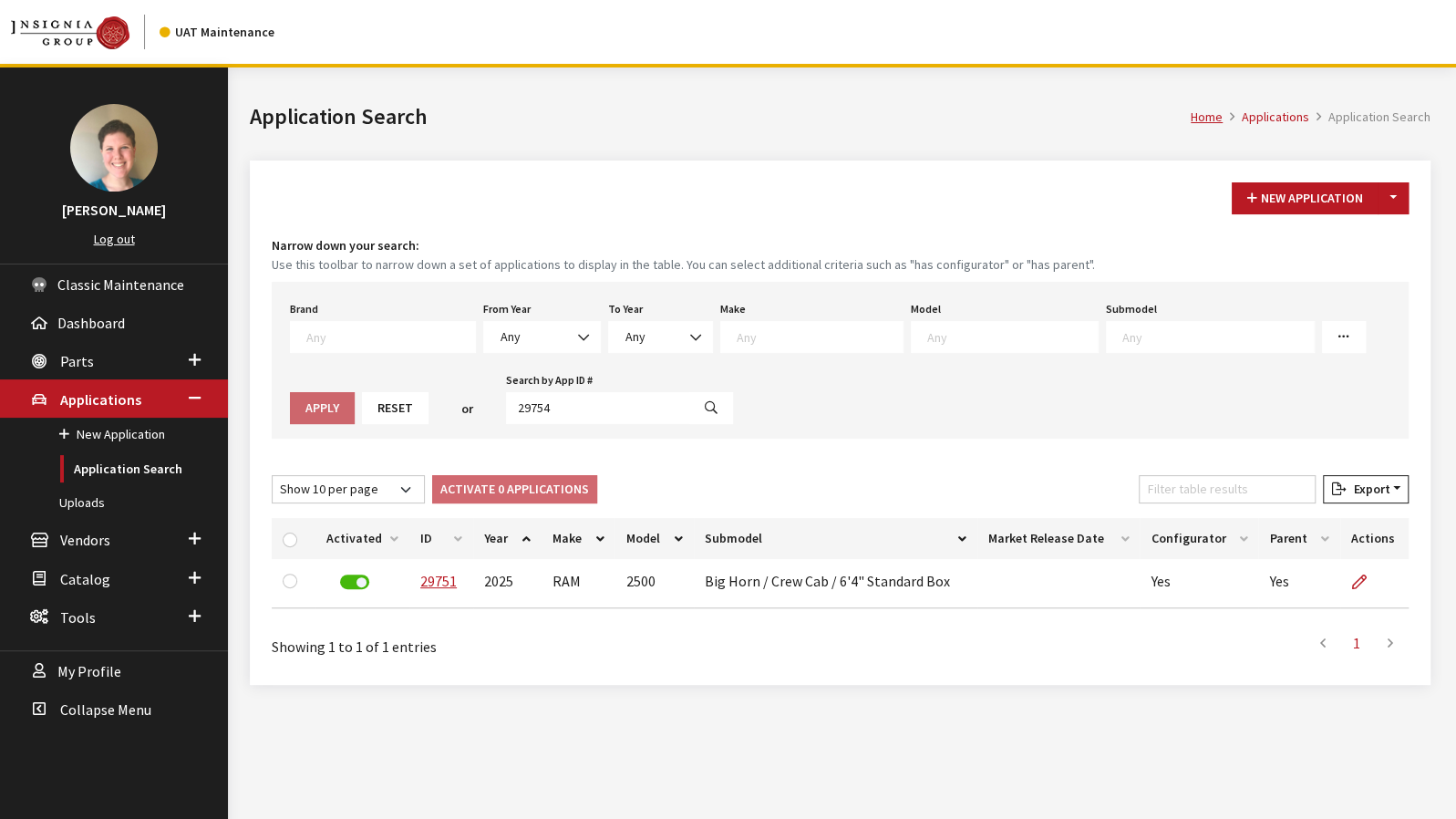
select select
click at [506, 406] on input "29754" at bounding box center [598, 408] width 184 height 32
type input "29759"
select select
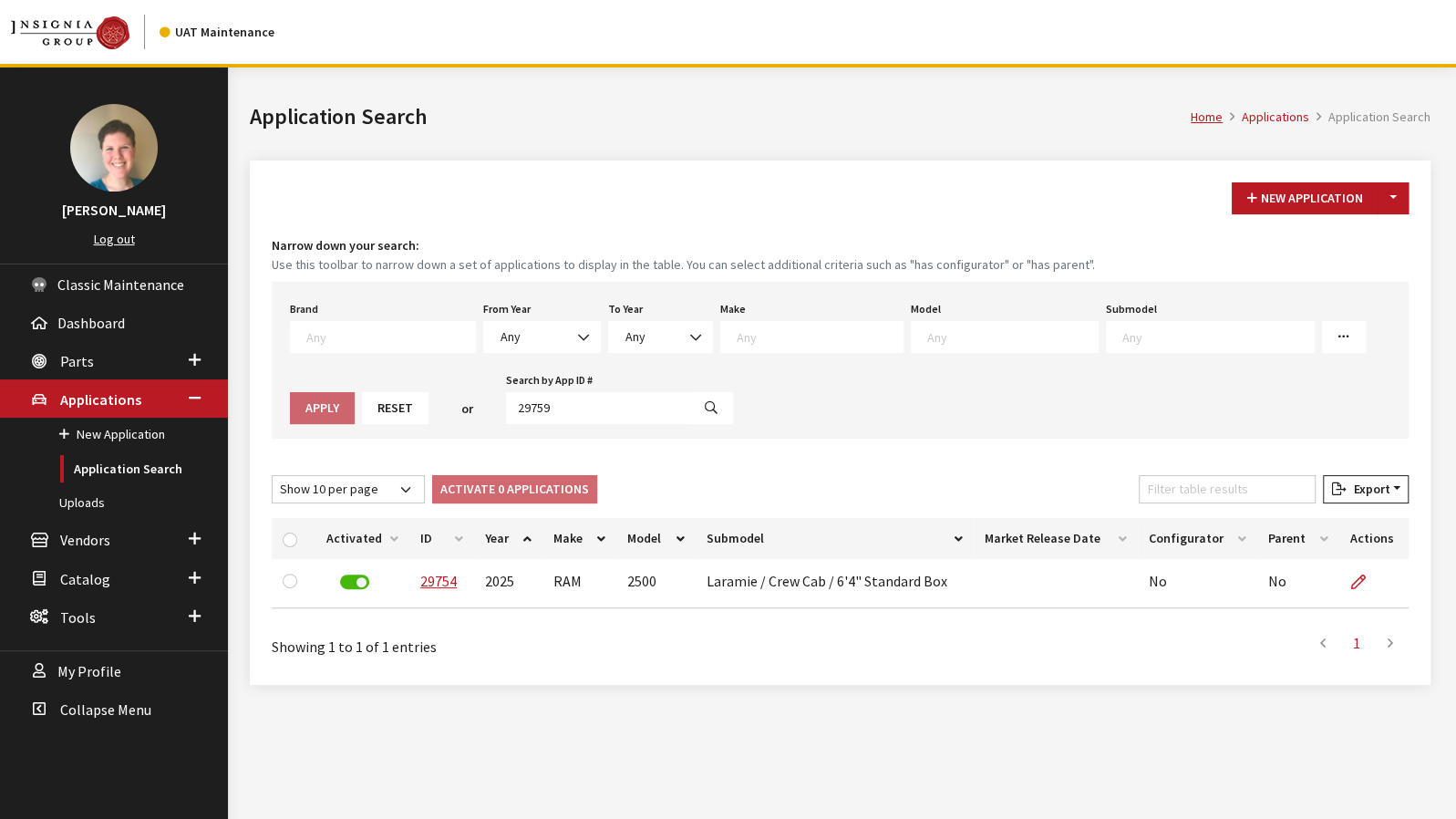
select select
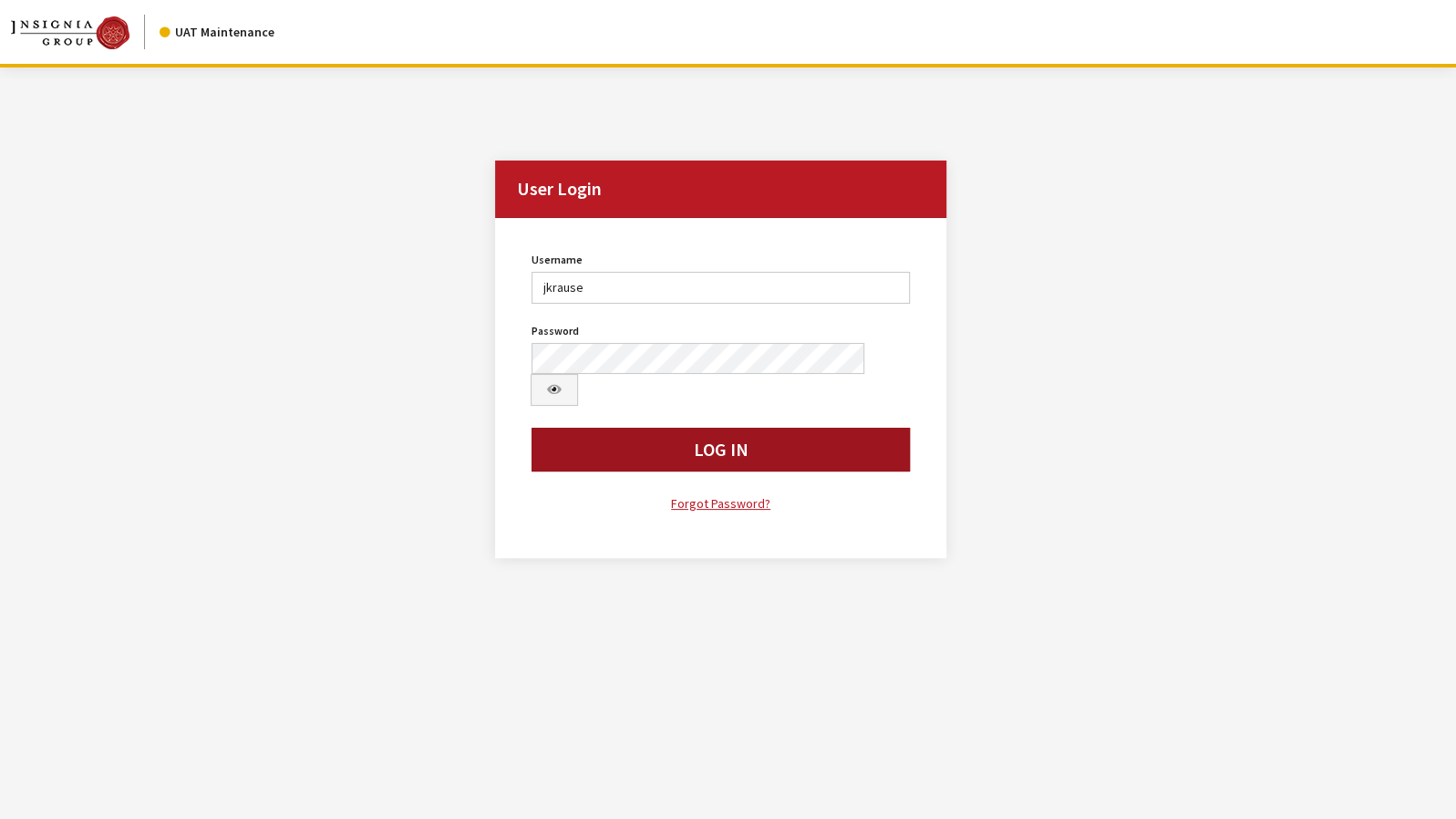
click at [553, 428] on button "Log In" at bounding box center [721, 450] width 379 height 44
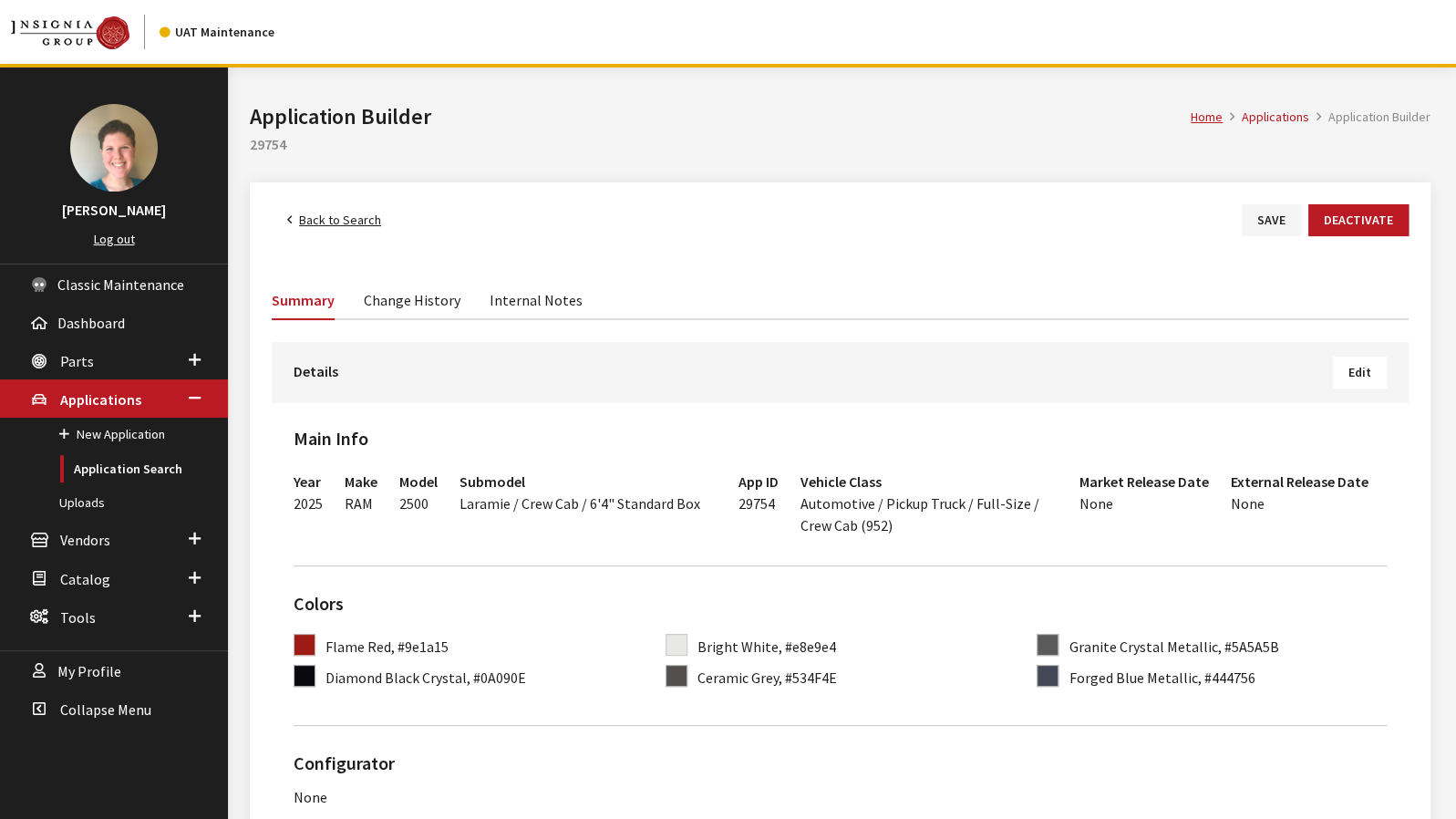
click at [1366, 371] on span "Edit" at bounding box center [1360, 372] width 23 height 16
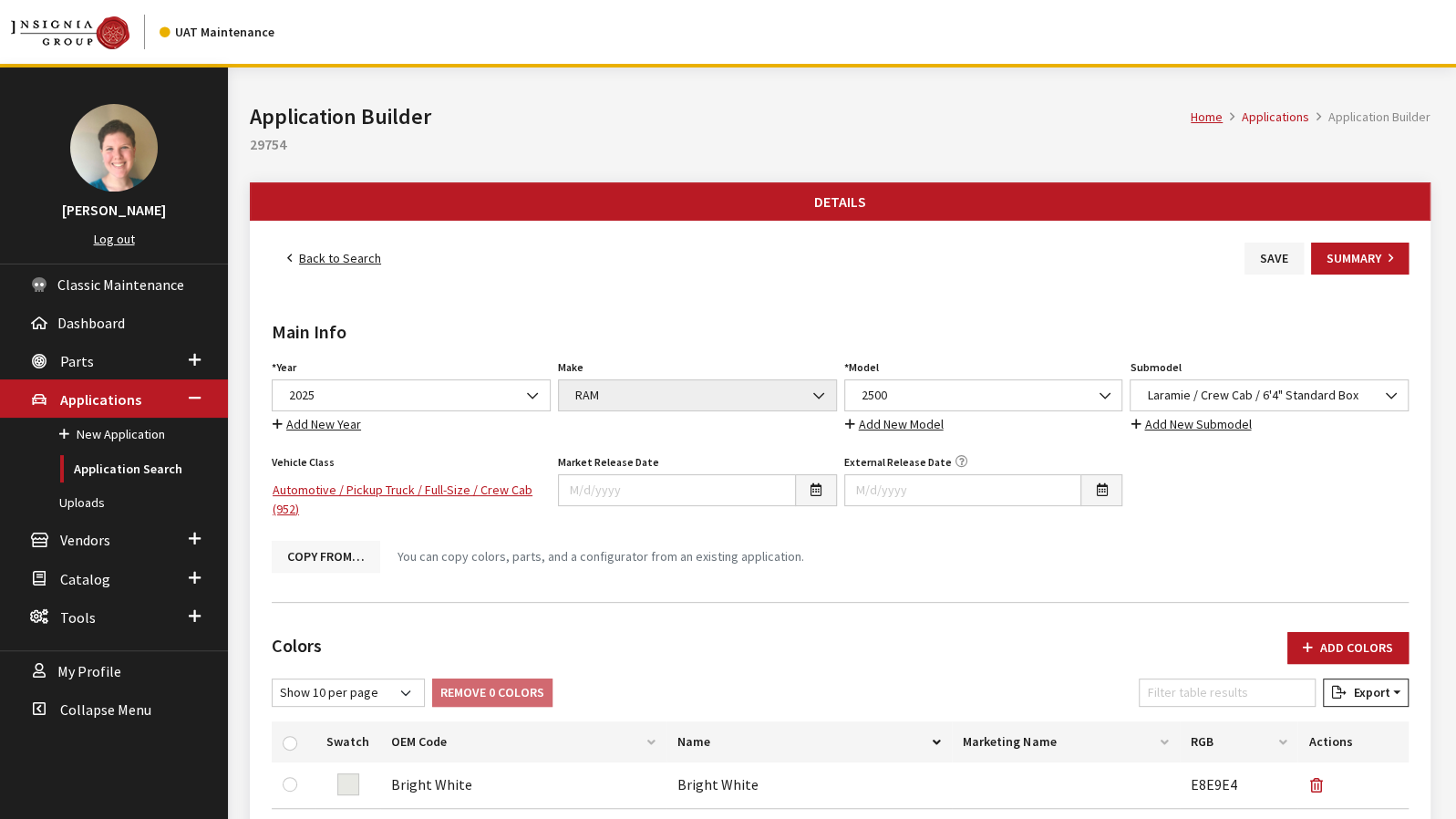
click at [329, 549] on button "Copy From…" at bounding box center [325, 556] width 108 height 32
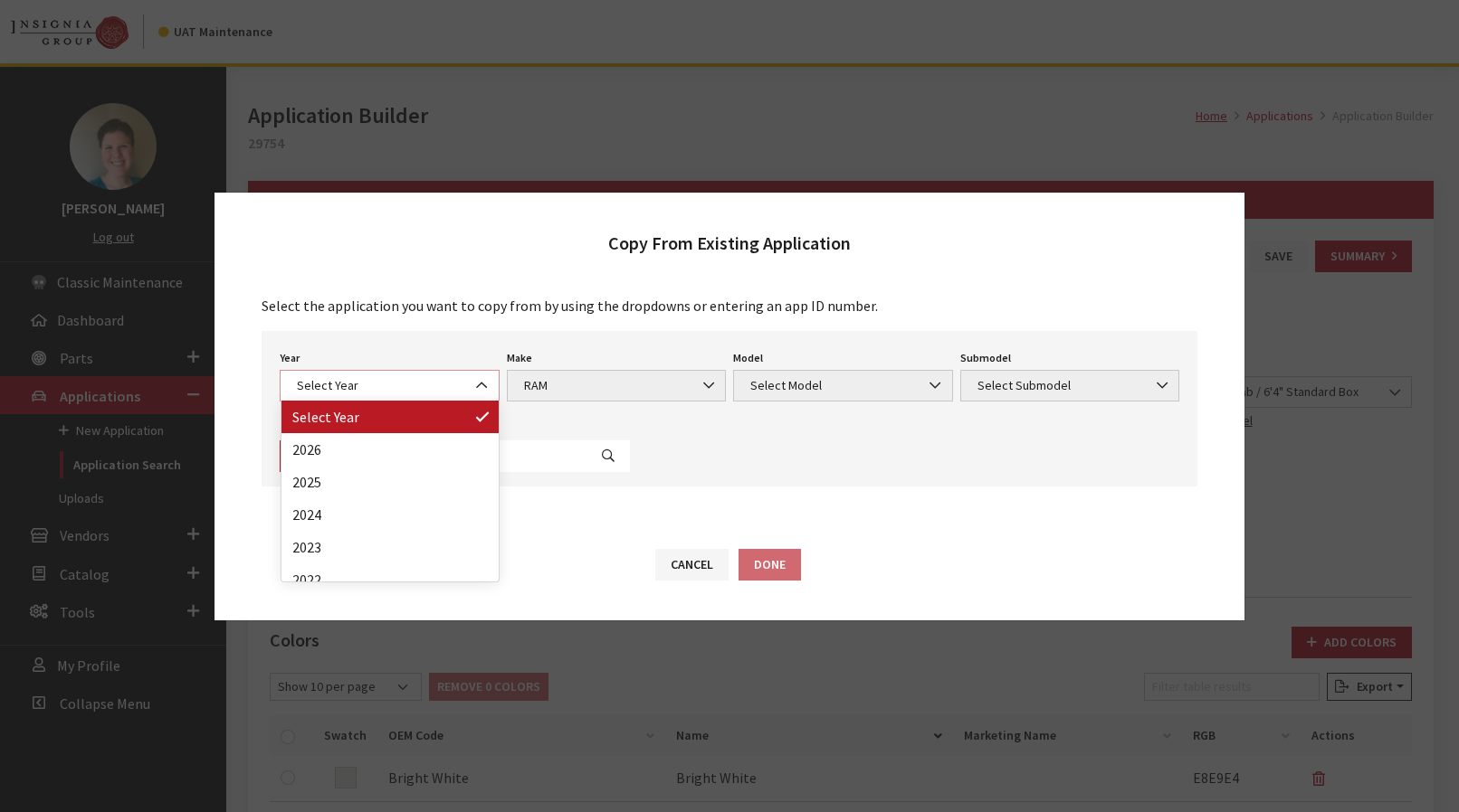
click at [476, 377] on b at bounding box center [476, 377] width 0 height 0
click at [475, 273] on div "Copy From Existing Application" at bounding box center [729, 235] width 1030 height 84
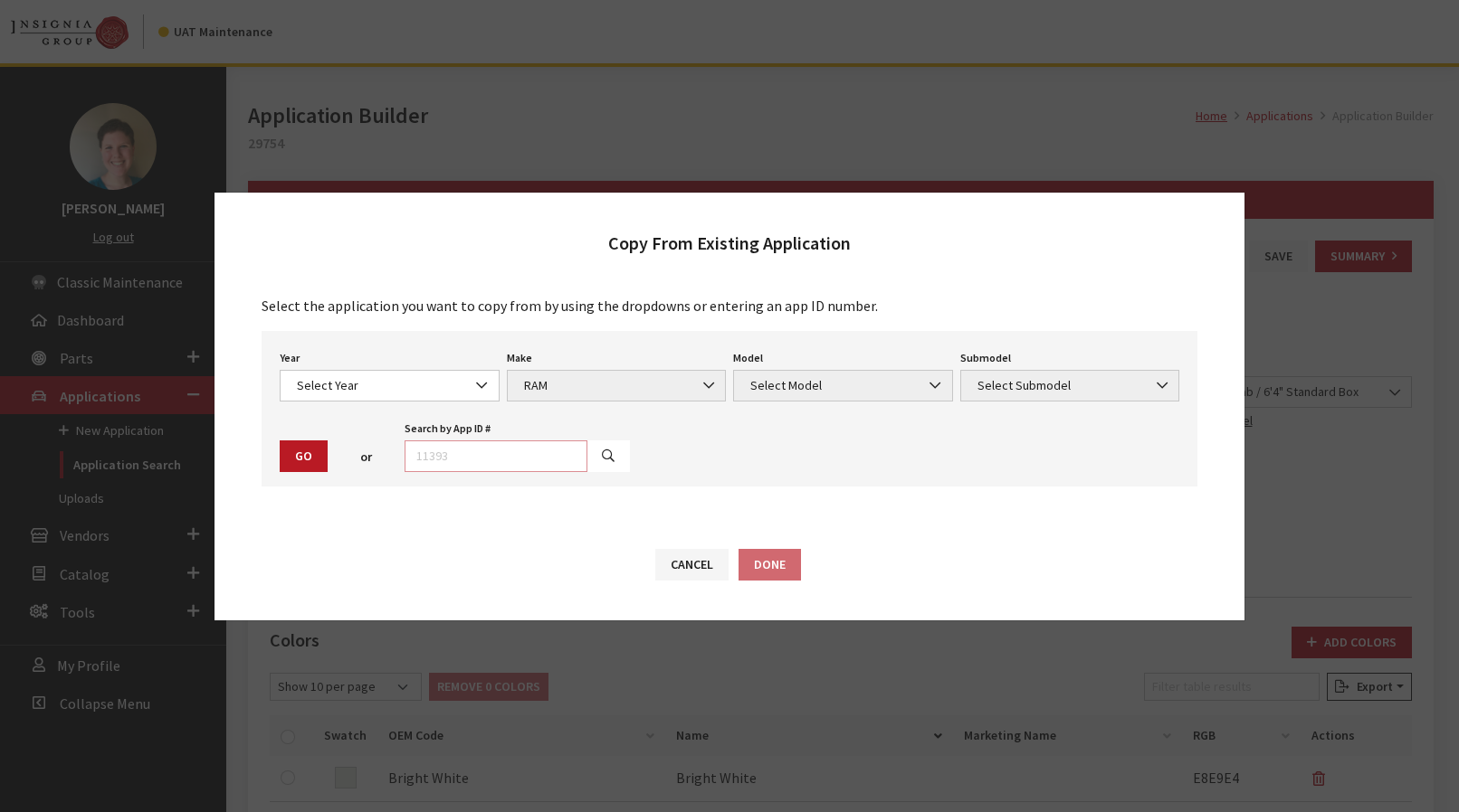
click at [532, 460] on input "text" at bounding box center [496, 455] width 183 height 31
click at [429, 455] on input "text" at bounding box center [496, 455] width 183 height 31
type input "29748"
click at [602, 454] on icon "button" at bounding box center [608, 456] width 12 height 12
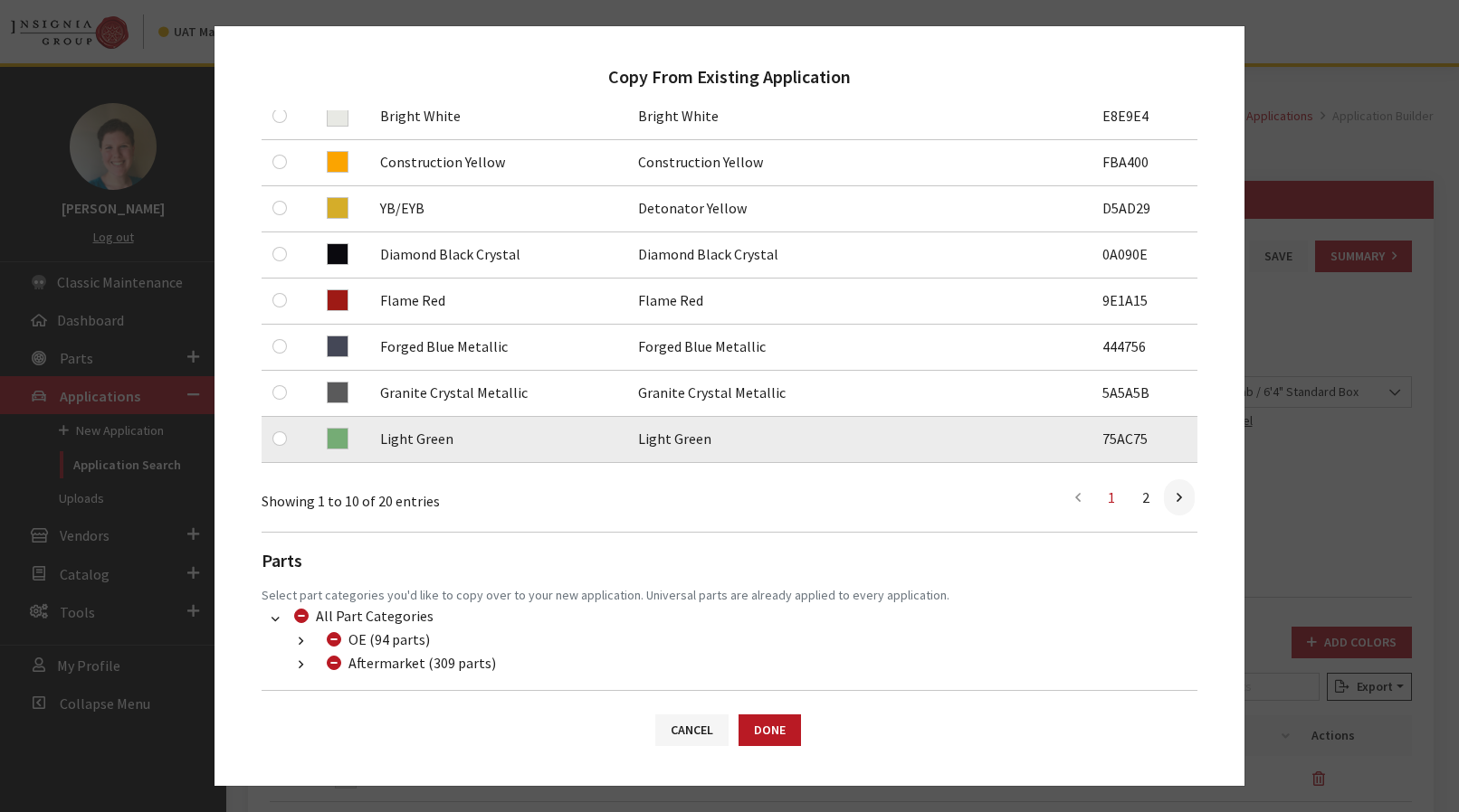
scroll to position [567, 0]
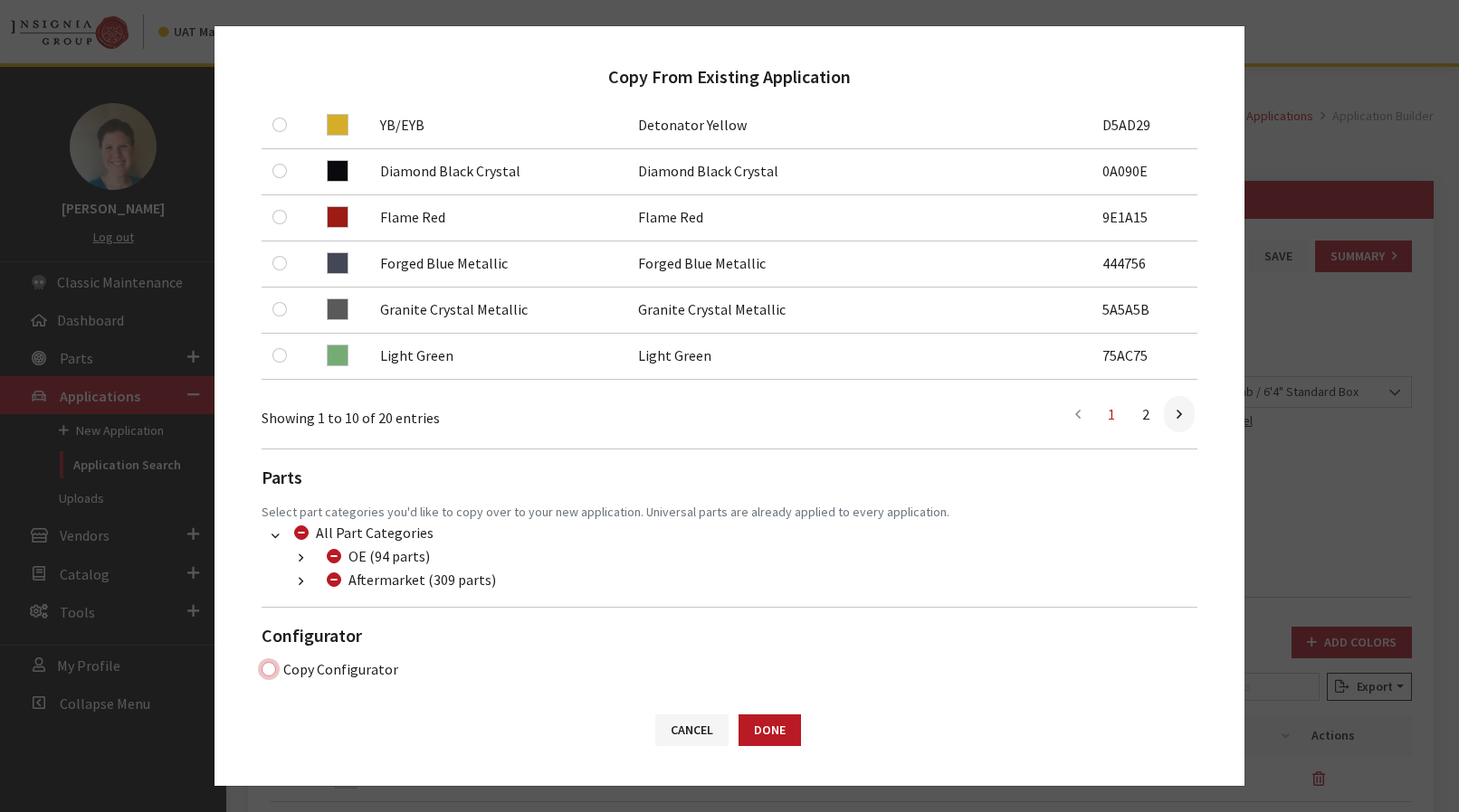
click at [266, 663] on input "Copy Configurator" at bounding box center [268, 668] width 14 height 14
checkbox input "true"
click at [797, 731] on button "Done" at bounding box center [769, 730] width 63 height 31
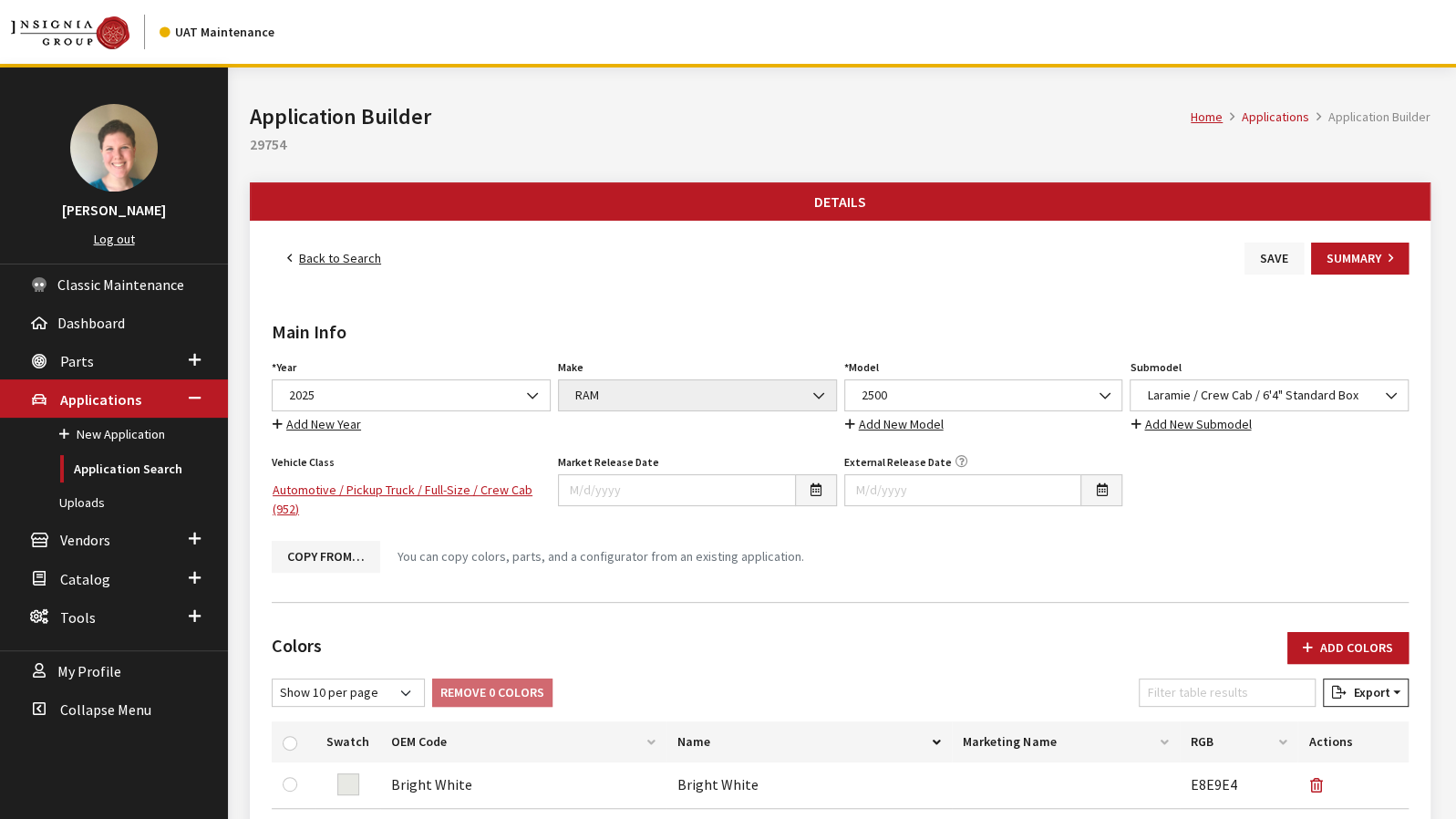
click at [1265, 262] on button "Save" at bounding box center [1275, 258] width 59 height 32
click at [337, 254] on link "Back to Search" at bounding box center [334, 258] width 125 height 32
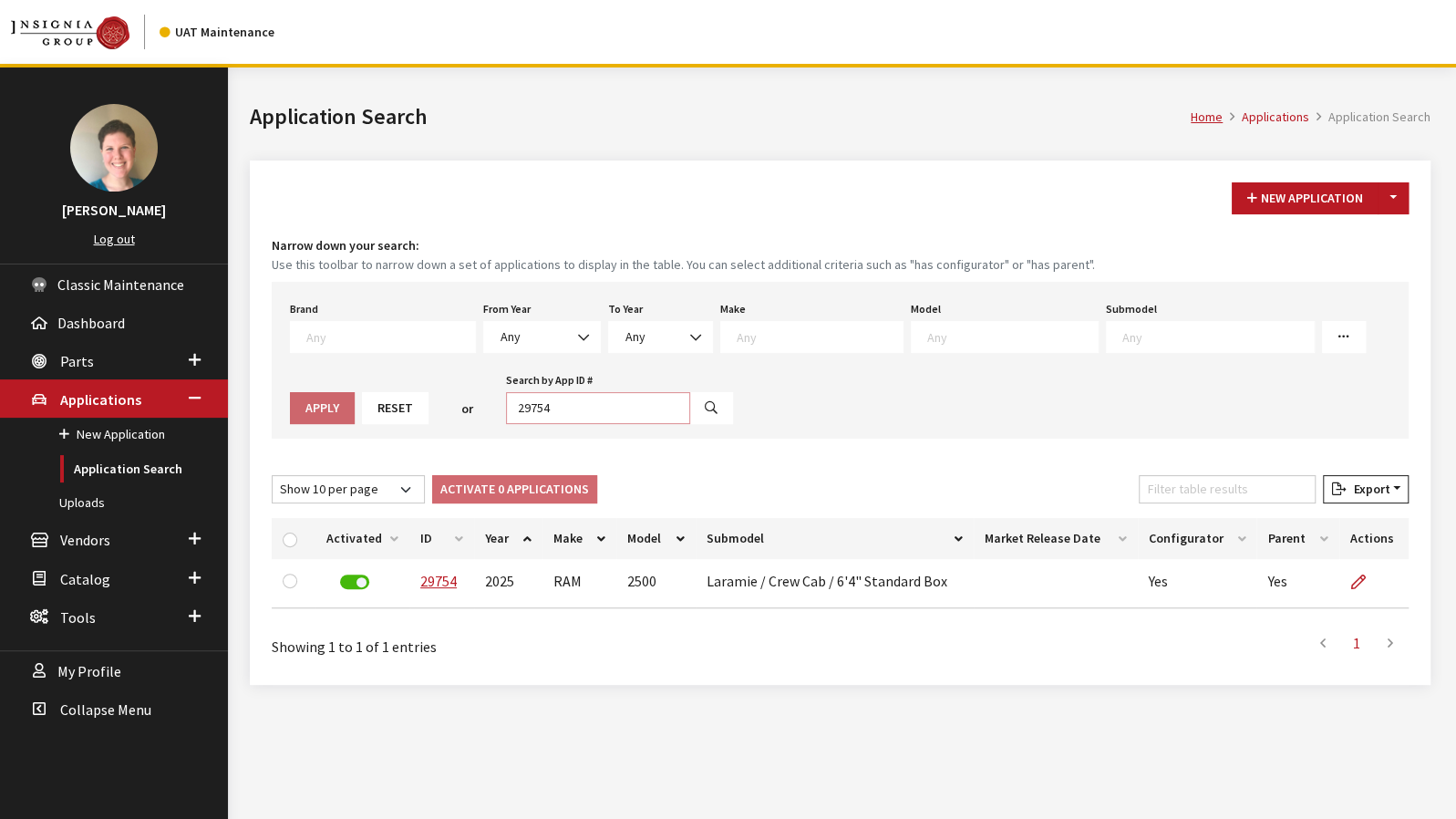
click at [516, 404] on input "29754" at bounding box center [598, 408] width 184 height 32
type input "29759"
select select
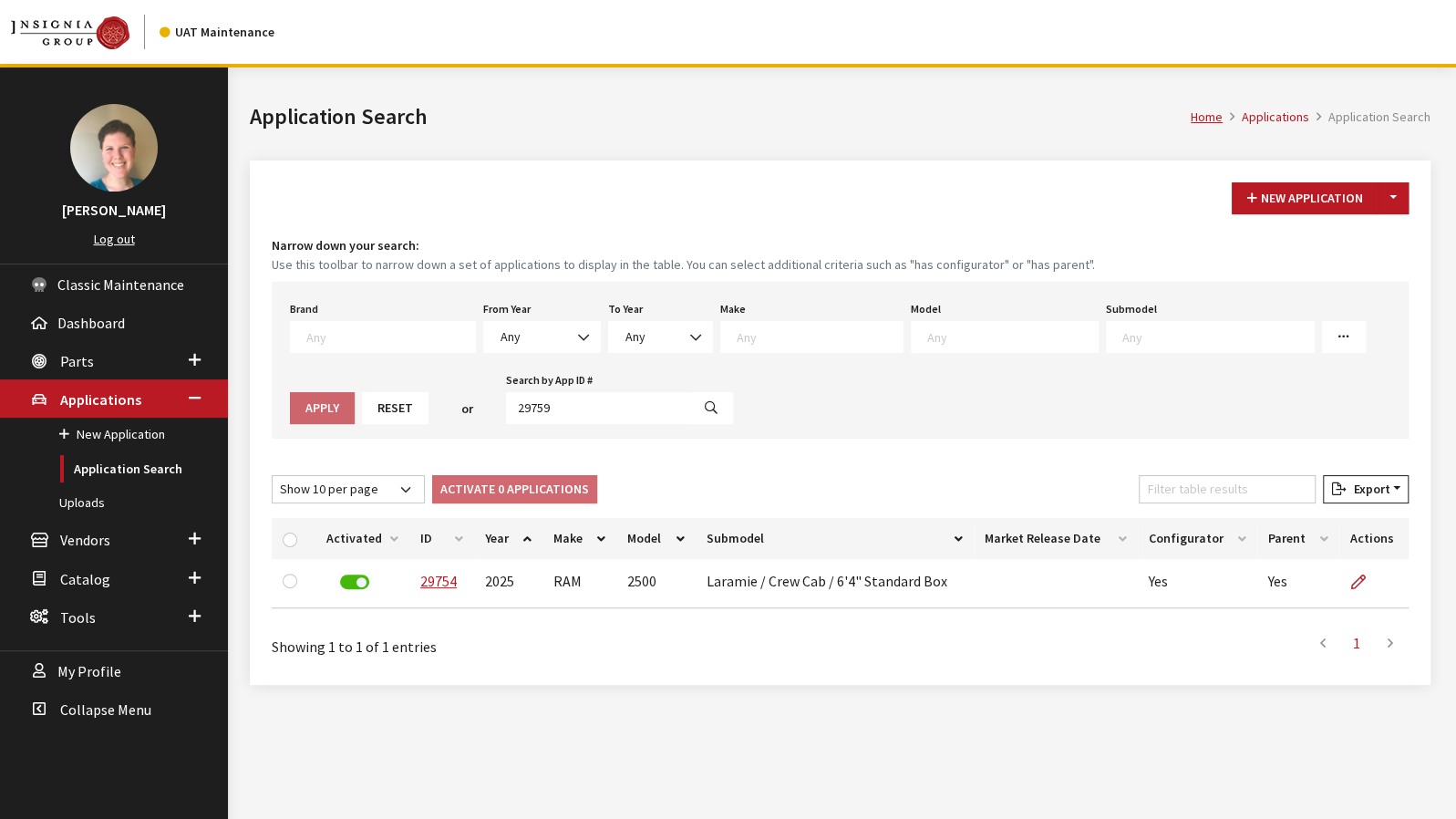
select select
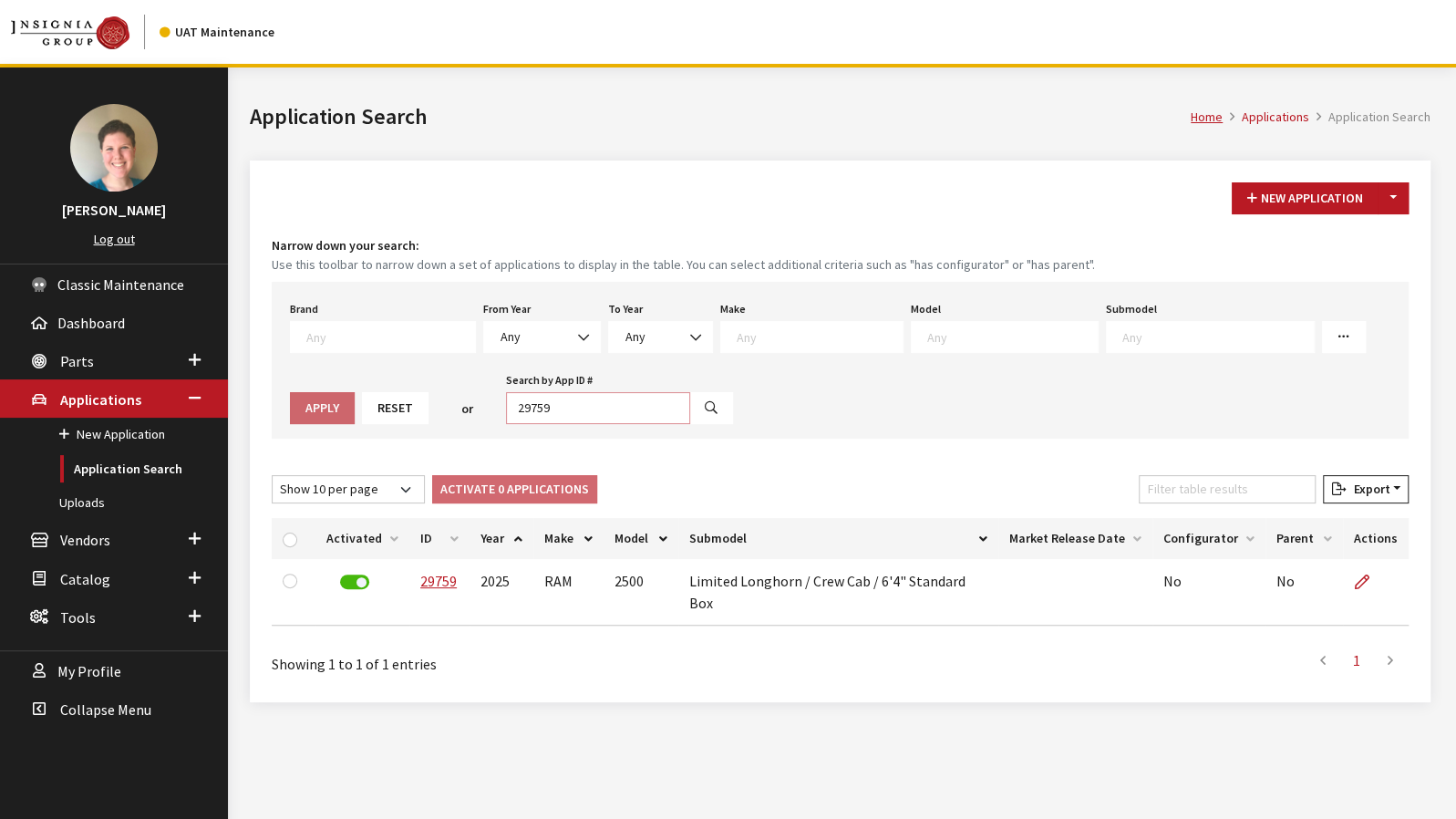
click at [535, 406] on input "29759" at bounding box center [598, 408] width 184 height 32
type input "29767"
select select
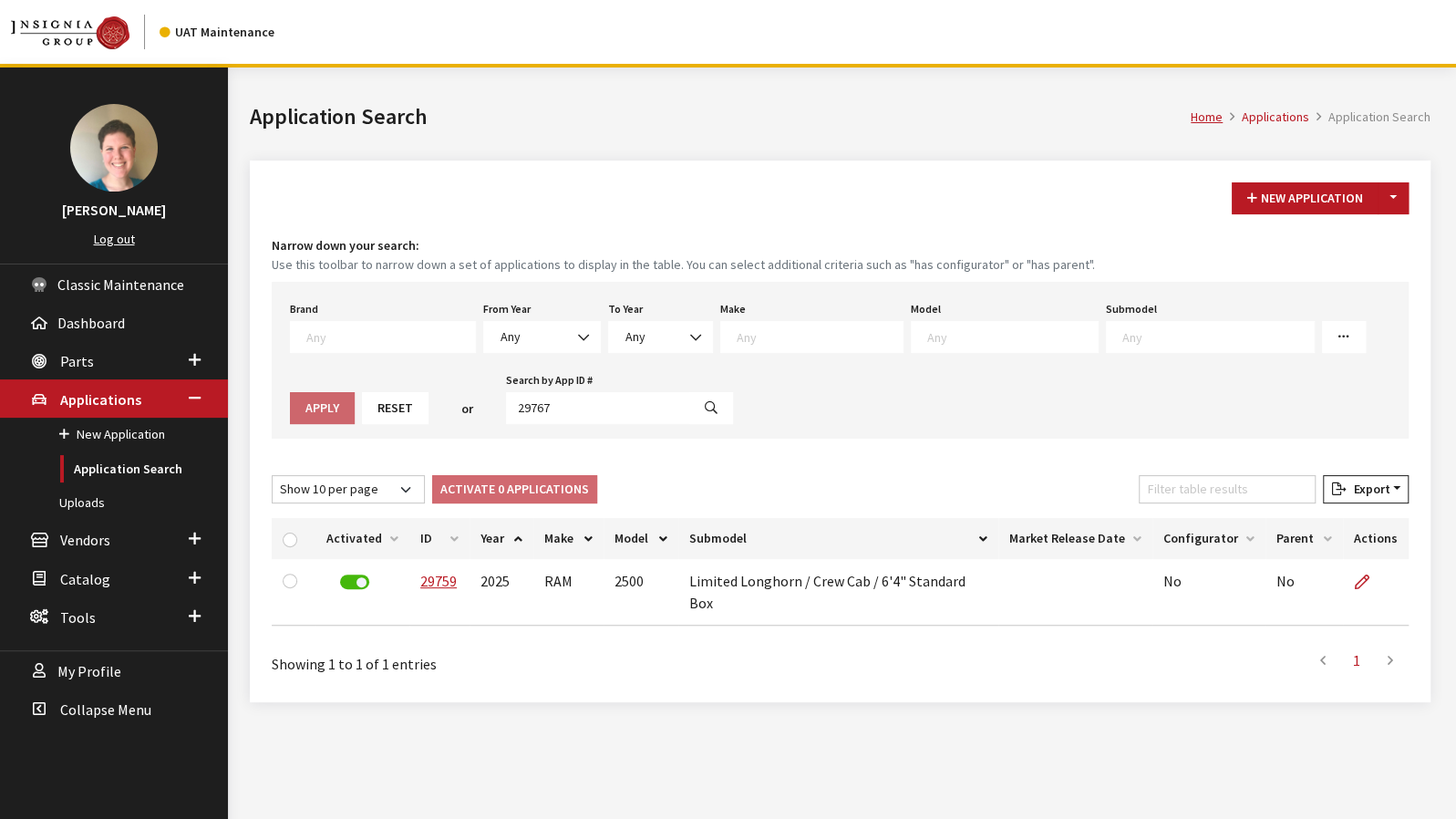
select select
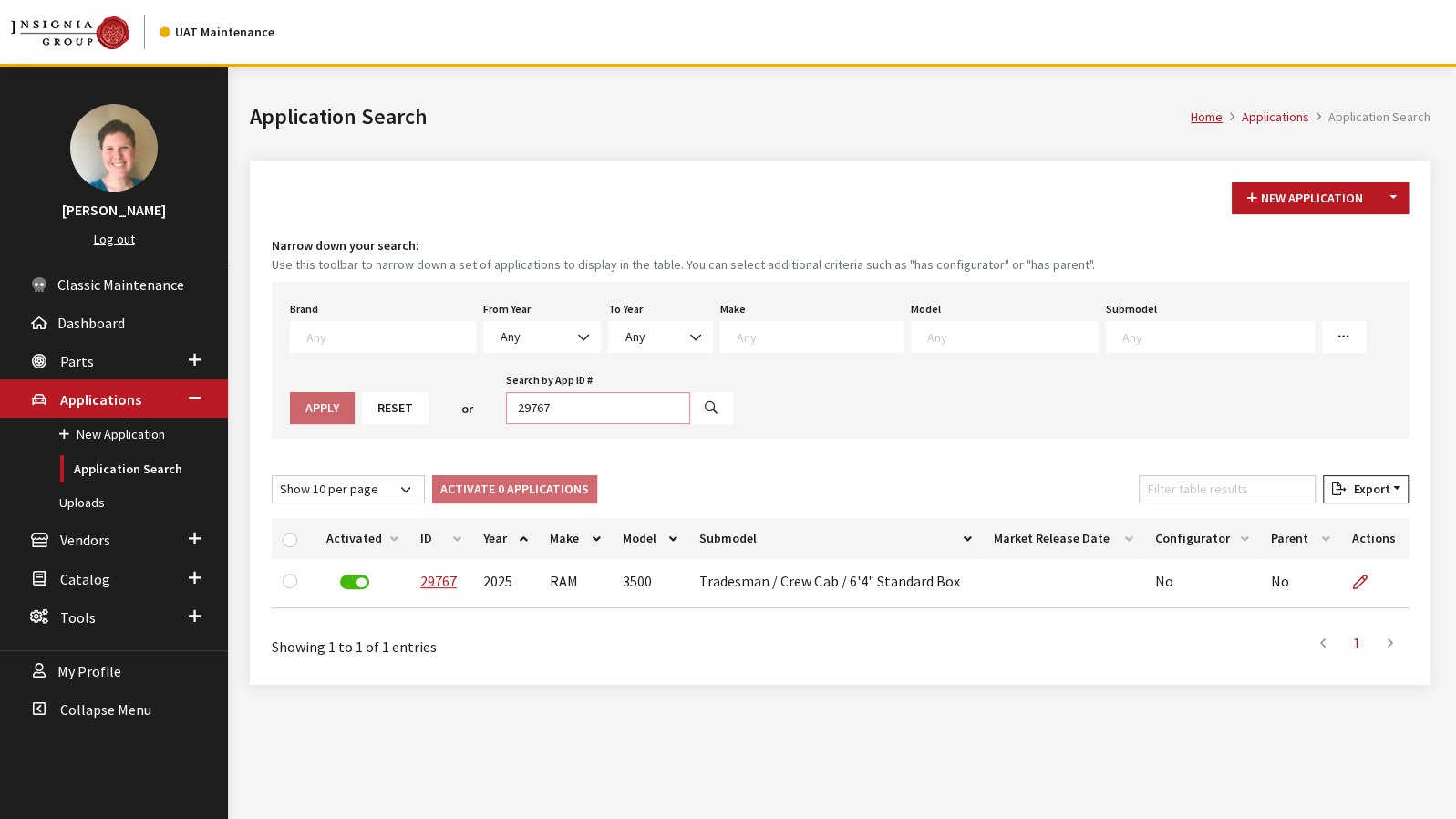
drag, startPoint x: 511, startPoint y: 406, endPoint x: 462, endPoint y: 403, distance: 49.1
click at [506, 403] on input "29767" at bounding box center [598, 408] width 184 height 32
type input "29749"
click at [705, 407] on icon "button" at bounding box center [710, 409] width 12 height 12
select select
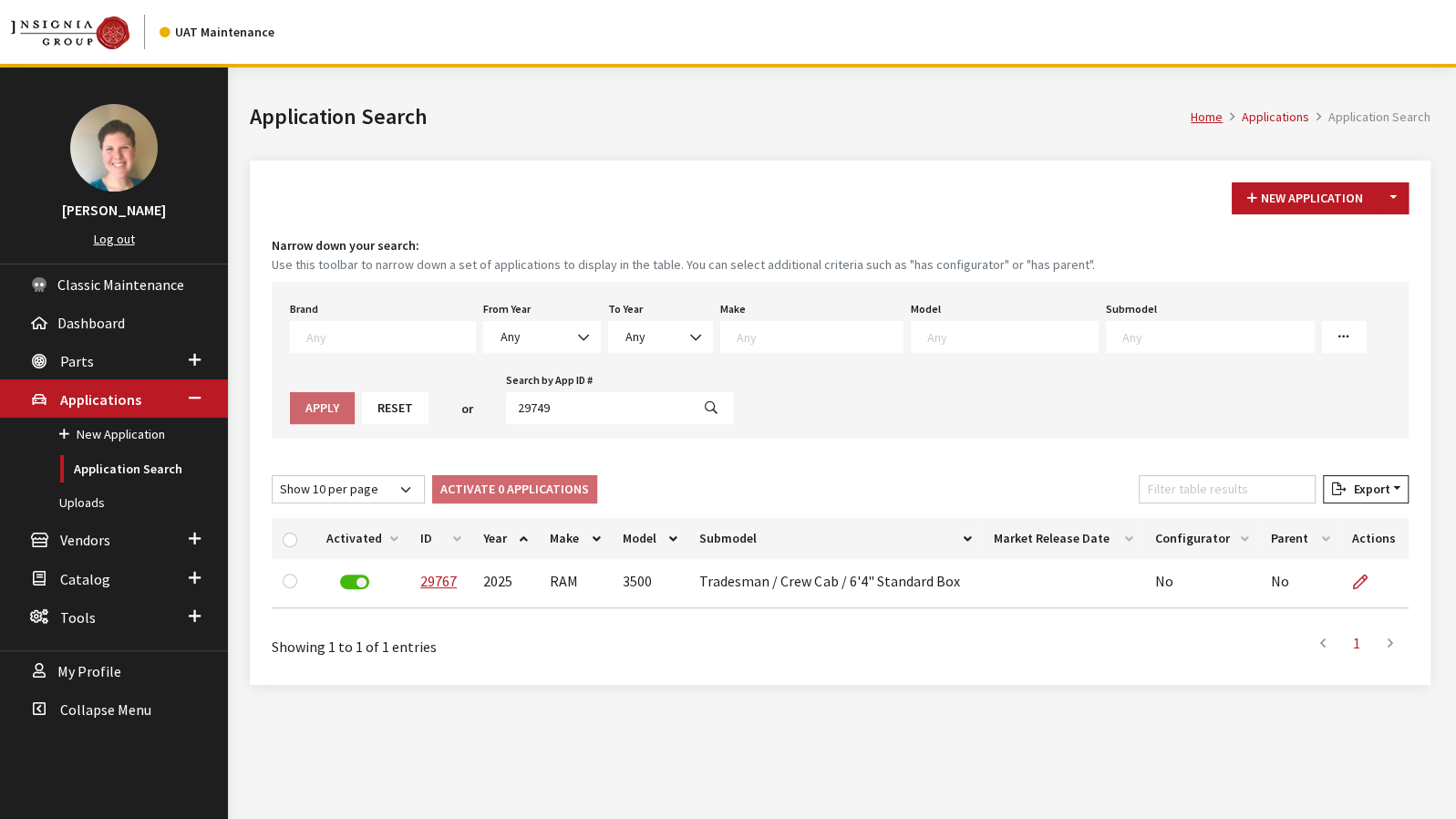
select select
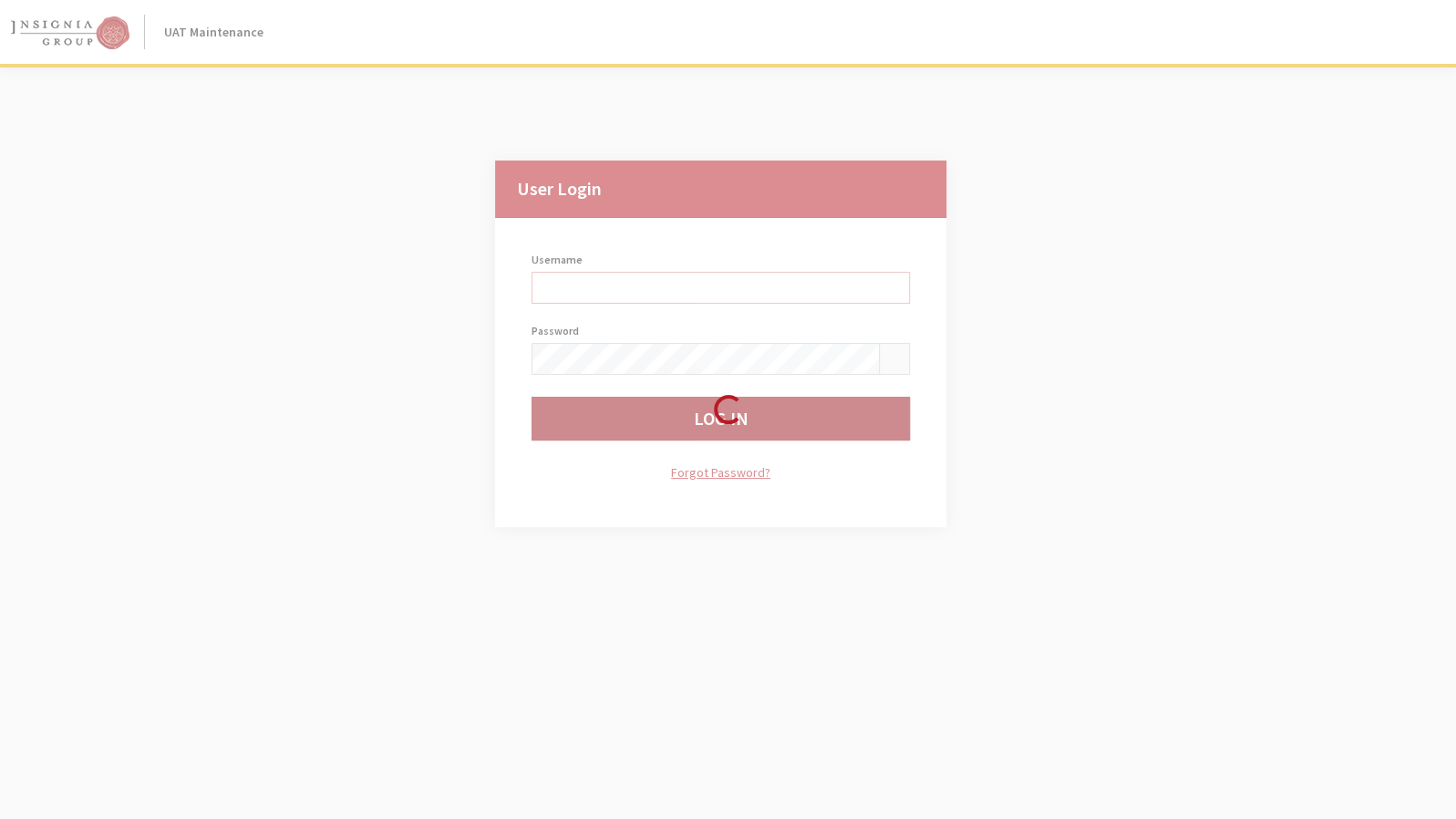
type input "jkrause"
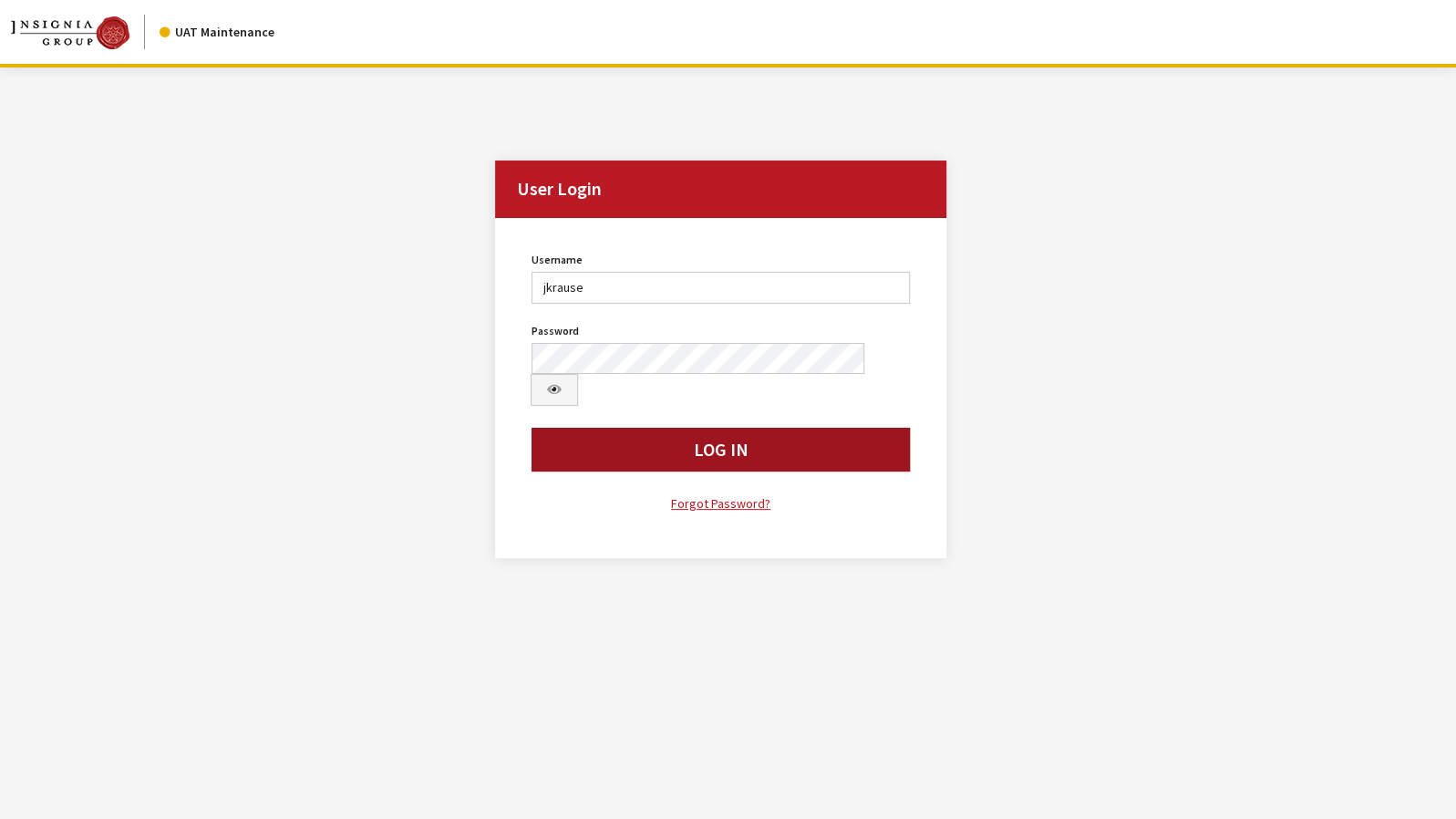
click at [766, 428] on button "Log In" at bounding box center [721, 450] width 379 height 44
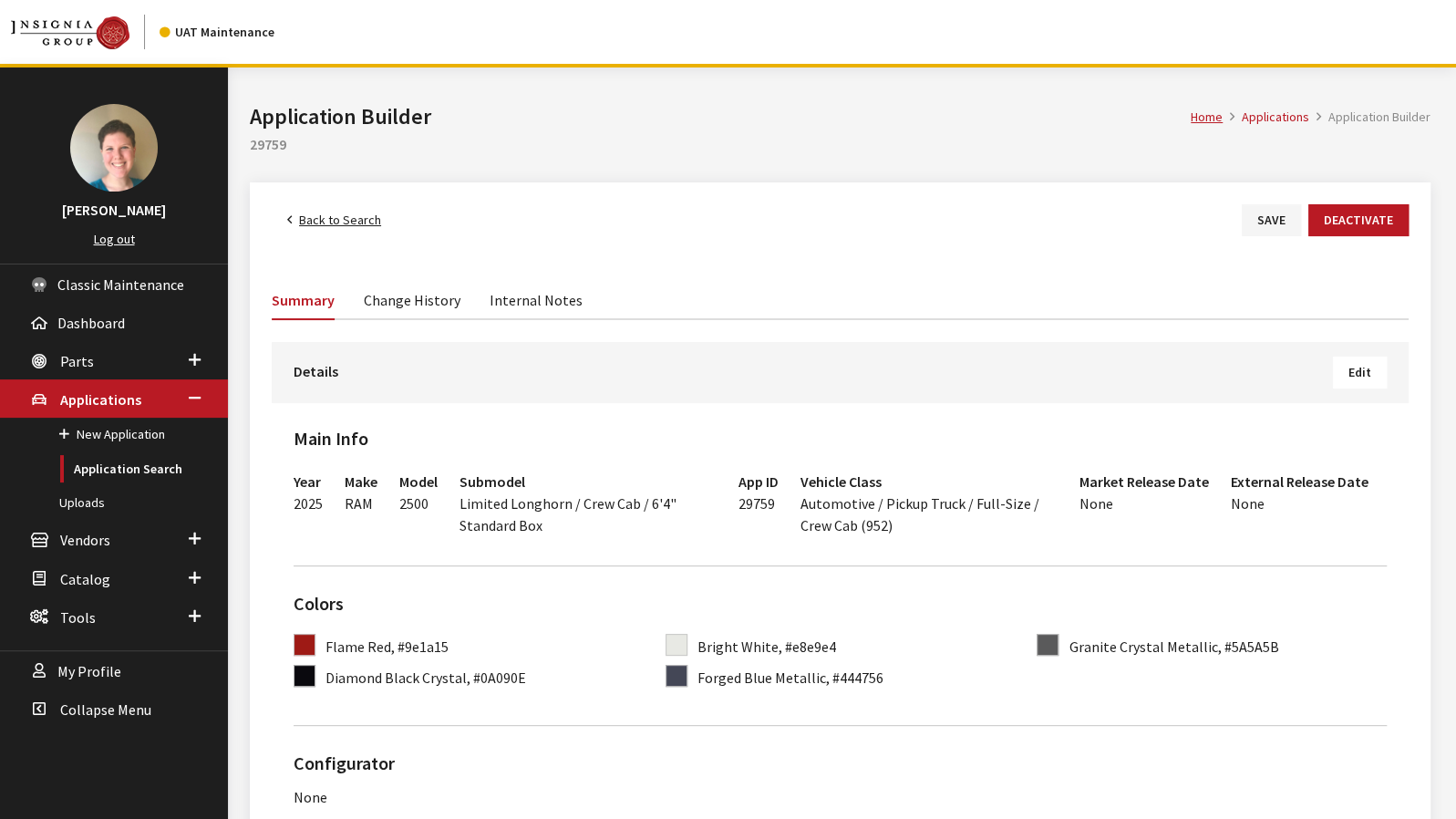
click at [1347, 381] on button "Edit" at bounding box center [1360, 372] width 54 height 32
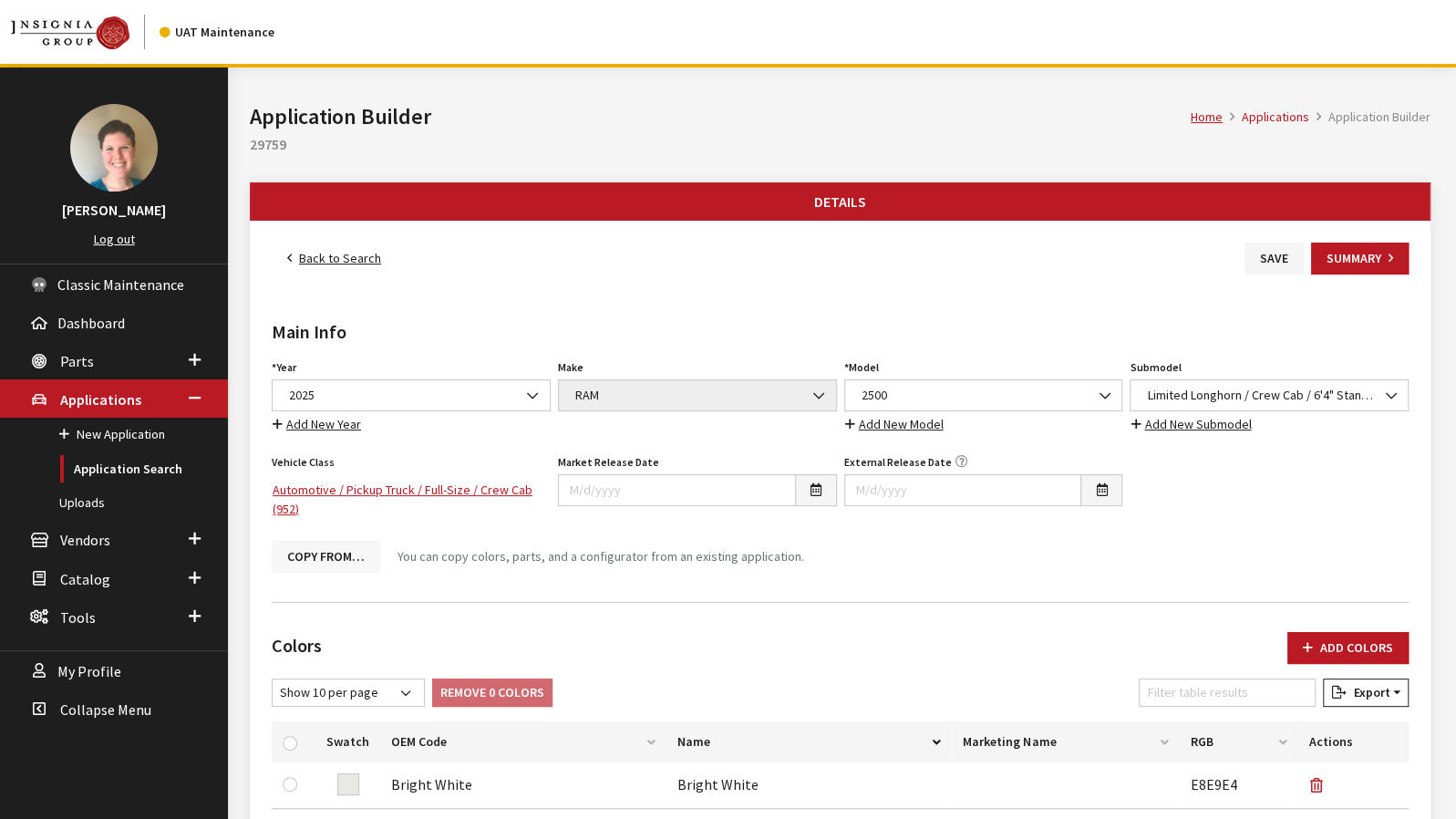
click at [330, 548] on button "Copy From…" at bounding box center [325, 556] width 108 height 32
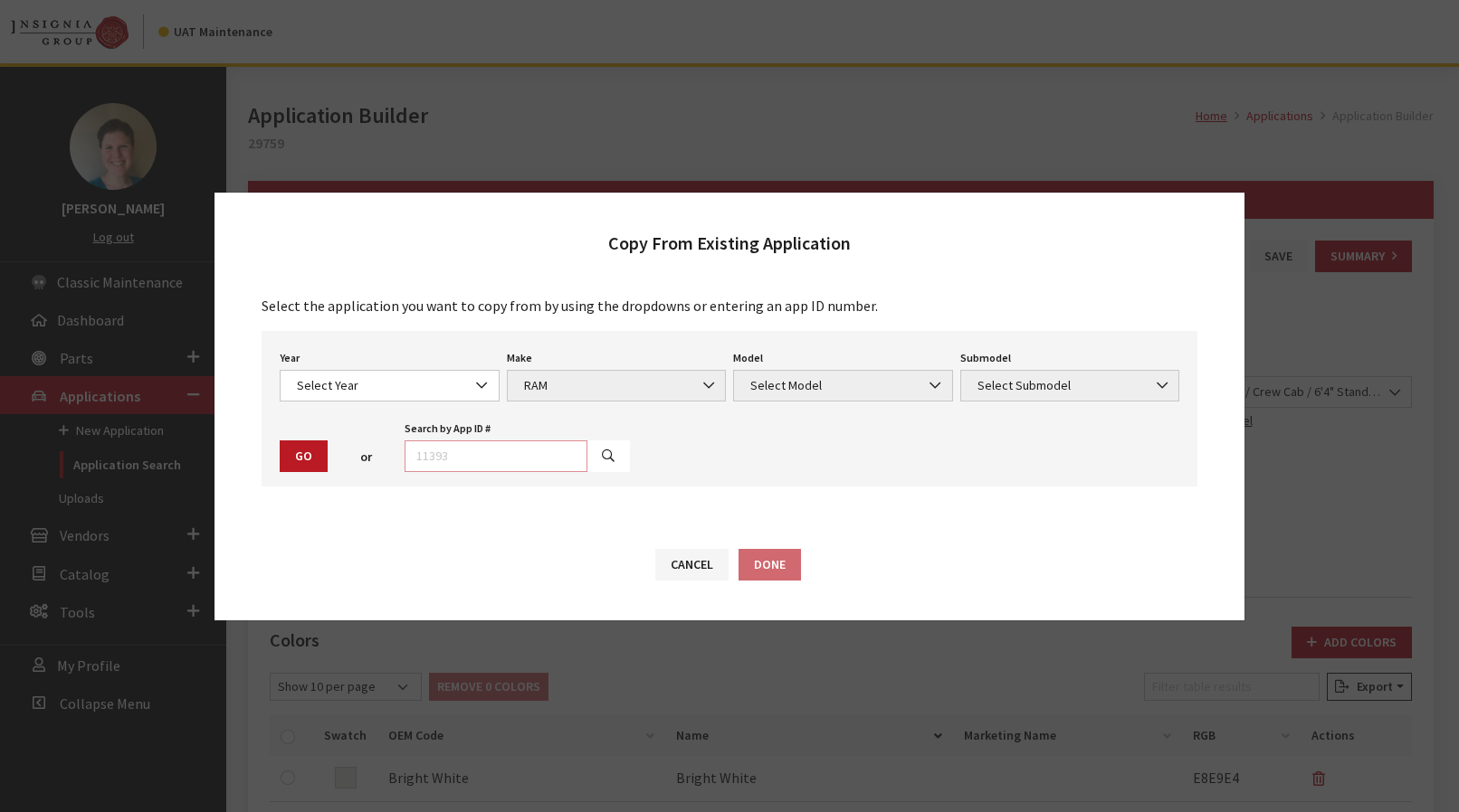
click at [480, 458] on input "text" at bounding box center [496, 455] width 183 height 31
type input "29748"
click at [604, 454] on button "button" at bounding box center [608, 455] width 44 height 31
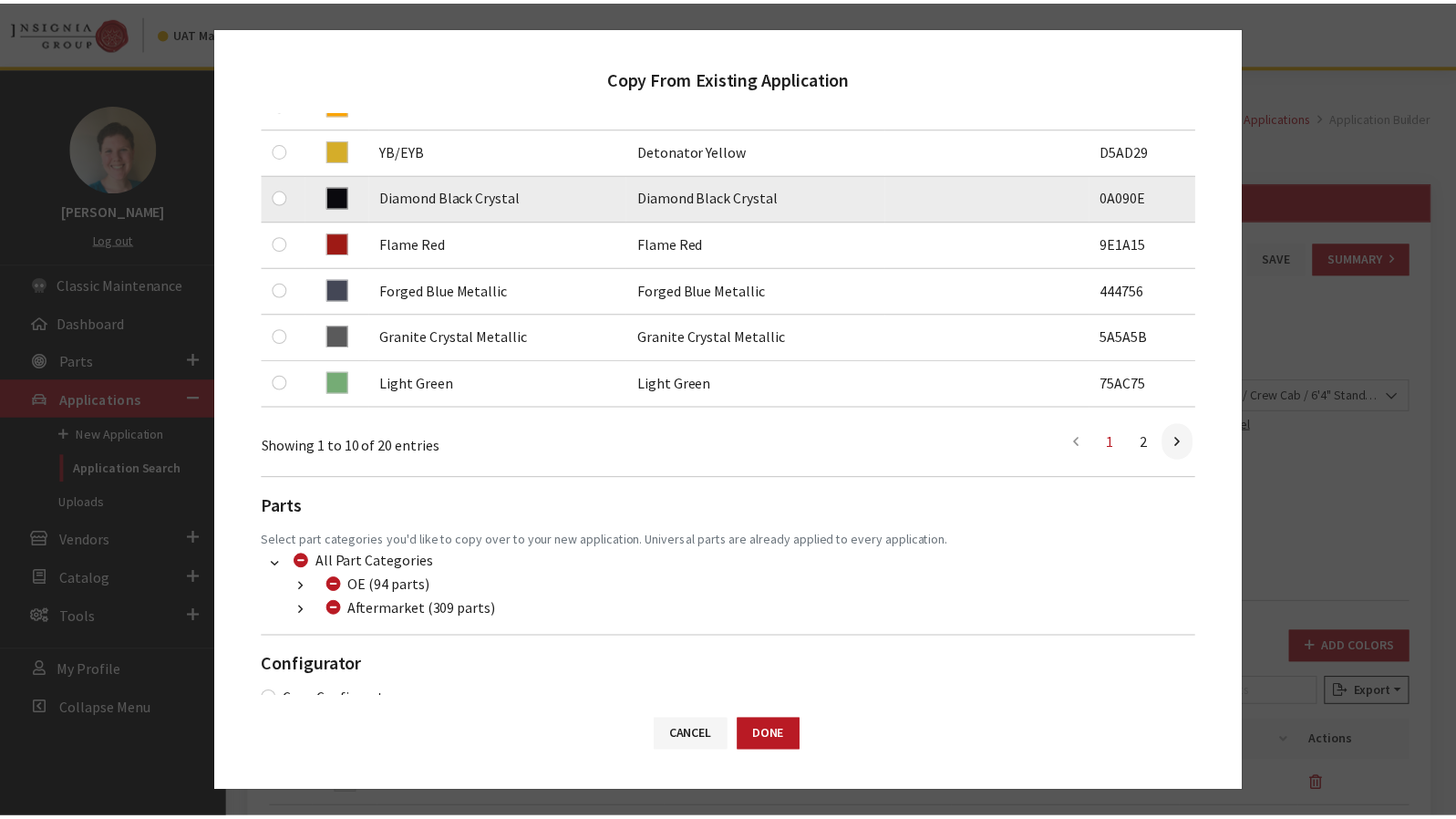
scroll to position [572, 0]
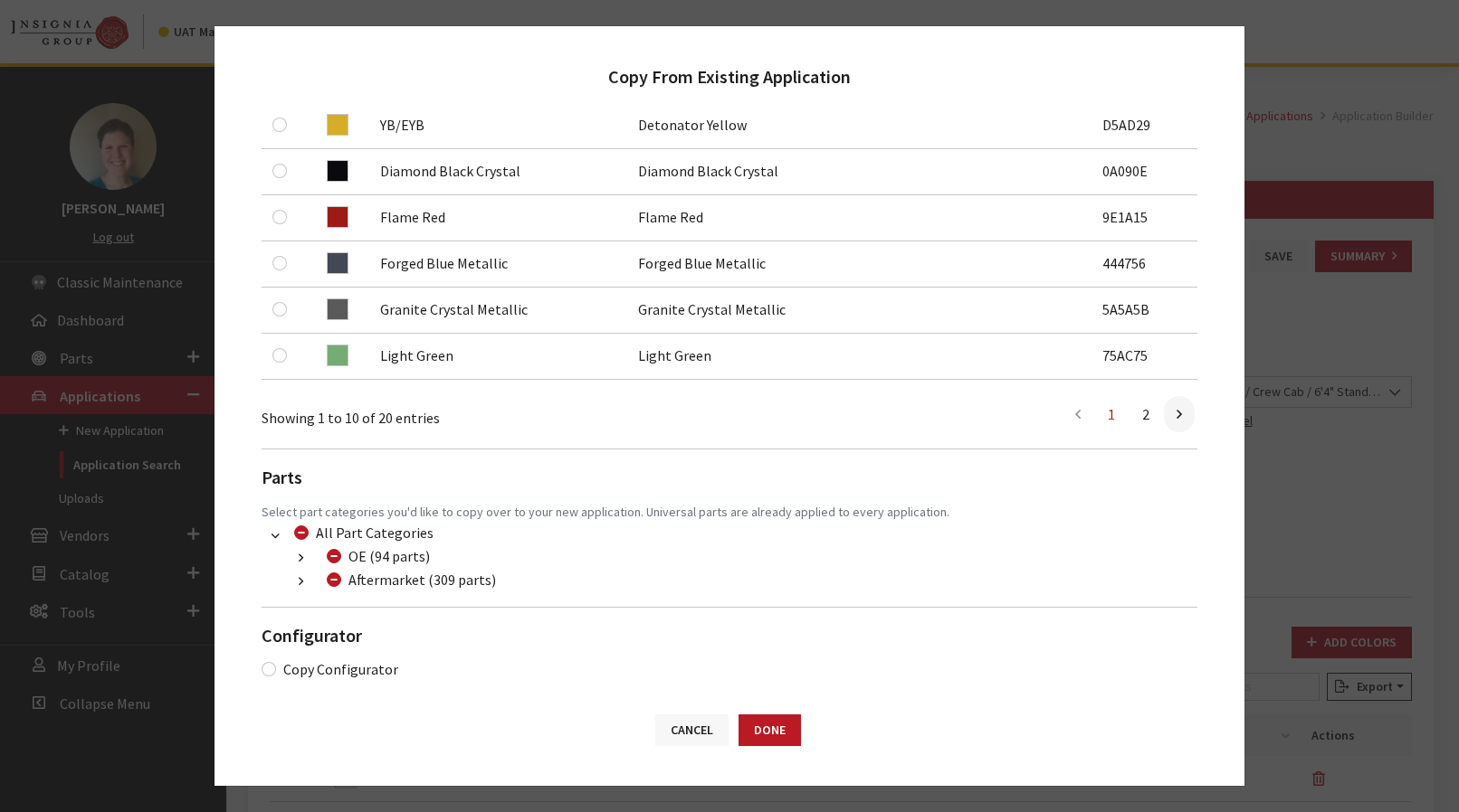
click at [695, 717] on button "Cancel" at bounding box center [691, 730] width 73 height 31
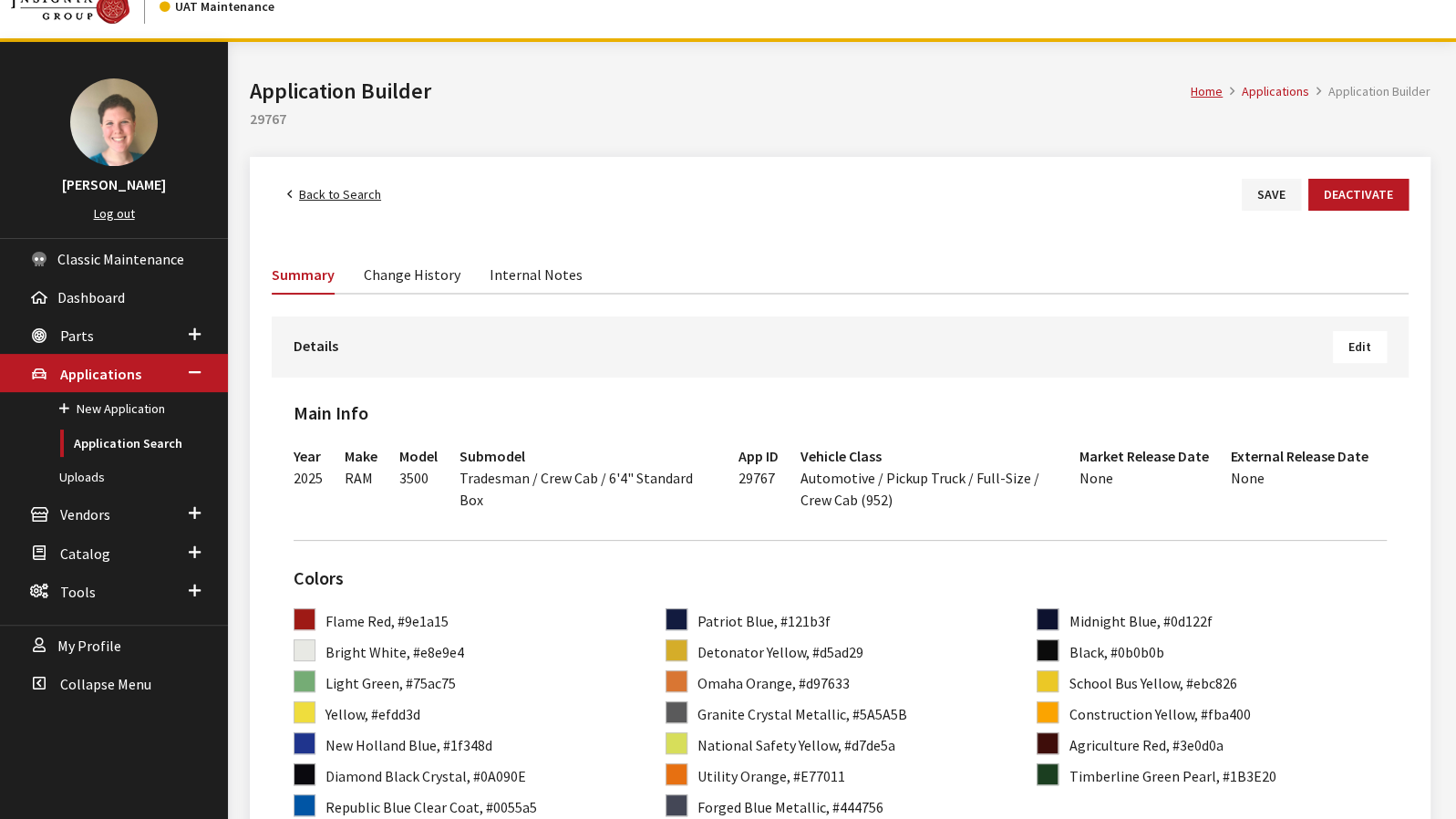
scroll to position [91, 0]
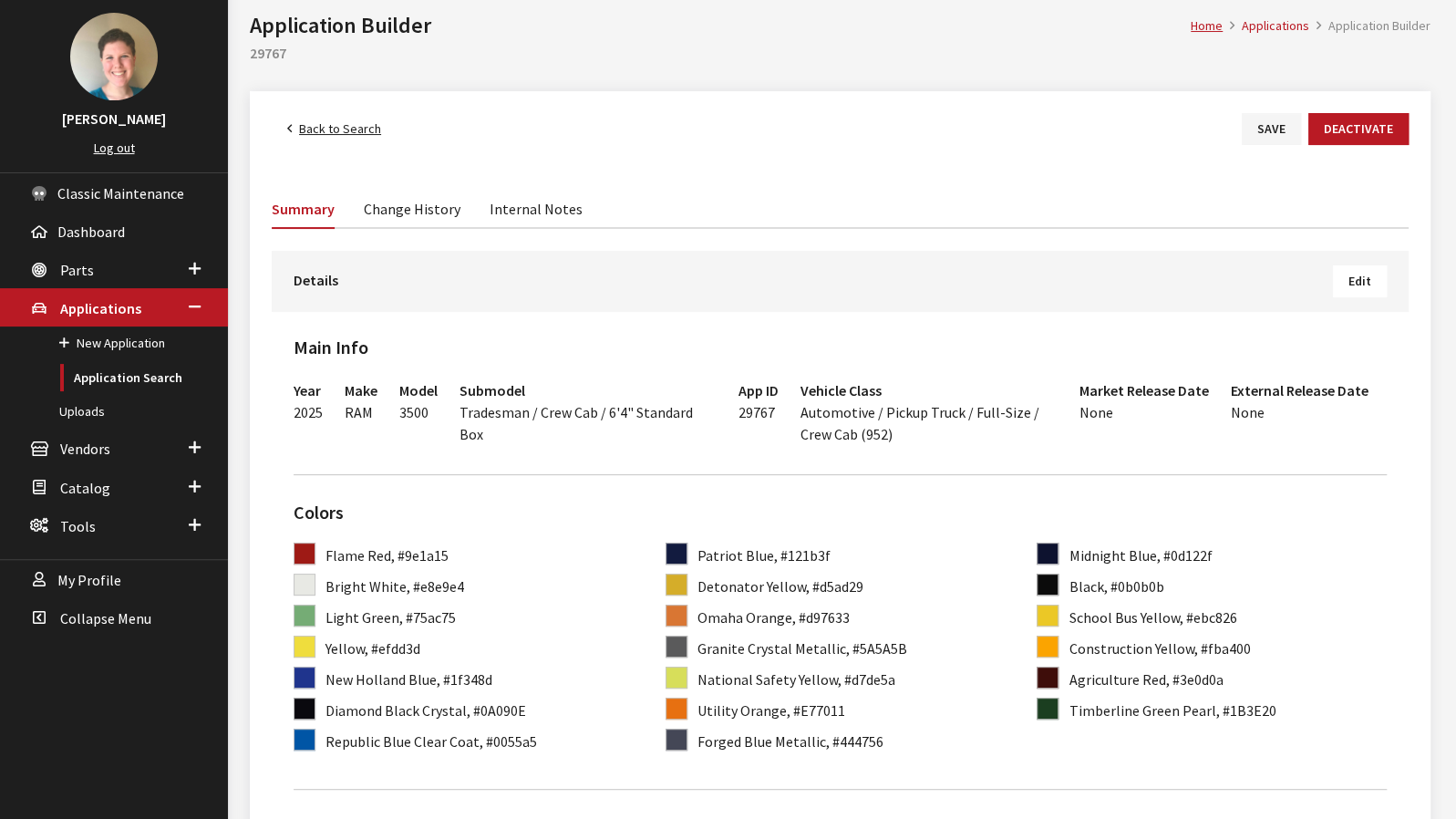
click at [1360, 291] on button "Edit" at bounding box center [1360, 281] width 54 height 32
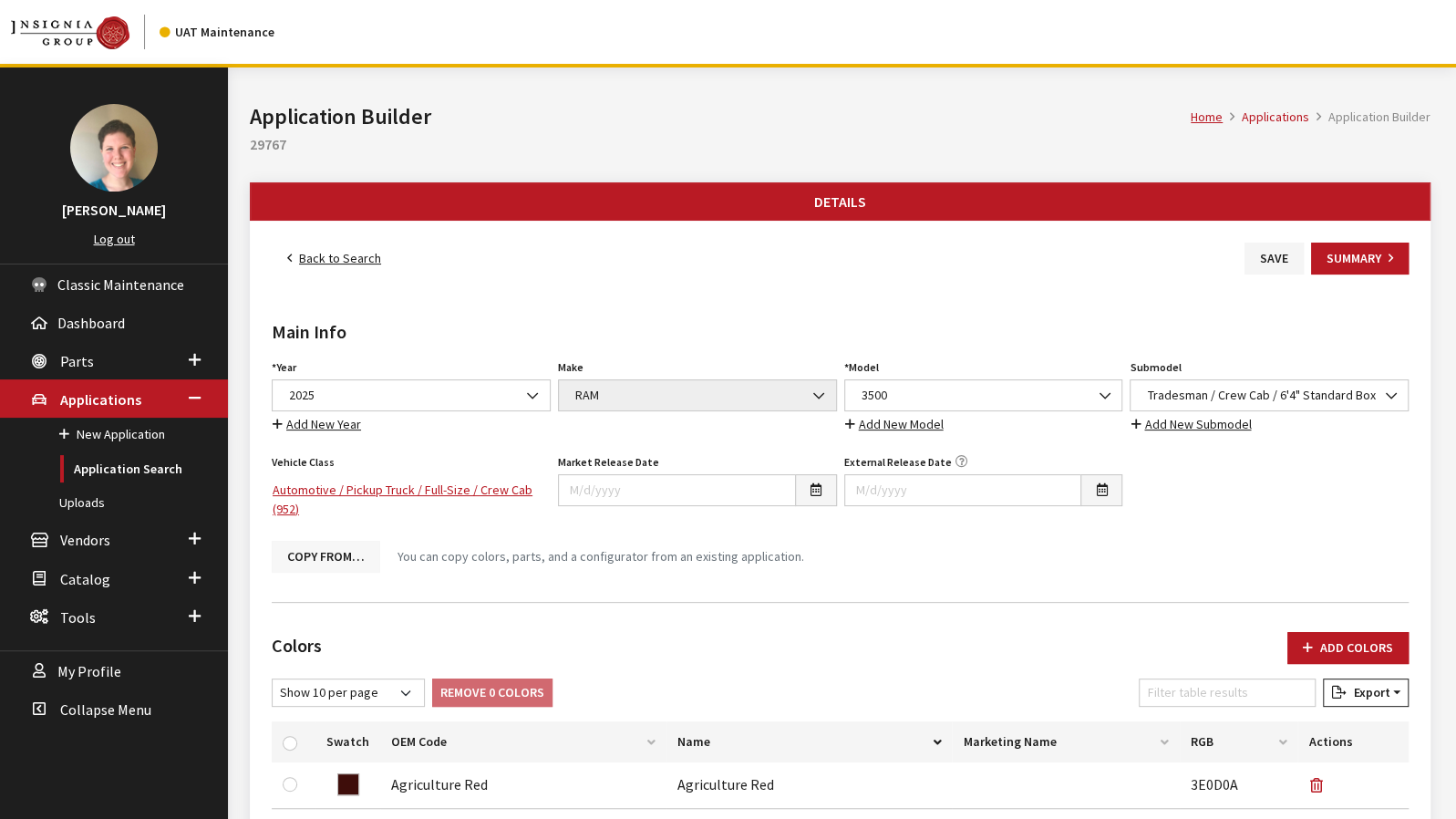
click at [345, 559] on button "Copy From…" at bounding box center [325, 556] width 108 height 32
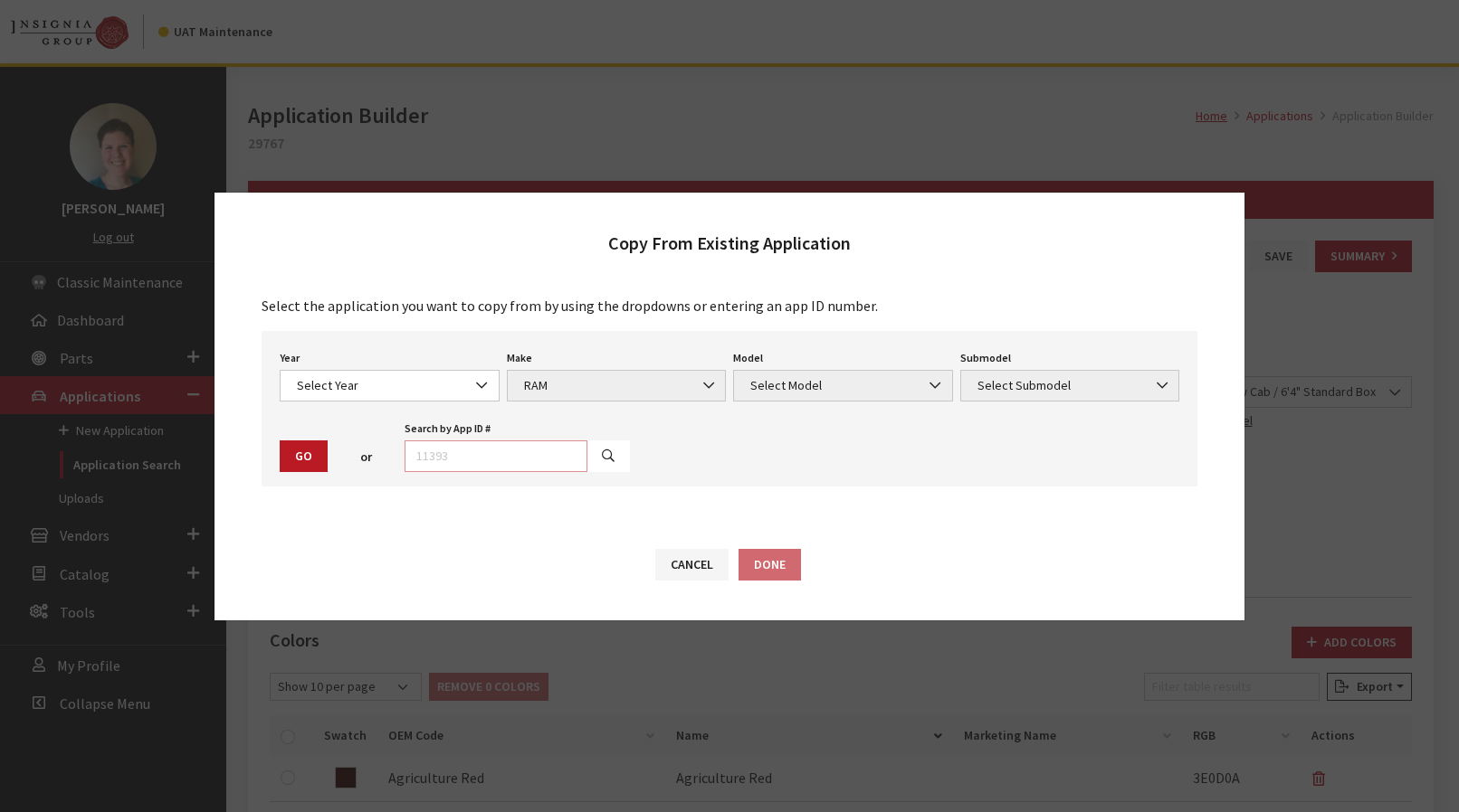
click at [456, 455] on input "text" at bounding box center [496, 455] width 183 height 31
type input "29748"
click at [602, 455] on icon "button" at bounding box center [608, 456] width 12 height 12
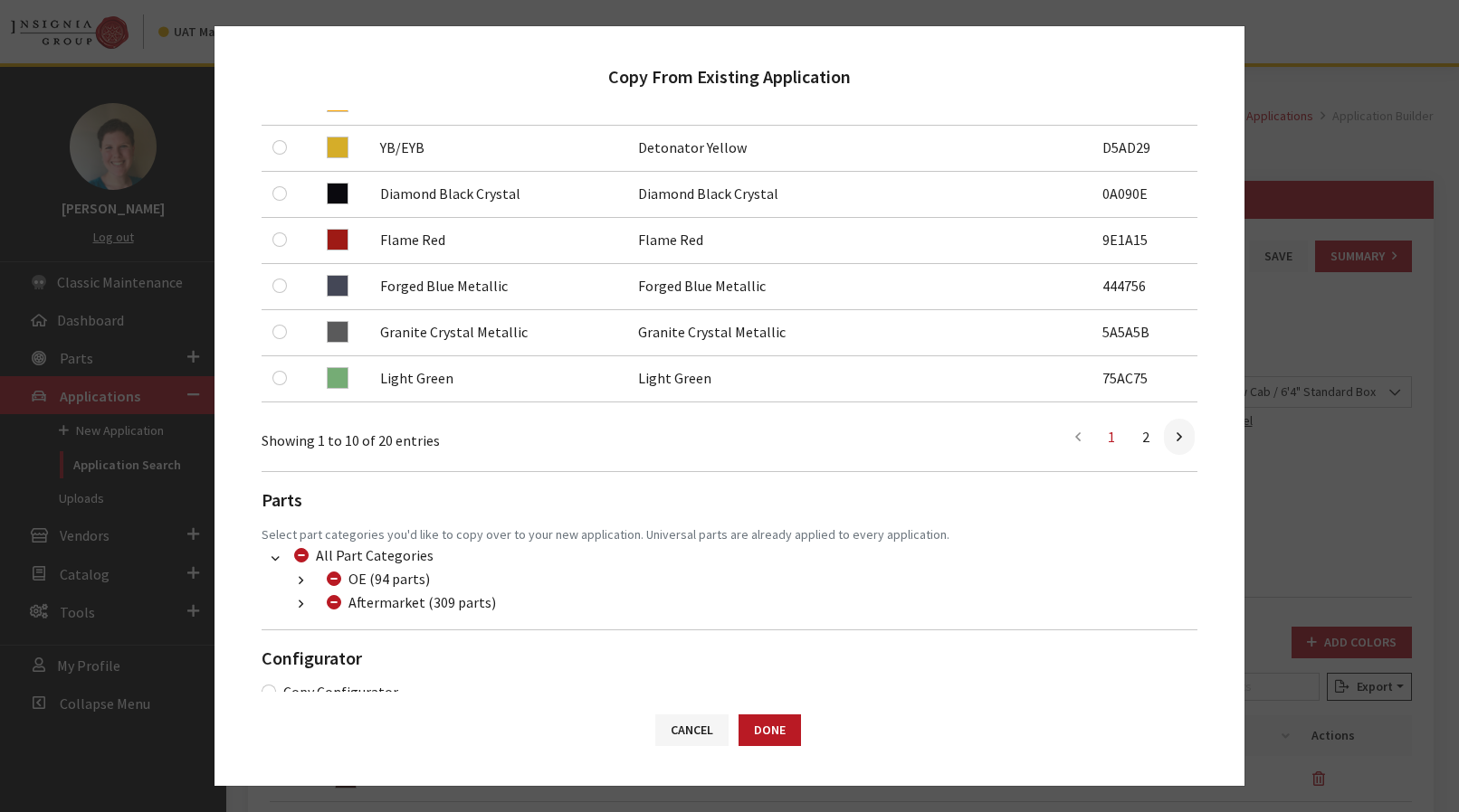
scroll to position [567, 0]
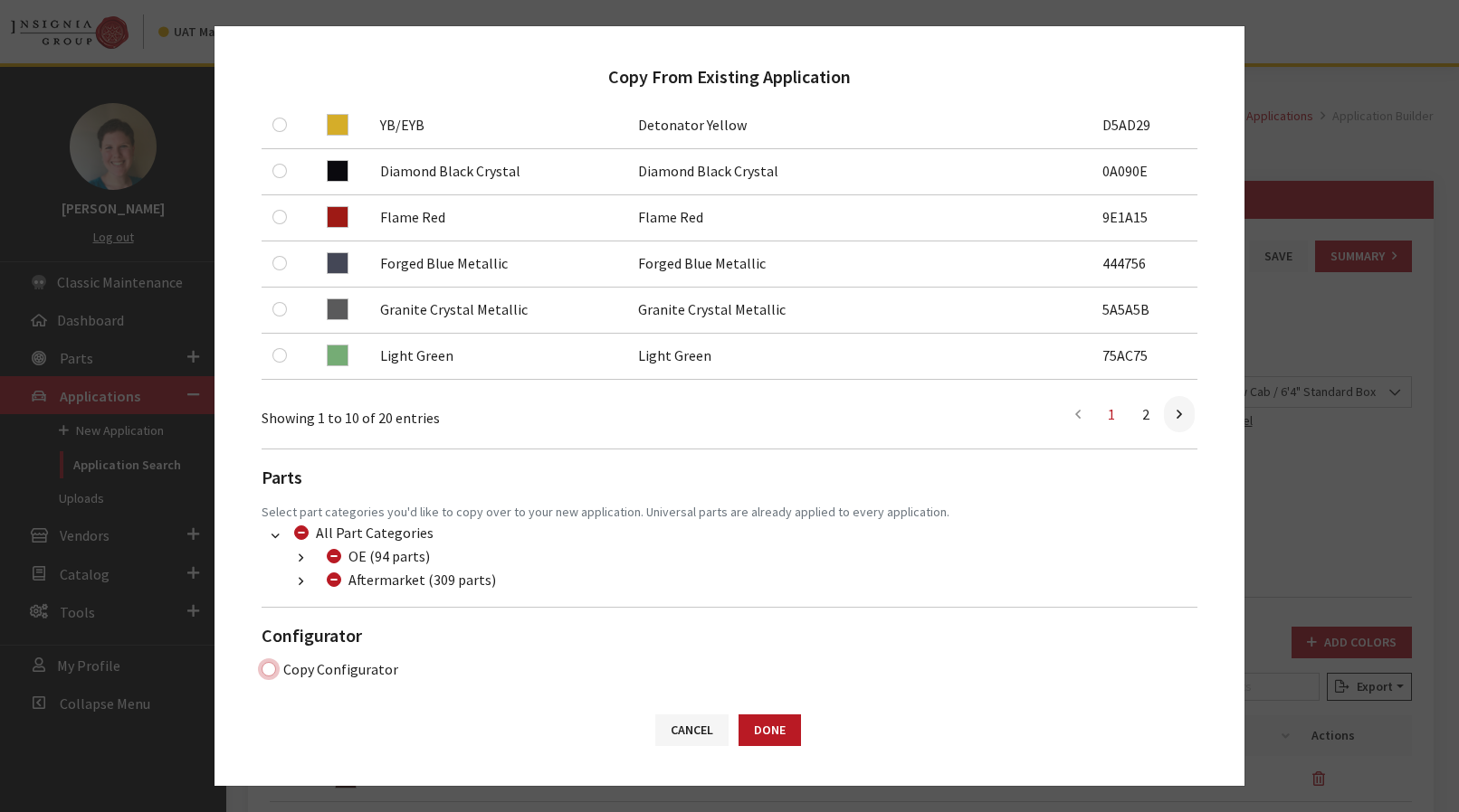
click at [265, 665] on input "Copy Configurator" at bounding box center [268, 668] width 14 height 14
checkbox input "true"
click at [790, 729] on button "Done" at bounding box center [769, 730] width 63 height 31
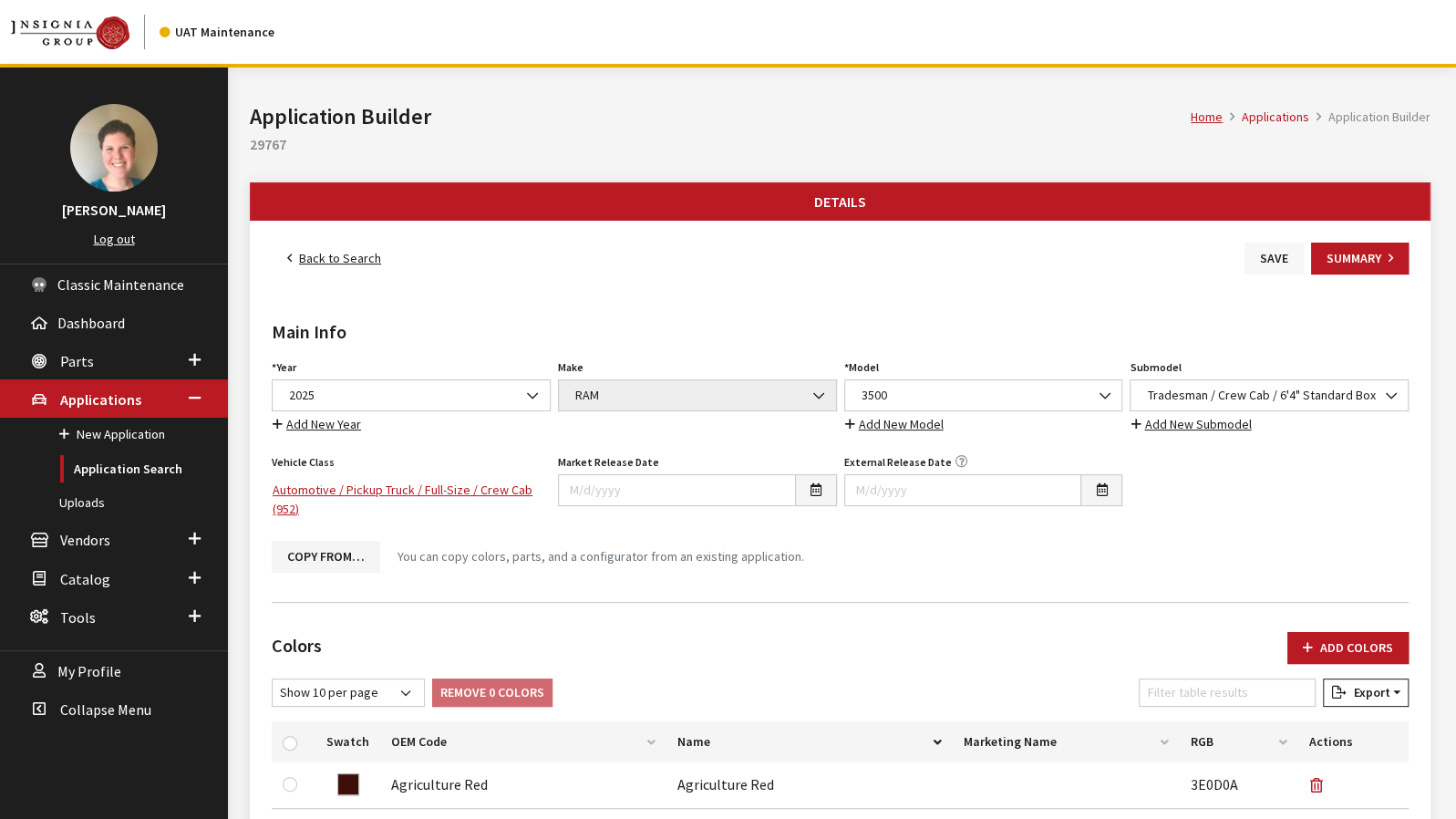
click at [1253, 258] on button "Save" at bounding box center [1275, 258] width 59 height 32
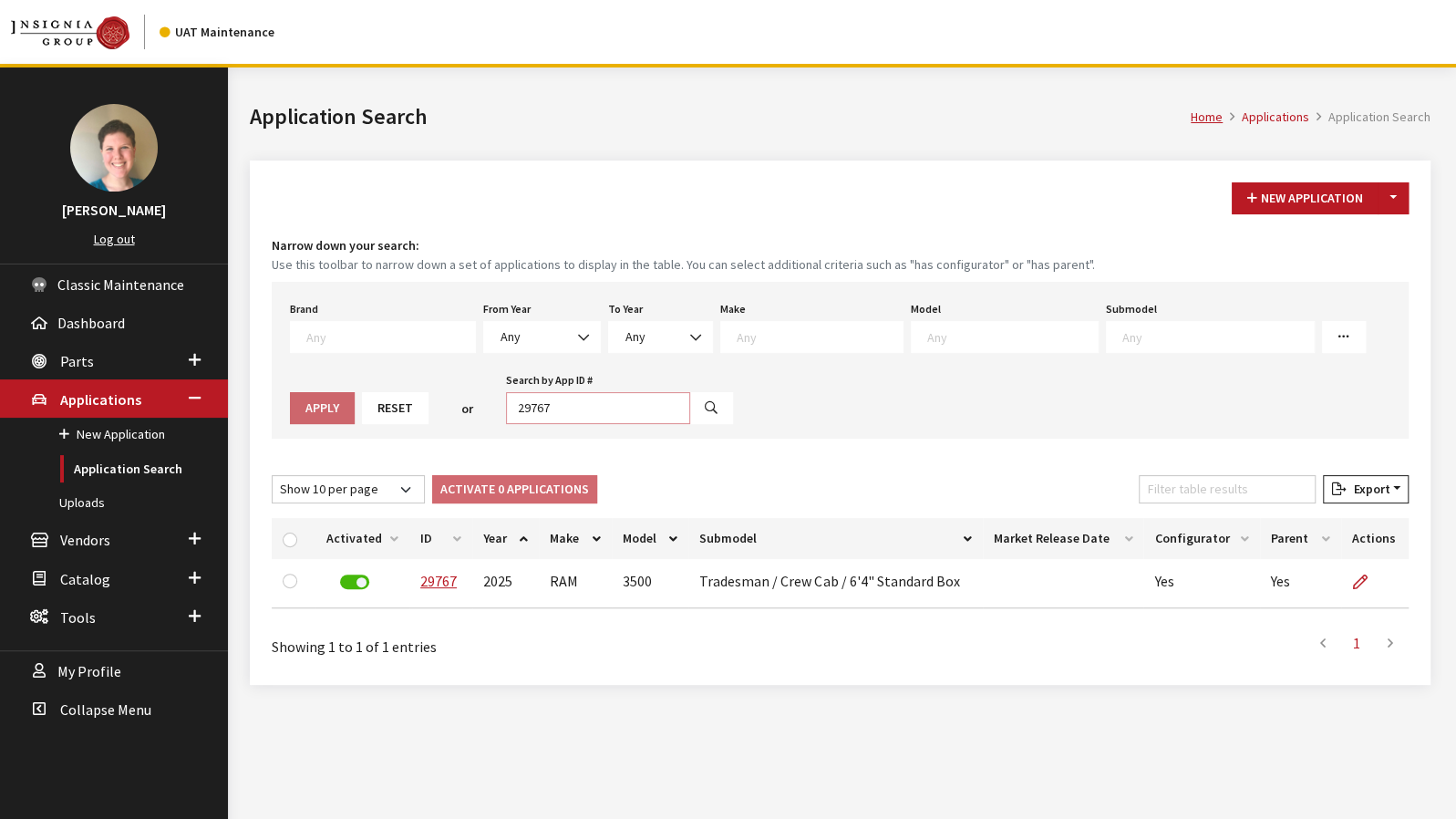
click at [506, 406] on input "29767" at bounding box center [598, 408] width 184 height 32
type input "29749"
select select
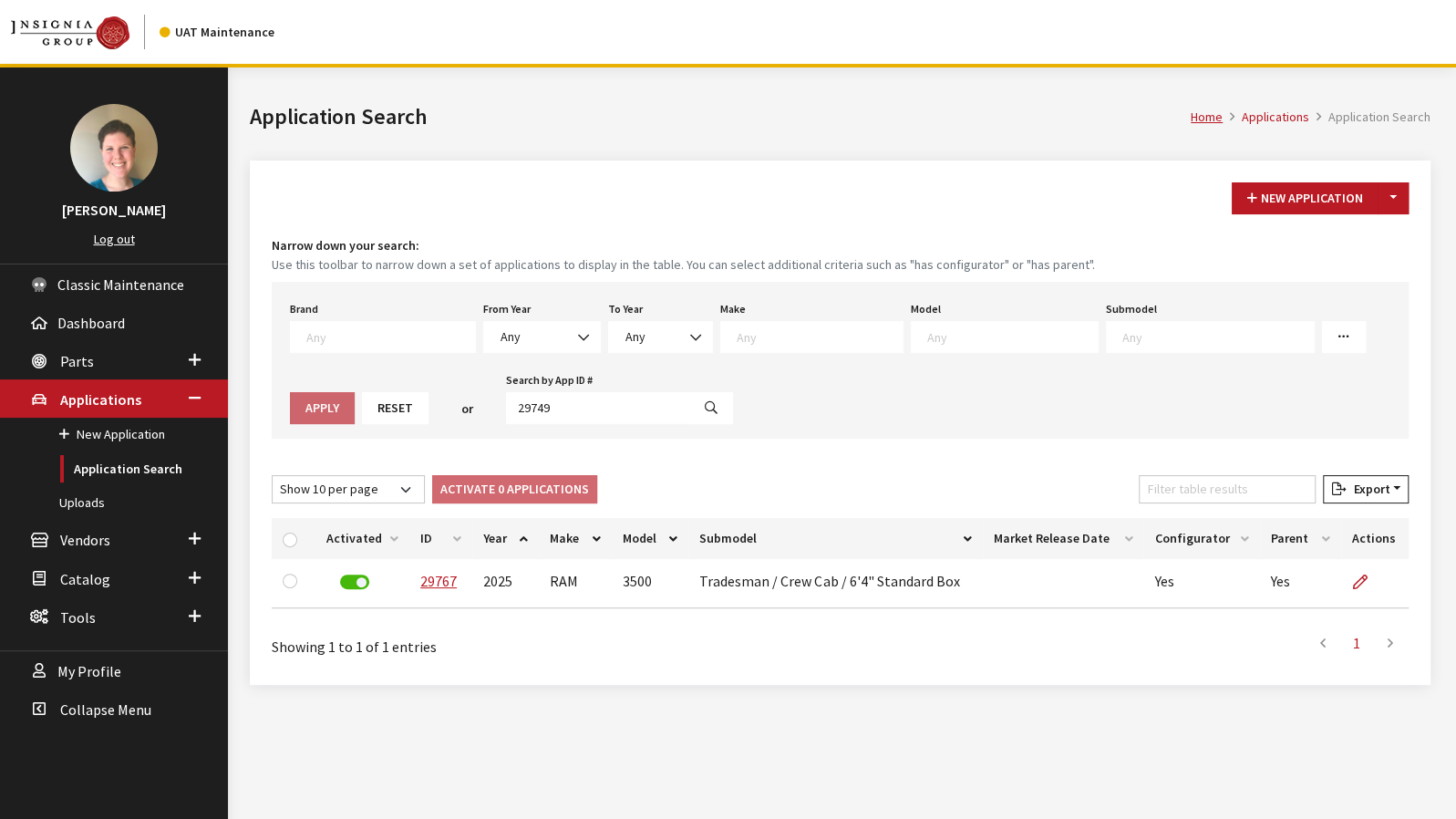
select select
